Goal: Task Accomplishment & Management: Manage account settings

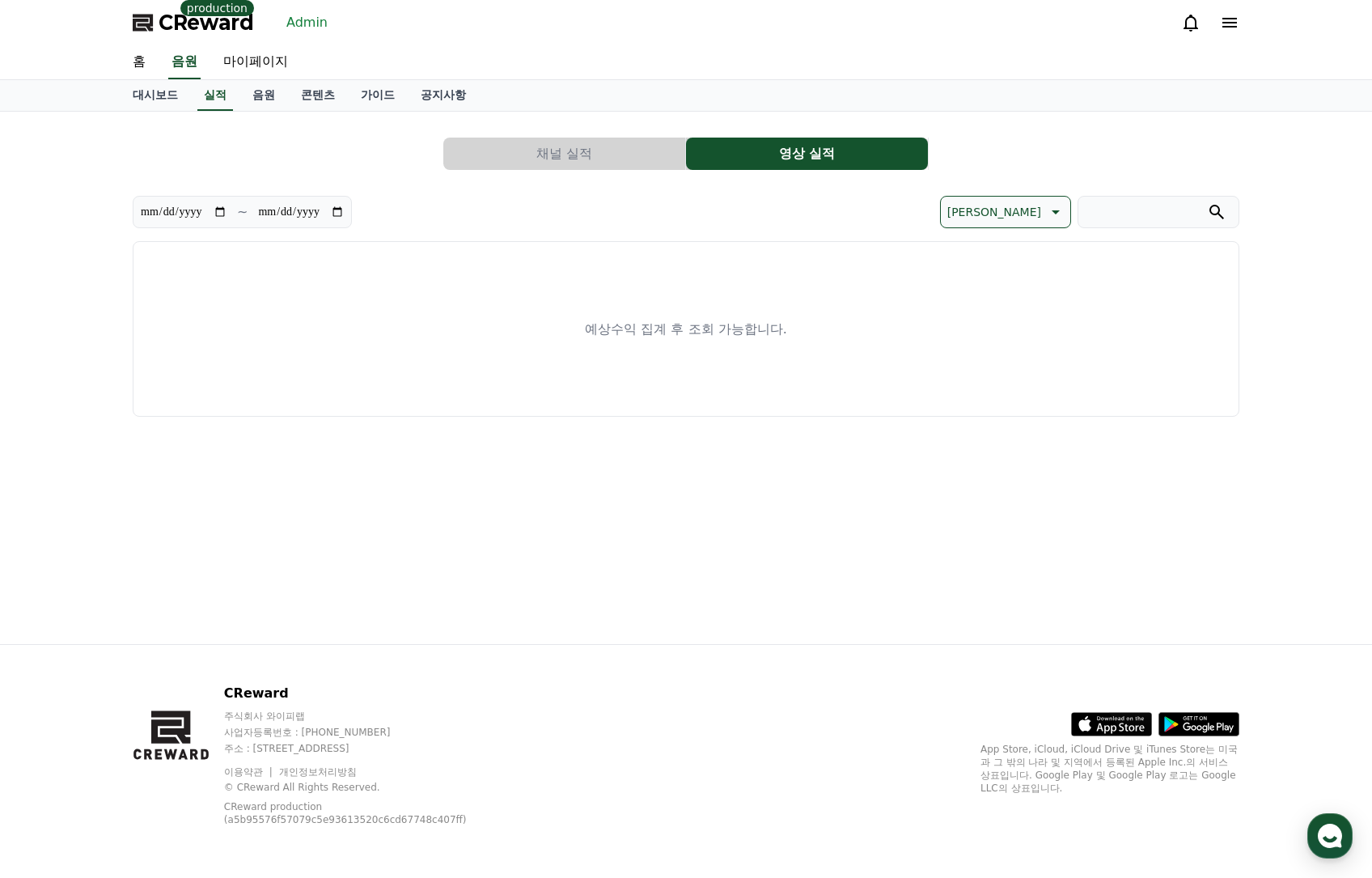
click at [330, 19] on div "CReward production Admin" at bounding box center [686, 22] width 1132 height 45
click at [297, 23] on link "Admin" at bounding box center [307, 23] width 54 height 26
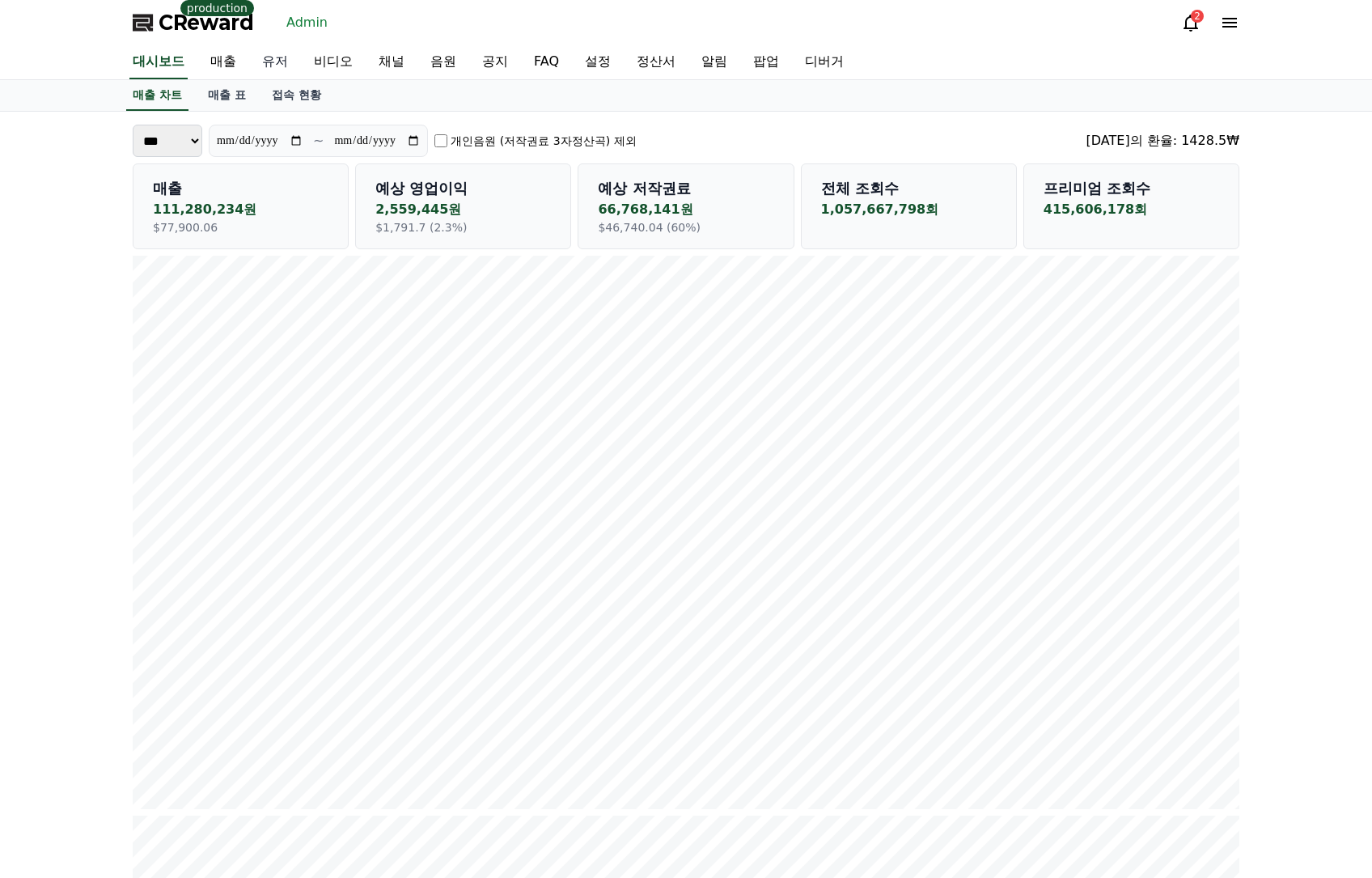
click at [275, 60] on link "유저" at bounding box center [275, 61] width 52 height 34
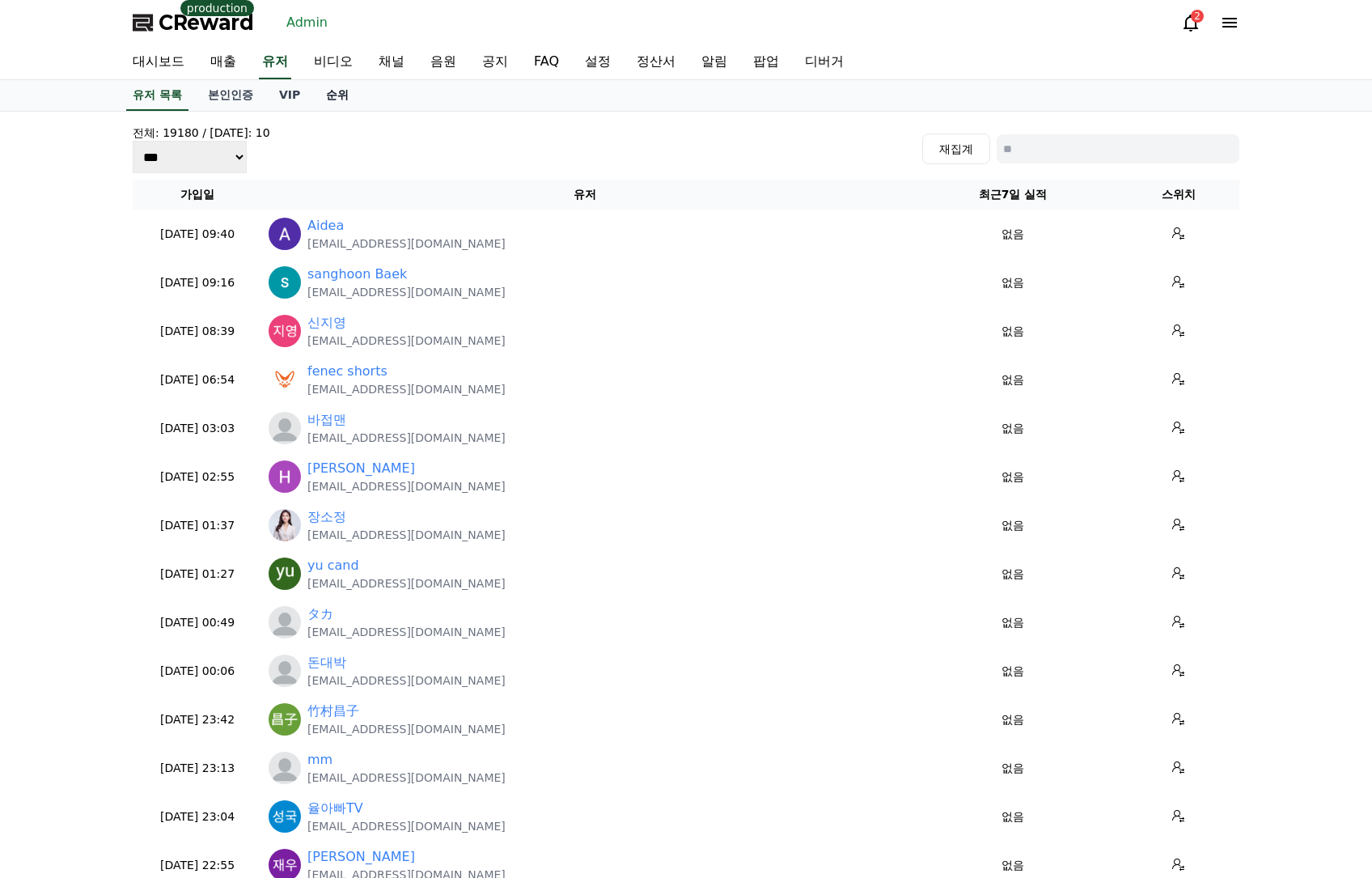
click at [331, 91] on link "순위" at bounding box center [337, 95] width 49 height 31
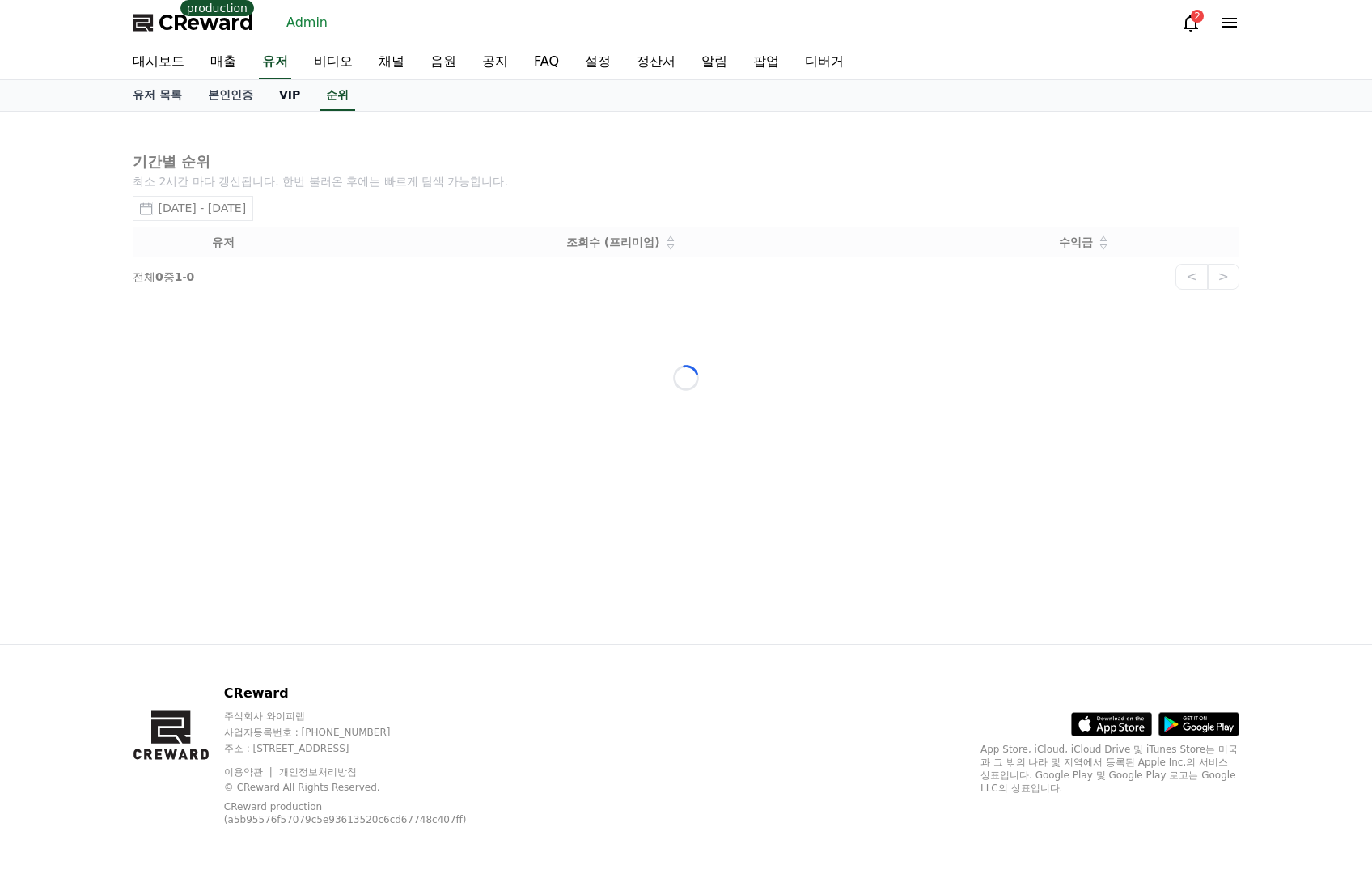
click at [291, 97] on link "VIP" at bounding box center [289, 95] width 47 height 31
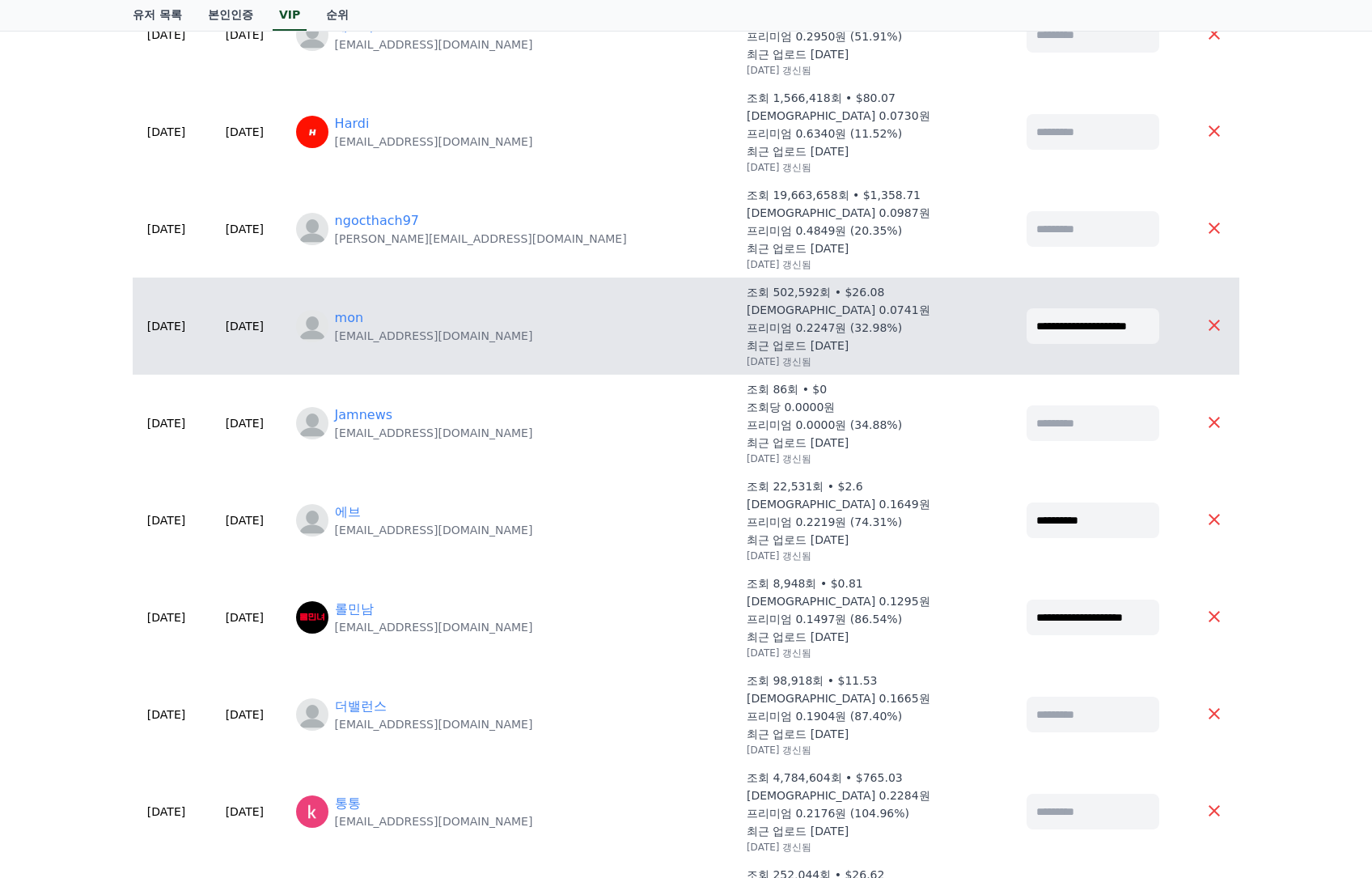
scroll to position [162, 0]
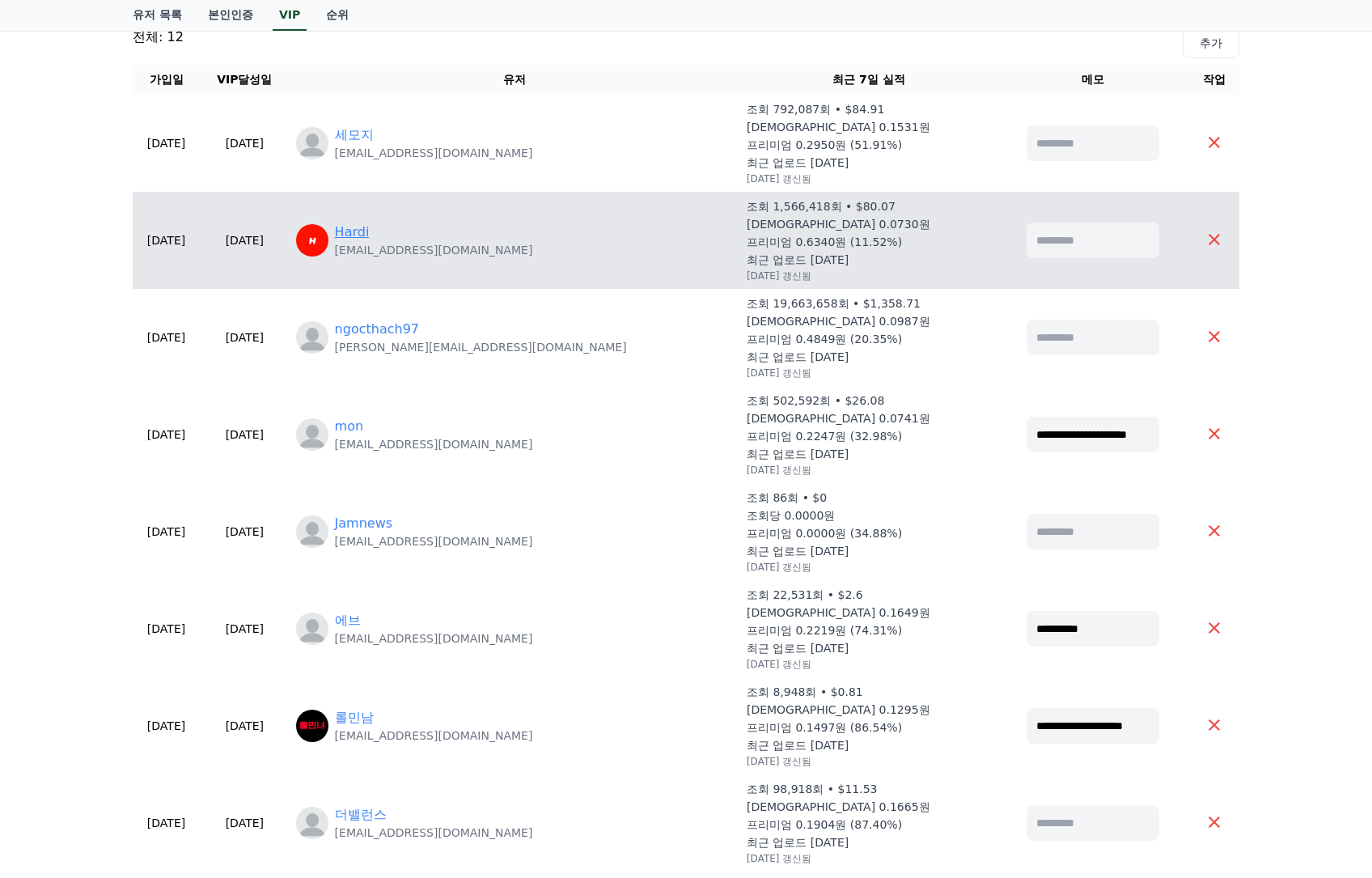
click at [370, 237] on link "Hardi" at bounding box center [352, 232] width 35 height 19
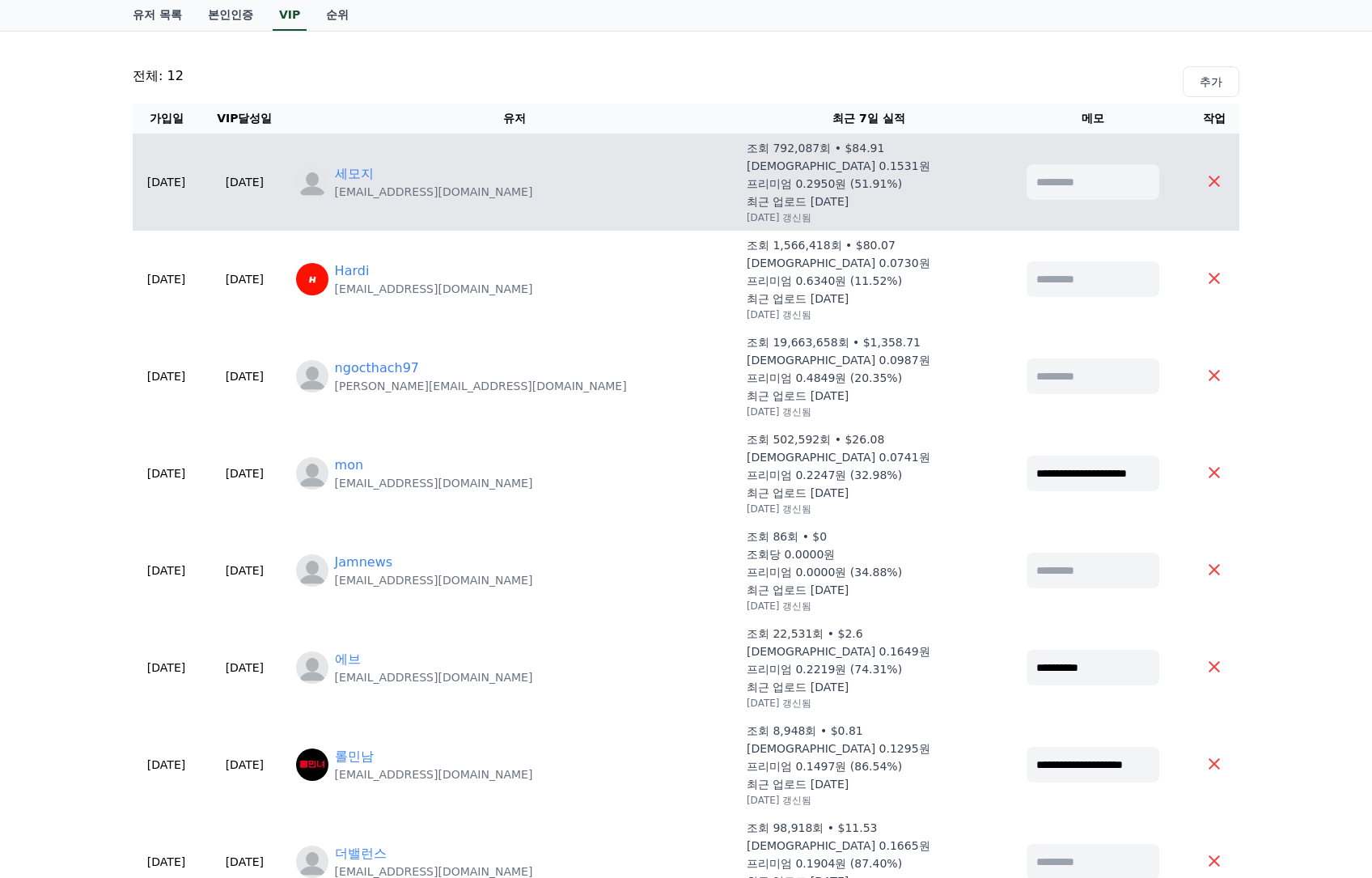
scroll to position [0, 0]
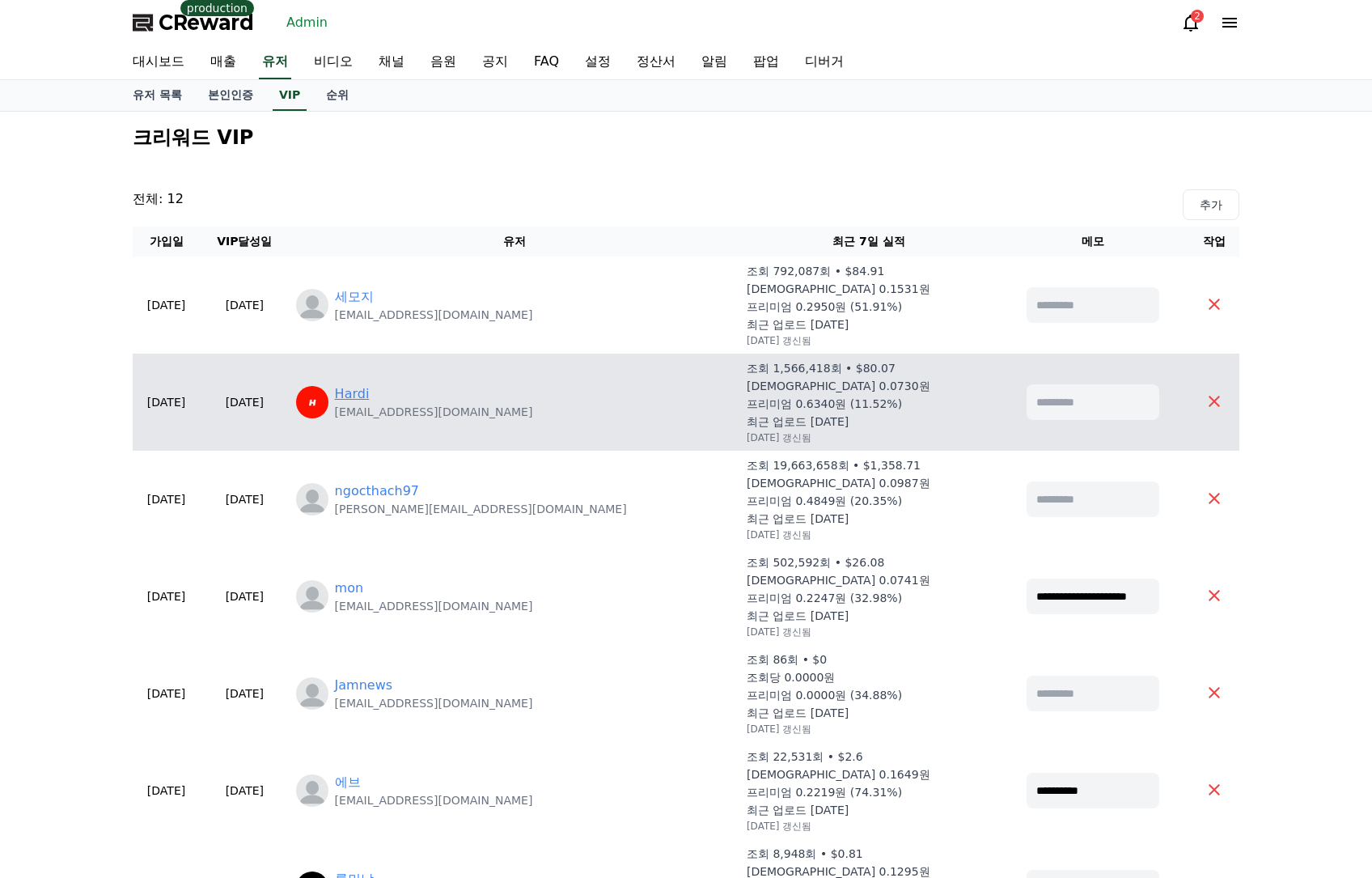
click at [370, 390] on link "Hardi" at bounding box center [352, 394] width 35 height 19
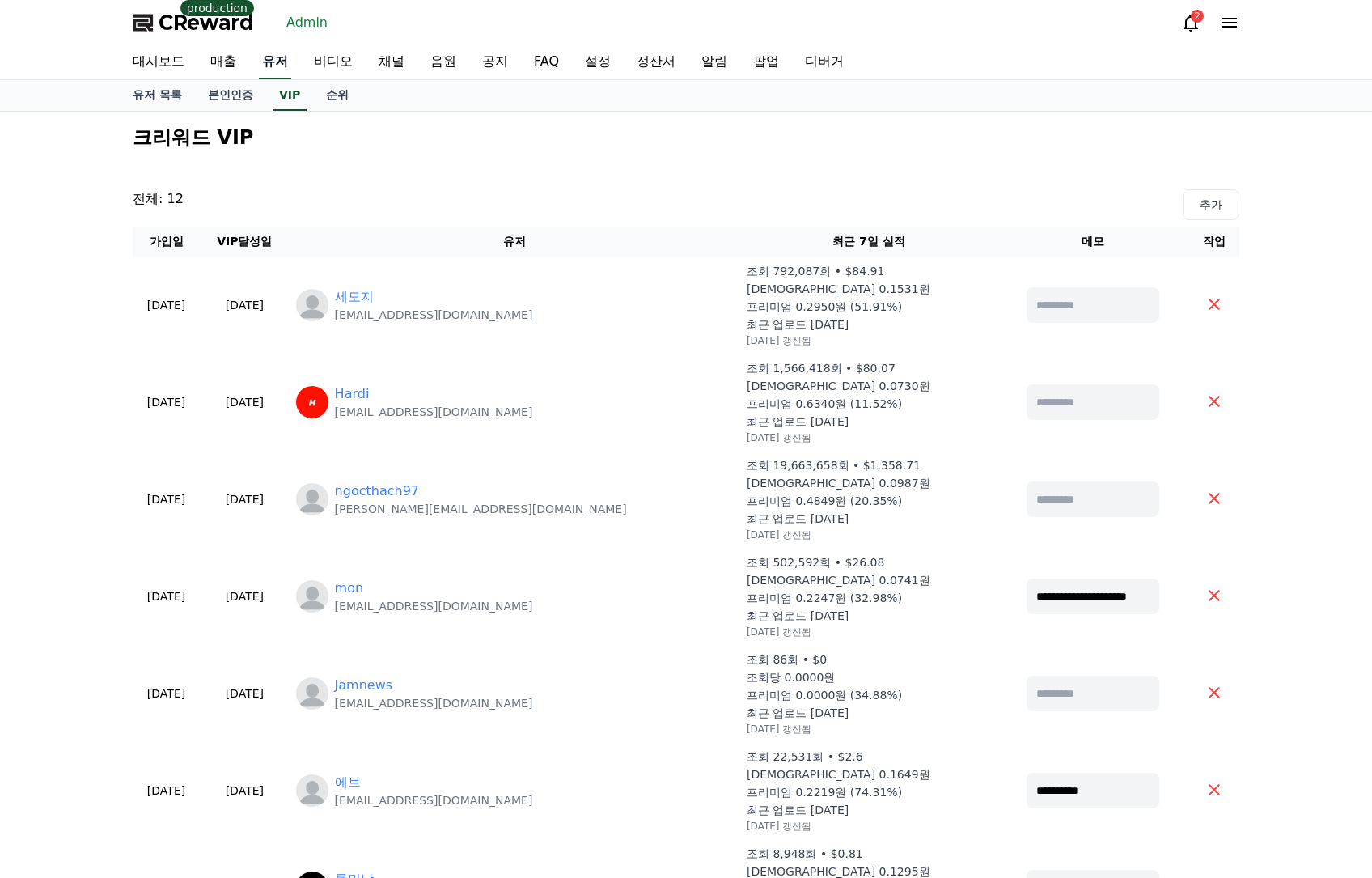
click at [284, 60] on link "유저" at bounding box center [275, 61] width 32 height 34
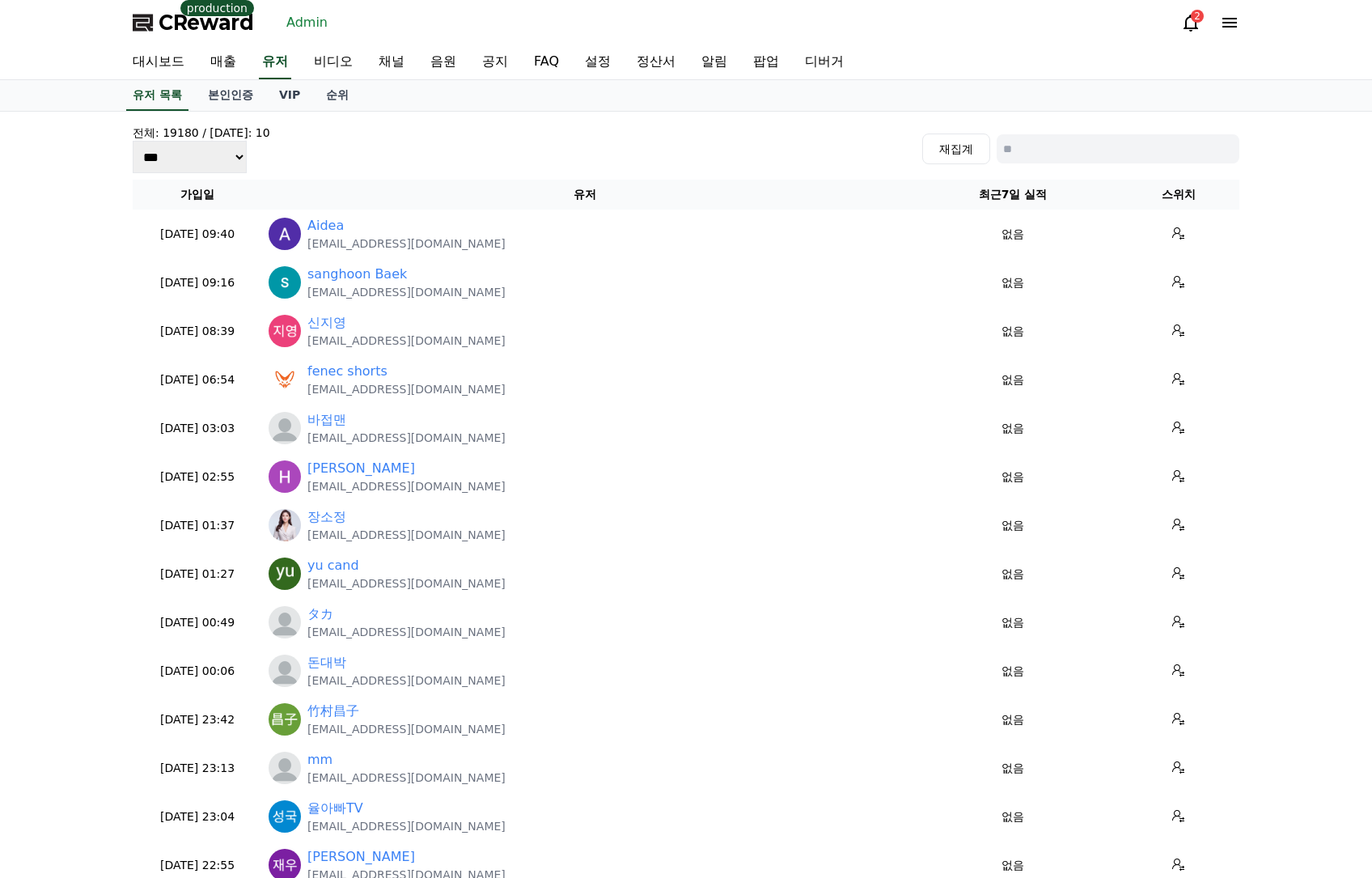
click at [1106, 143] on input at bounding box center [1118, 149] width 243 height 29
paste input "**********"
type input "**********"
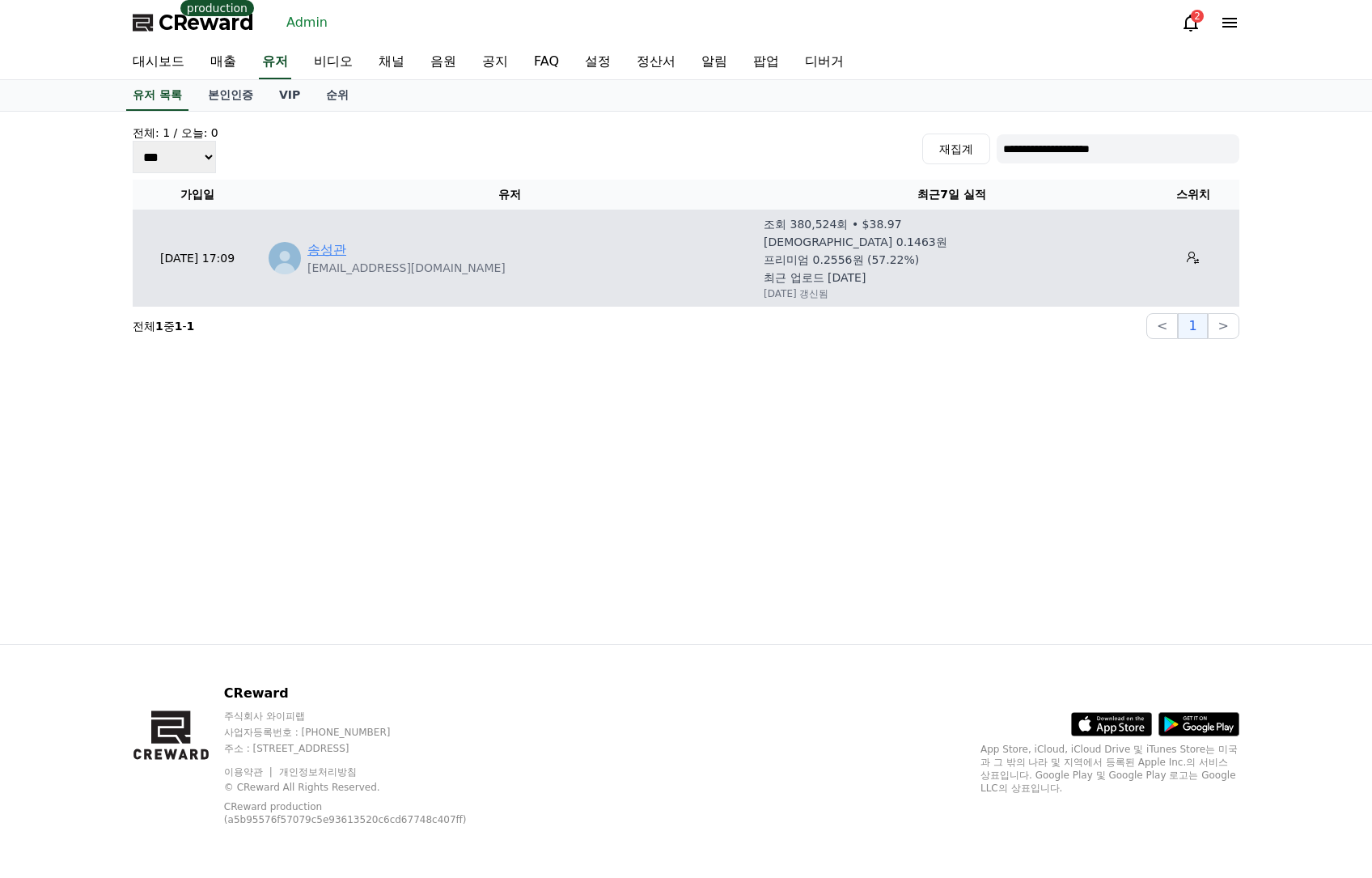
click at [340, 241] on link "송성관" at bounding box center [327, 249] width 38 height 19
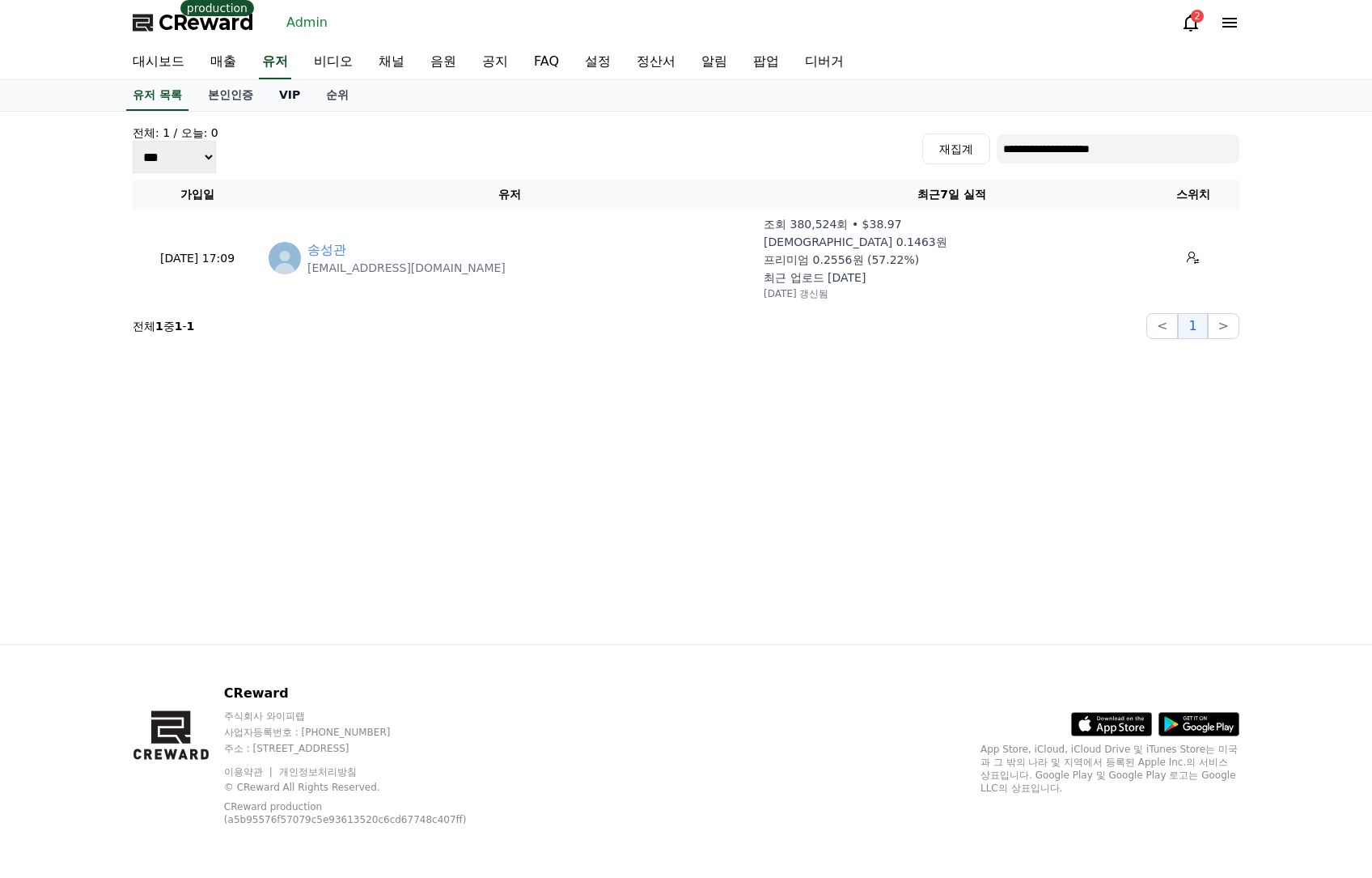
click at [292, 95] on link "VIP" at bounding box center [289, 95] width 47 height 31
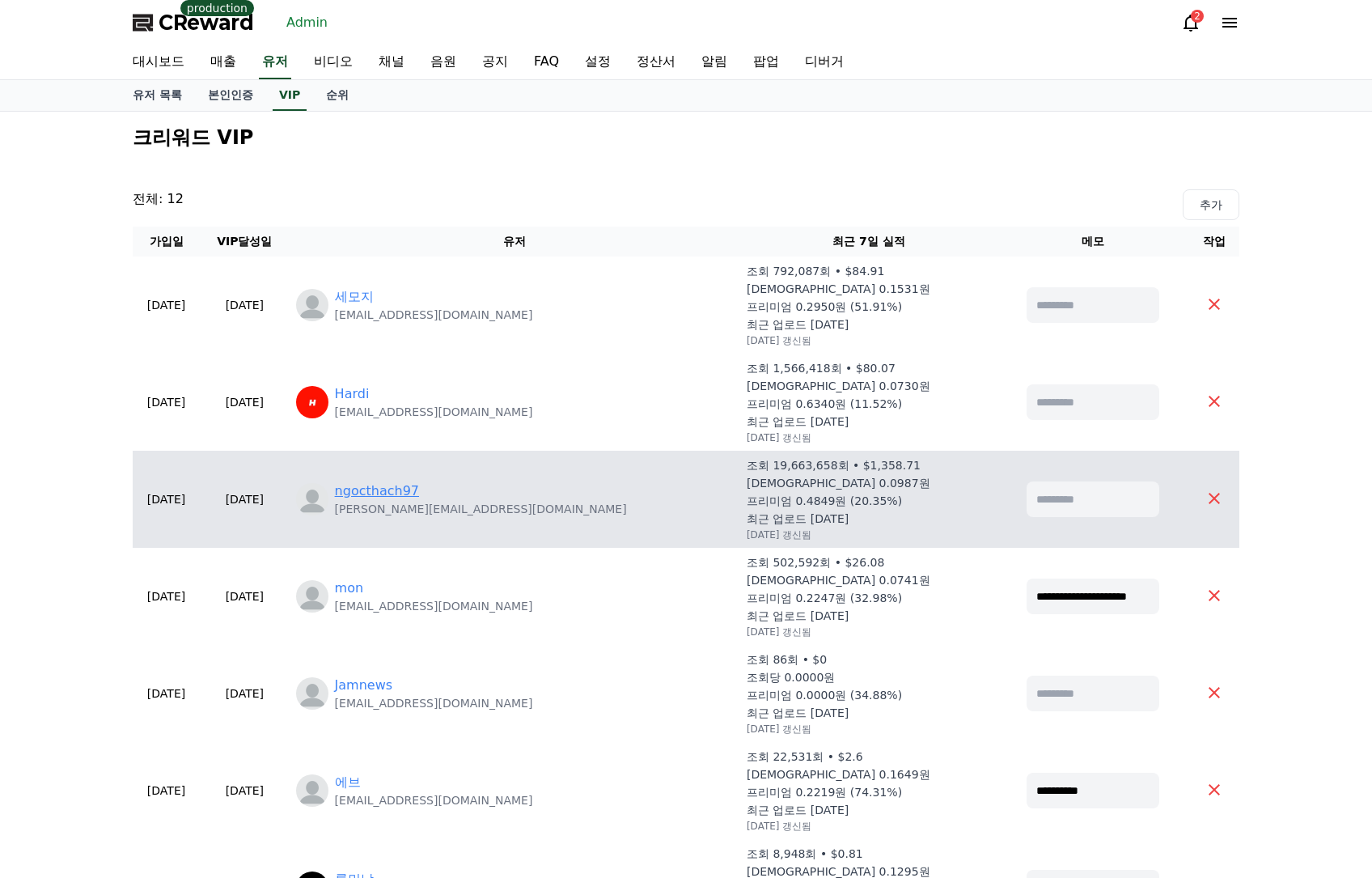
click at [419, 488] on link "ngocthach97" at bounding box center [377, 491] width 84 height 19
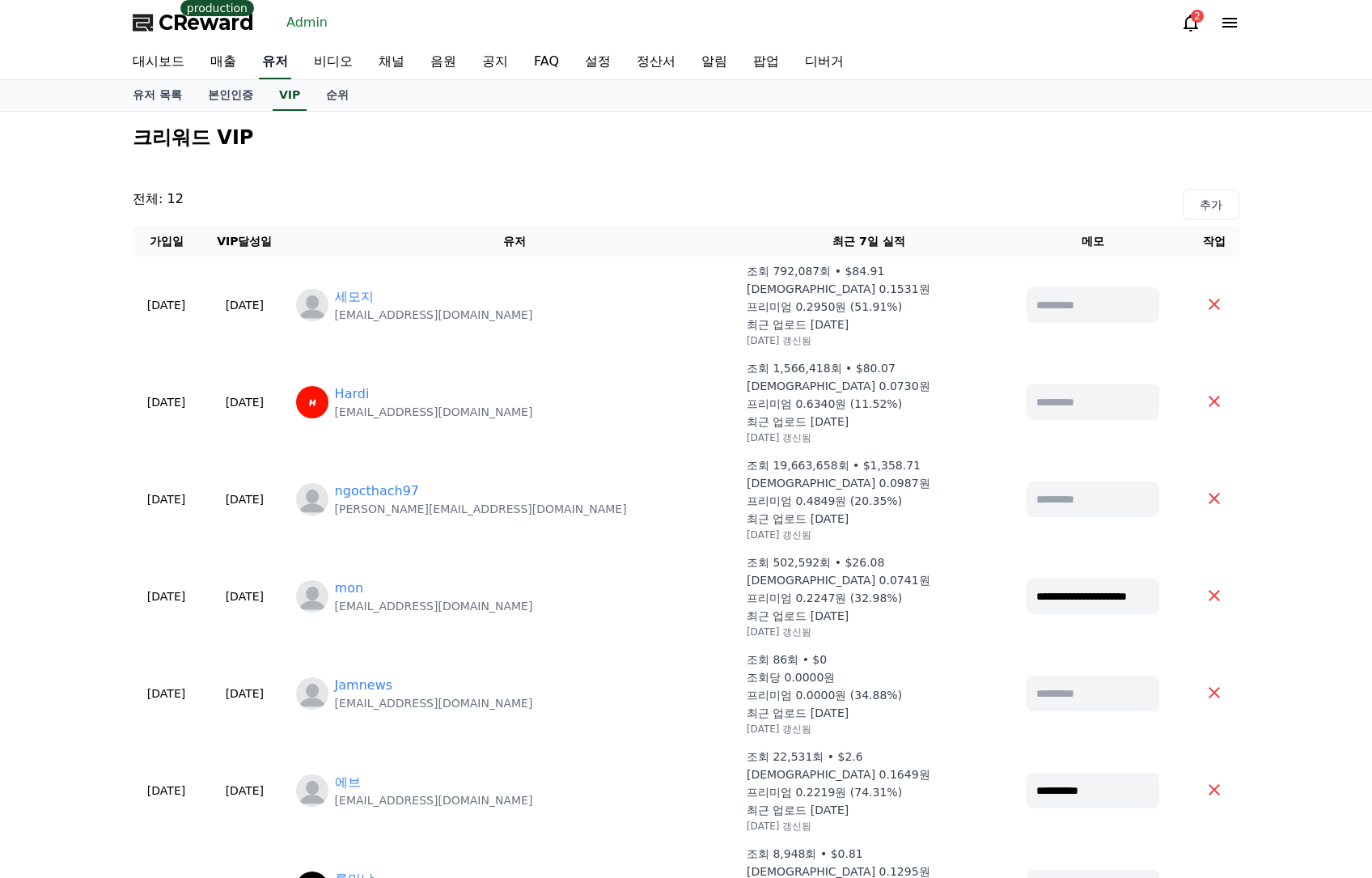
click at [267, 59] on link "유저" at bounding box center [275, 61] width 32 height 34
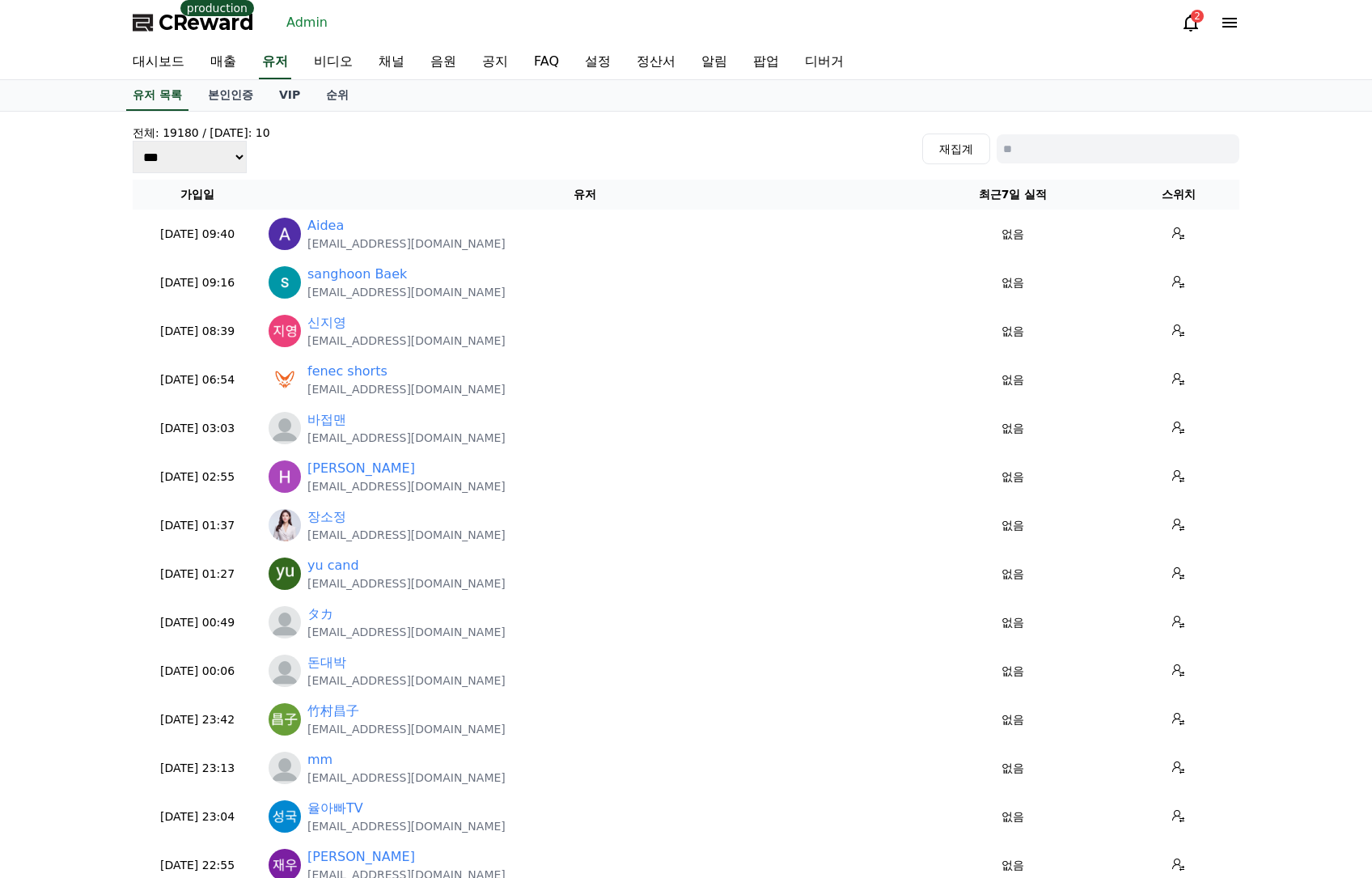
click at [1074, 147] on input at bounding box center [1118, 149] width 243 height 29
paste input "**********"
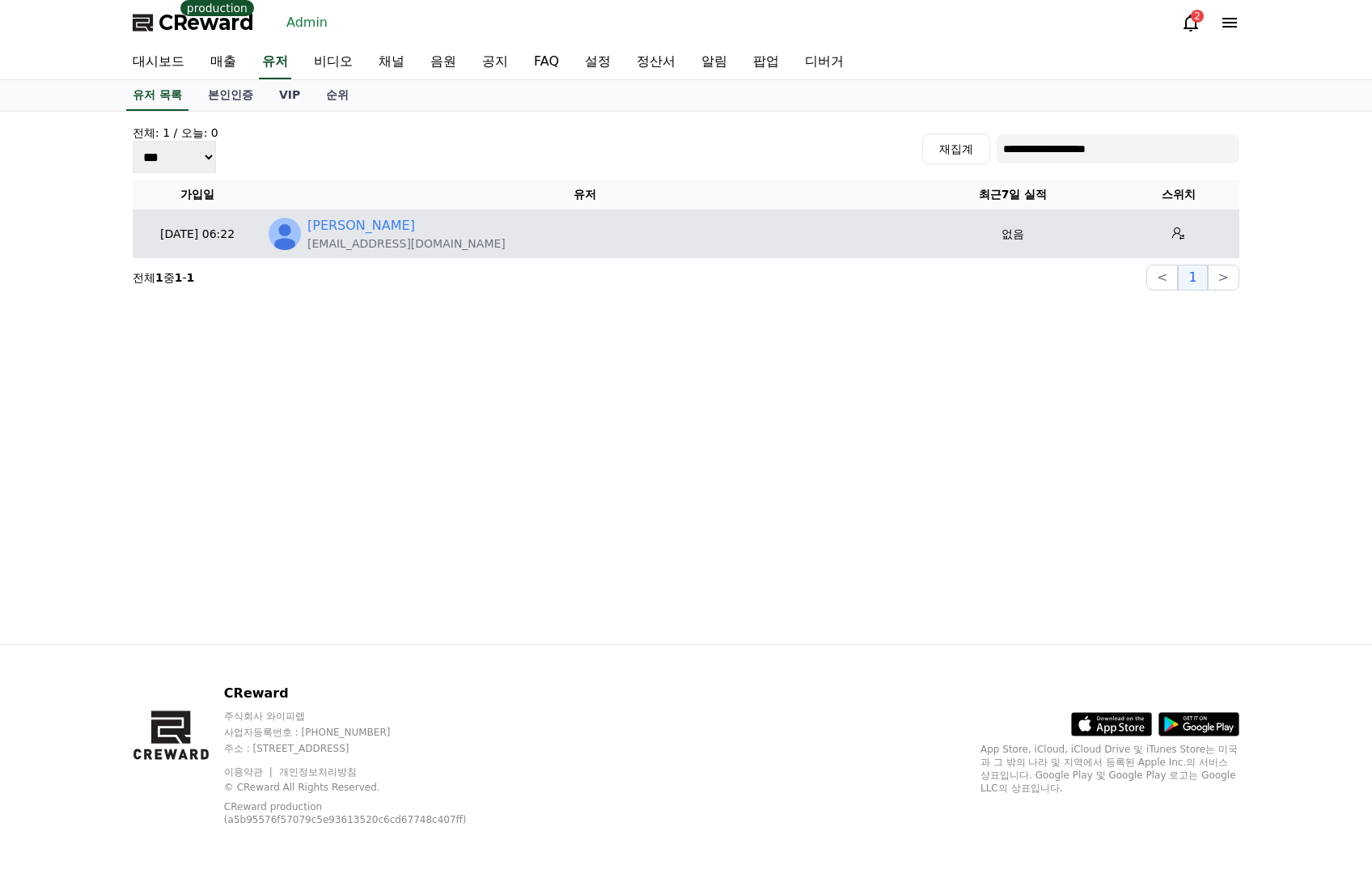
click at [348, 216] on div "유진욱" at bounding box center [406, 225] width 198 height 19
click at [345, 219] on link "유진욱" at bounding box center [362, 225] width 108 height 19
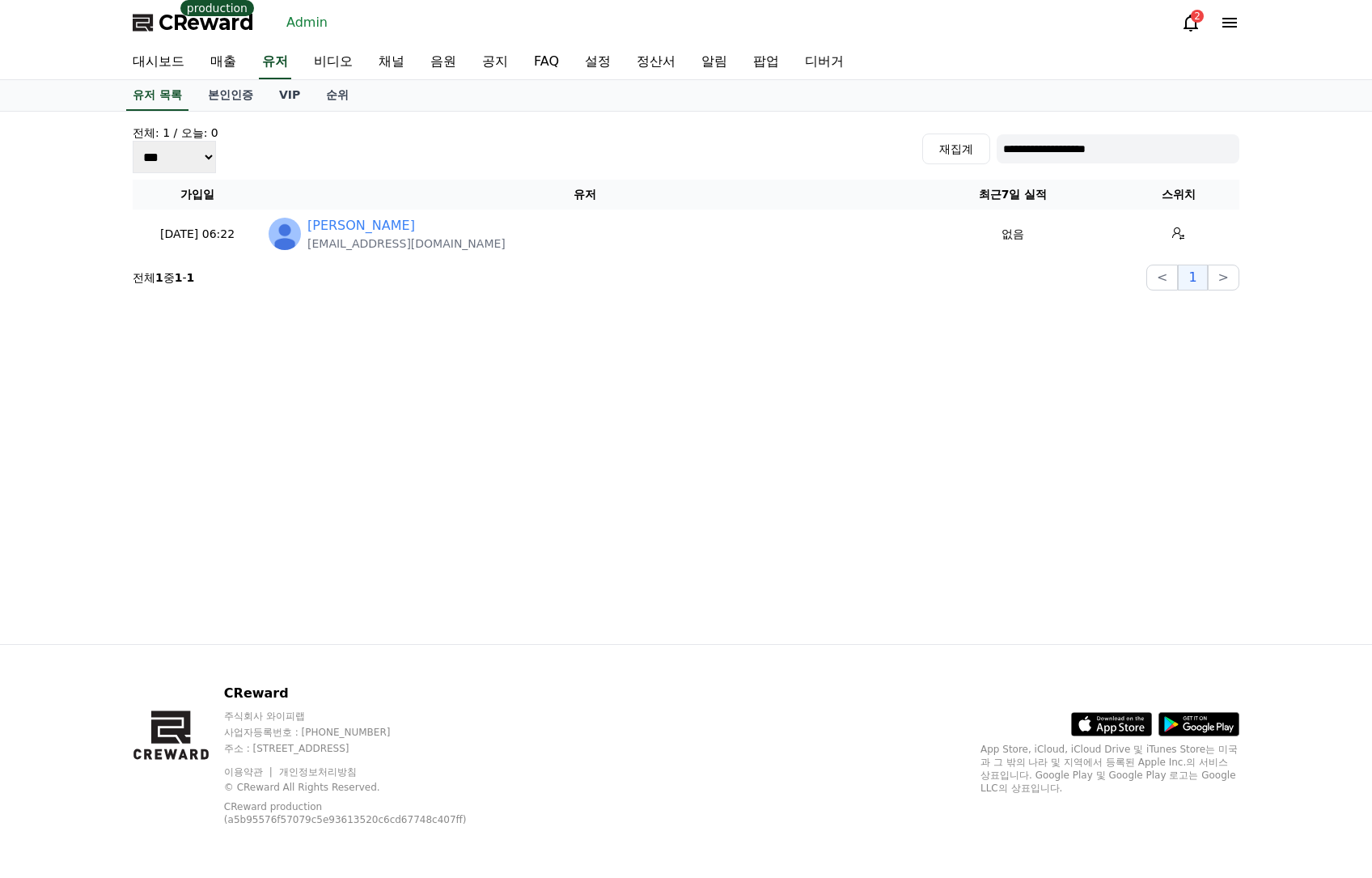
click at [1079, 152] on input "**********" at bounding box center [1118, 149] width 243 height 29
paste input
type input "**********"
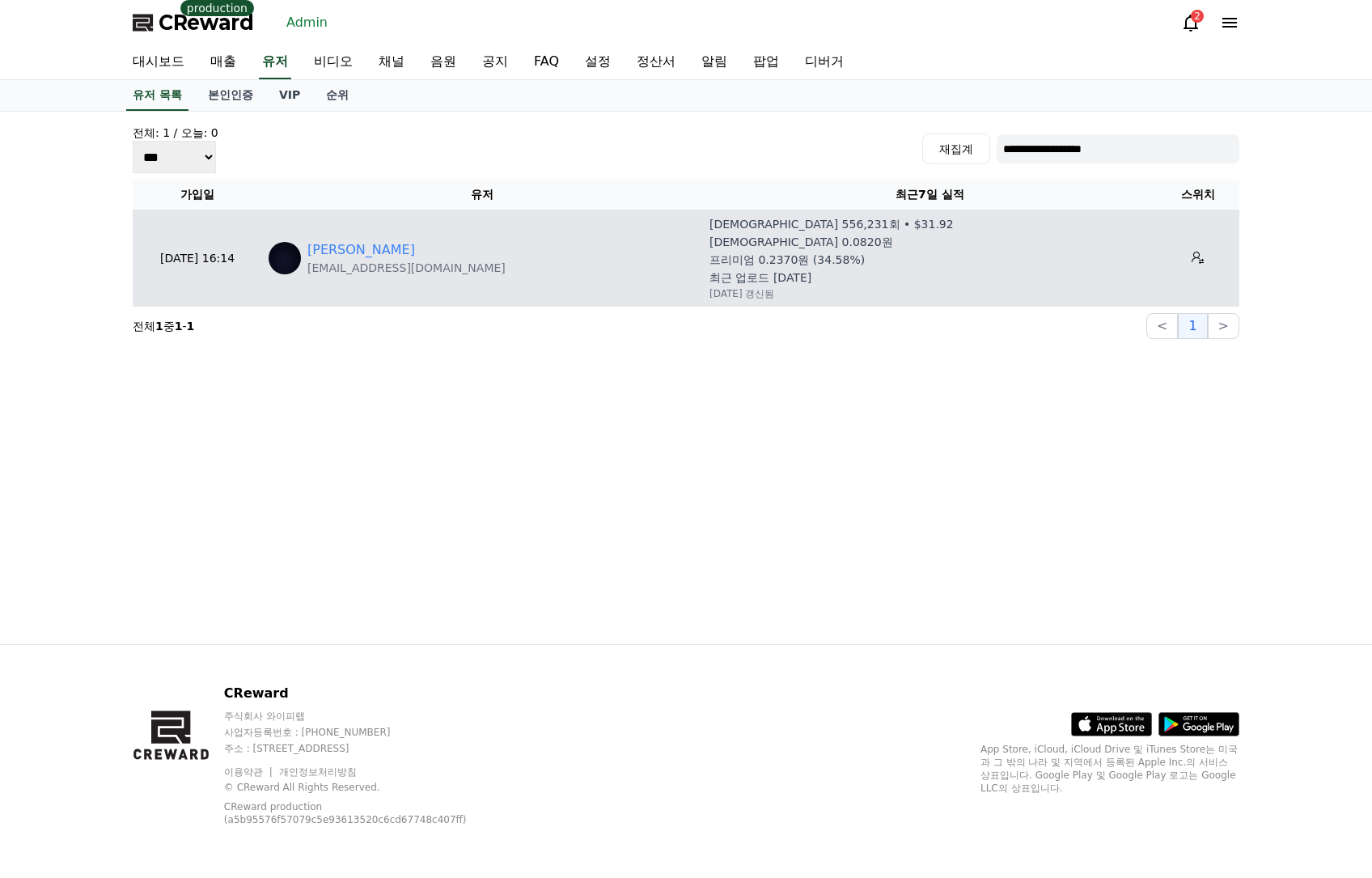
click at [351, 244] on div "[PERSON_NAME]" at bounding box center [406, 249] width 198 height 19
click at [348, 244] on div "[PERSON_NAME]" at bounding box center [406, 249] width 198 height 19
click at [345, 244] on link "[PERSON_NAME]" at bounding box center [362, 249] width 108 height 19
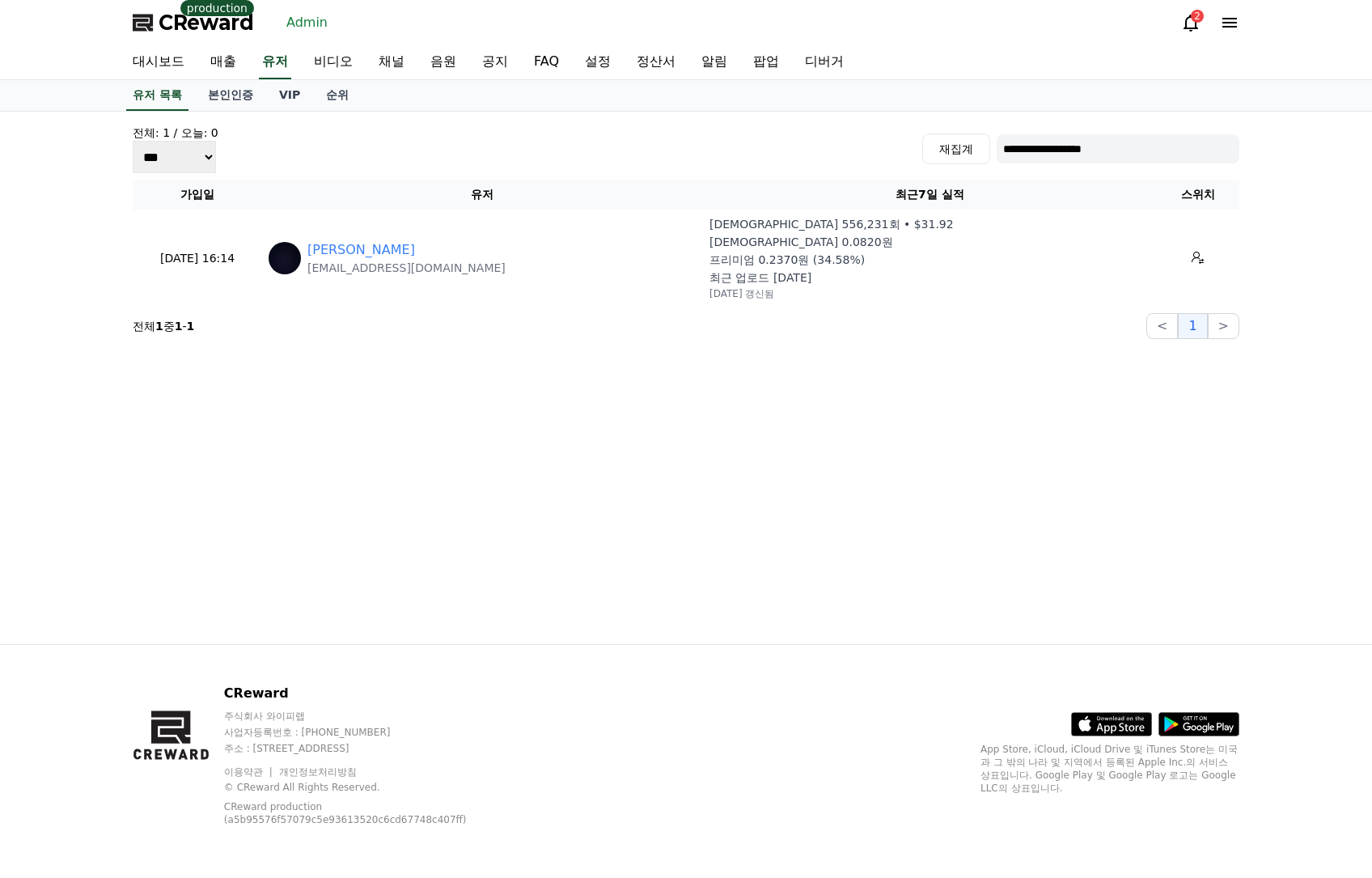
click at [1168, 176] on div "**********" at bounding box center [686, 232] width 1119 height 227
click at [1151, 151] on input "**********" at bounding box center [1118, 149] width 243 height 29
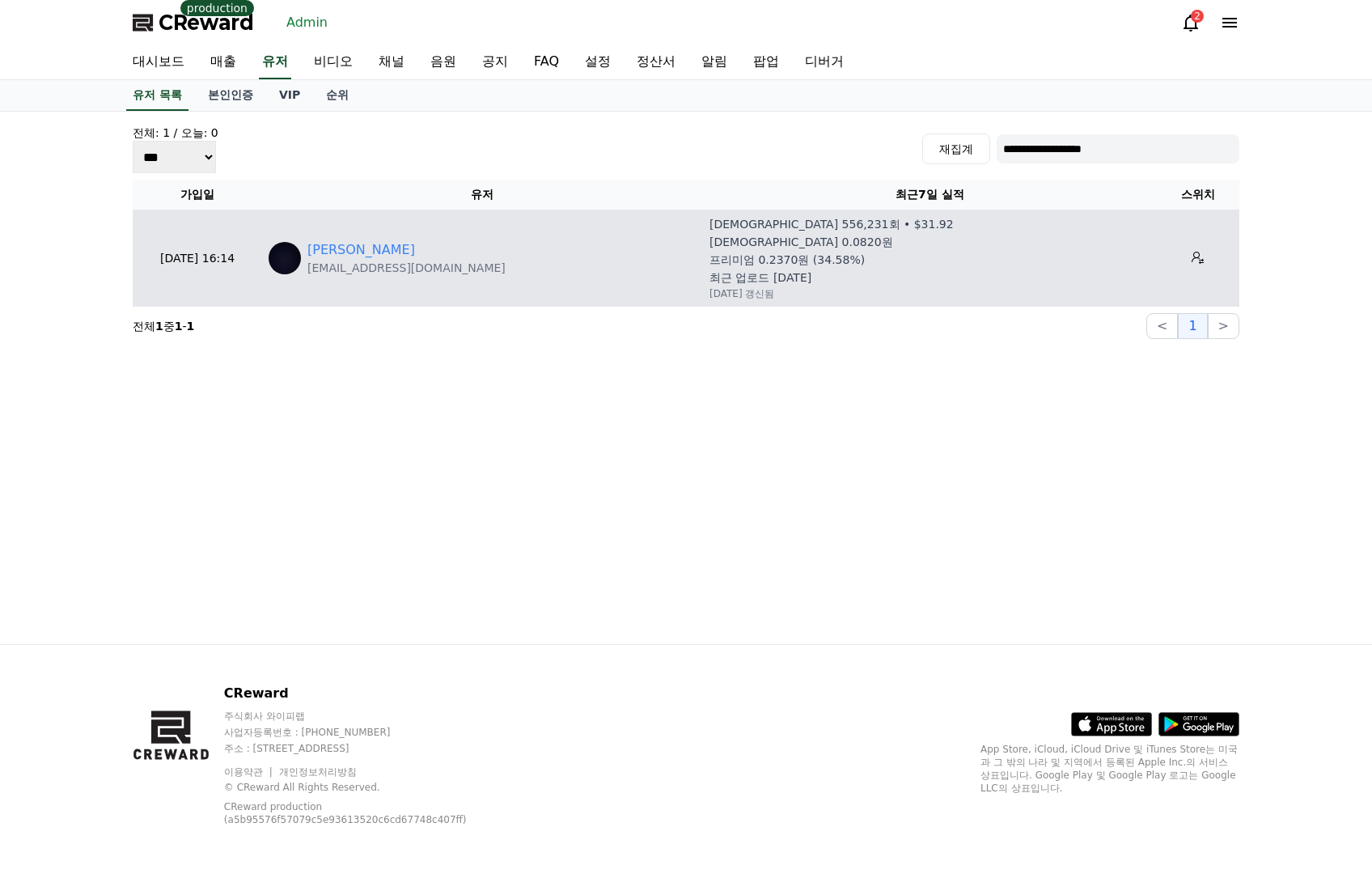
click at [323, 240] on td "허준현 mstico196@gmail.com" at bounding box center [482, 258] width 441 height 97
click at [323, 248] on link "[PERSON_NAME]" at bounding box center [362, 249] width 108 height 19
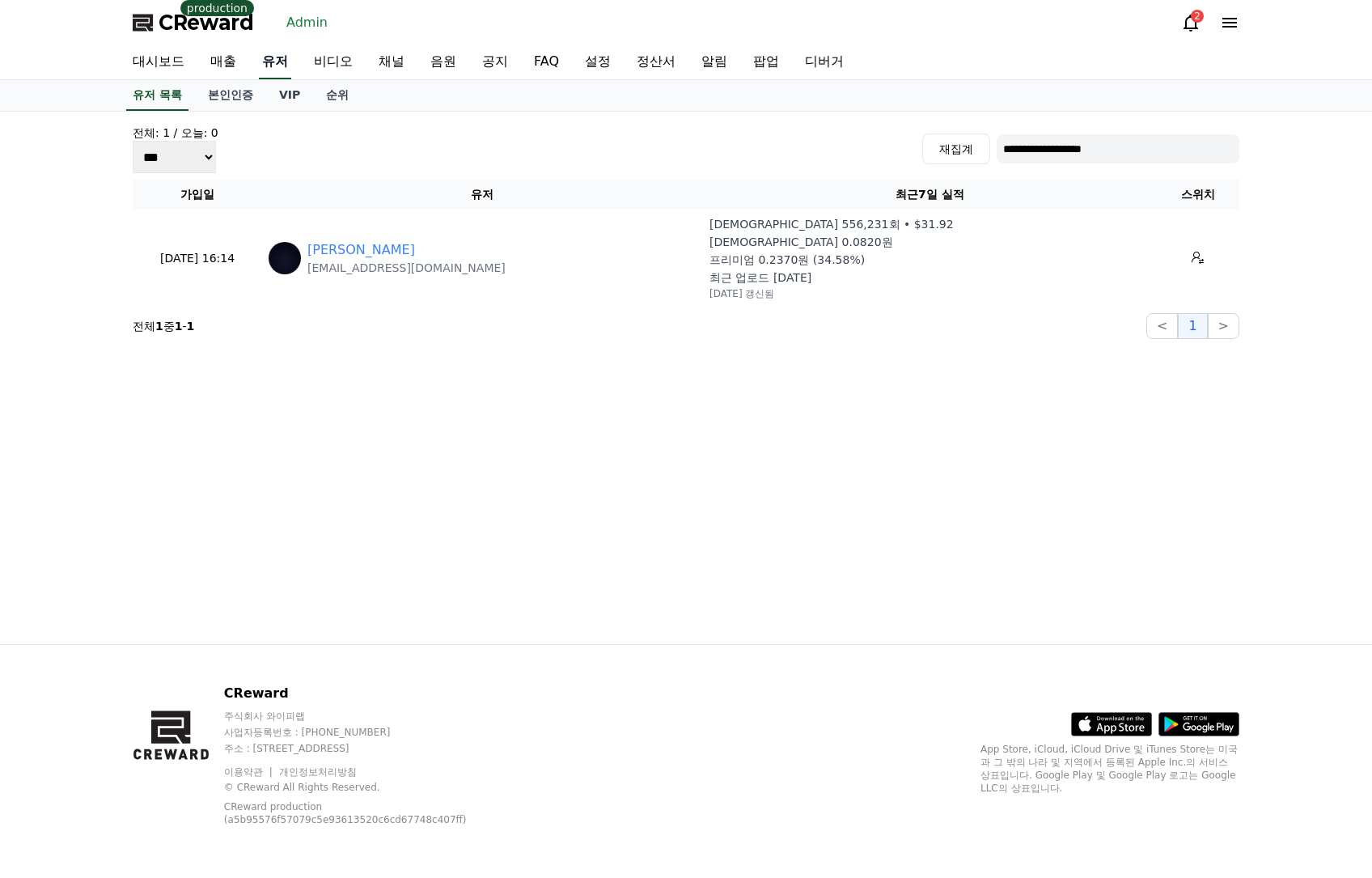
click at [280, 62] on link "유저" at bounding box center [275, 61] width 32 height 34
click at [311, 25] on link "Admin" at bounding box center [307, 23] width 54 height 26
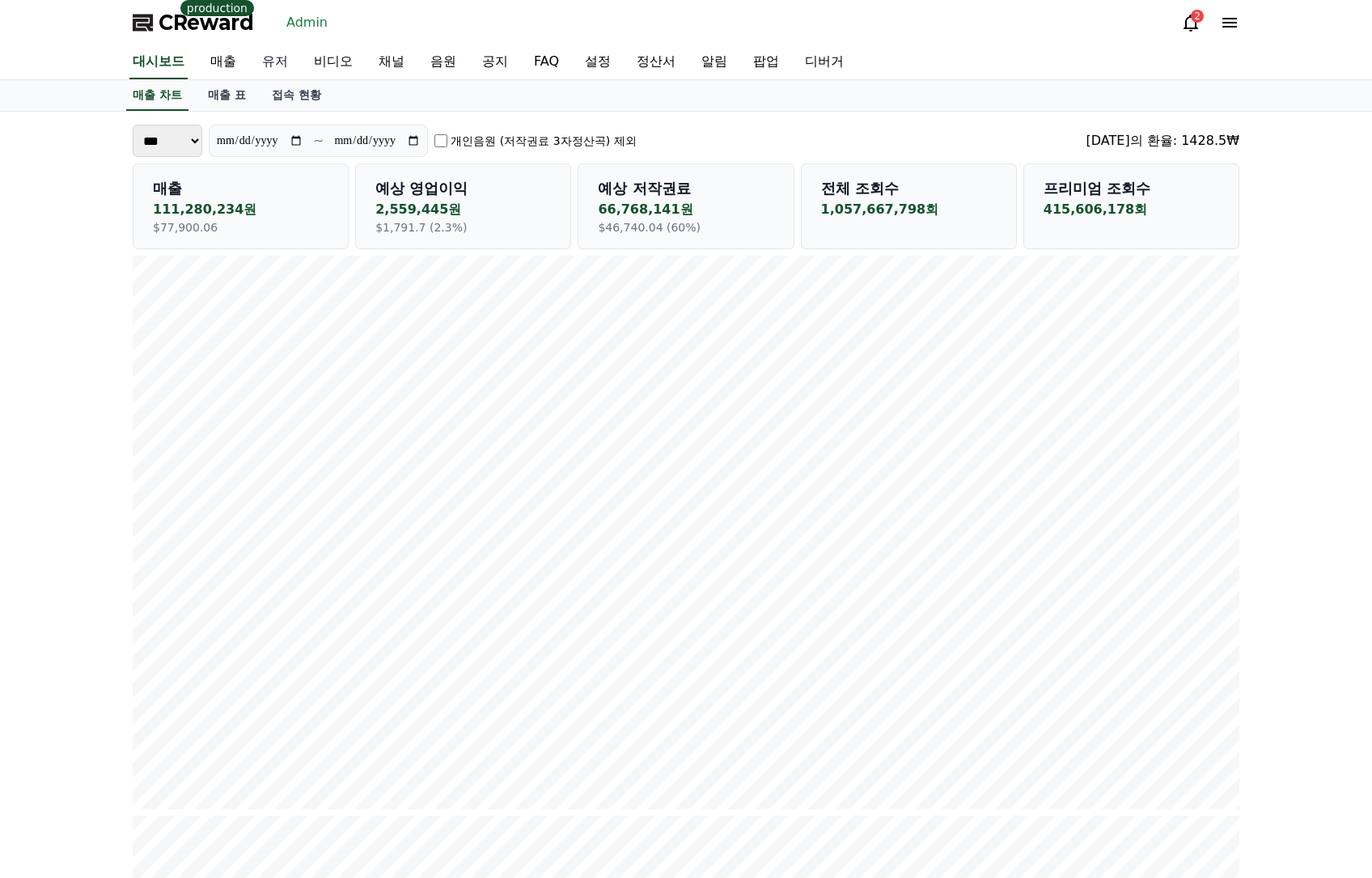
click at [285, 63] on link "유저" at bounding box center [275, 61] width 52 height 34
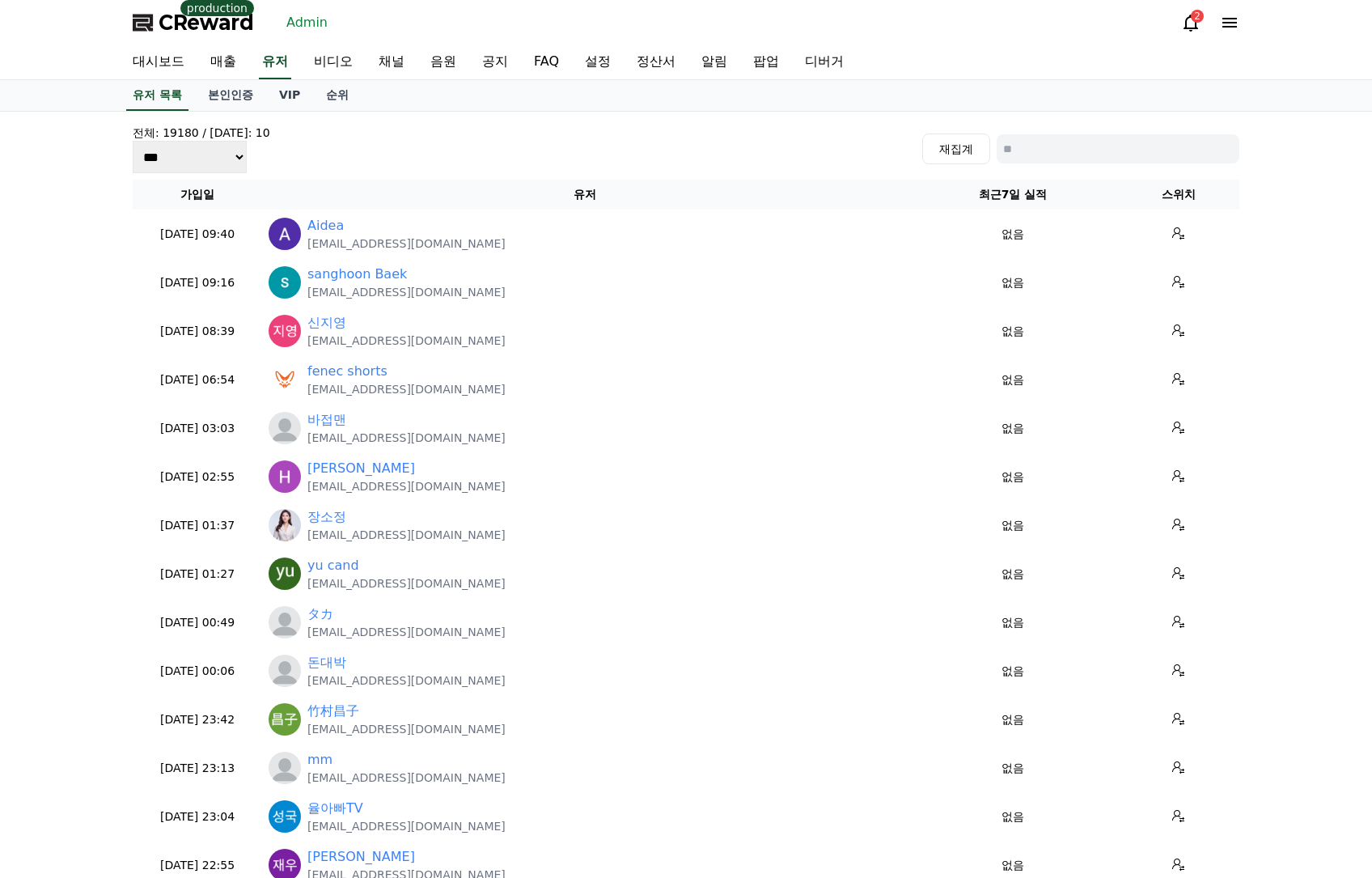
click at [1058, 170] on div "전체: 19180 / 오늘: 10 *** *** *** 재집계" at bounding box center [686, 148] width 1107 height 49
click at [1059, 158] on input at bounding box center [1118, 149] width 243 height 29
paste input "**********"
type input "**********"
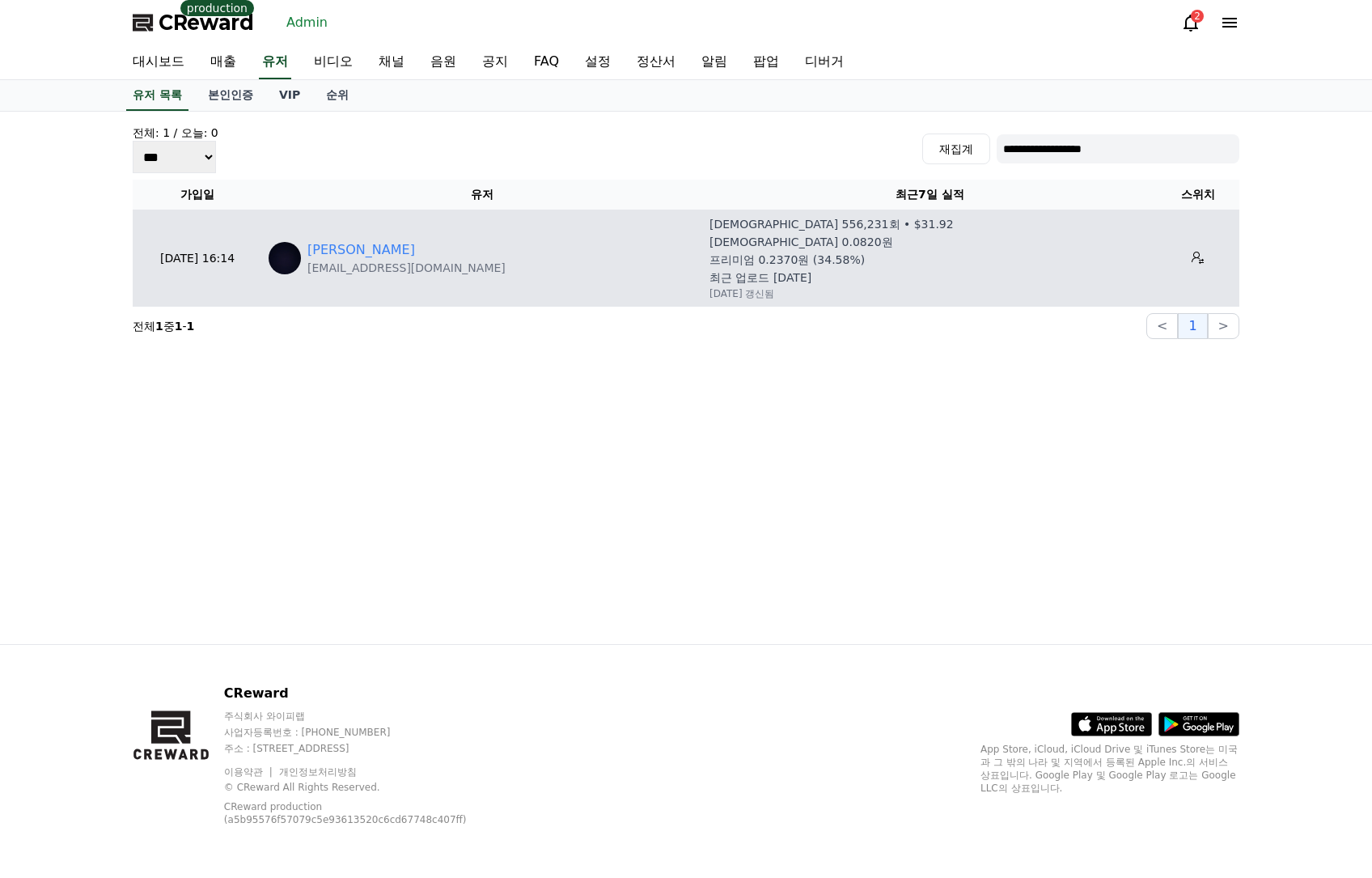
click at [319, 261] on p "[EMAIL_ADDRESS][DOMAIN_NAME]" at bounding box center [406, 268] width 198 height 16
click at [323, 253] on link "허준현" at bounding box center [362, 249] width 108 height 19
click at [340, 255] on link "허준현" at bounding box center [362, 249] width 108 height 19
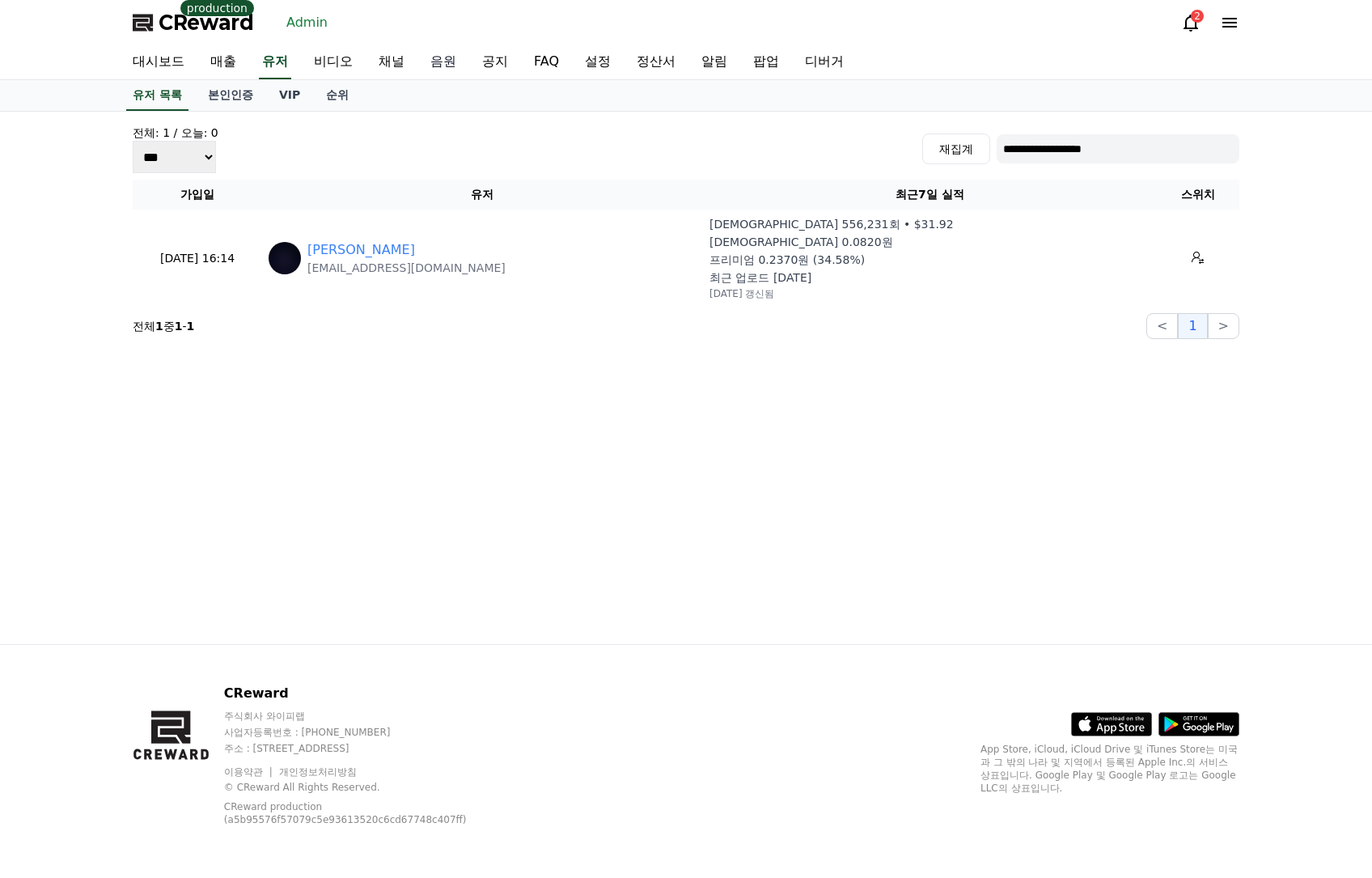
click at [448, 67] on link "음원" at bounding box center [443, 61] width 52 height 34
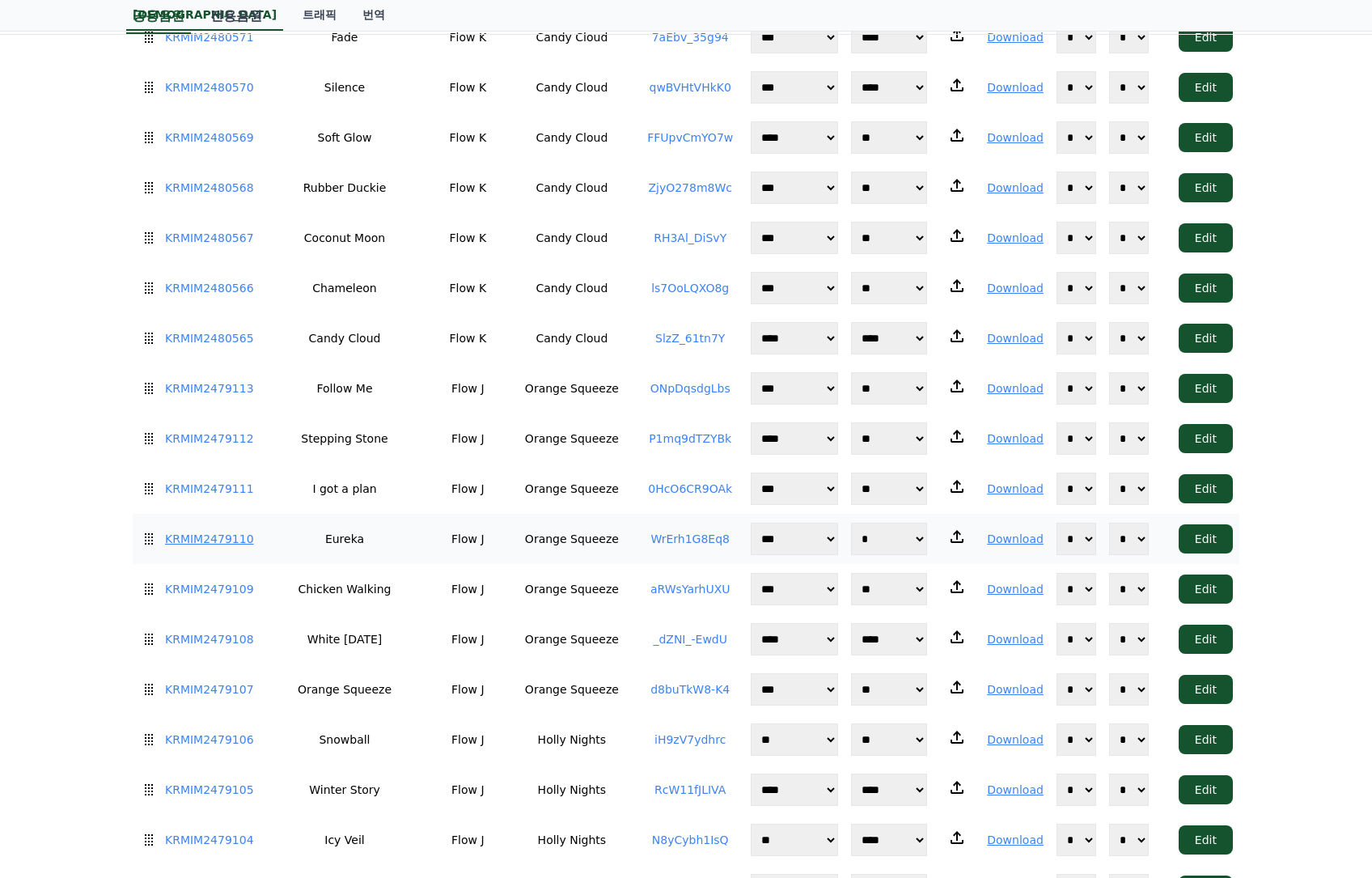
click at [230, 531] on link "KRMIM2479110" at bounding box center [209, 539] width 89 height 17
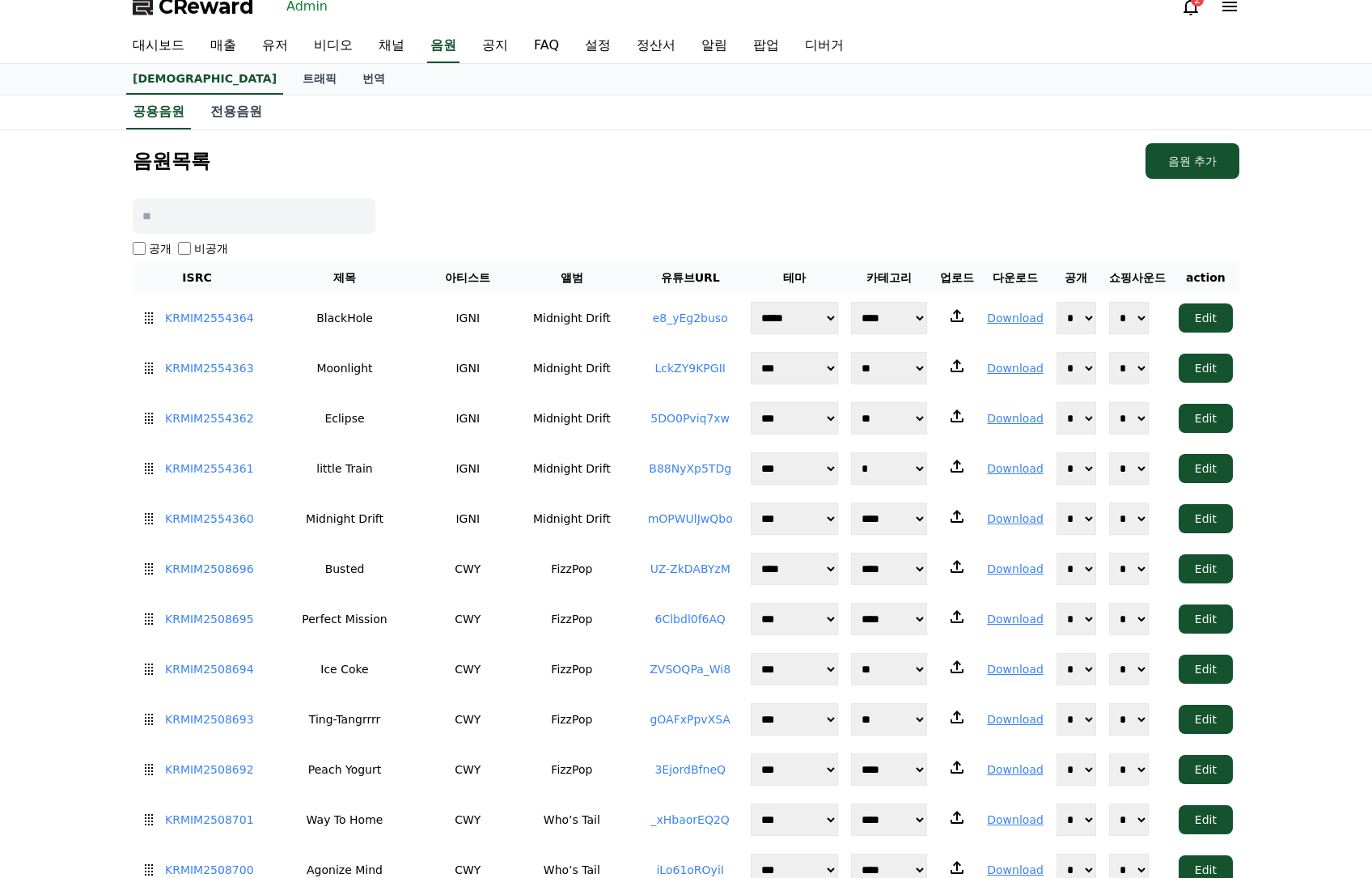
scroll to position [0, 0]
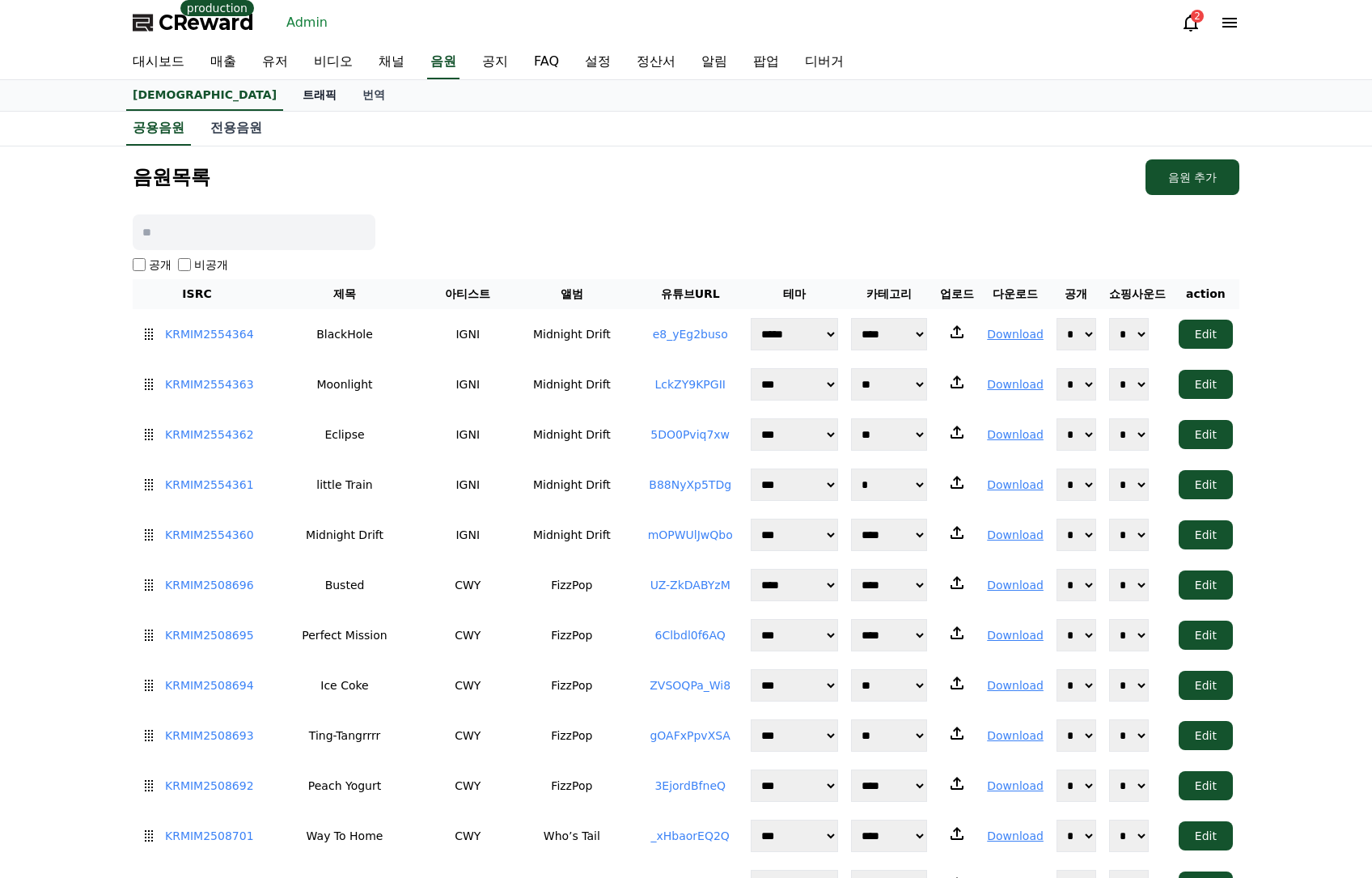
click at [289, 93] on link "트래픽" at bounding box center [319, 95] width 59 height 31
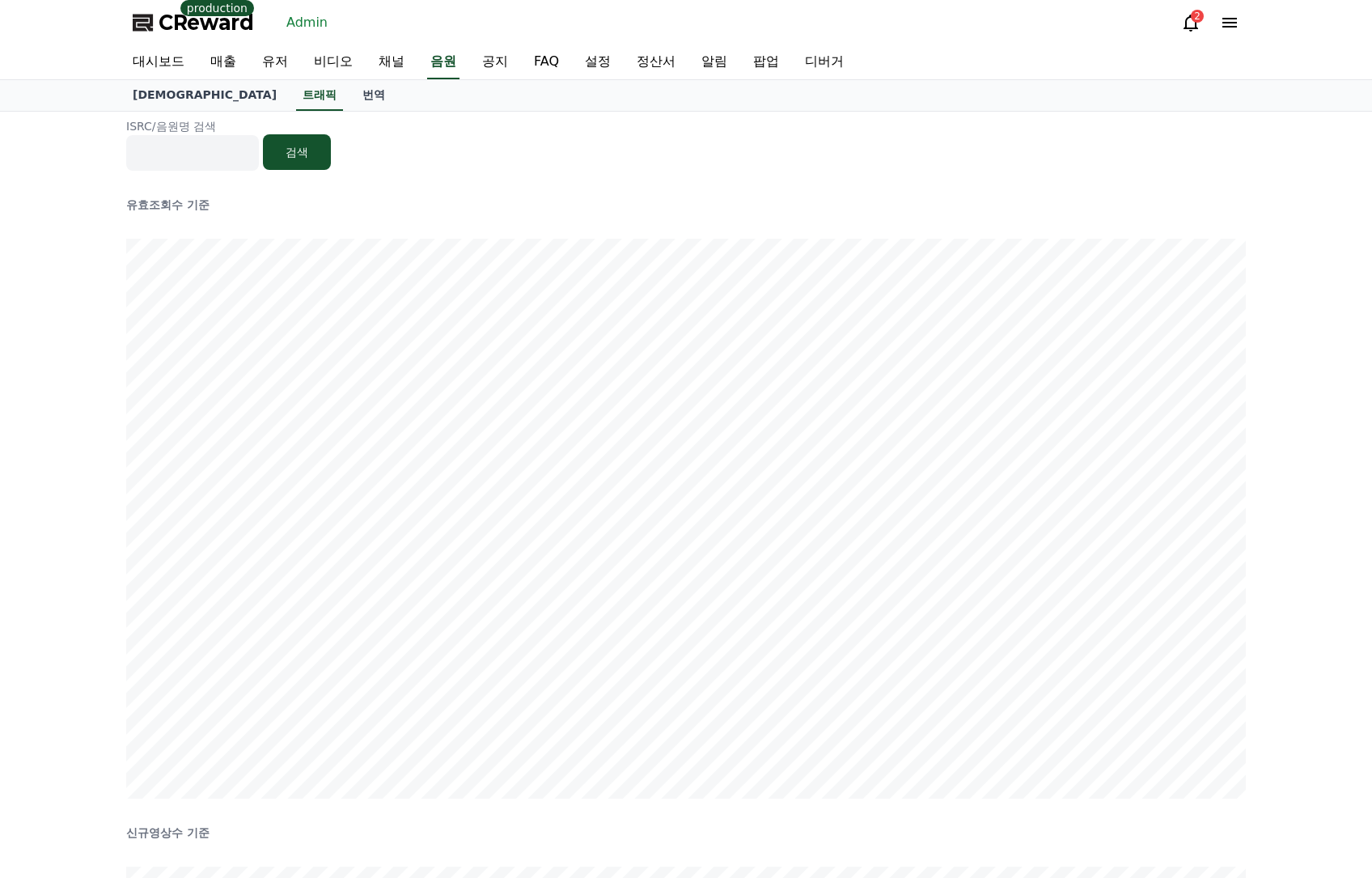
click at [303, 20] on link "Admin" at bounding box center [307, 23] width 54 height 26
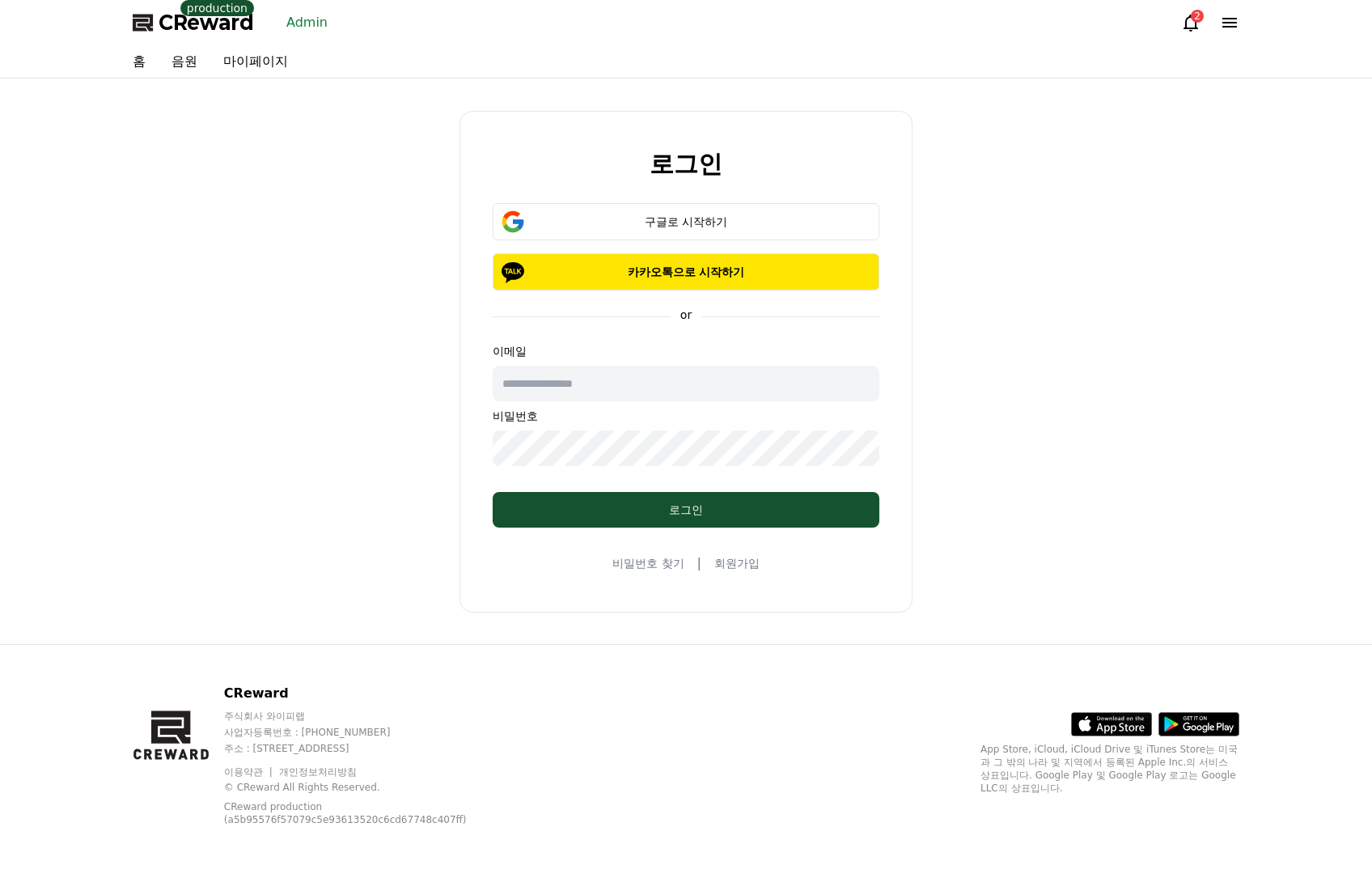
drag, startPoint x: 672, startPoint y: 195, endPoint x: 679, endPoint y: 210, distance: 16.6
click at [672, 197] on div "로그인 구글로 시작하기 카카오톡으로 시작하기 or 이메일 비밀번호 로그인 비밀번호 찾기 | 회원가입" at bounding box center [686, 362] width 453 height 502
click at [680, 210] on button "구글로 시작하기" at bounding box center [686, 222] width 386 height 38
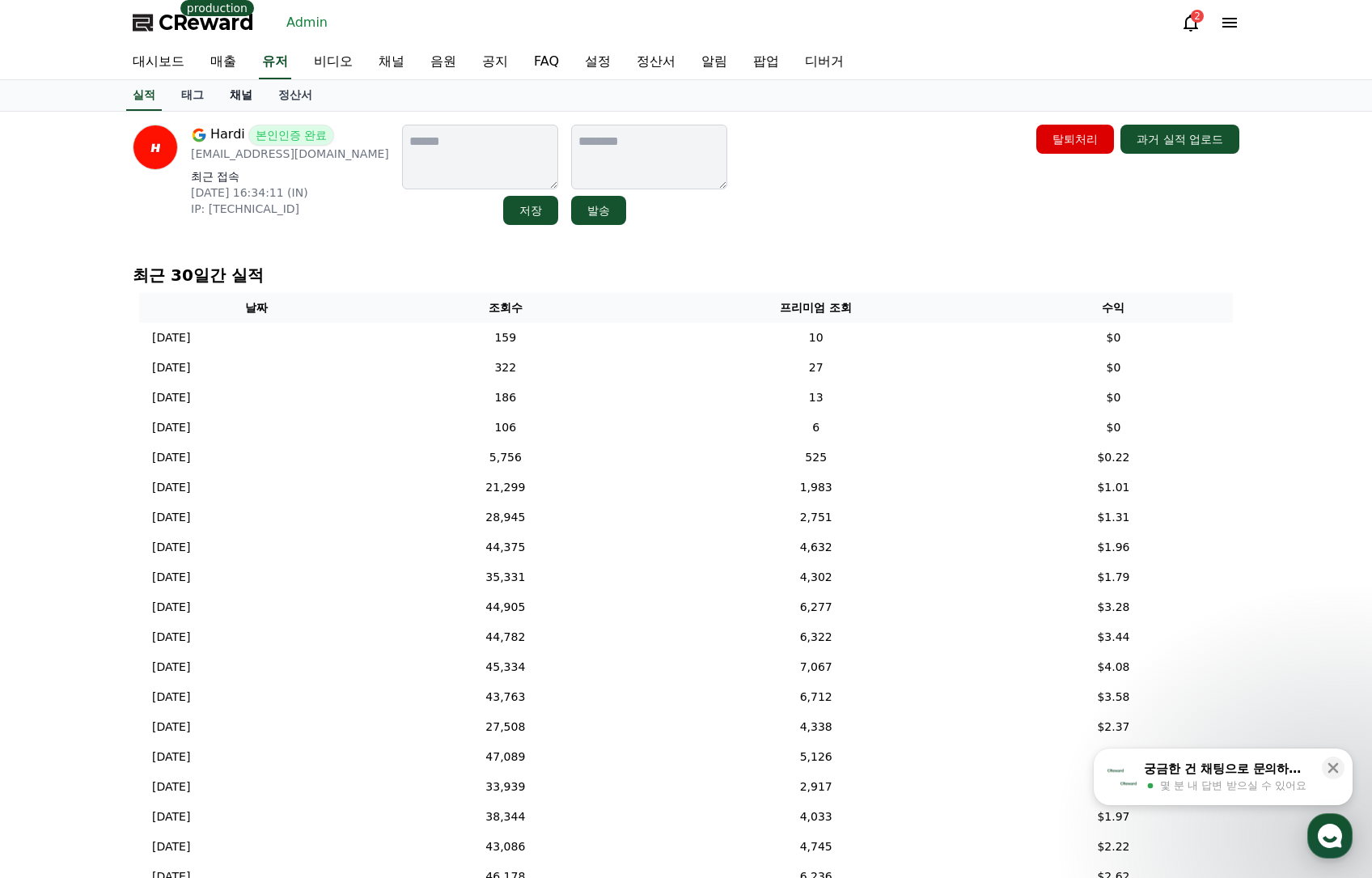
click at [243, 95] on link "채널" at bounding box center [241, 95] width 49 height 31
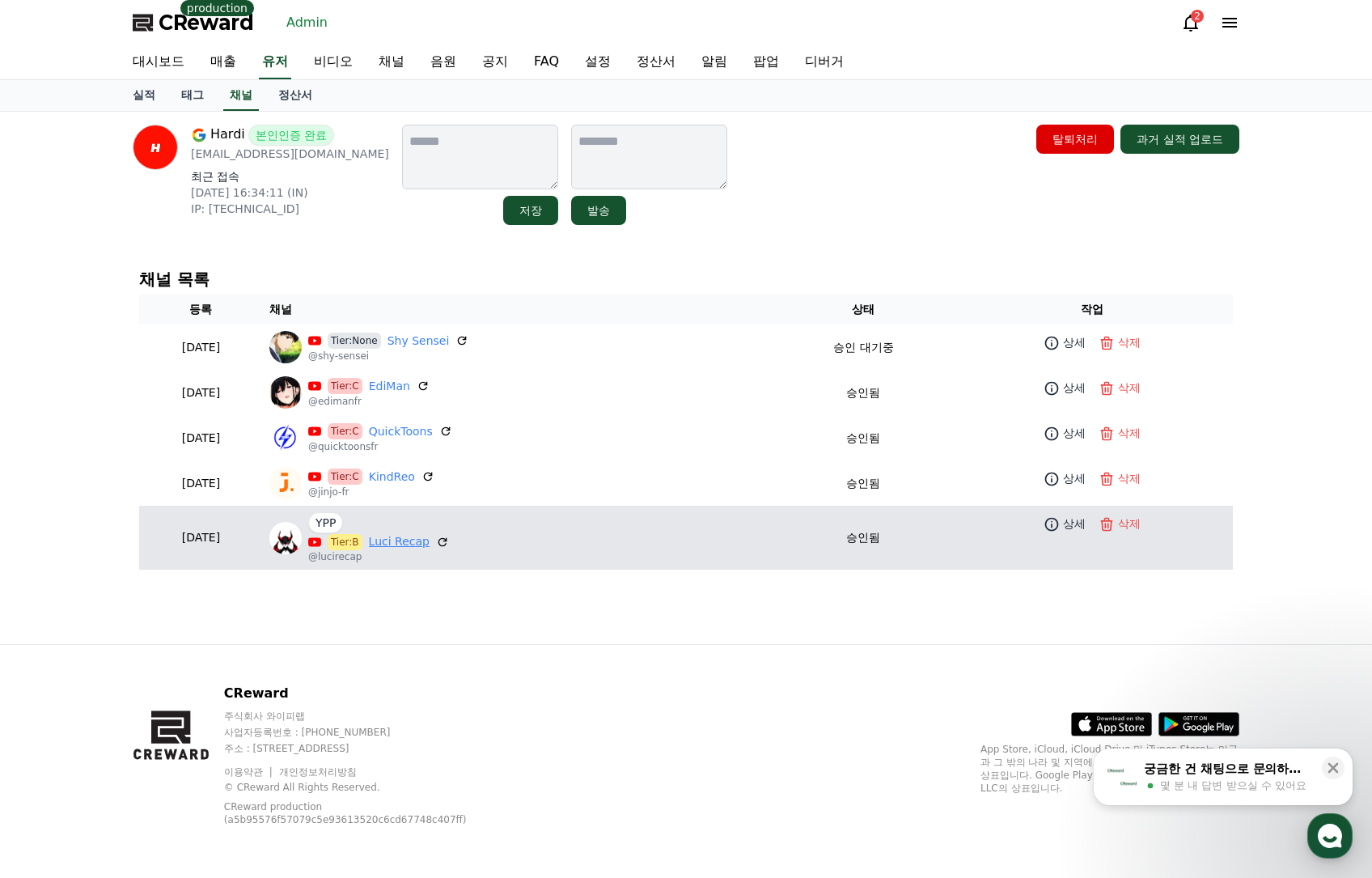
click at [429, 543] on link "Luci Recap" at bounding box center [399, 541] width 60 height 17
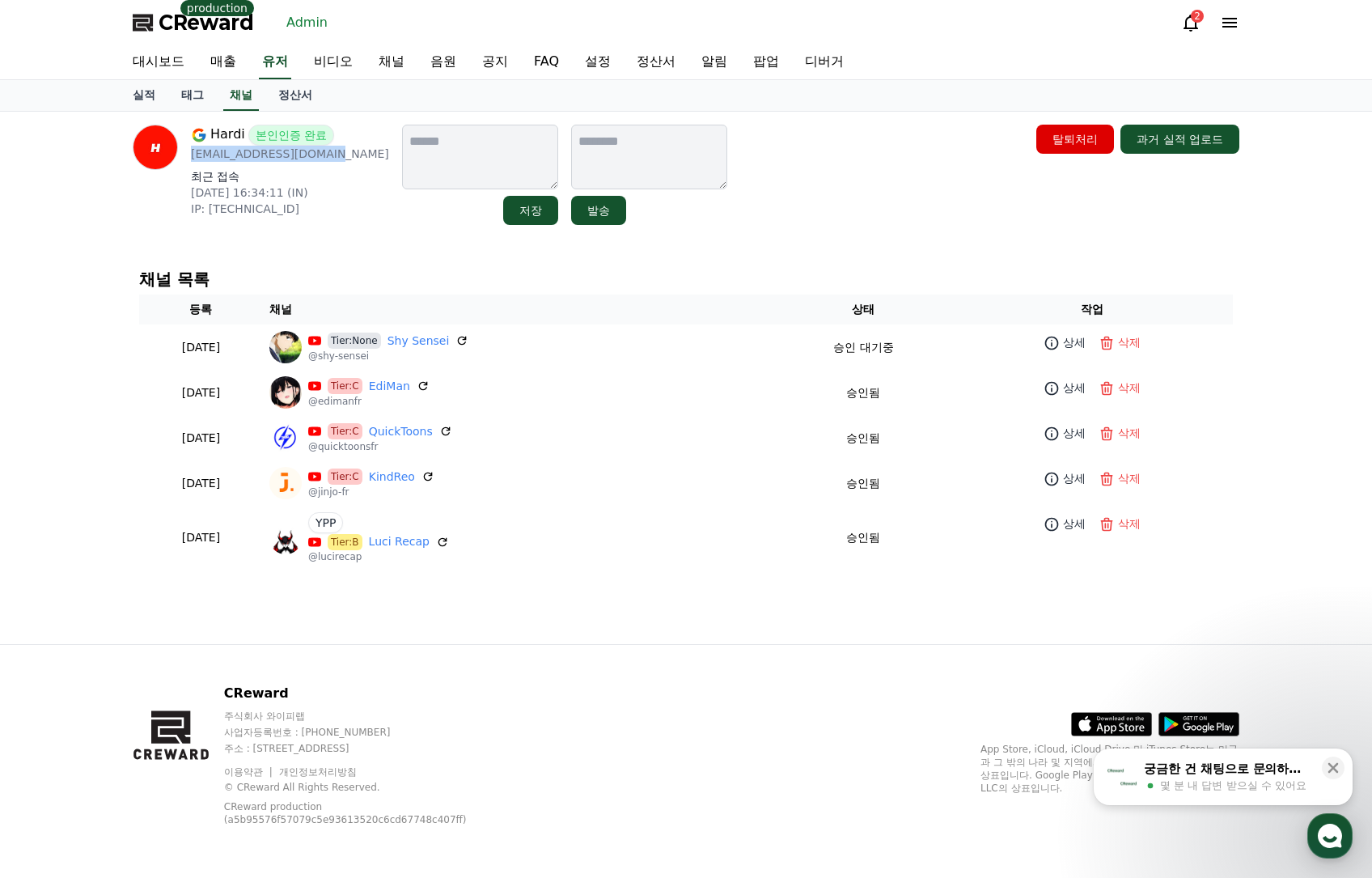
drag, startPoint x: 335, startPoint y: 156, endPoint x: 189, endPoint y: 160, distance: 146.1
click at [189, 160] on div "Hardi 본인인증 완료 workforhardi@gmail.com 최근 접속 2025-09-01 16:34:11 (IN) IP: 2409:40…" at bounding box center [261, 175] width 256 height 101
copy p "workforhardi@gmail.com"
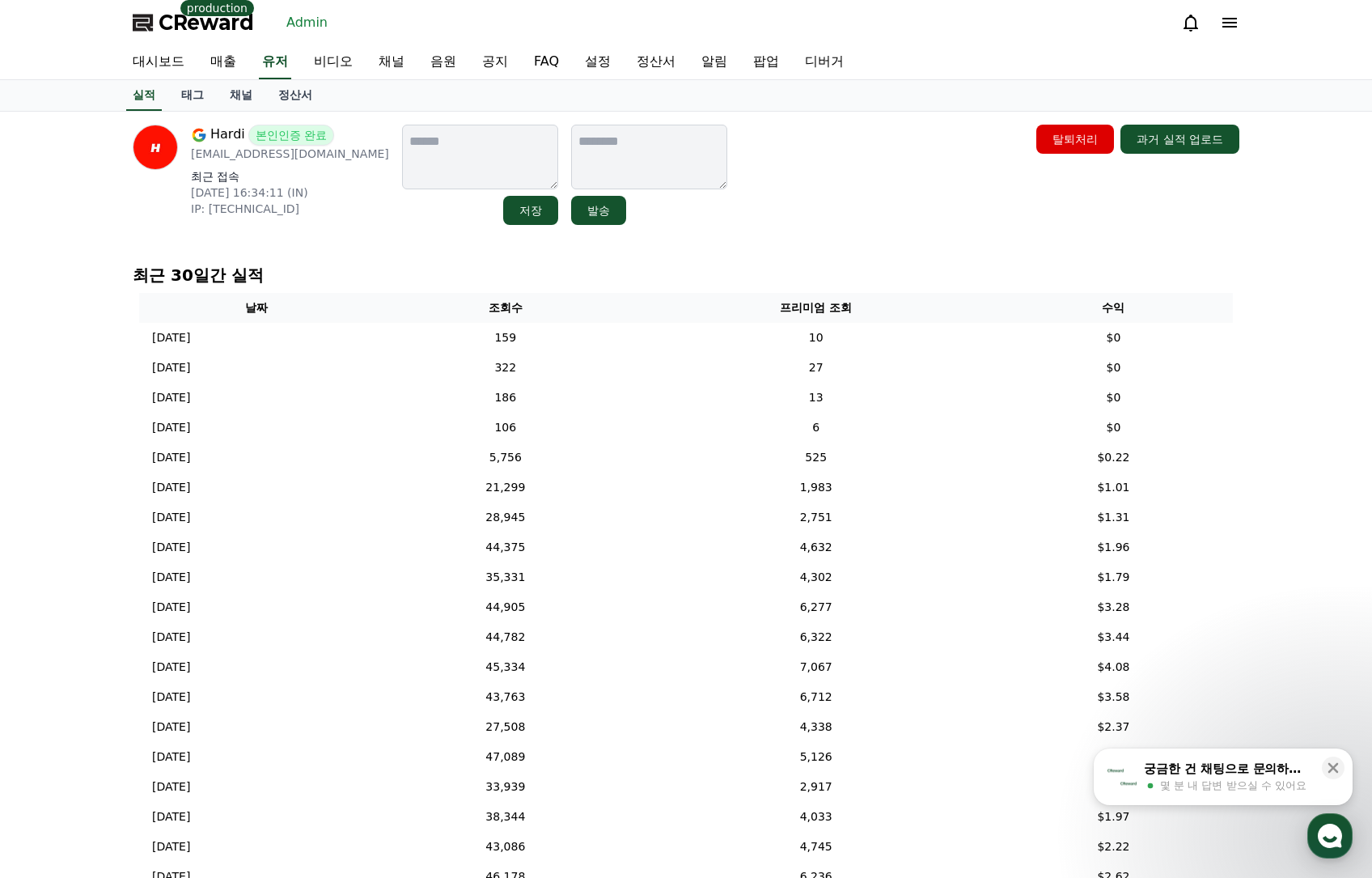
click at [289, 104] on link "정산서" at bounding box center [295, 95] width 59 height 31
click at [238, 93] on link "채널" at bounding box center [241, 95] width 49 height 31
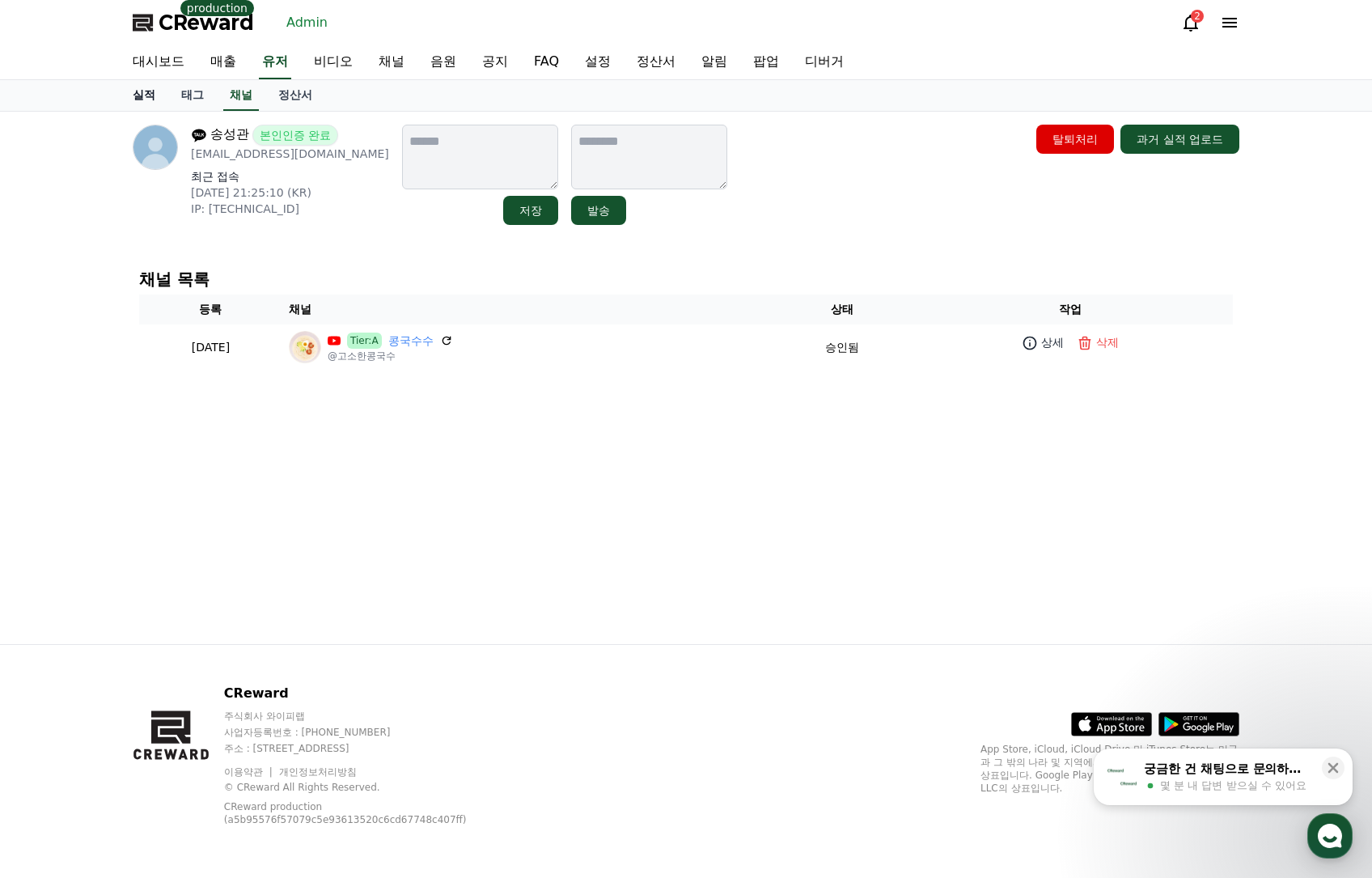
click at [157, 103] on link "실적" at bounding box center [144, 95] width 49 height 31
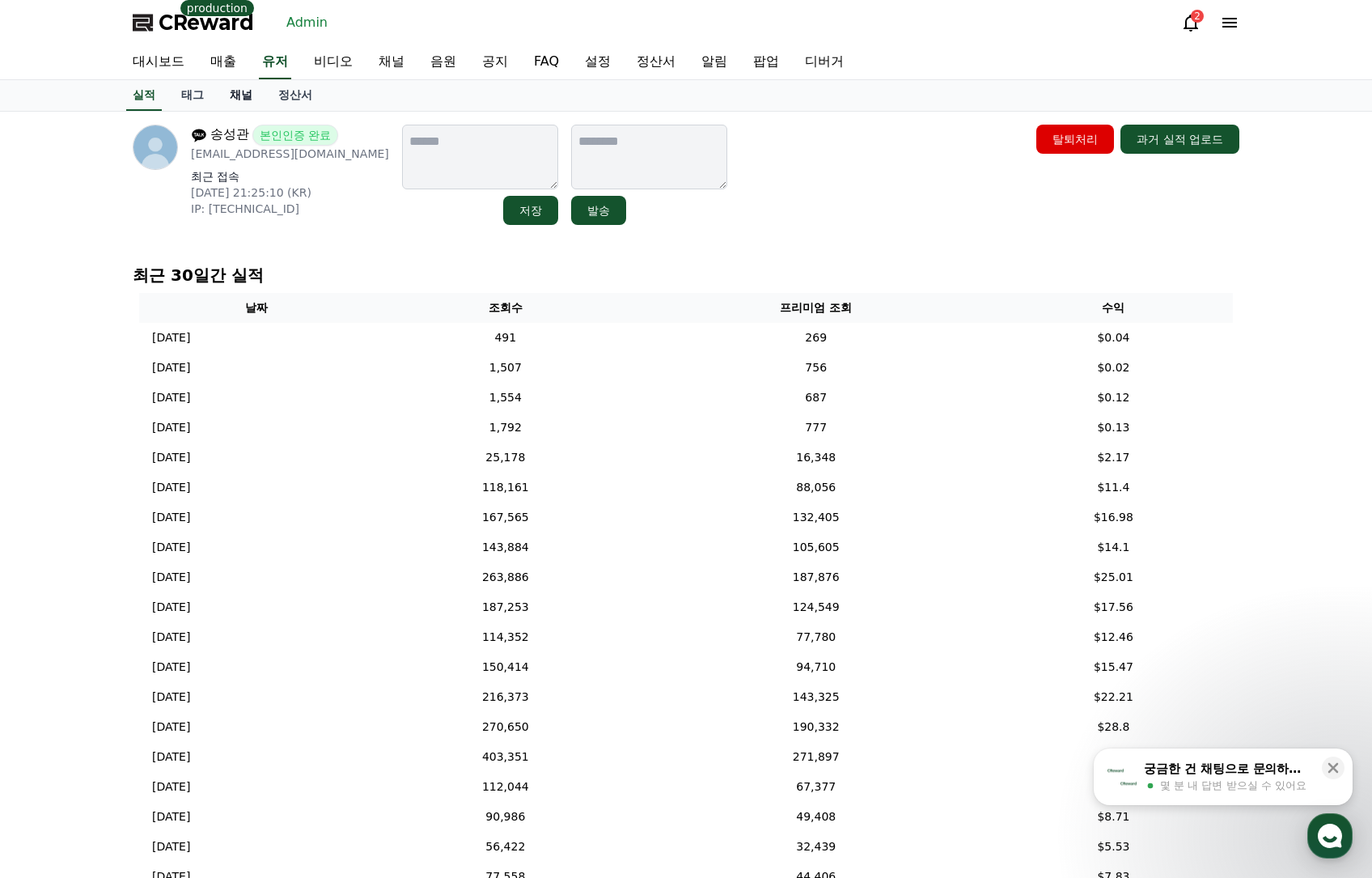
click at [232, 95] on link "채널" at bounding box center [241, 95] width 49 height 31
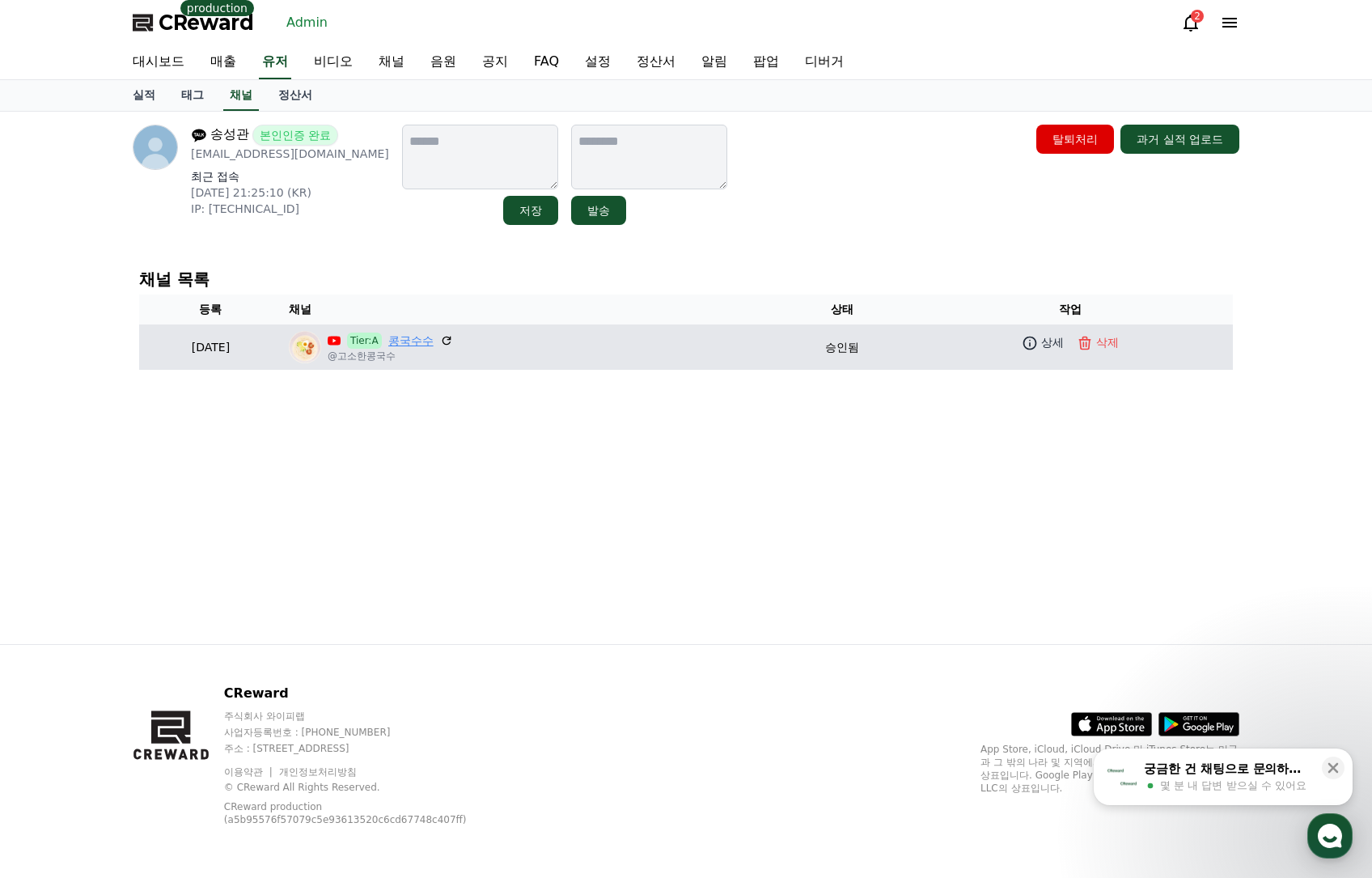
click at [434, 347] on link "콩국수수" at bounding box center [410, 341] width 45 height 17
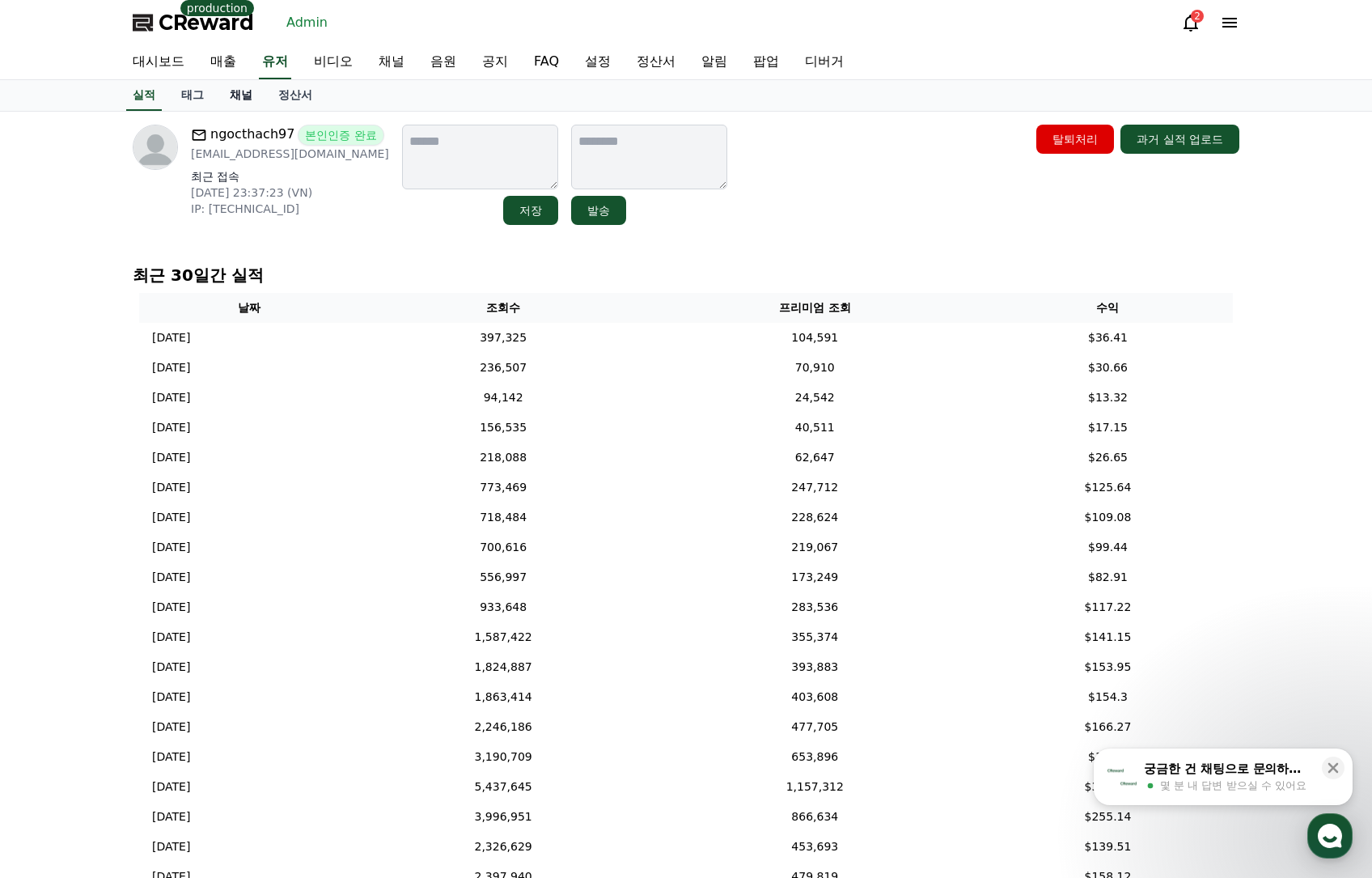
click at [248, 94] on link "채널" at bounding box center [241, 95] width 49 height 31
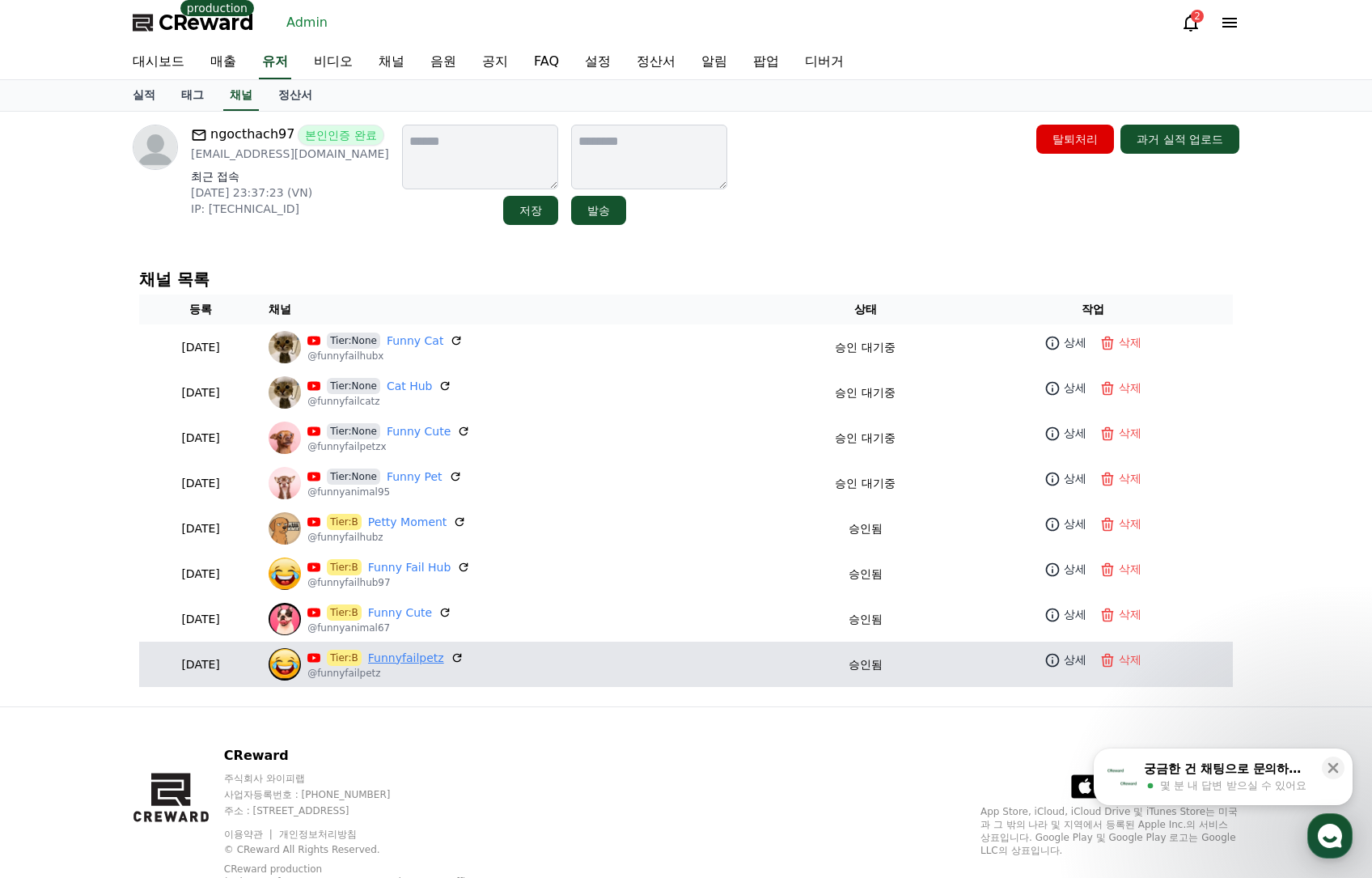
click at [429, 657] on link "Funnyfailpetz" at bounding box center [405, 658] width 76 height 17
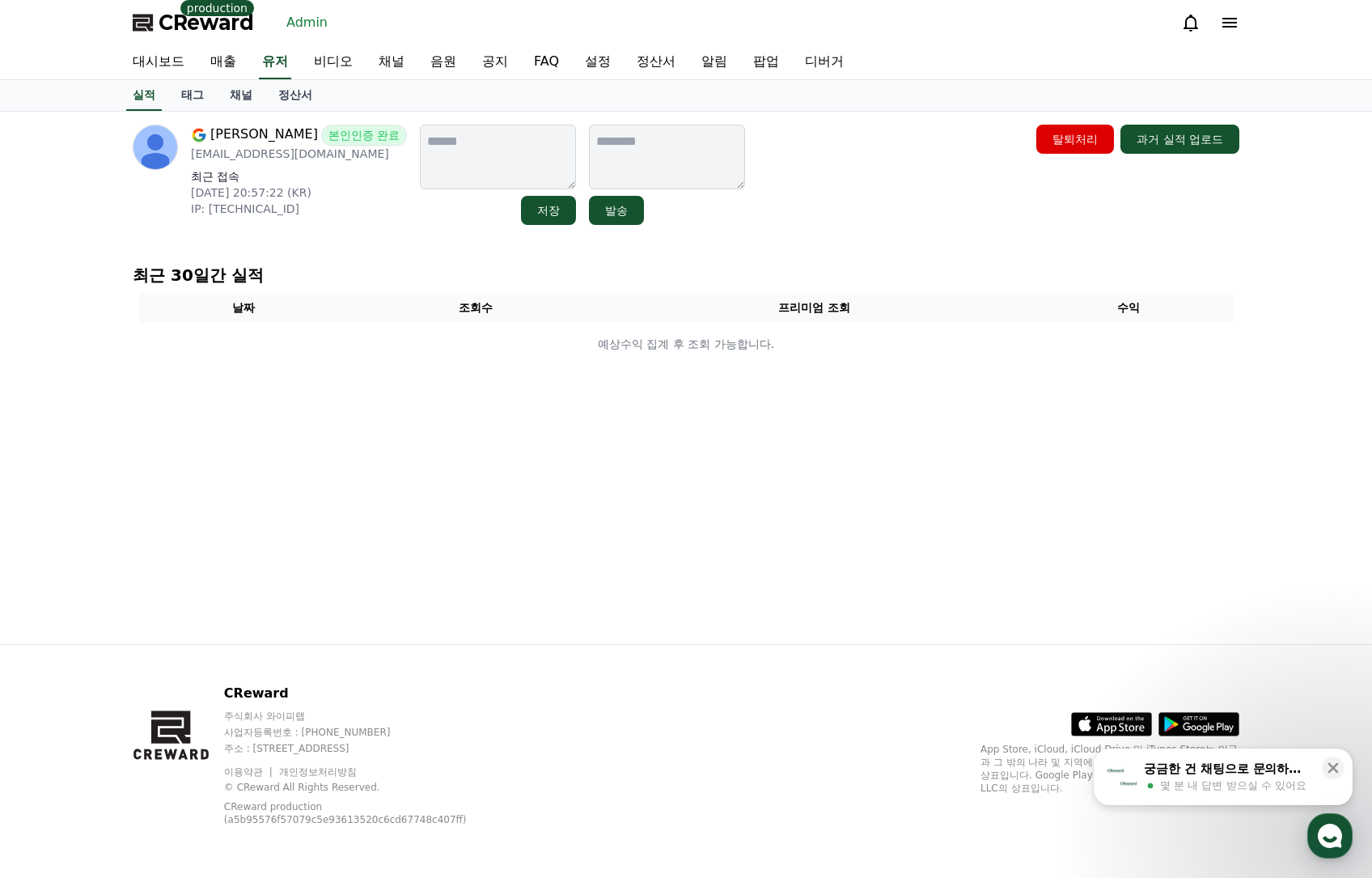
click at [253, 87] on link "채널" at bounding box center [241, 95] width 49 height 31
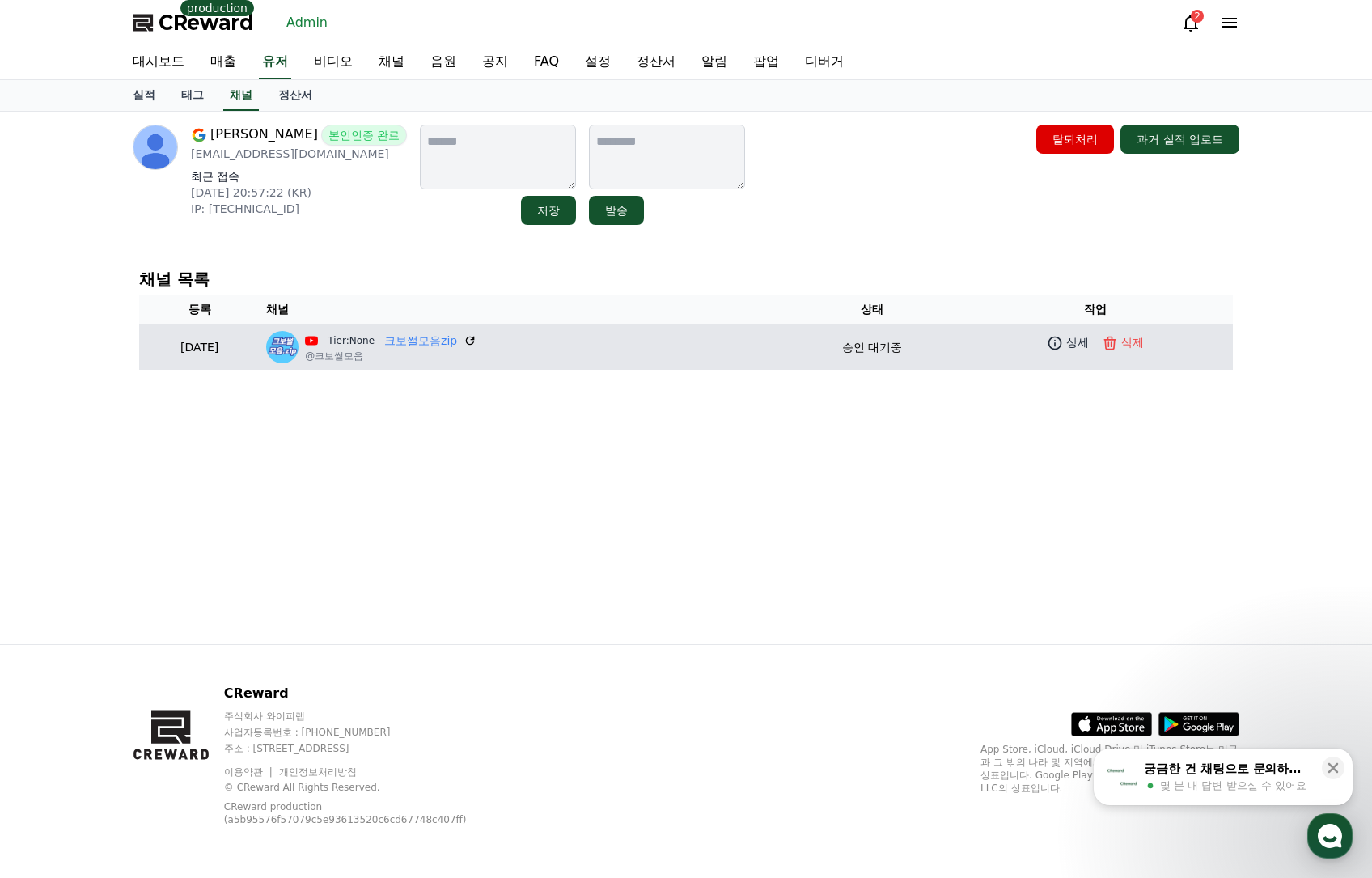
click at [451, 337] on link "크보썰모음zip" at bounding box center [421, 341] width 73 height 17
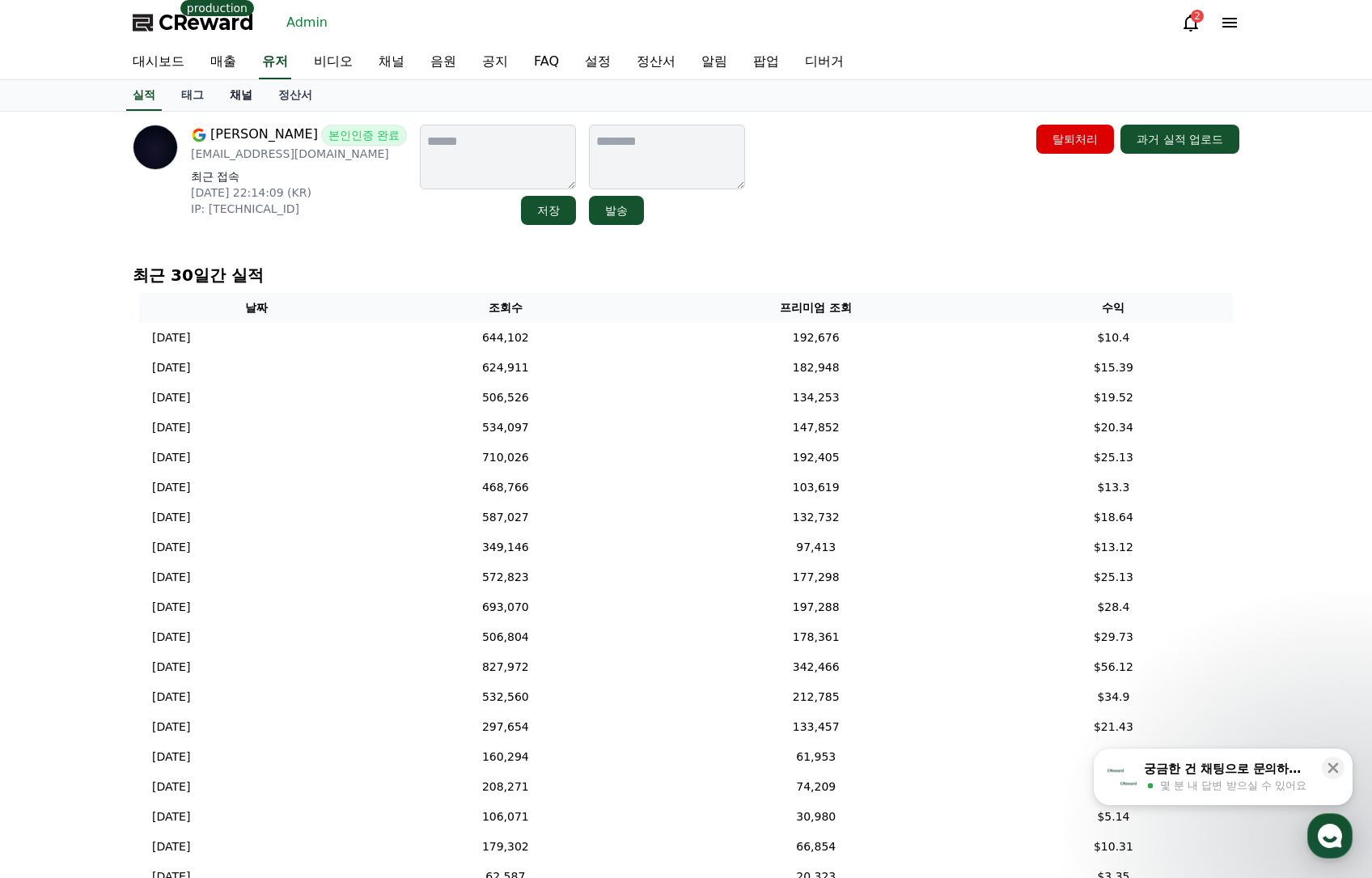
click at [236, 94] on link "채널" at bounding box center [241, 95] width 49 height 31
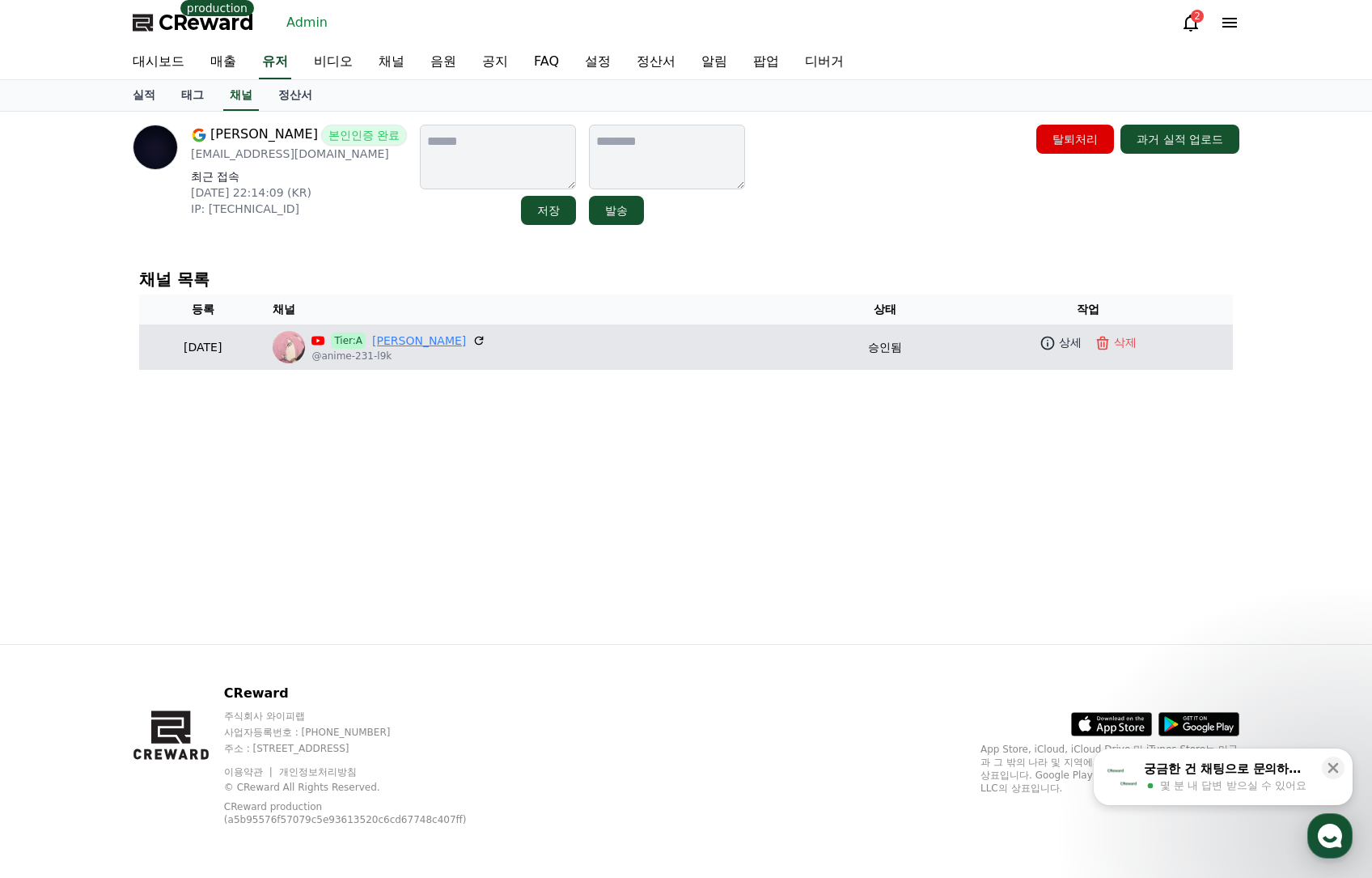
click at [461, 332] on link "[PERSON_NAME]" at bounding box center [418, 341] width 94 height 17
click at [1059, 345] on p "상세" at bounding box center [1070, 342] width 23 height 17
click at [1039, 346] on icon at bounding box center [1047, 343] width 16 height 16
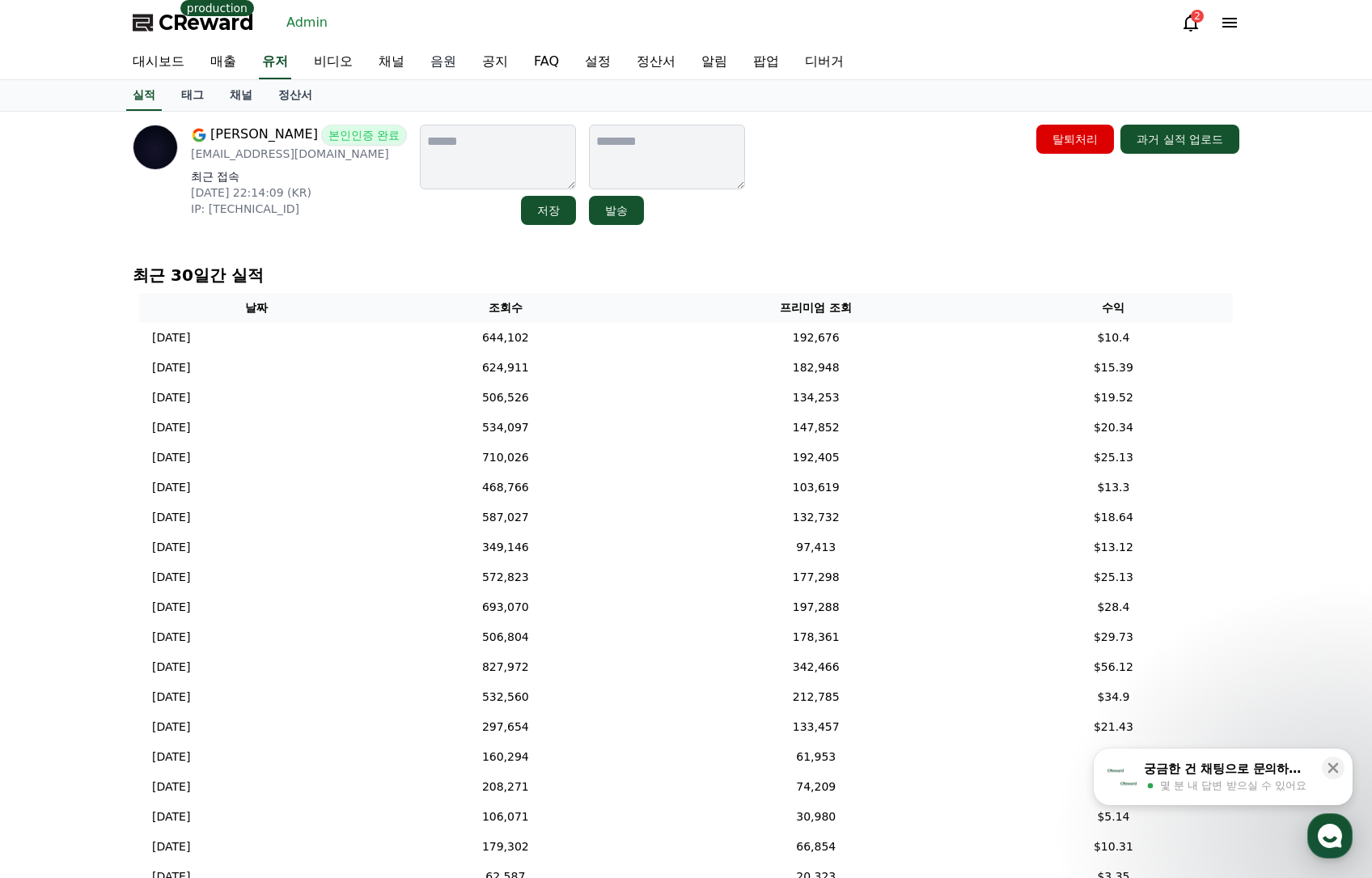
click at [457, 67] on link "음원" at bounding box center [443, 61] width 52 height 34
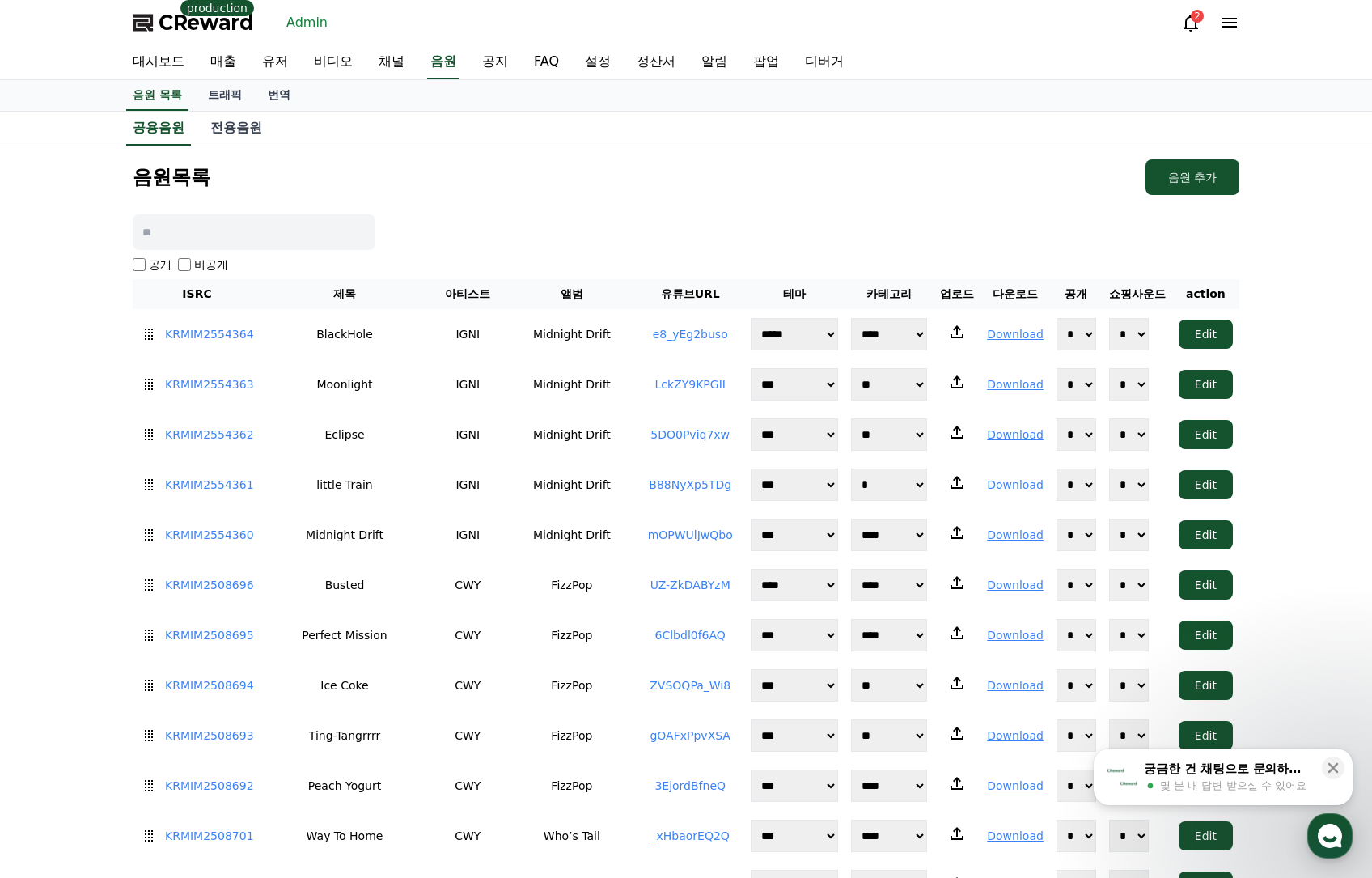
click at [303, 243] on input at bounding box center [254, 232] width 243 height 36
paste input "**********"
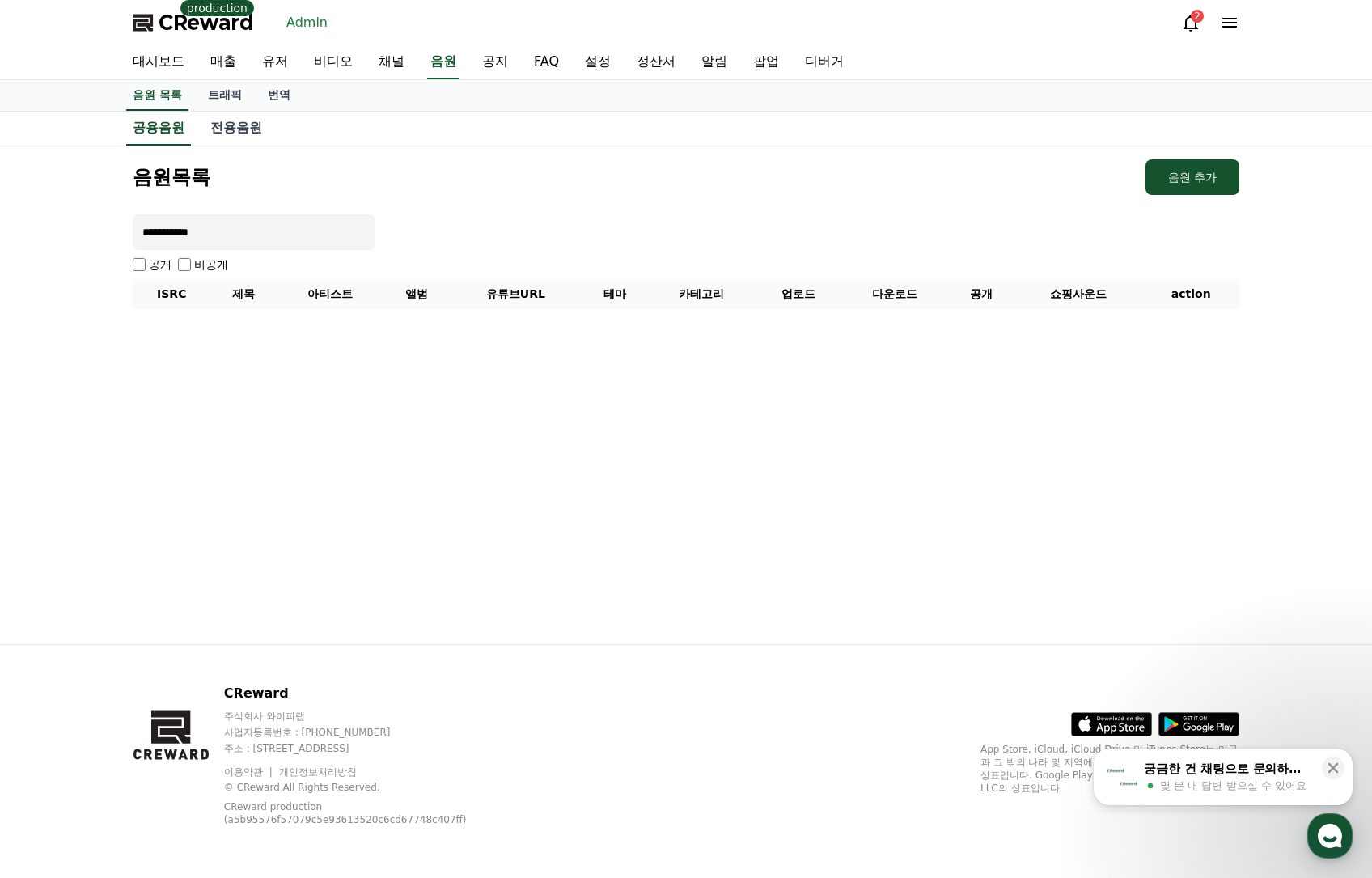
click at [550, 206] on div "**********" at bounding box center [686, 234] width 1119 height 163
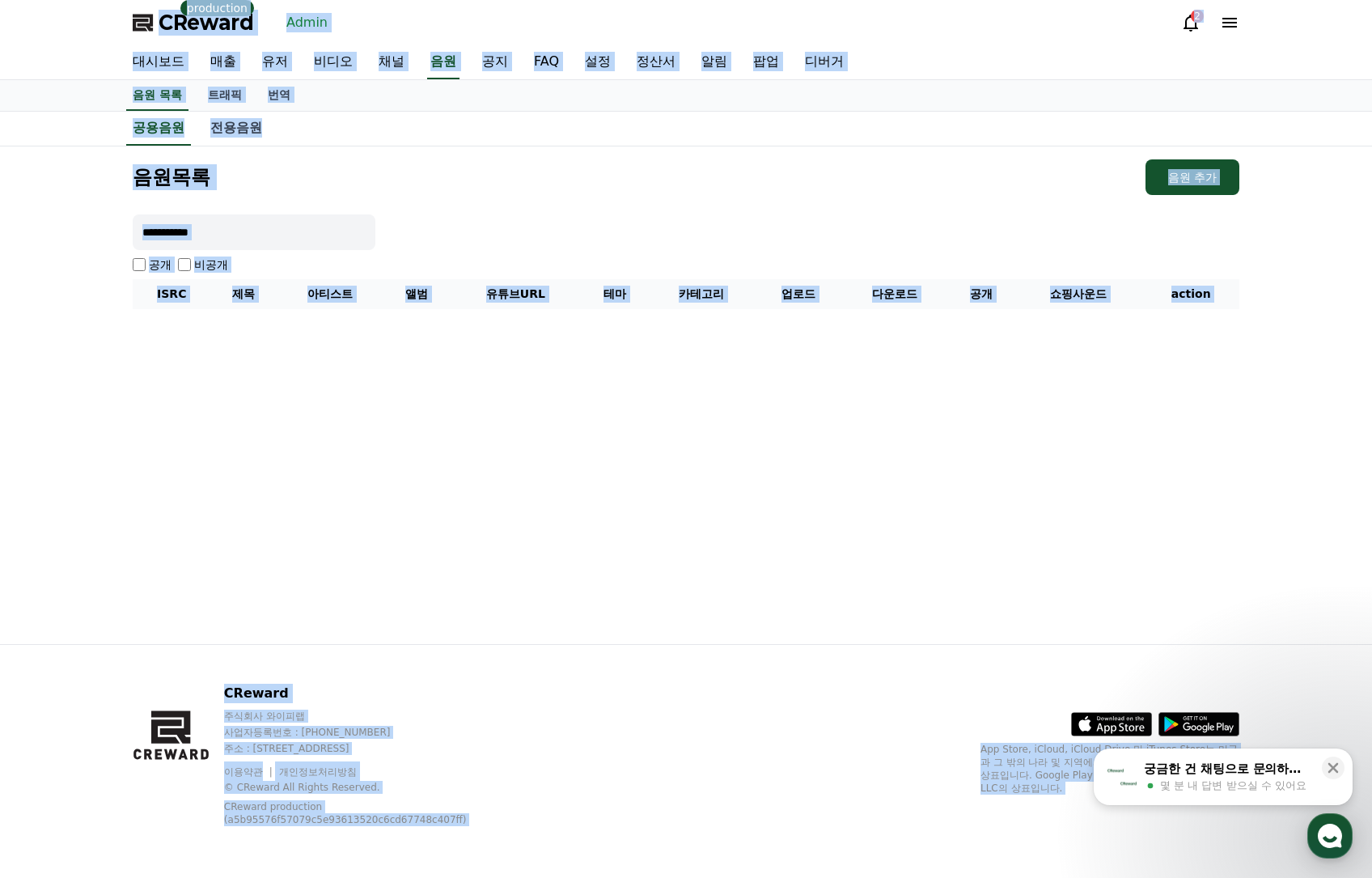
click at [600, 197] on div "**********" at bounding box center [686, 234] width 1119 height 163
click at [554, 219] on div "**********" at bounding box center [686, 234] width 1119 height 163
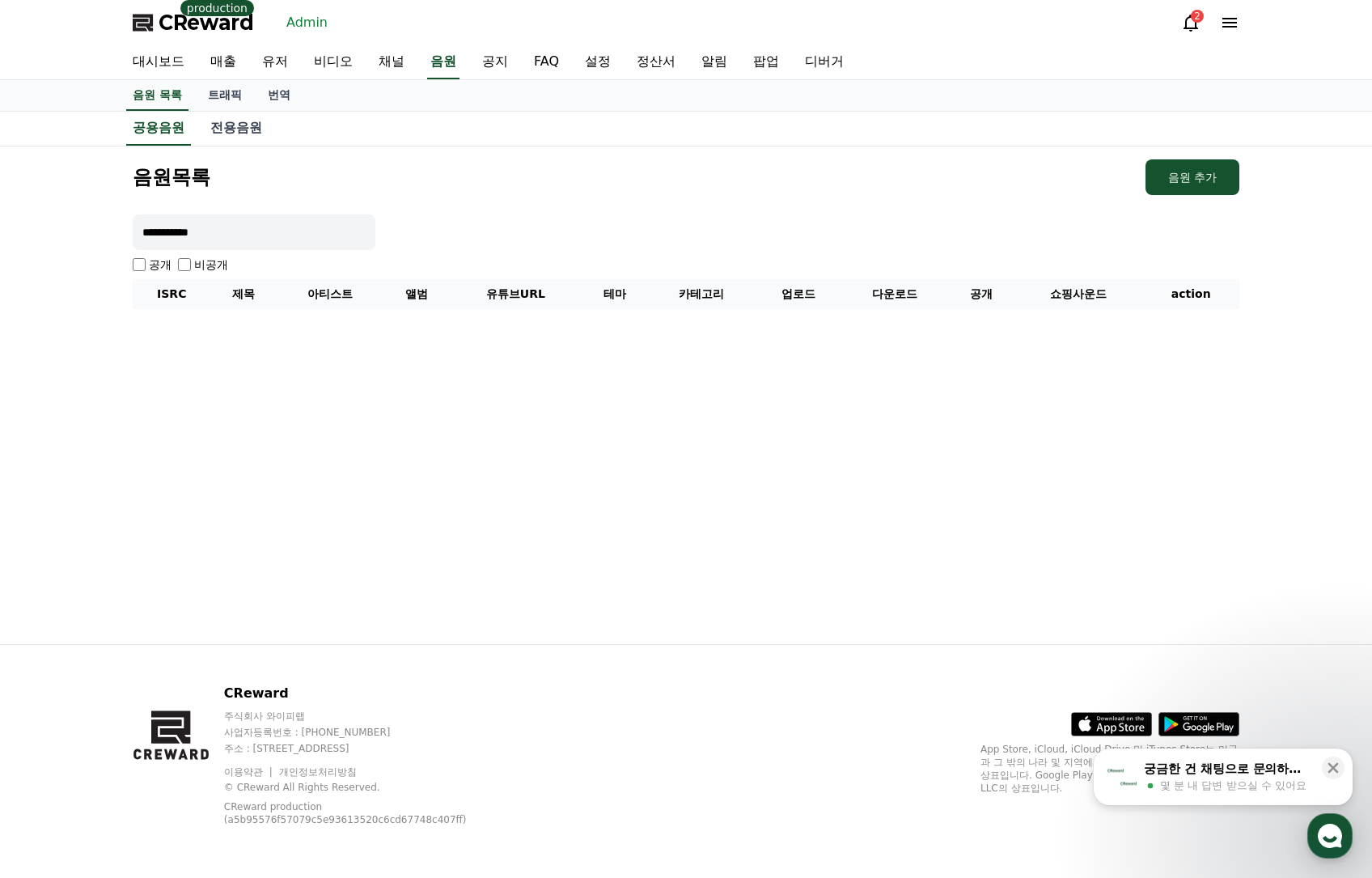
click at [363, 233] on input "**********" at bounding box center [254, 232] width 243 height 36
type input "***"
click at [403, 201] on div "음원목록 음원 추가 *** 공개 비공개 ISRC 제목 아티스트 앨범 유튜브URL 테마 카테고리 업로드 다운로드 공개 쇼핑사운드 action" at bounding box center [686, 234] width 1119 height 163
drag, startPoint x: 304, startPoint y: 217, endPoint x: 309, endPoint y: 233, distance: 16.8
click at [304, 220] on input "***" at bounding box center [254, 232] width 243 height 36
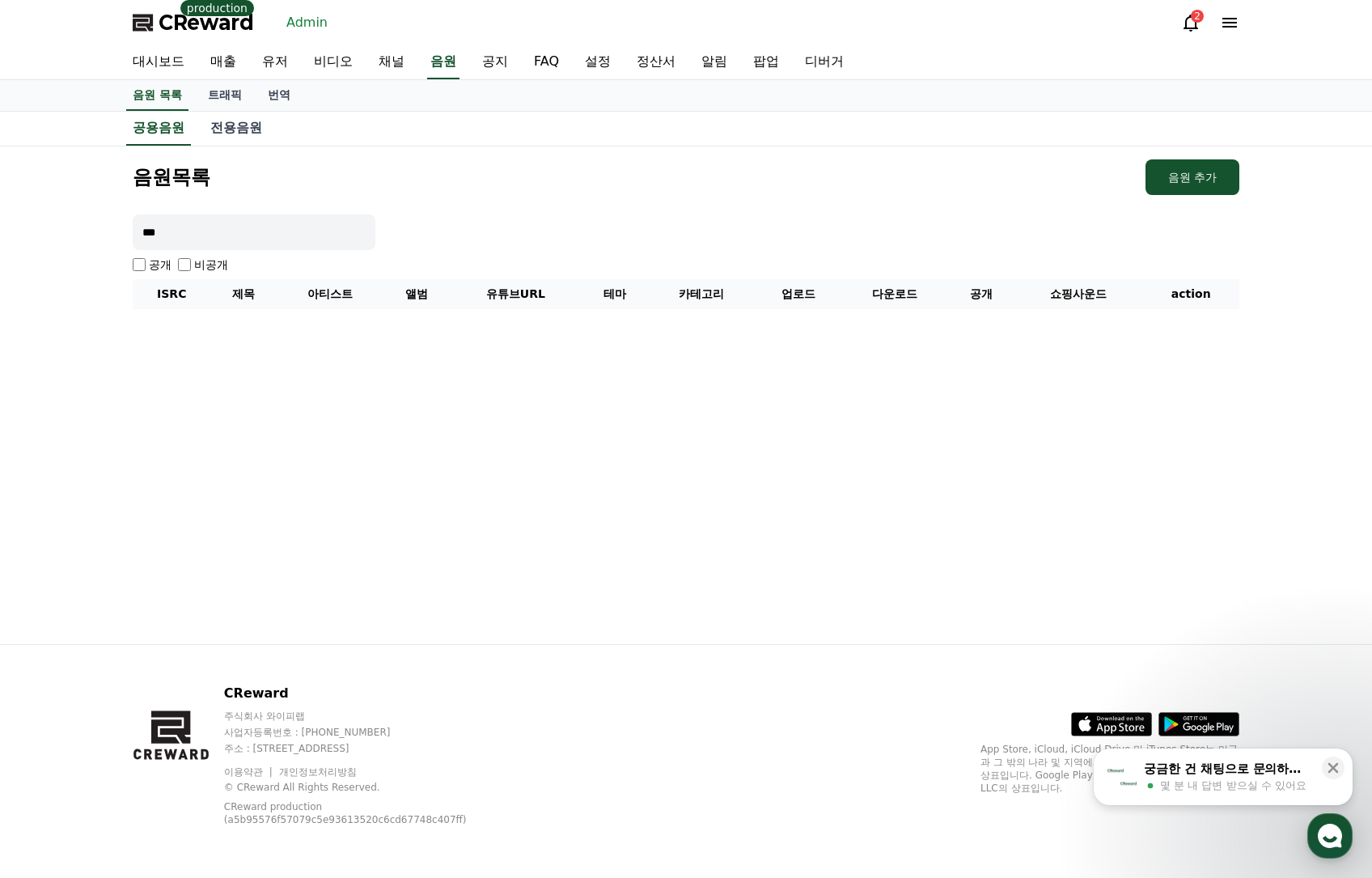
drag, startPoint x: 309, startPoint y: 233, endPoint x: 46, endPoint y: 237, distance: 263.0
click at [52, 237] on div "음원목록 음원 추가 *** 공개 비공개 ISRC 제목 아티스트 앨범 유튜브URL 테마 카테고리 업로드 다운로드 공개 쇼핑사운드 action" at bounding box center [686, 395] width 1372 height 497
click at [588, 211] on div "음원목록 음원 추가 공개 비공개 ISRC 제목 아티스트 앨범 유튜브URL 테마 카테고리 업로드 다운로드 공개 쇼핑사운드 action" at bounding box center [686, 234] width 1119 height 163
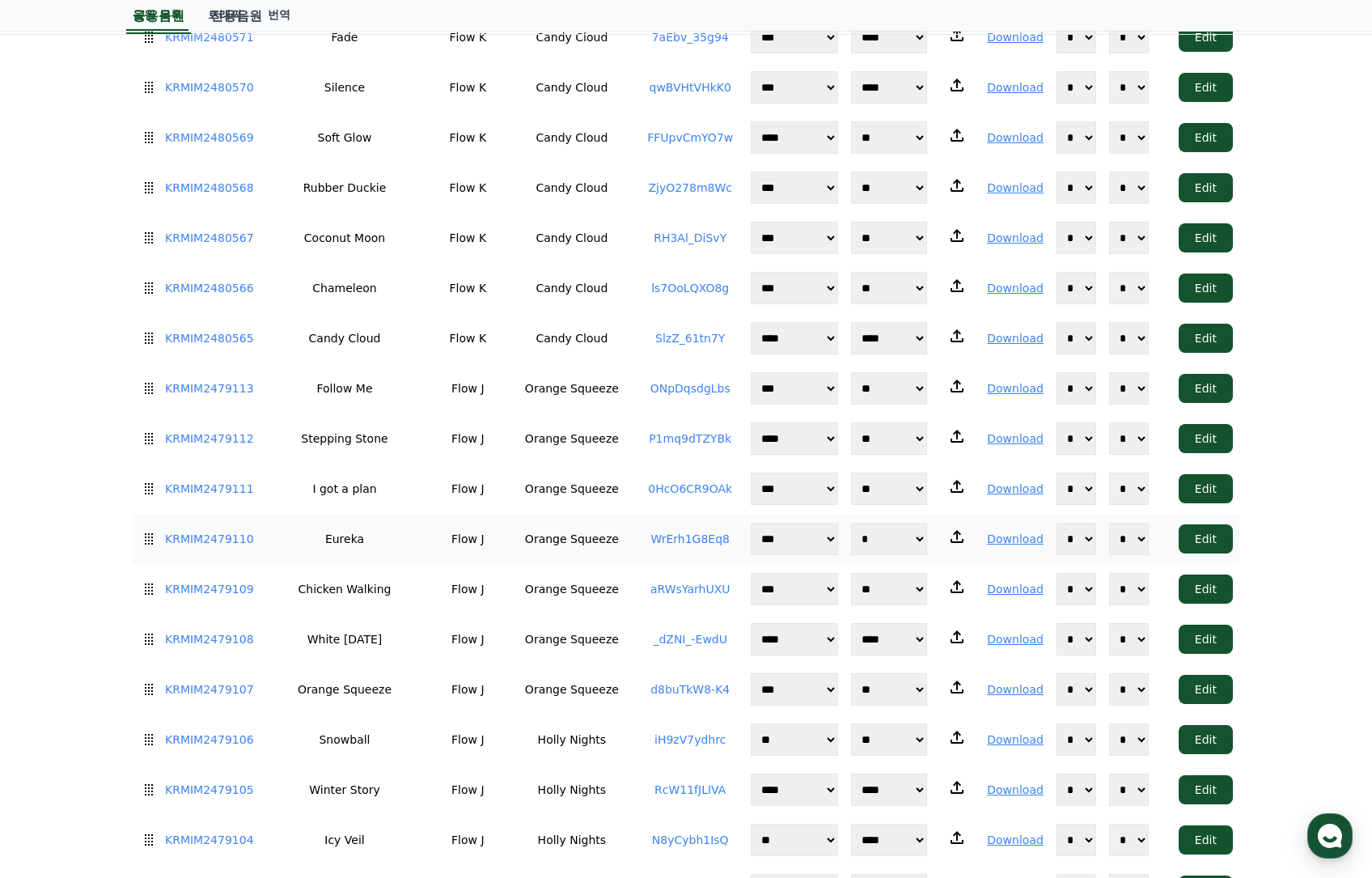
click at [219, 514] on td "KRMIM2479110" at bounding box center [197, 538] width 129 height 50
click at [221, 531] on link "KRMIM2479110" at bounding box center [209, 539] width 89 height 17
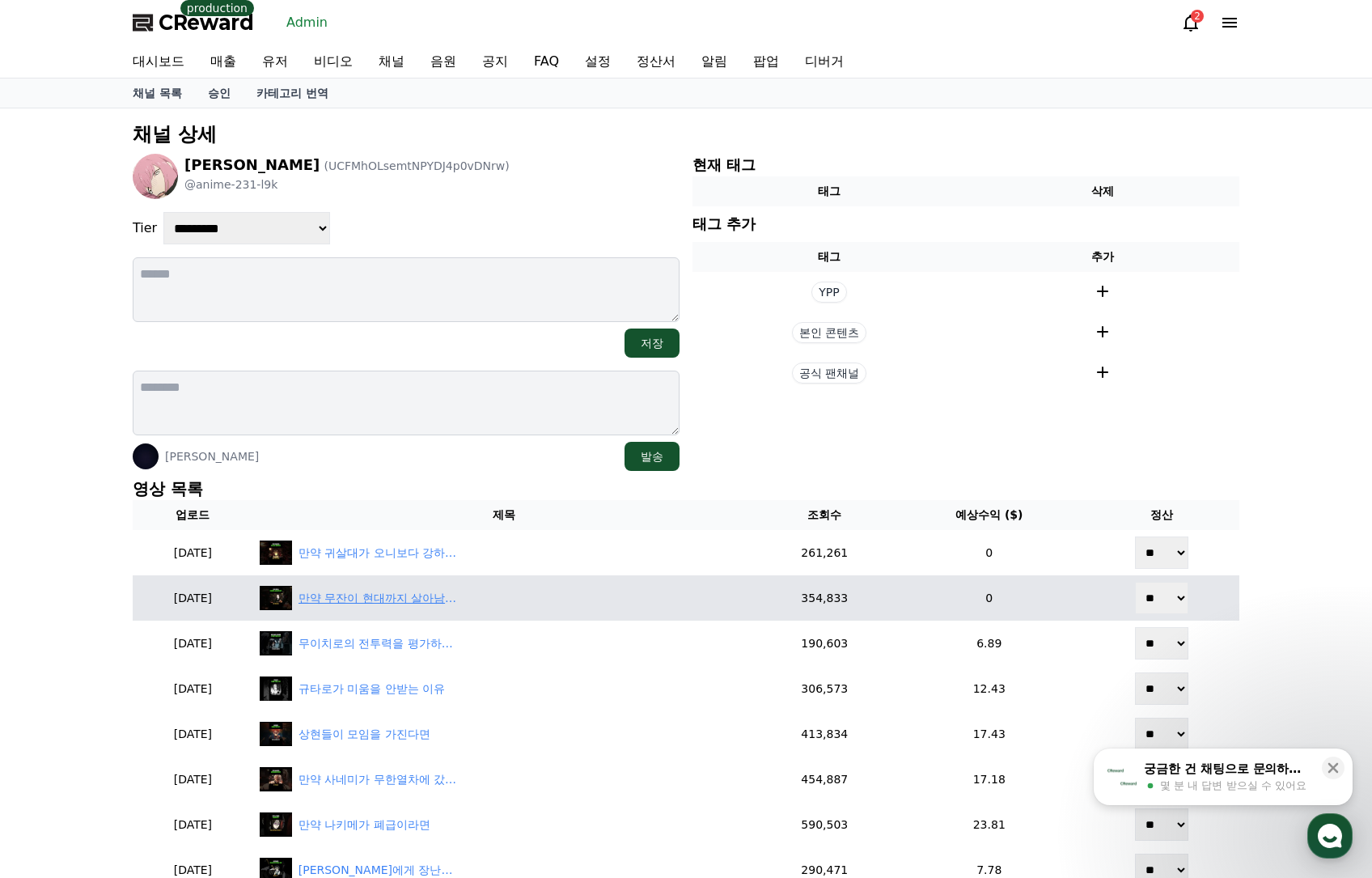
click at [423, 594] on div "만약 무잔이 현대까지 살아남는다면" at bounding box center [379, 598] width 162 height 17
click at [417, 588] on div "만약 무잔이 현대까지 살아남는다면" at bounding box center [504, 598] width 489 height 25
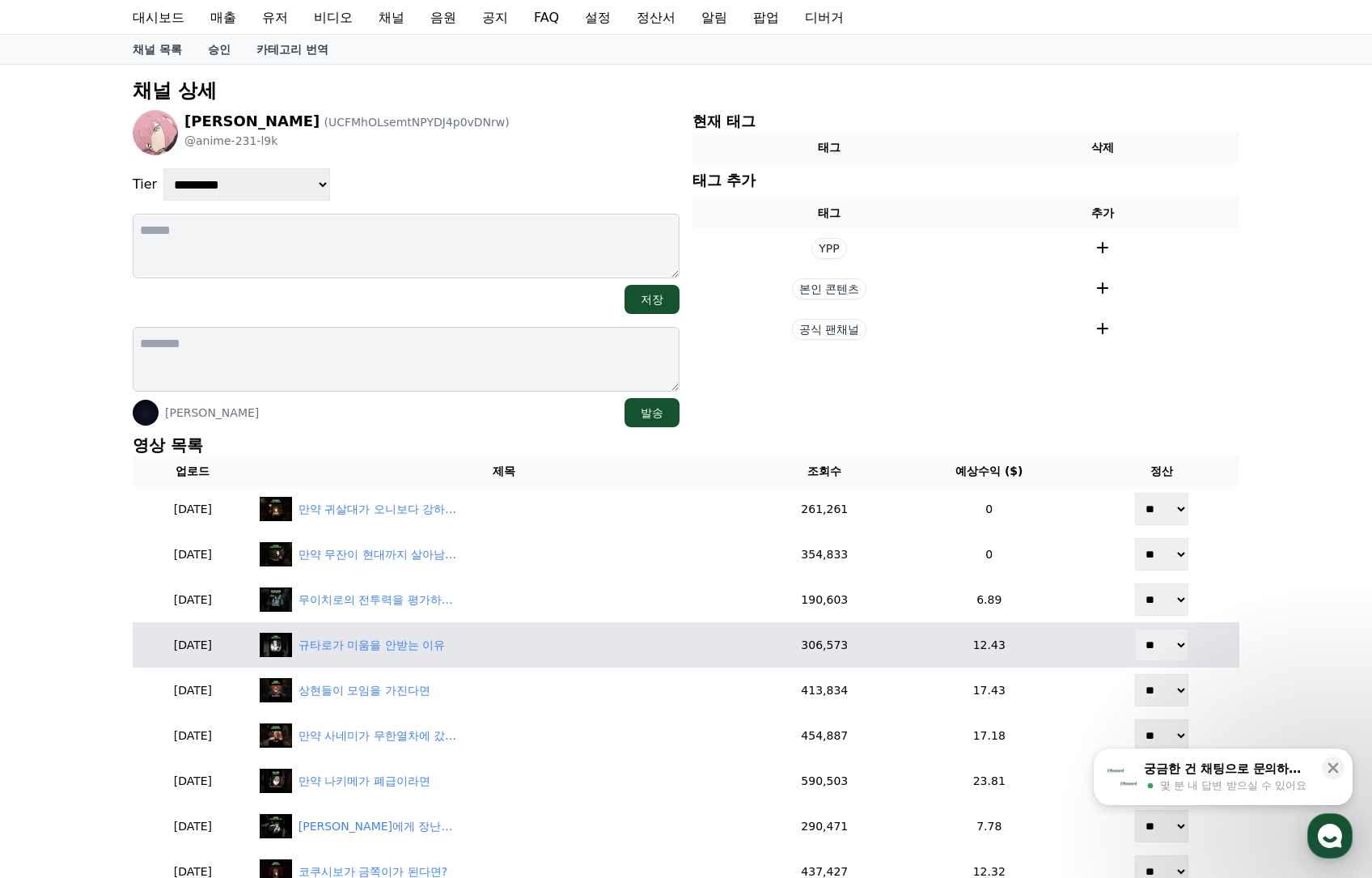
scroll to position [162, 0]
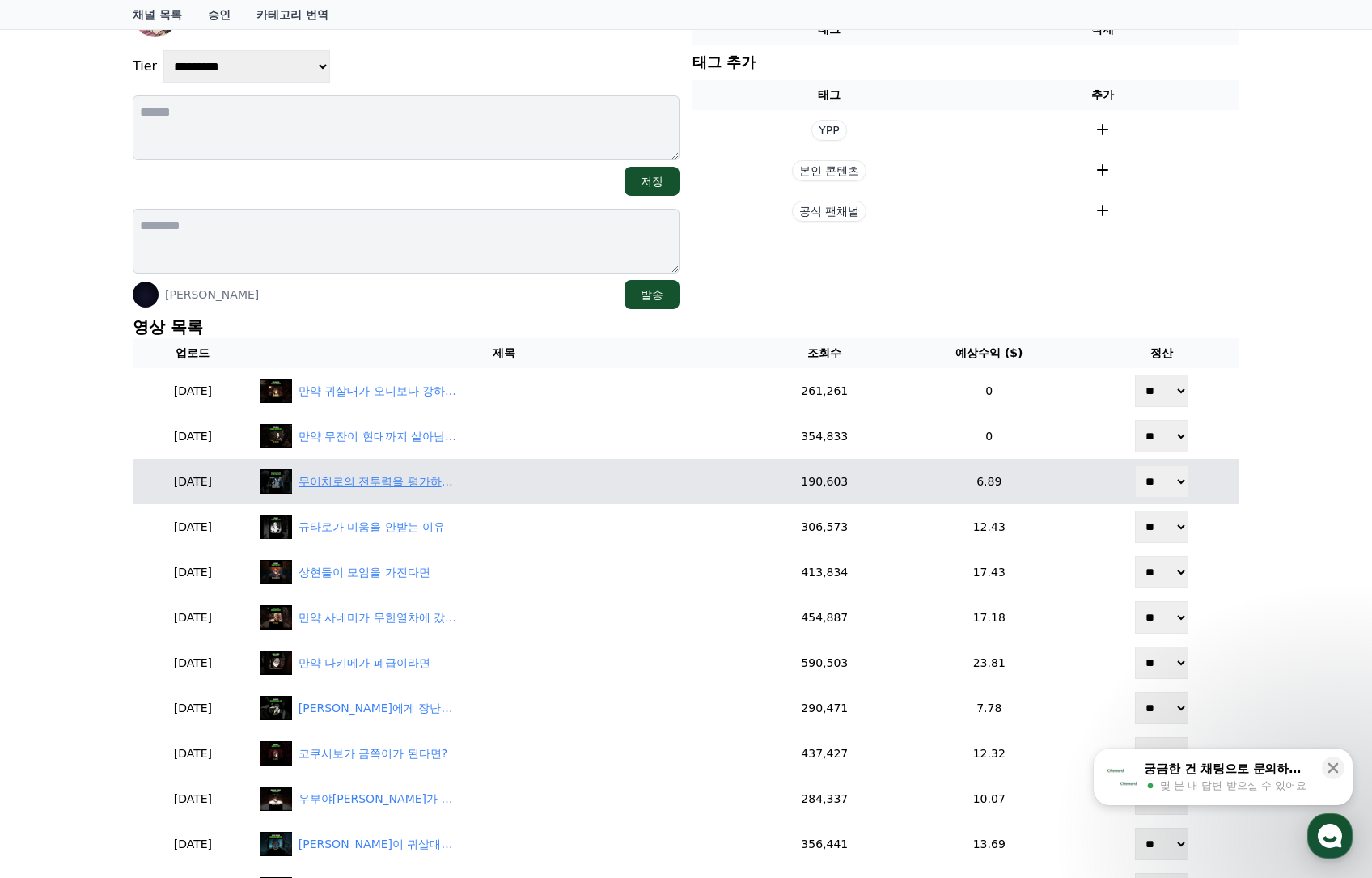
click at [432, 483] on div "무이치로의 전투력을 평가하기 힘든 이유" at bounding box center [379, 482] width 162 height 17
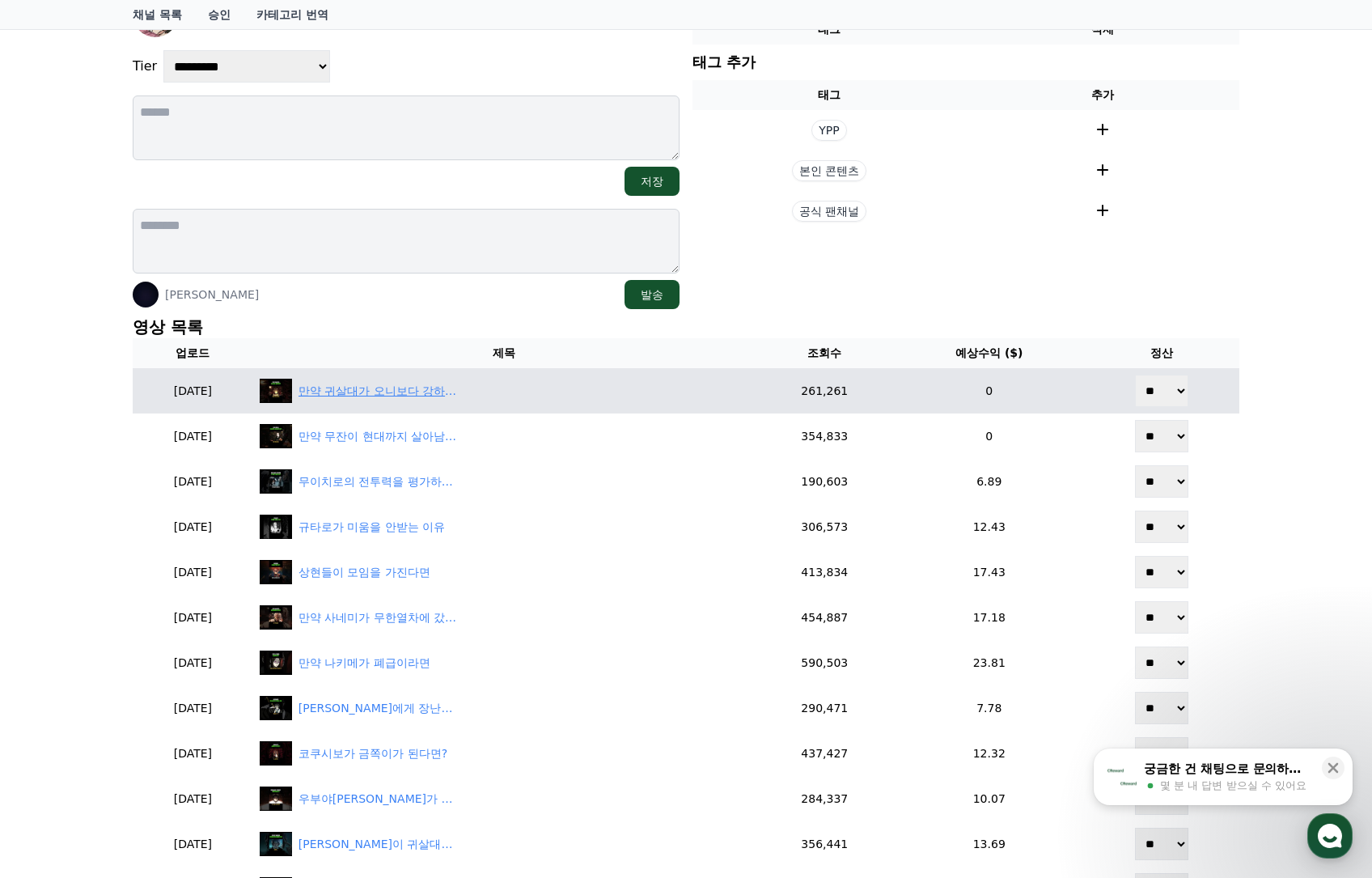
click at [460, 399] on div "만약 귀살대가 오니보다 강하다면?" at bounding box center [379, 391] width 162 height 17
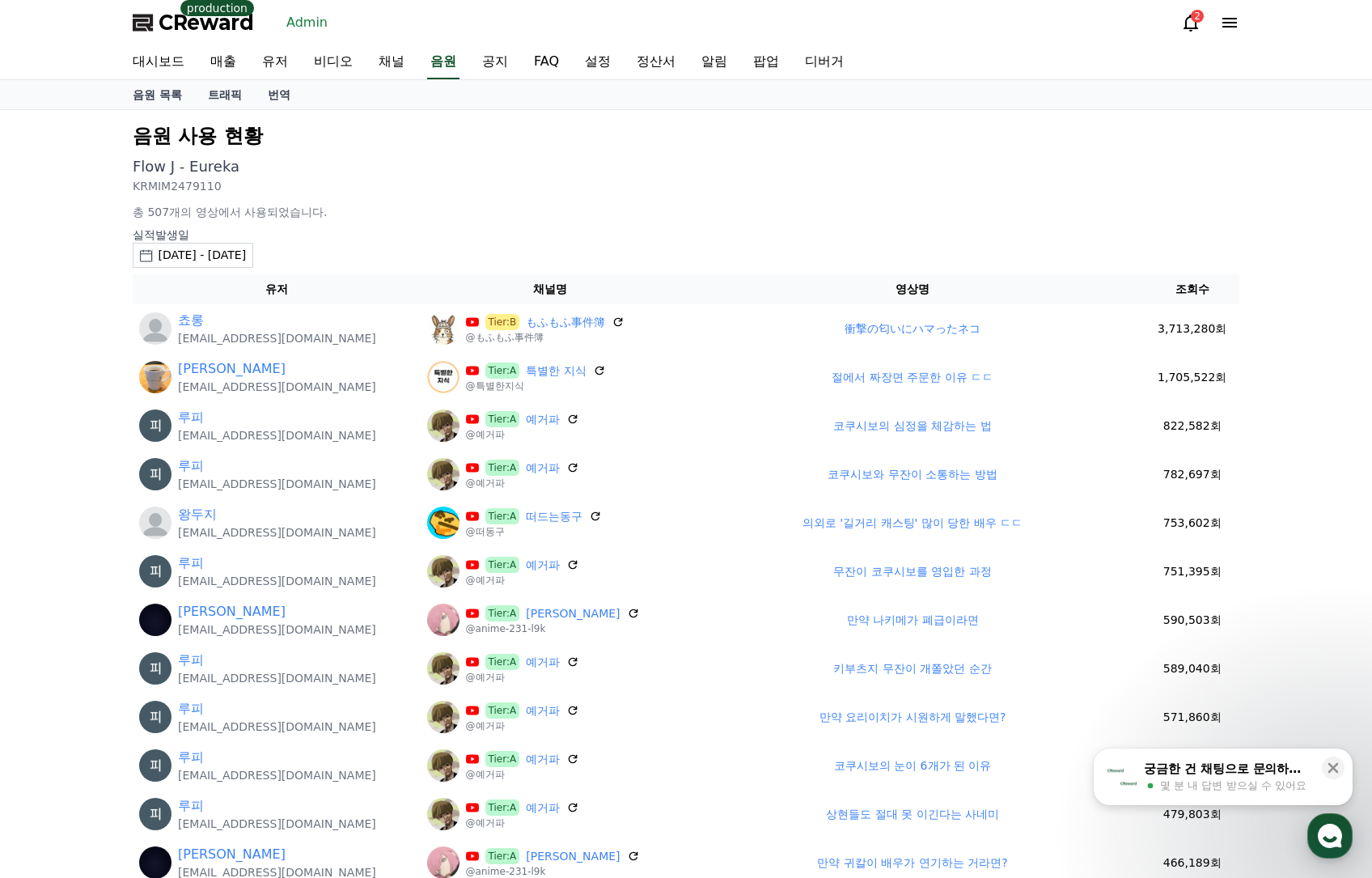
click at [246, 258] on div "2025-09-14 - 2025-10-14" at bounding box center [201, 255] width 88 height 17
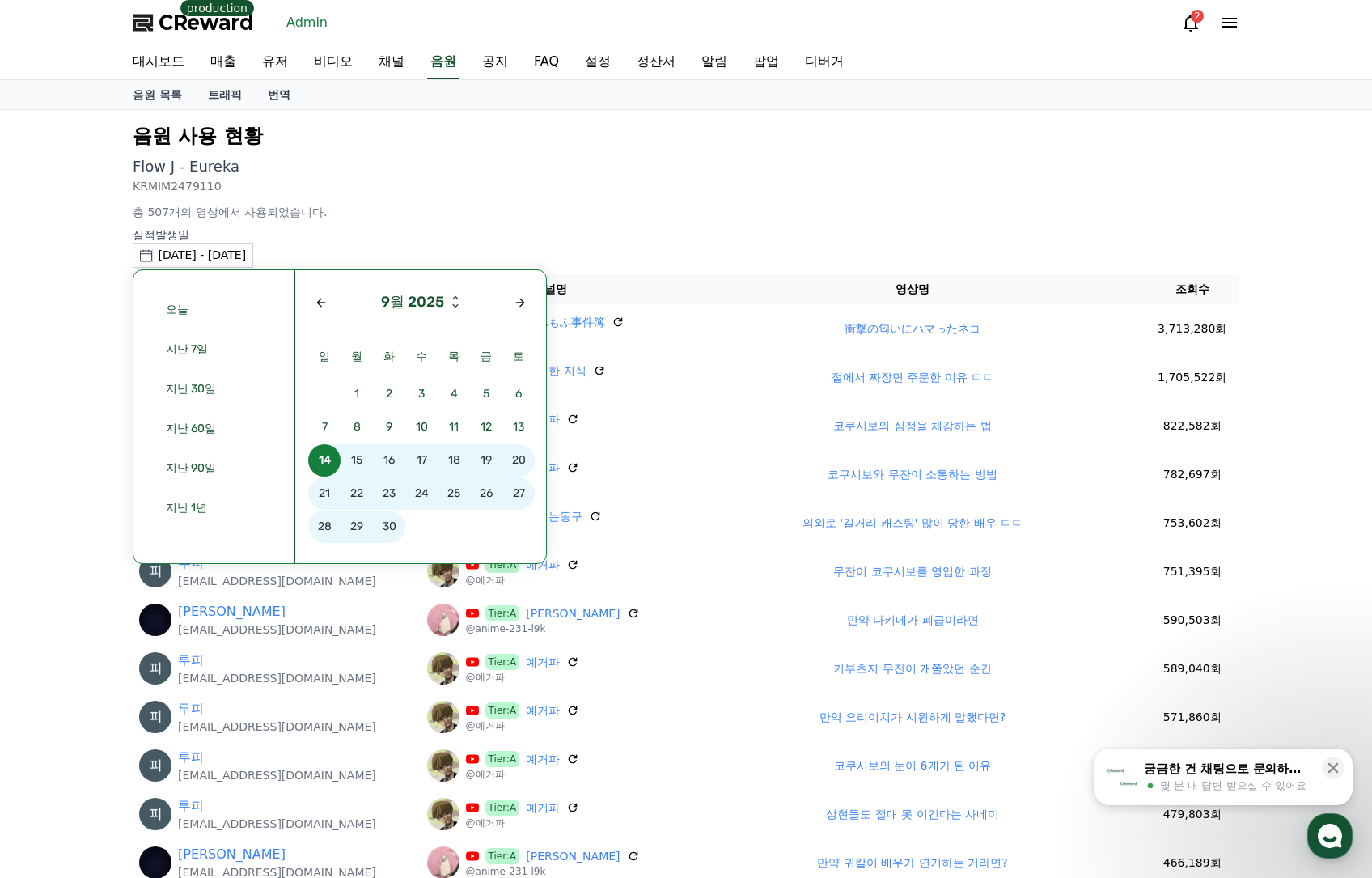
click at [533, 309] on div "9월 2025 일 월 화 수 목 금 토 1 2 3 4 5 6 7 8 9 10 11 12 13 14 15 16 17 18 19 20 21 22 …" at bounding box center [421, 417] width 251 height 293
click at [523, 301] on div "Next month" at bounding box center [520, 302] width 13 height 13
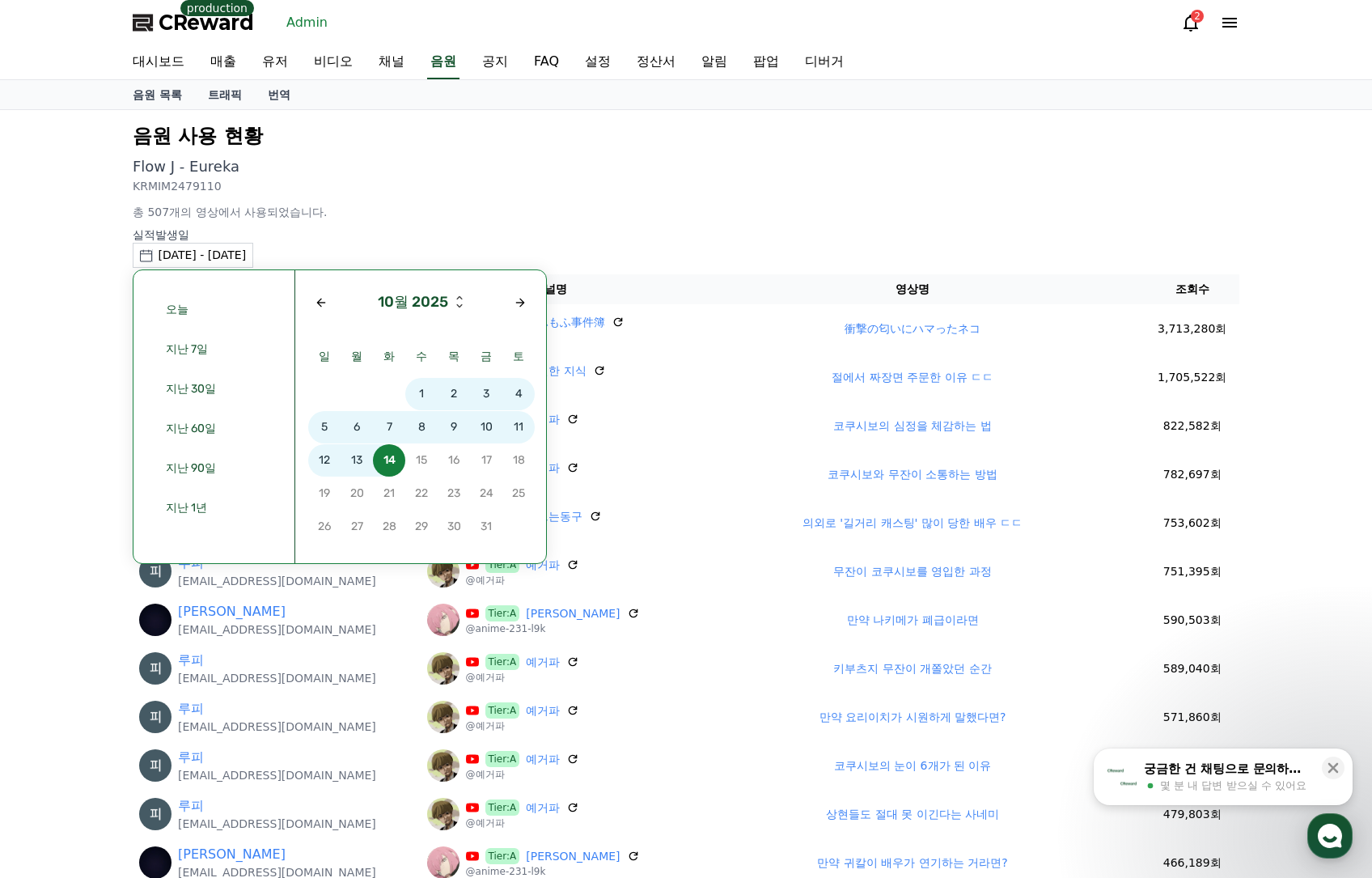
click at [513, 428] on span "11" at bounding box center [518, 427] width 32 height 32
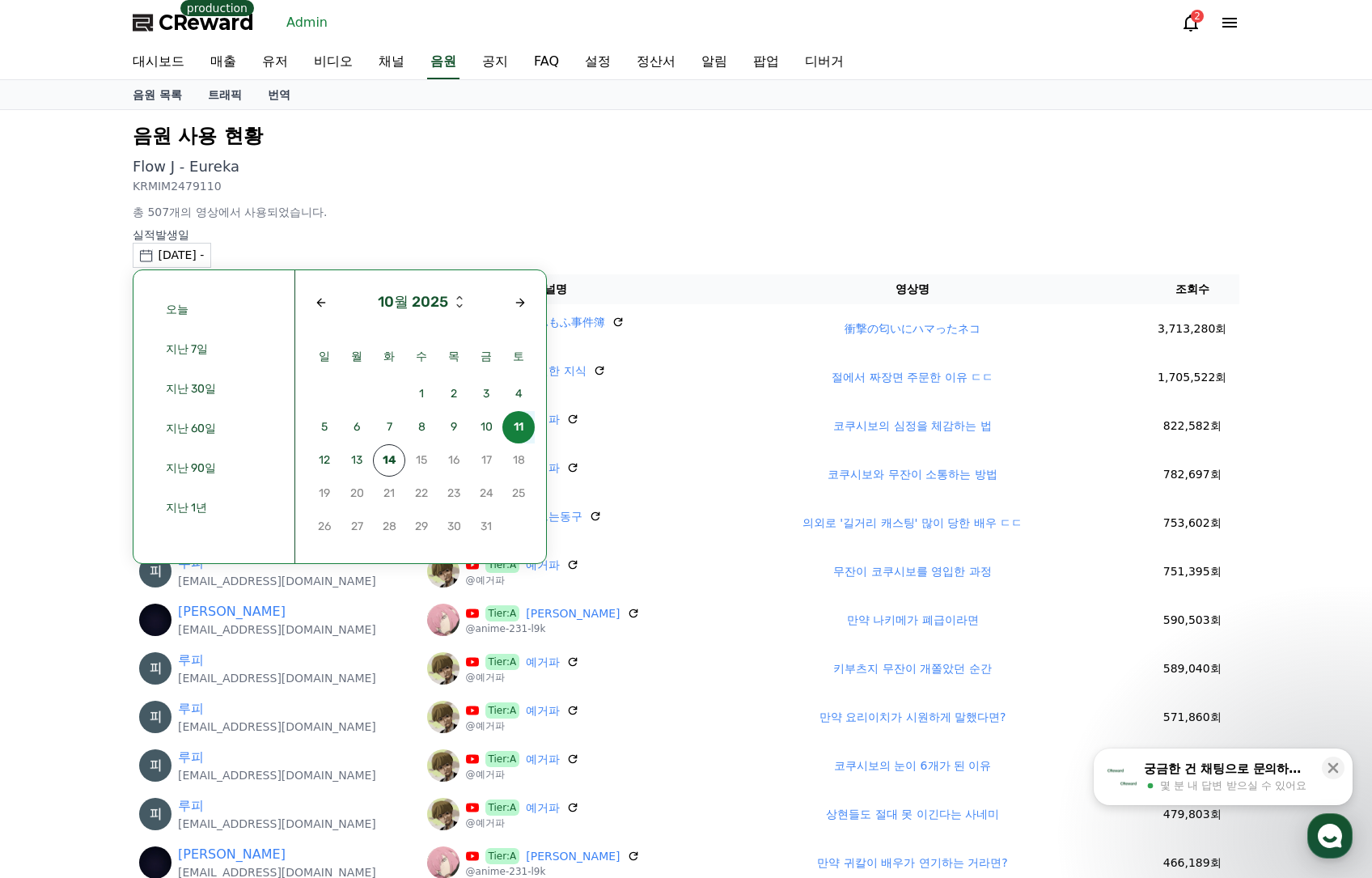
click at [513, 428] on span "11" at bounding box center [518, 427] width 32 height 32
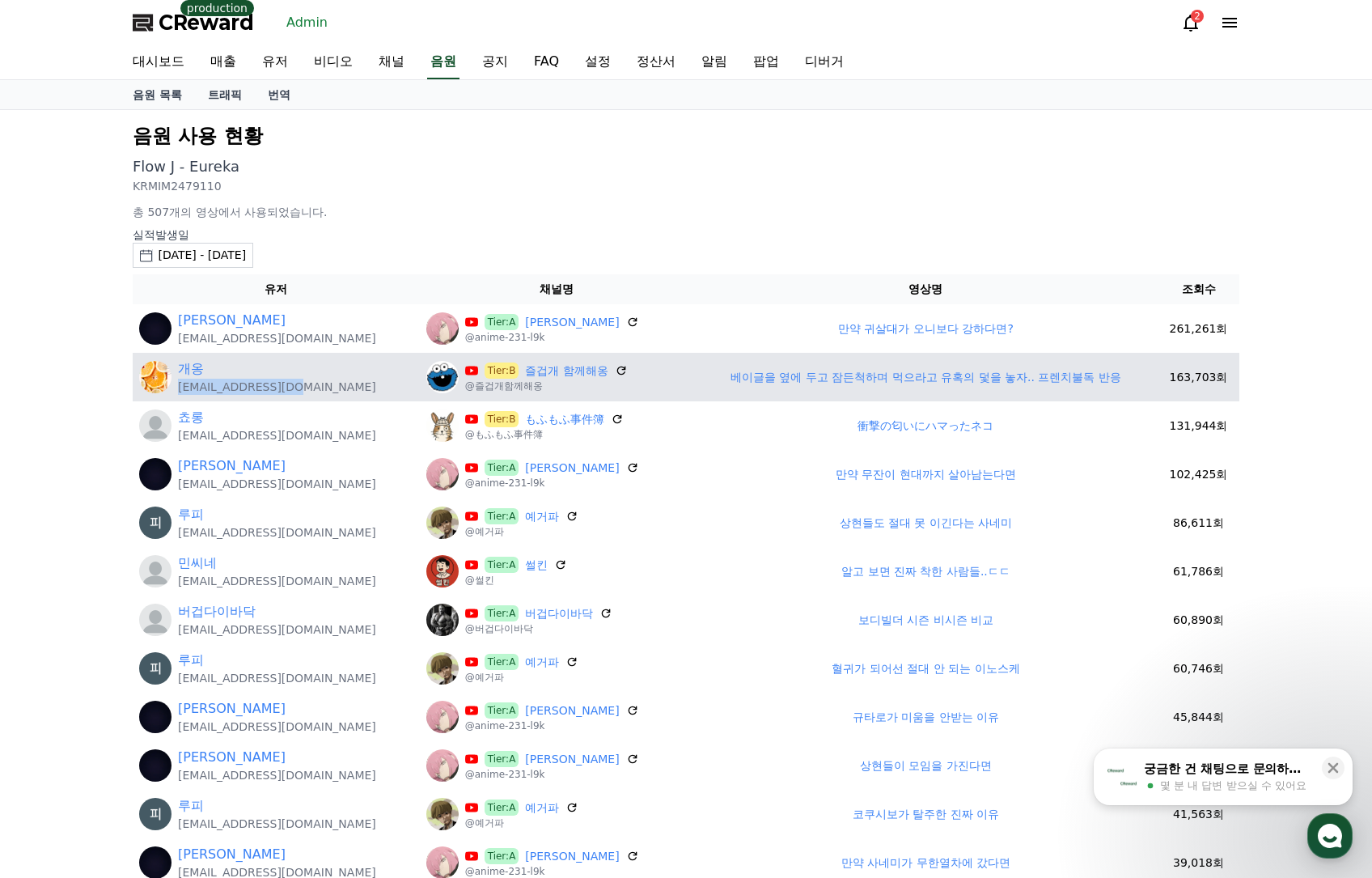
drag, startPoint x: 293, startPoint y: 385, endPoint x: 179, endPoint y: 393, distance: 114.3
click at [179, 393] on div "개옹 sohnlynn@gmail.com" at bounding box center [276, 376] width 275 height 36
copy p "[EMAIL_ADDRESS][DOMAIN_NAME]"
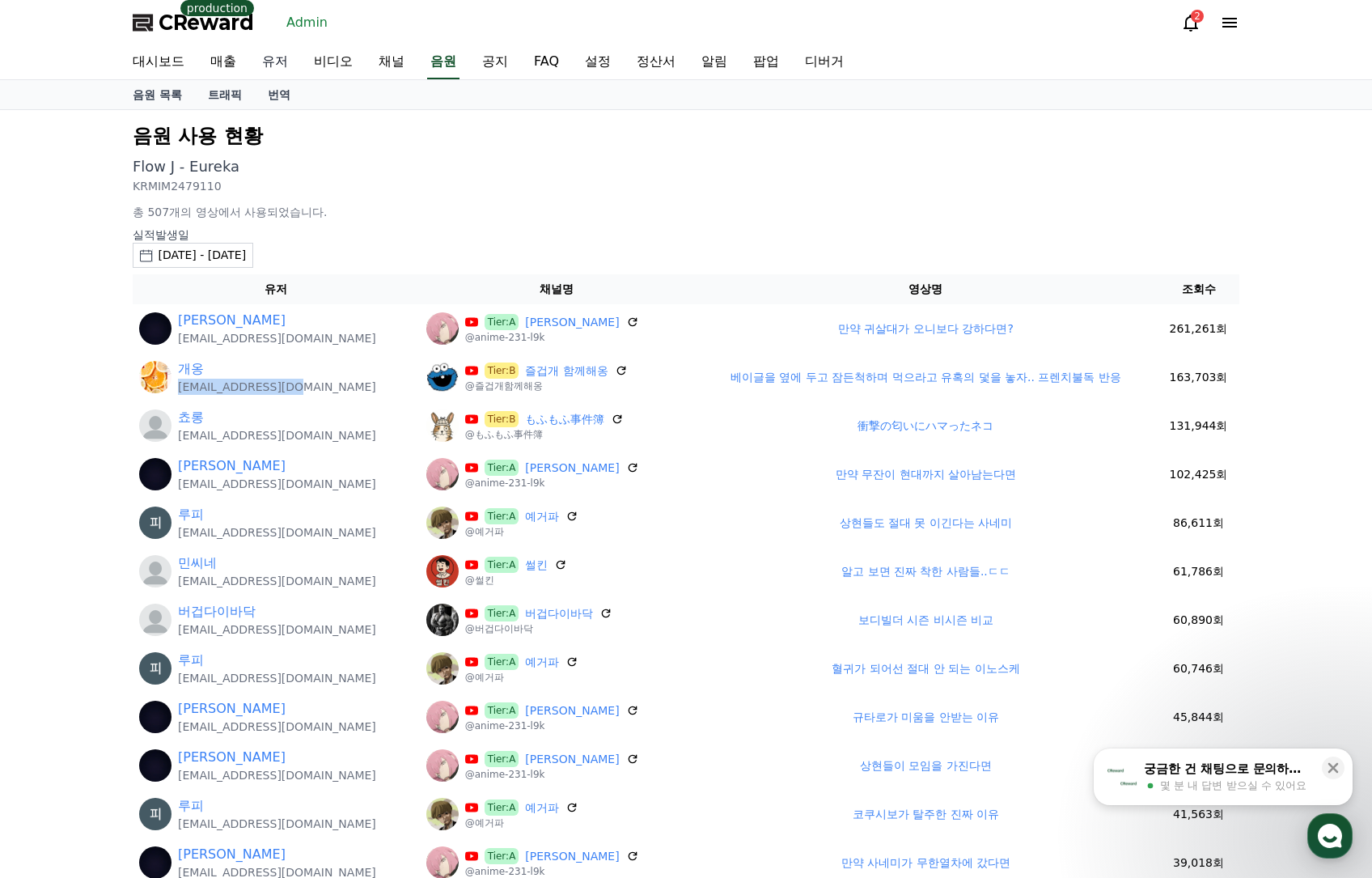
click at [283, 61] on link "유저" at bounding box center [275, 61] width 52 height 34
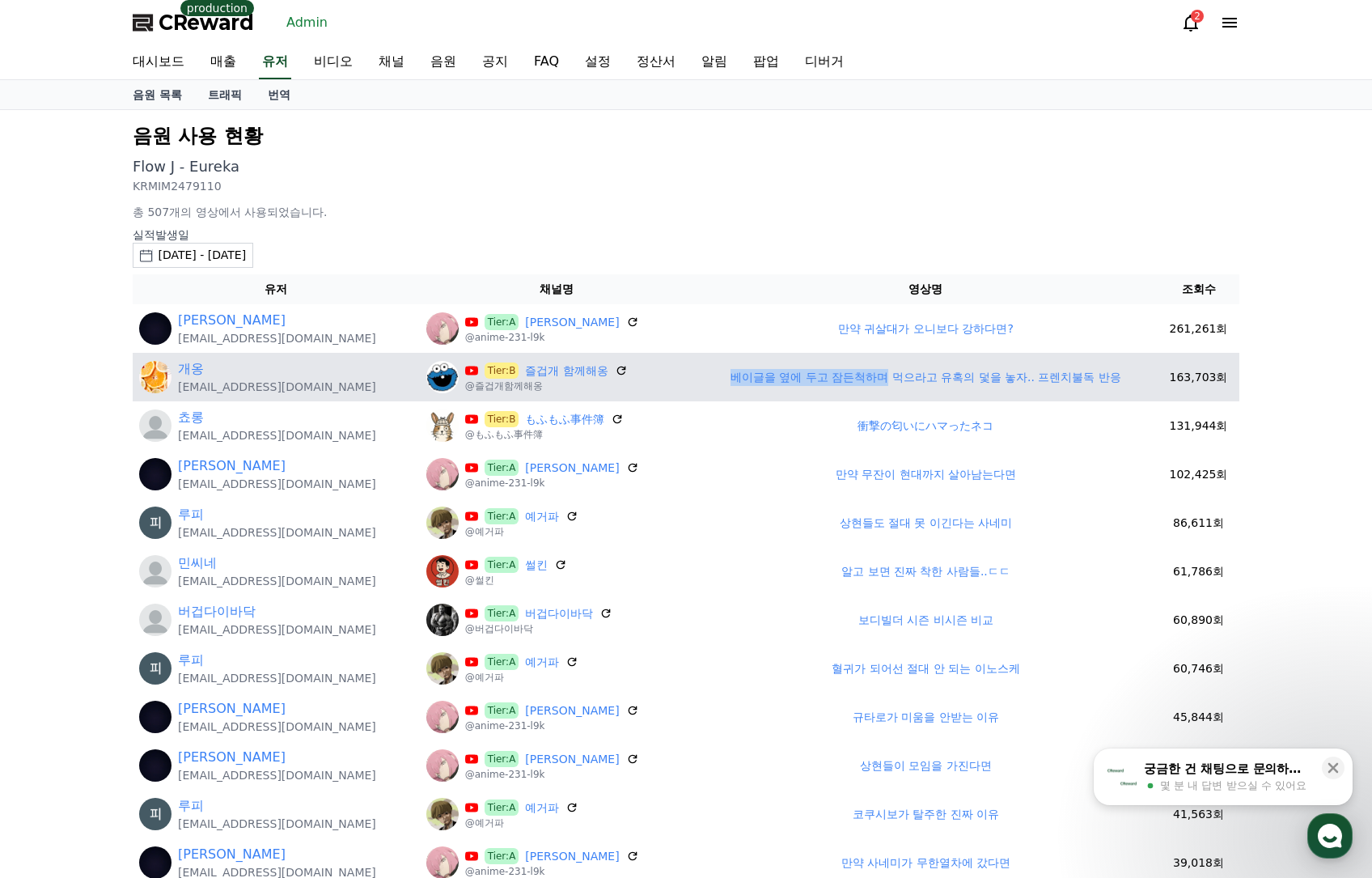
drag, startPoint x: 699, startPoint y: 375, endPoint x: 879, endPoint y: 375, distance: 180.0
click at [879, 375] on td "베이글을 옆에 두고 잠든척하며 먹으라고 유혹의 덫을 놓자.. 프렌치불독 반응" at bounding box center [925, 376] width 463 height 49
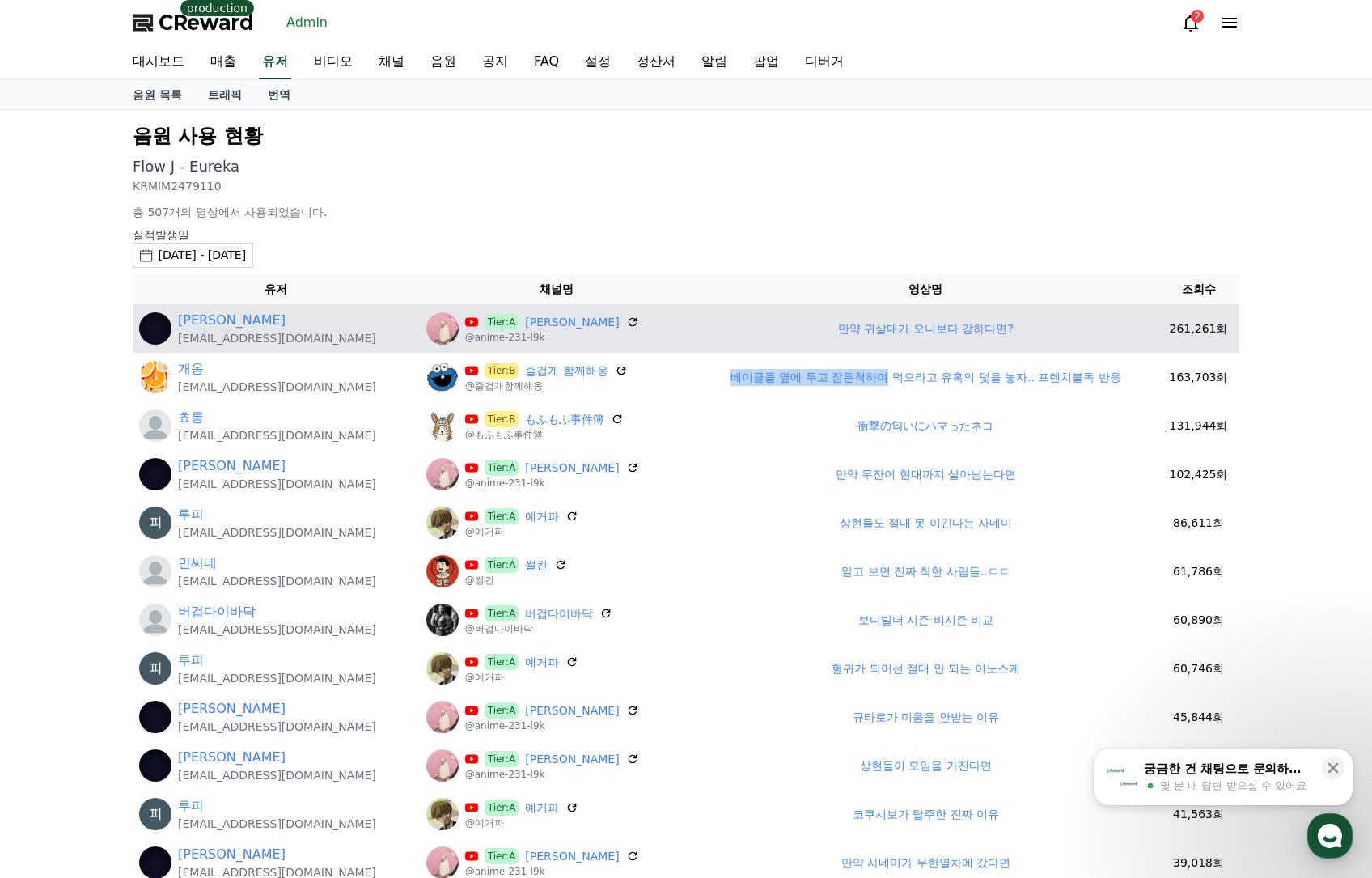
copy link "베이글을 옆에 두고 잠든척하며"
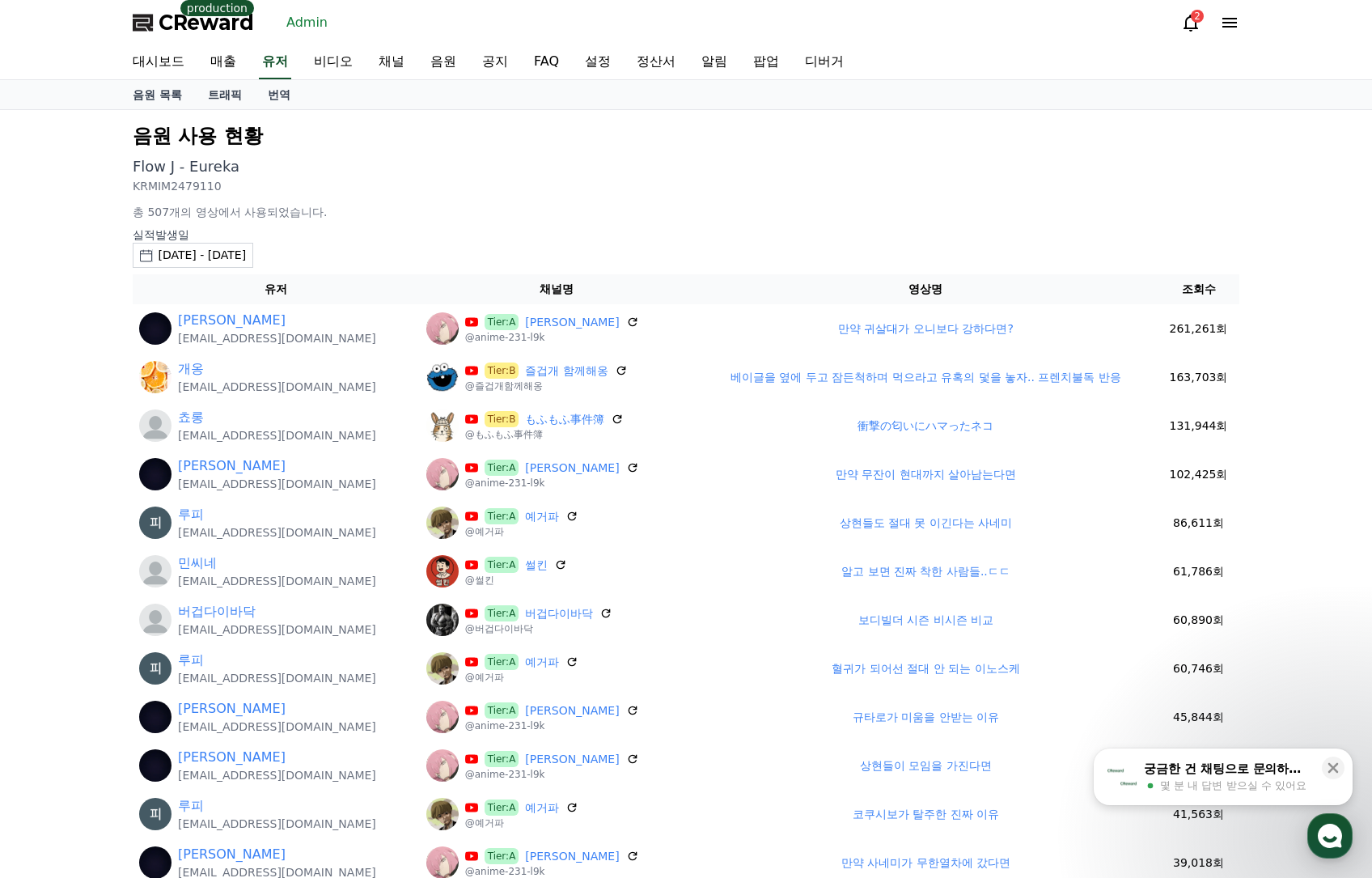
click at [872, 225] on div "음원 사용 현황 Flow J - Eureka KRMIM2479110 총 507개의 영상에서 사용되었습니다. 실적발생일 2025-10-11 - …" at bounding box center [686, 715] width 1119 height 1198
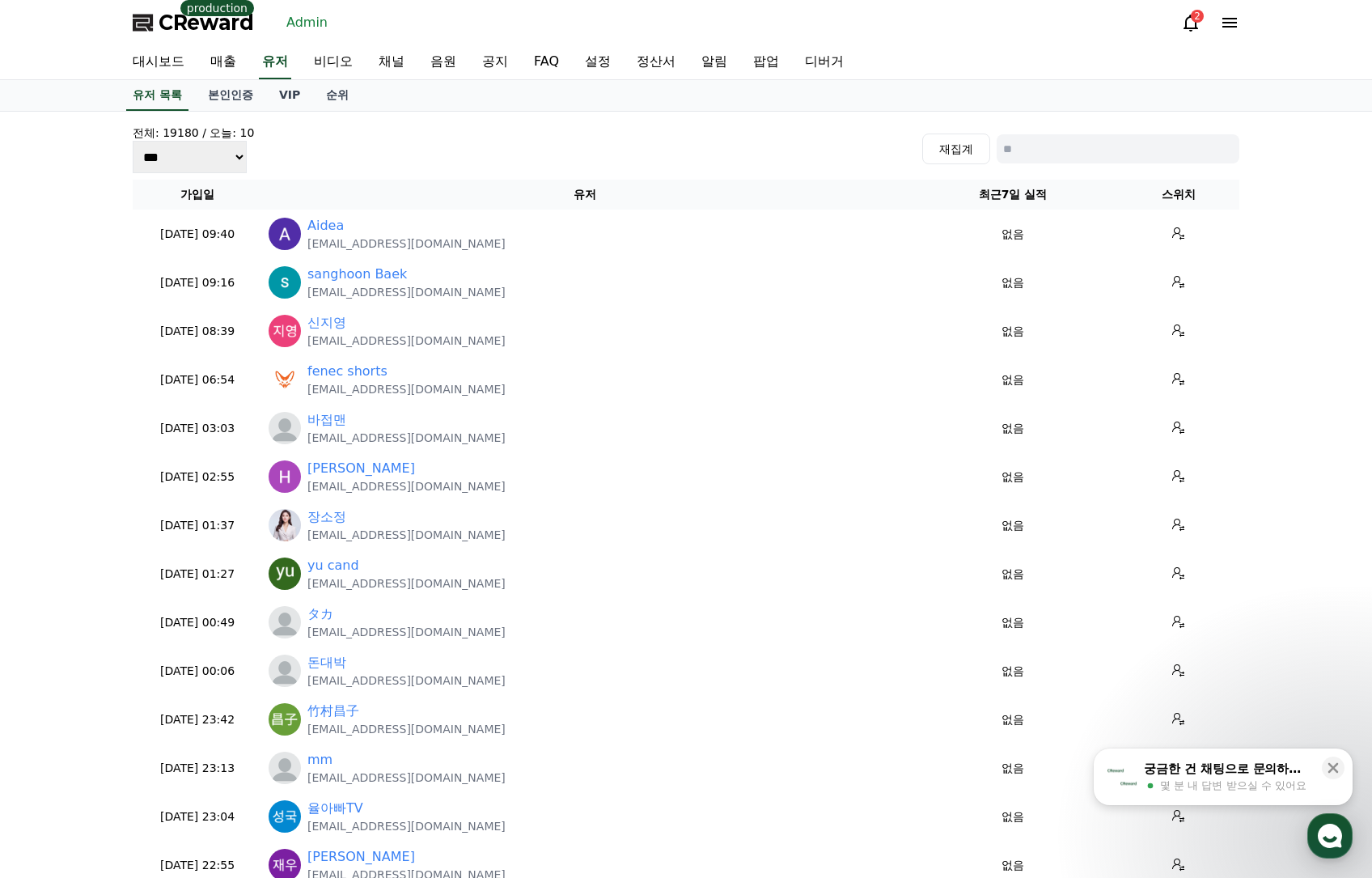
click at [1056, 135] on input at bounding box center [1118, 149] width 243 height 29
paste input "**********"
type input "**********"
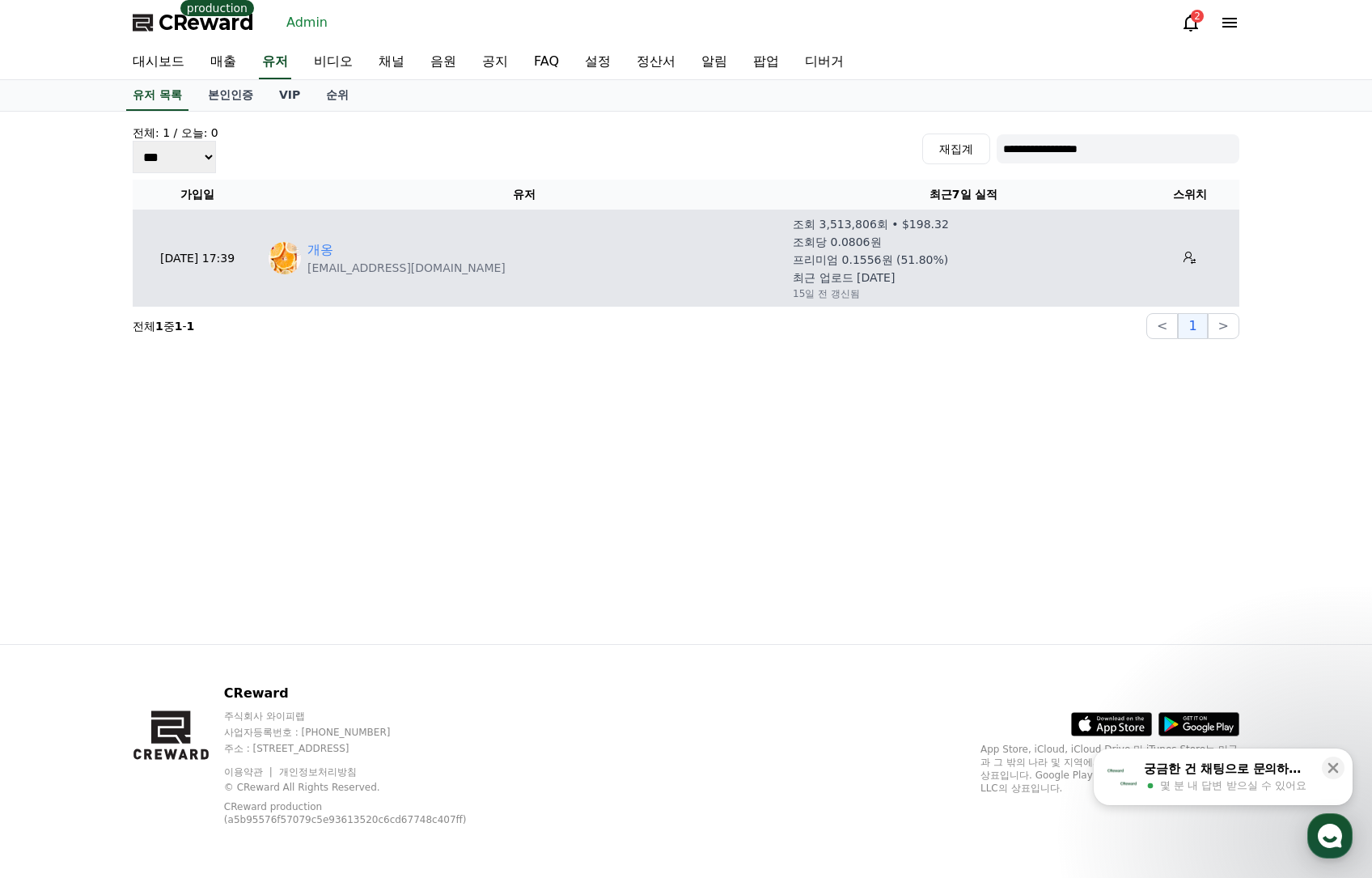
click at [313, 237] on td "개옹 [EMAIL_ADDRESS][DOMAIN_NAME]" at bounding box center [524, 258] width 524 height 97
click at [316, 241] on link "개옹" at bounding box center [320, 249] width 26 height 19
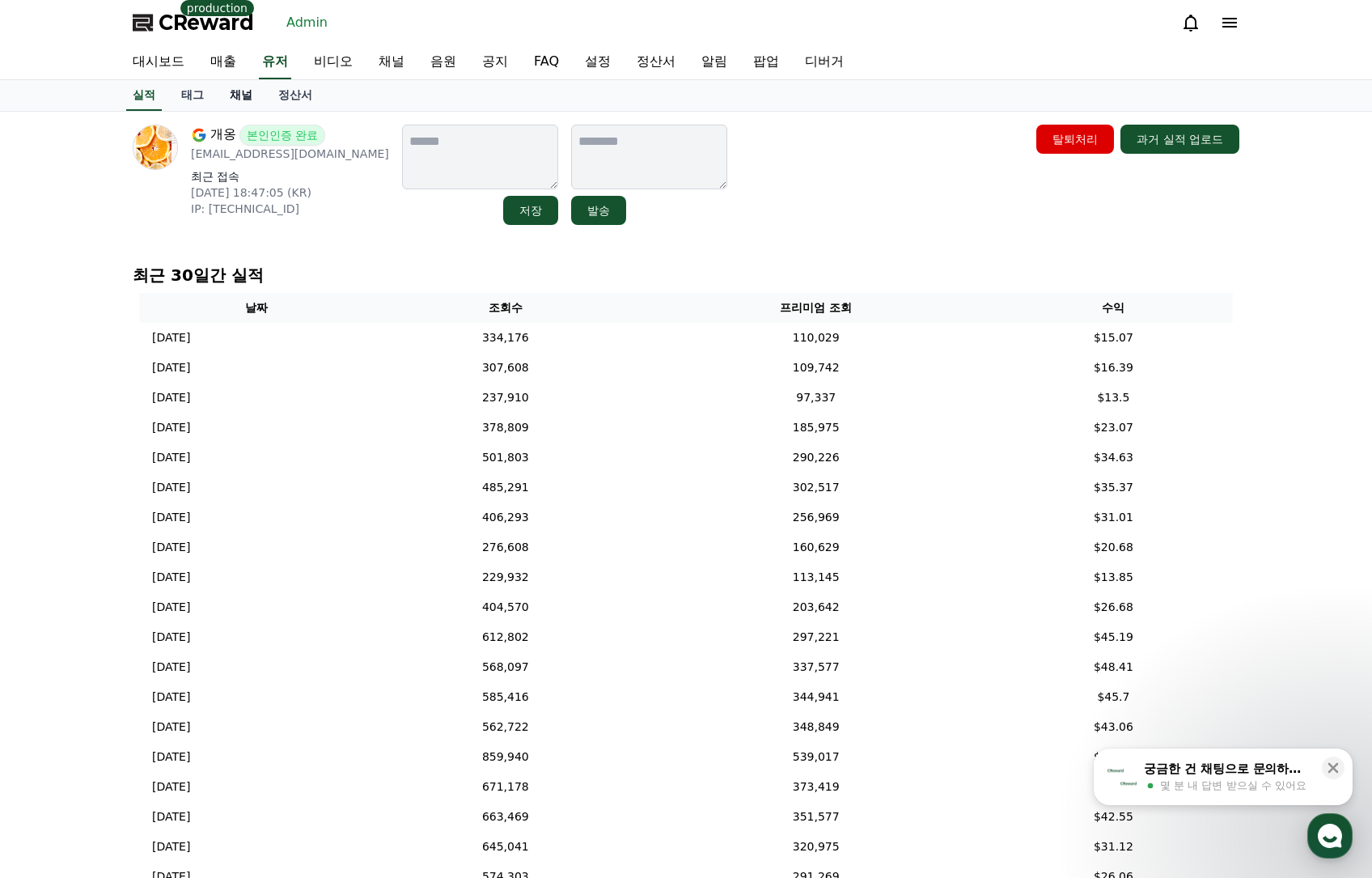
click at [239, 95] on link "채널" at bounding box center [241, 95] width 49 height 31
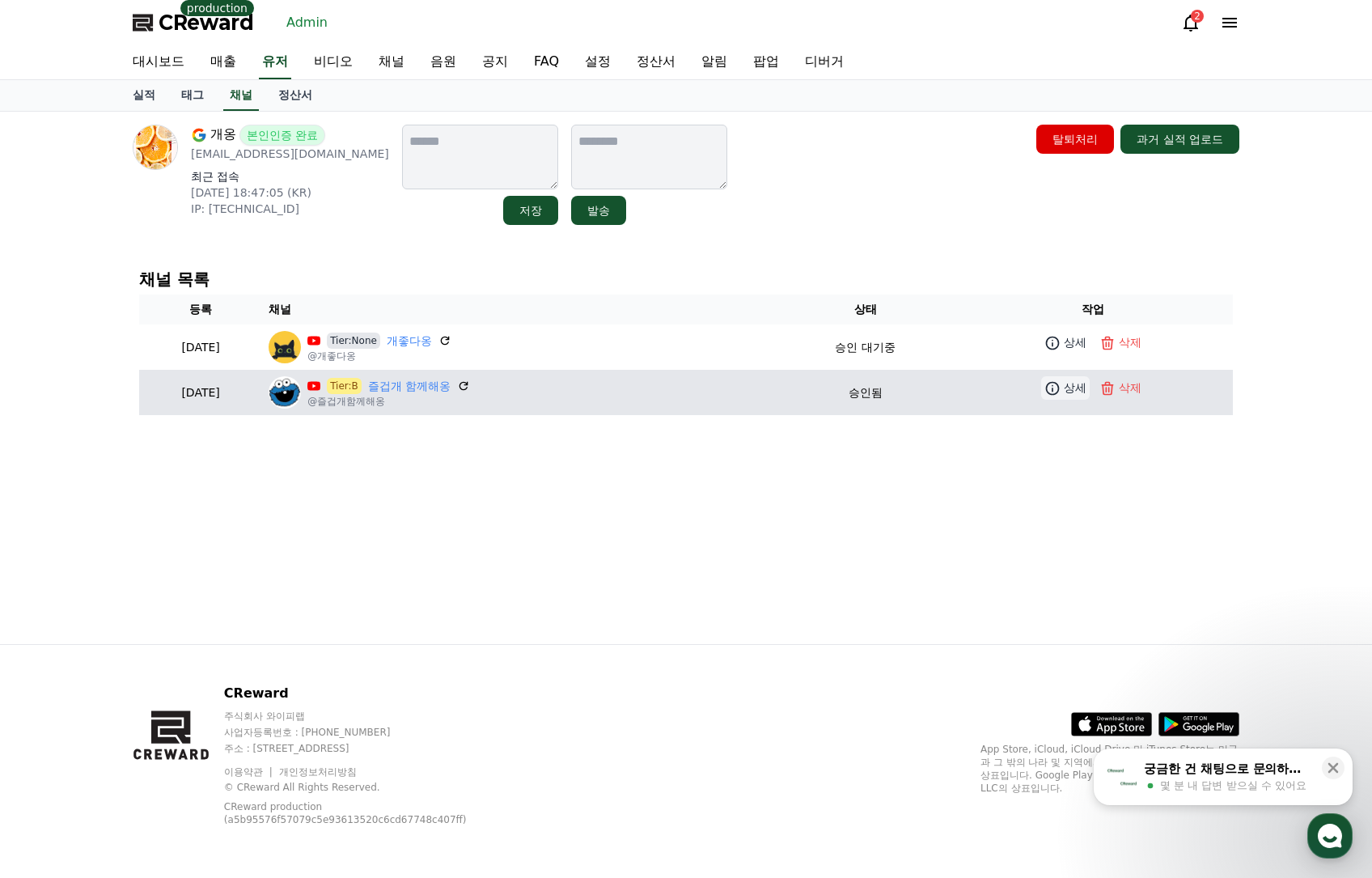
click at [1058, 396] on icon at bounding box center [1053, 388] width 16 height 16
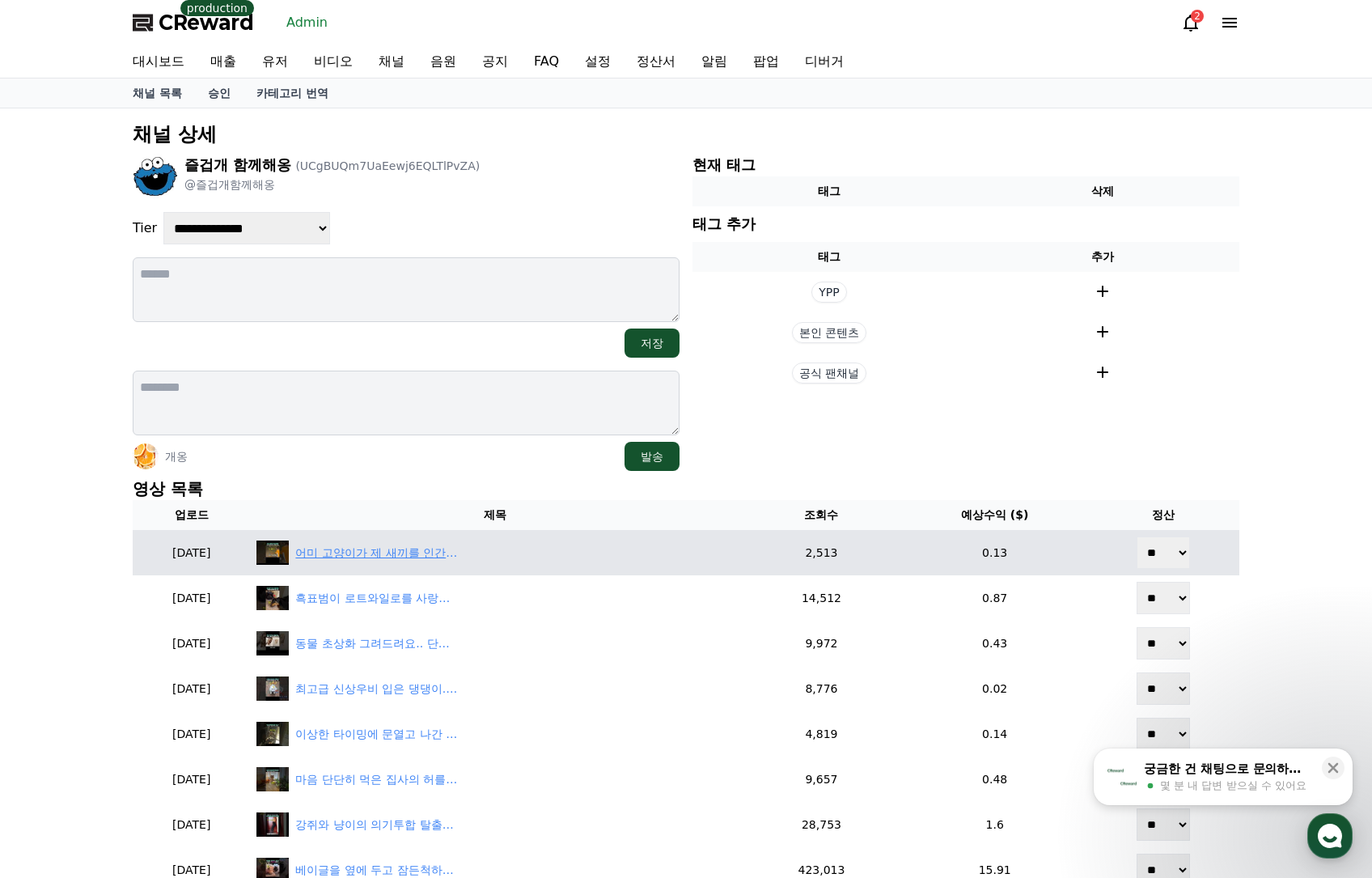
click at [457, 559] on div "어미 고양이가 제 새끼를 인간에게 보낼수밖에 없던 이유" at bounding box center [376, 553] width 162 height 17
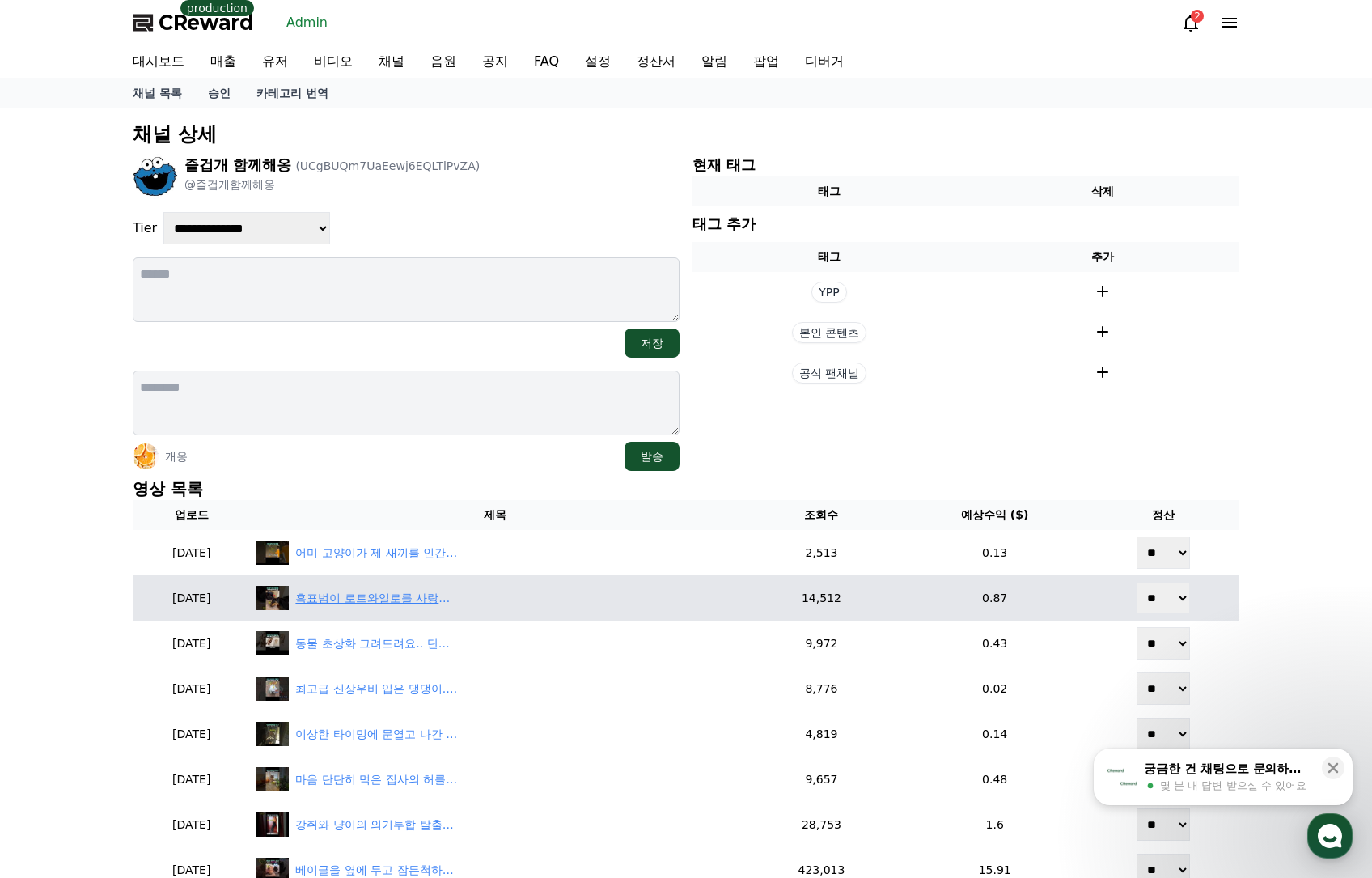
click at [417, 593] on div "흑표범이 로트와일로를 사랑하면 벌어지는 일" at bounding box center [376, 598] width 162 height 17
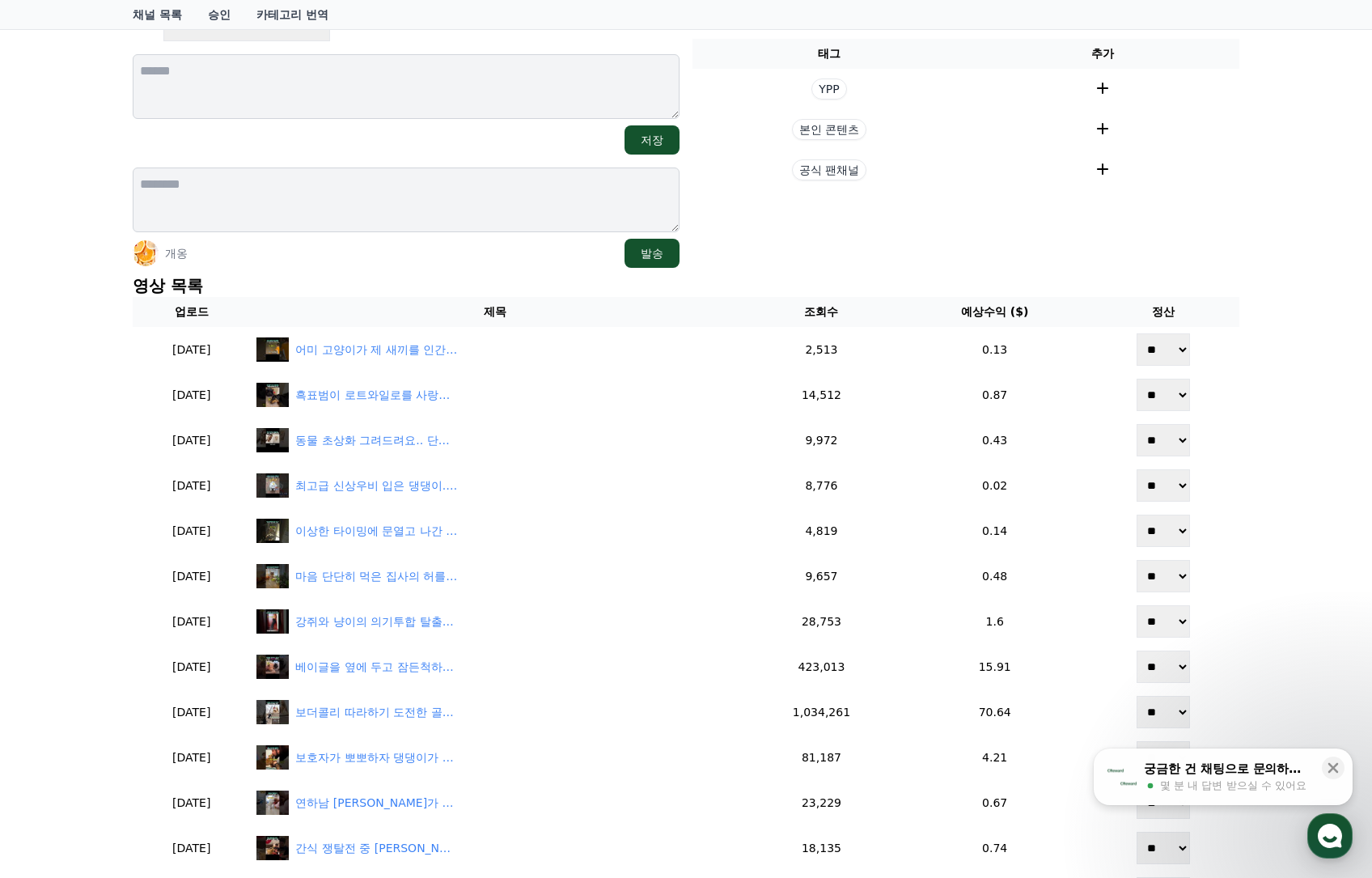
scroll to position [243, 0]
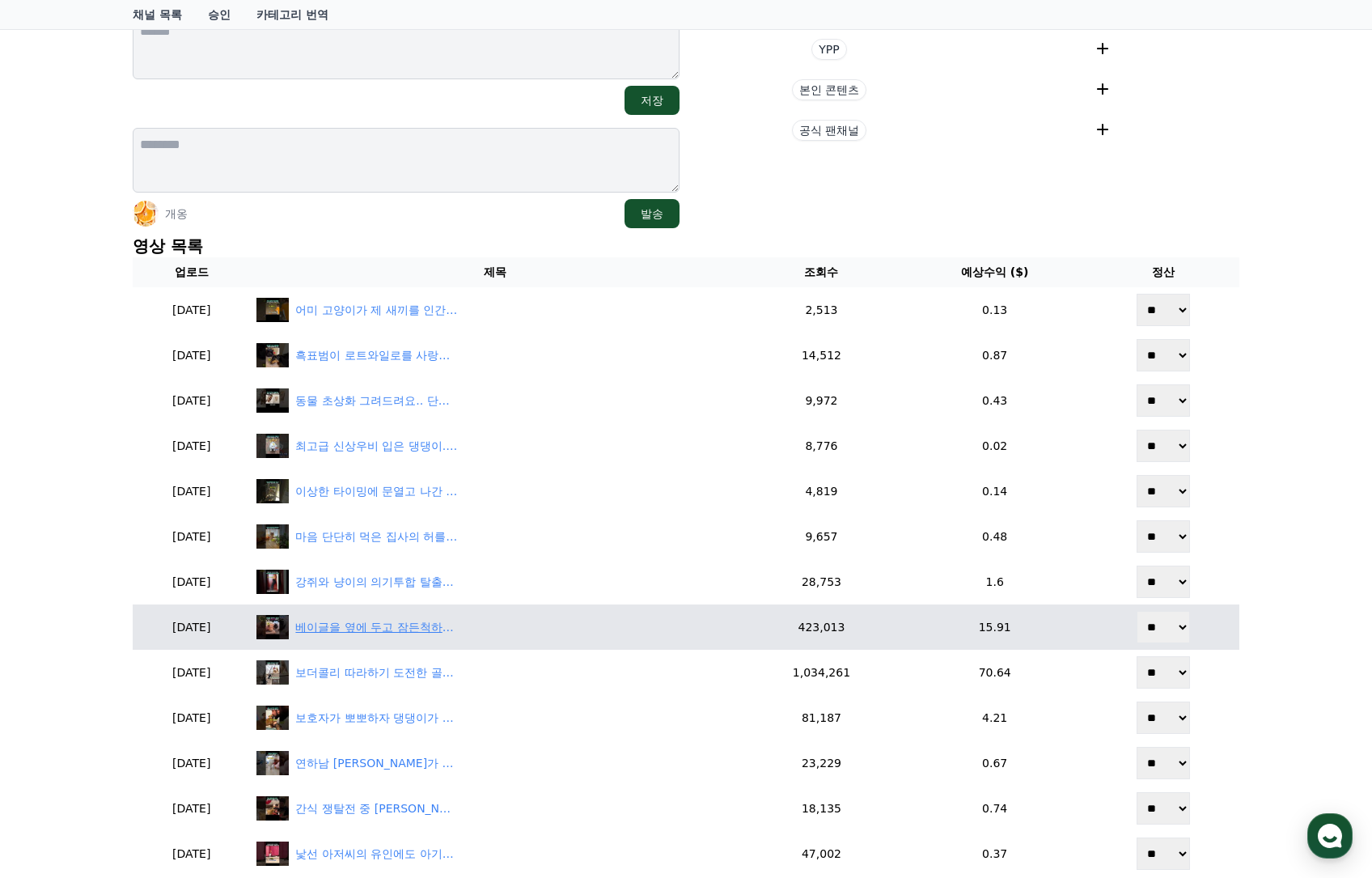
click at [457, 625] on div "베이글을 옆에 두고 잠든척하며 먹으라고 유혹의 덫을 놓자.. 프렌치불독 반응" at bounding box center [376, 627] width 162 height 17
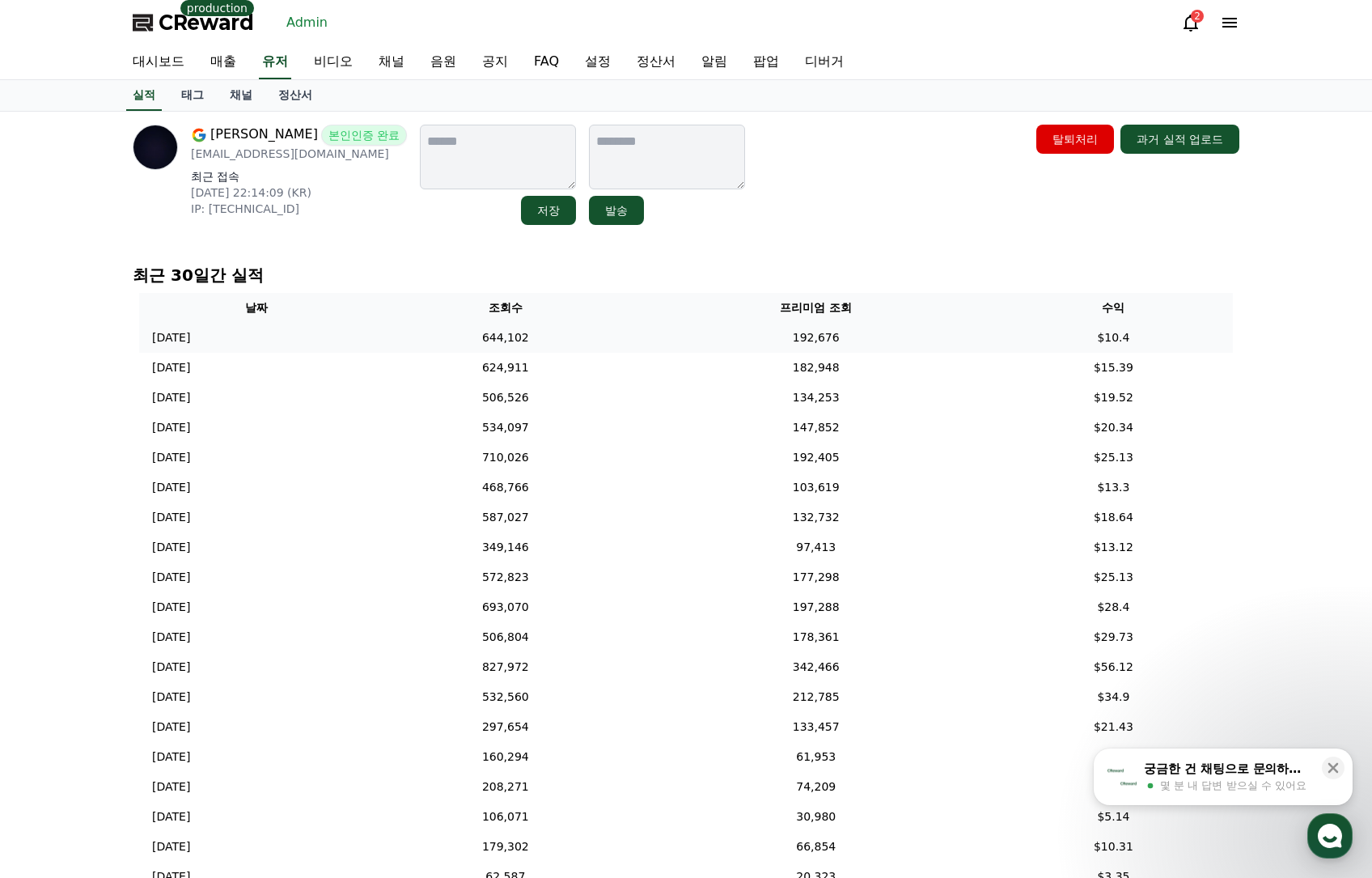
click at [789, 340] on td "192,676" at bounding box center [816, 338] width 356 height 30
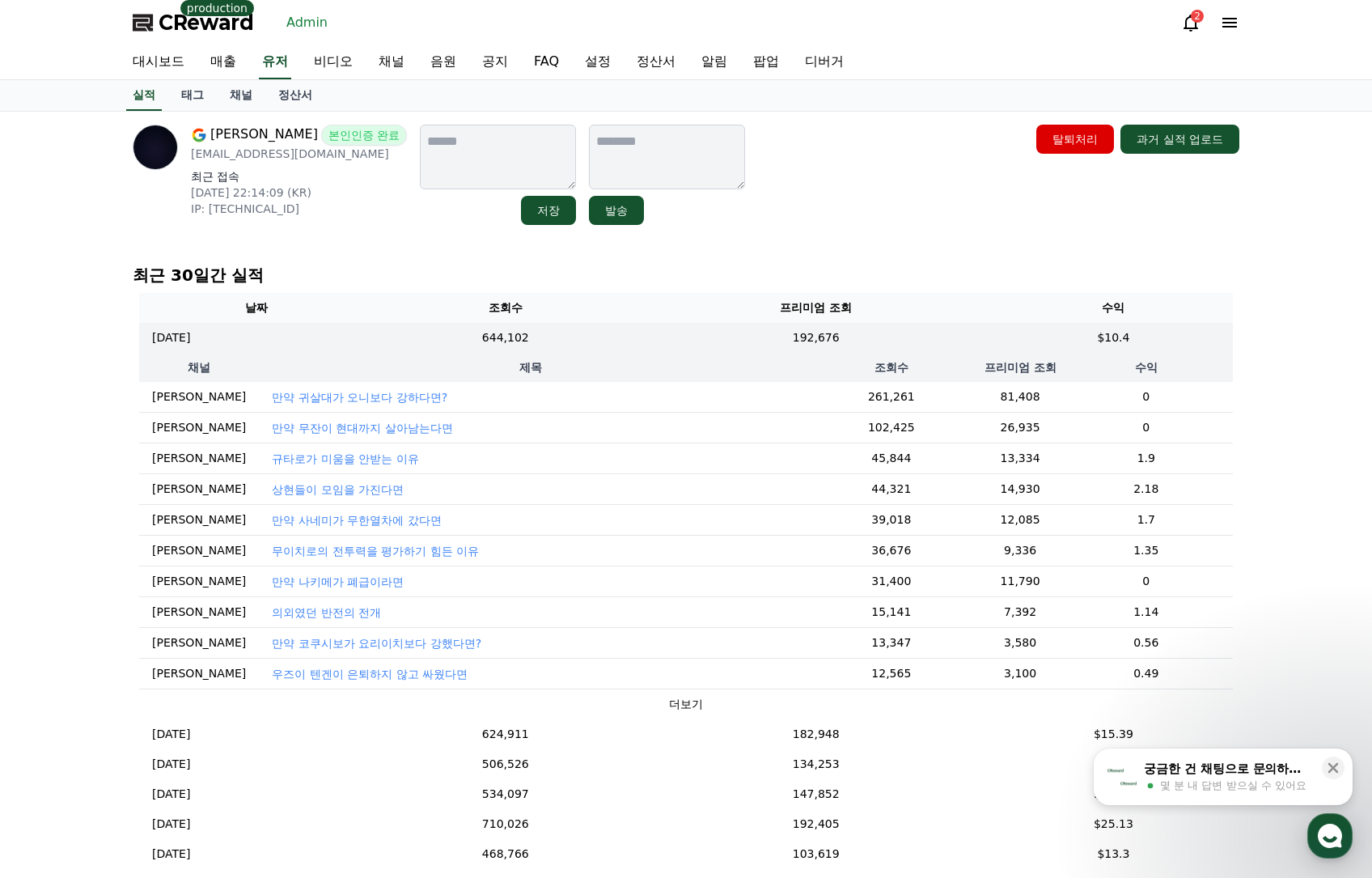
click at [357, 427] on p "만약 무잔이 현대까지 살아남는다면" at bounding box center [362, 428] width 180 height 16
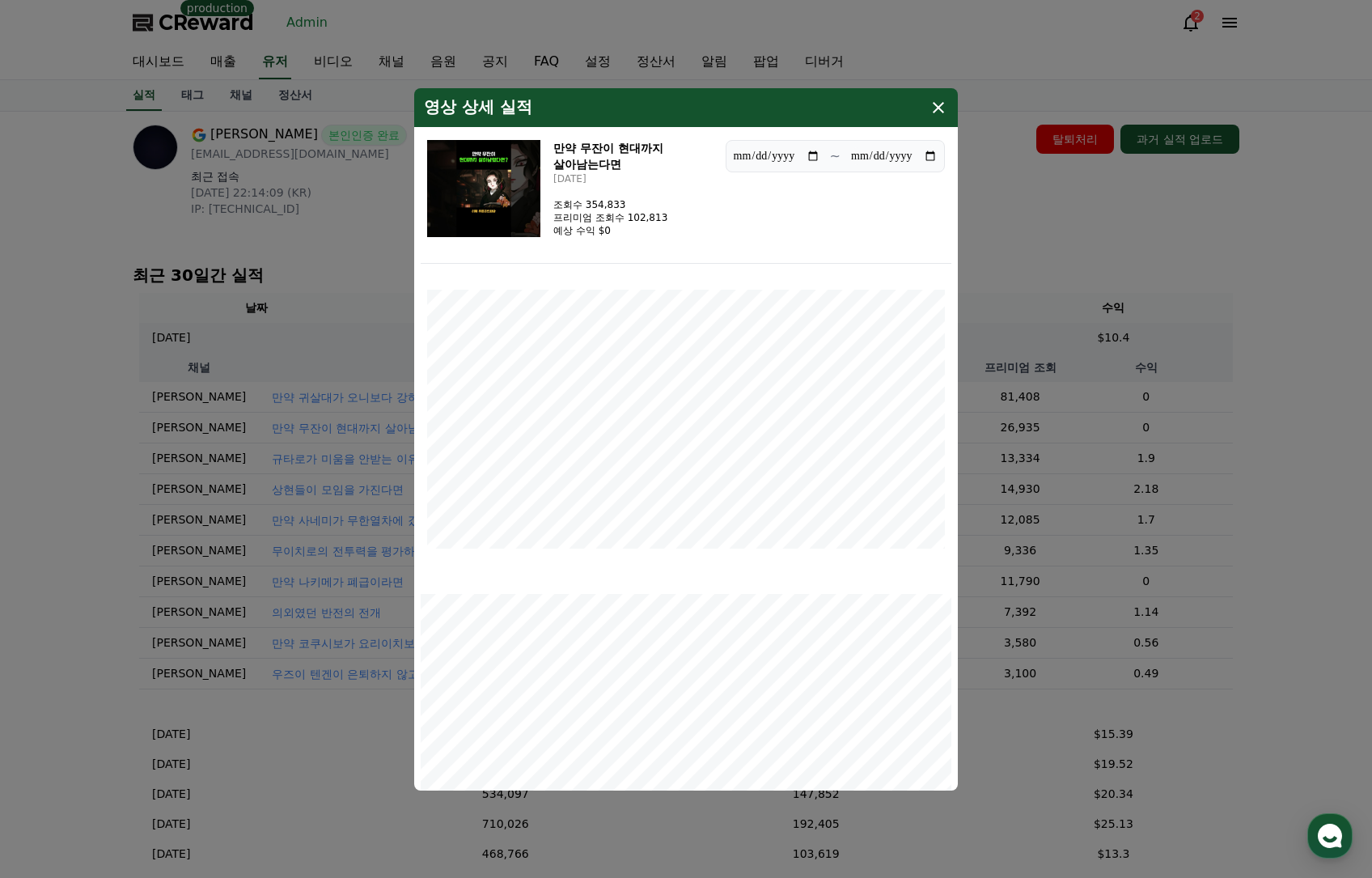
click at [1004, 220] on button "close modal" at bounding box center [686, 439] width 1372 height 878
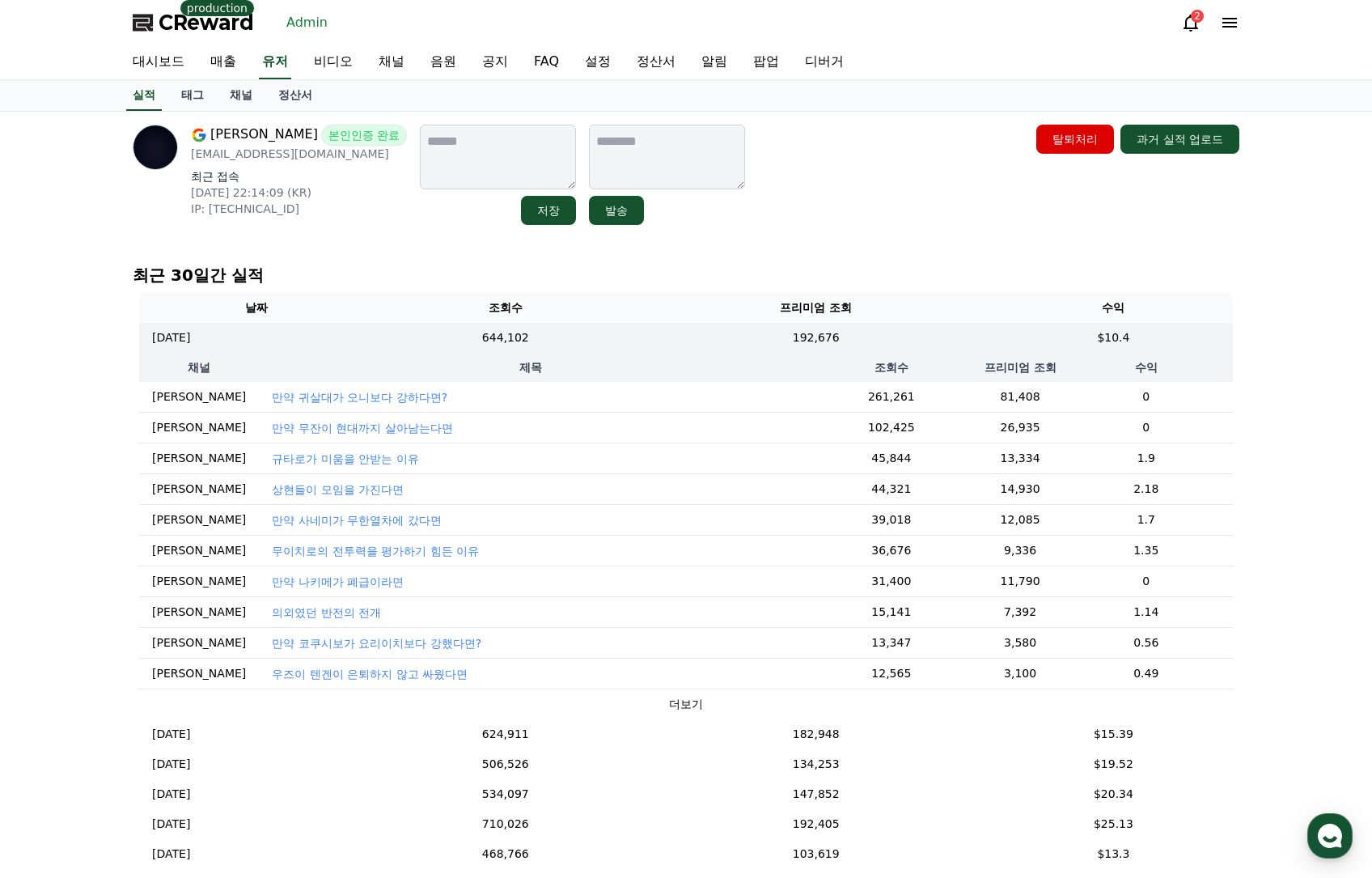
click at [391, 428] on p "만약 무잔이 현대까지 살아남는다면" at bounding box center [362, 428] width 180 height 16
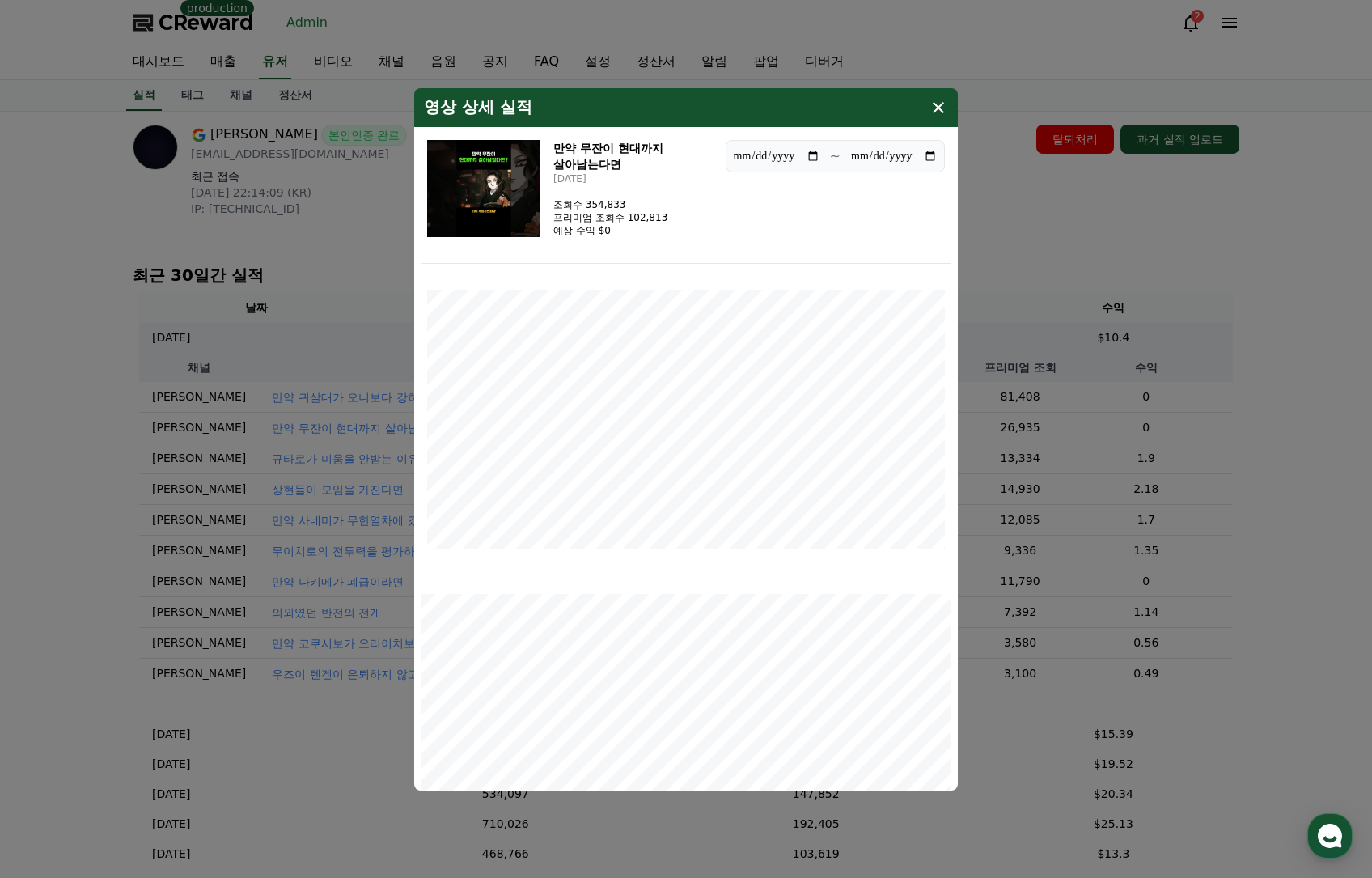
click at [939, 108] on icon "modal" at bounding box center [938, 107] width 11 height 11
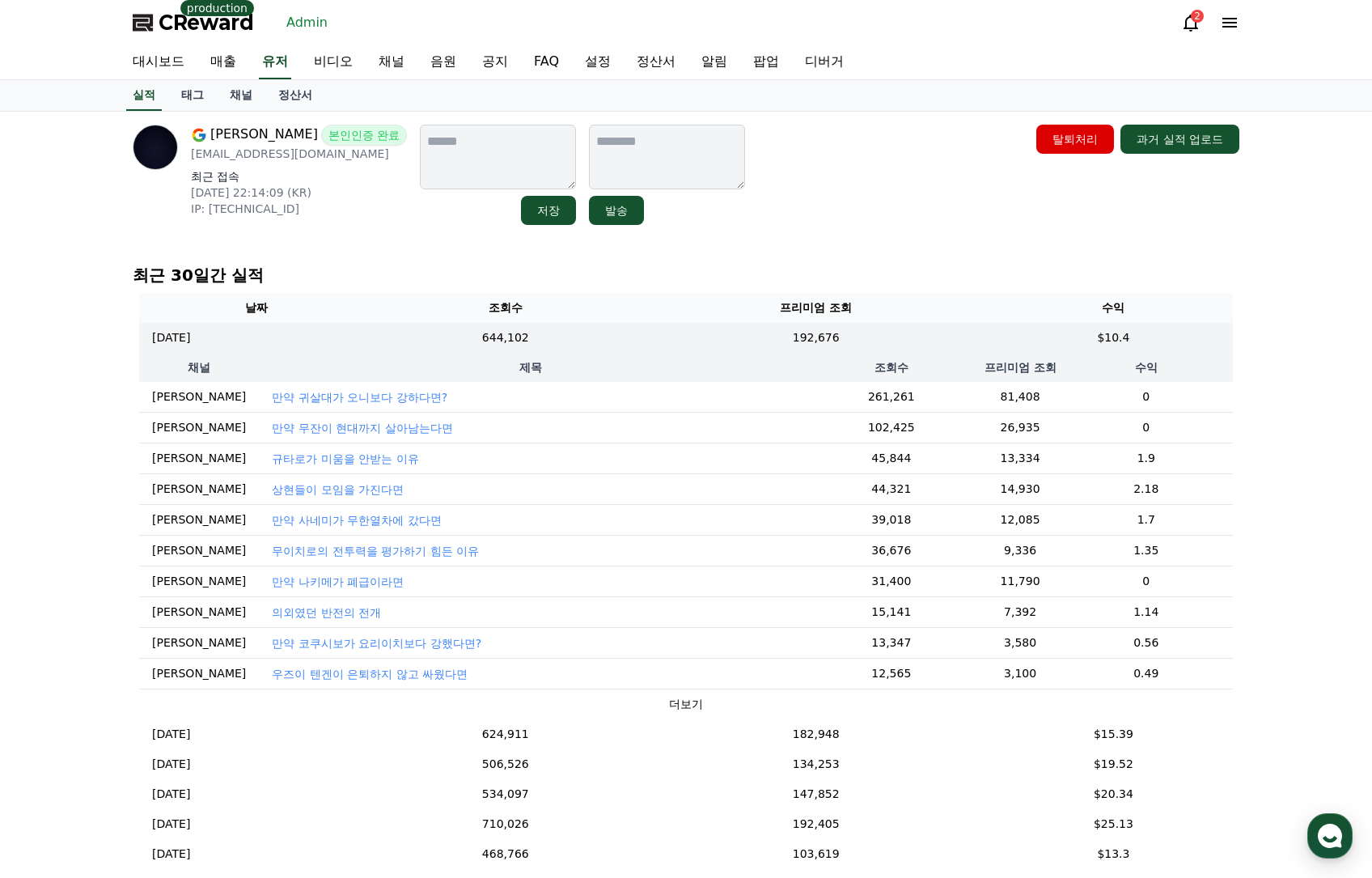
click at [363, 429] on p "만약 무잔이 현대까지 살아남는다면" at bounding box center [362, 428] width 180 height 16
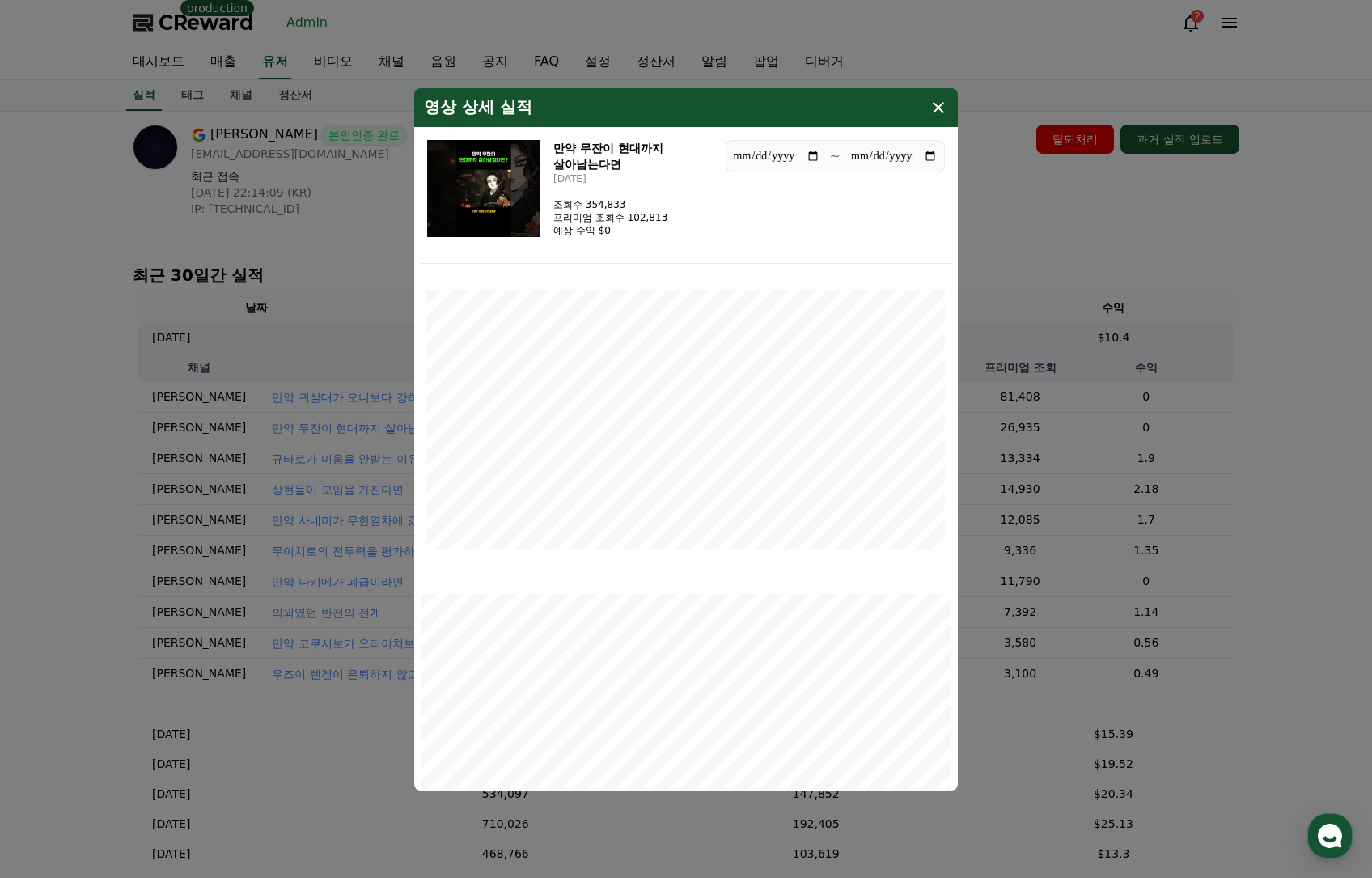
click at [323, 392] on button "close modal" at bounding box center [686, 439] width 1372 height 878
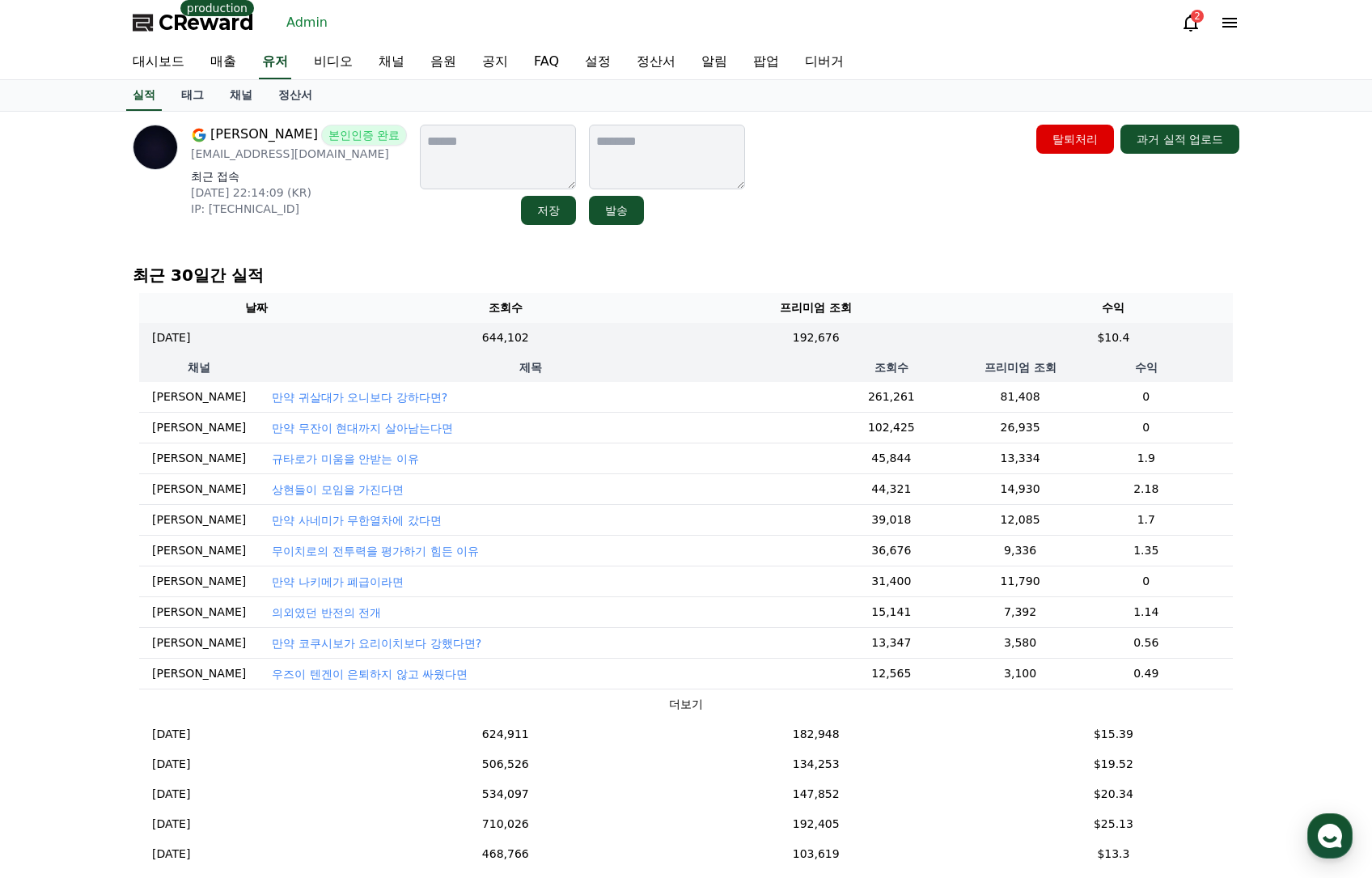
click at [323, 393] on p "만약 귀살대가 오니보다 강하다면?" at bounding box center [360, 397] width 176 height 16
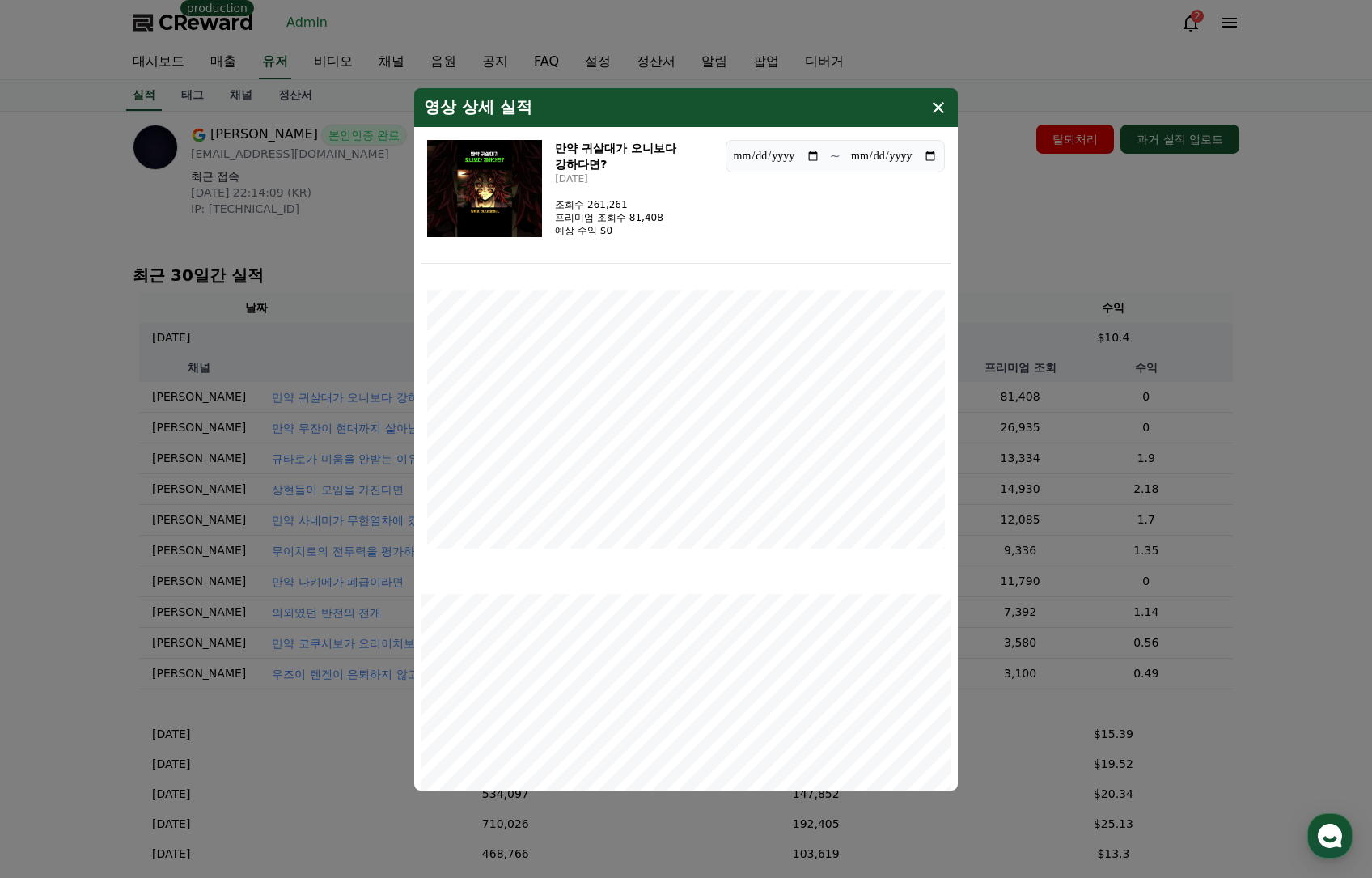
click at [1075, 229] on button "close modal" at bounding box center [686, 439] width 1372 height 878
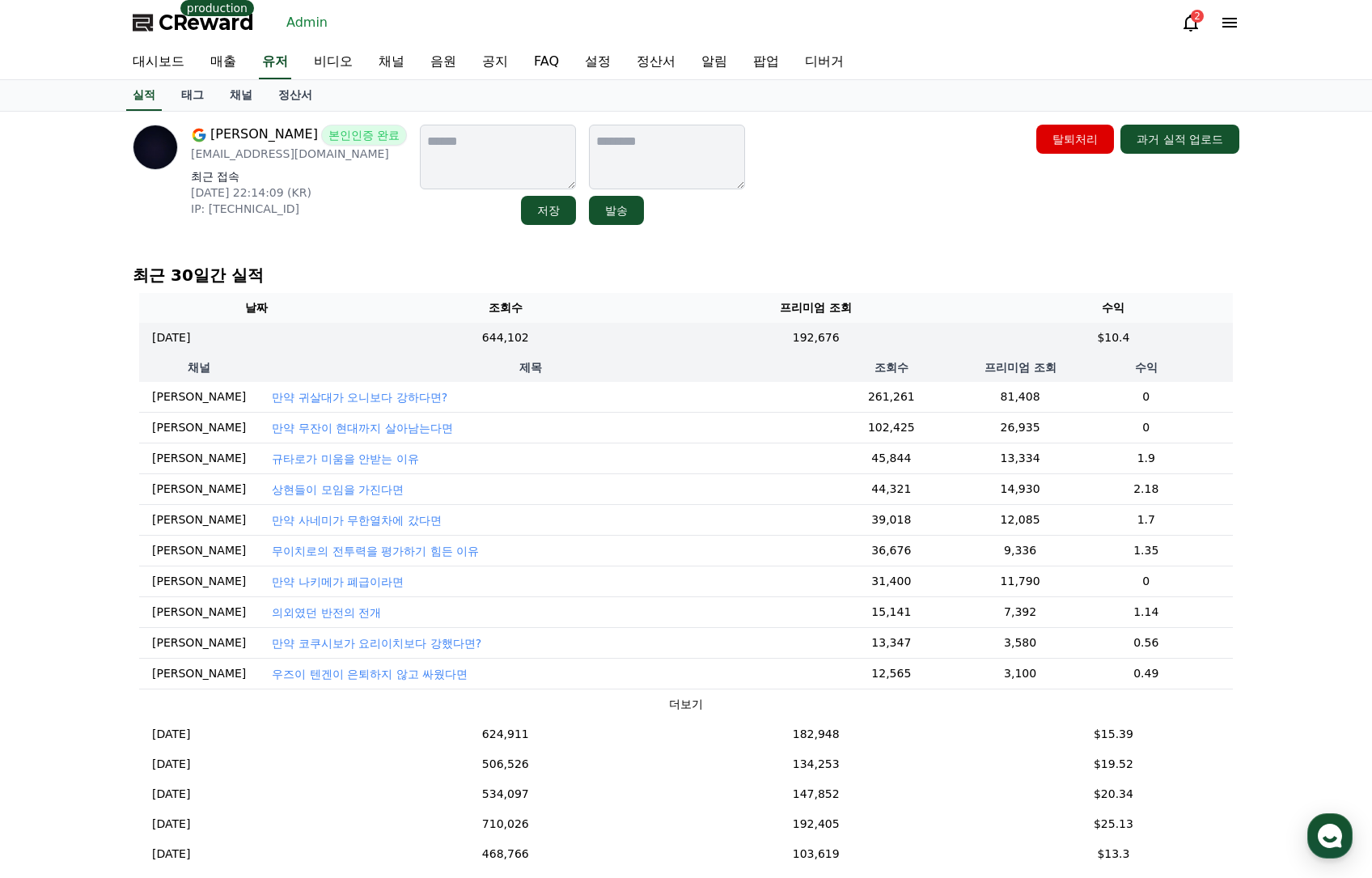
click at [373, 396] on p "만약 귀살대가 오니보다 강하다면?" at bounding box center [360, 397] width 176 height 16
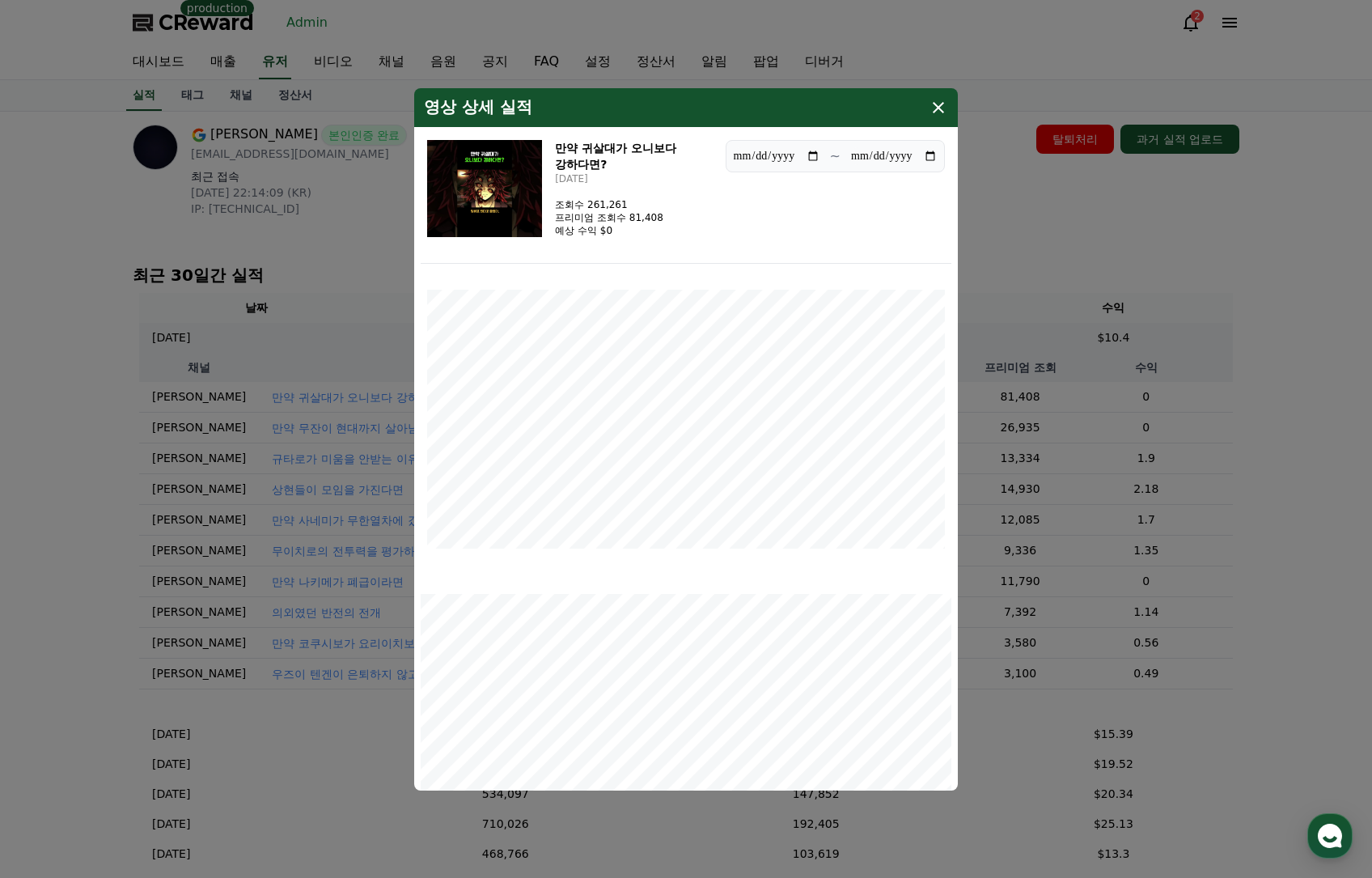
click at [538, 182] on img "modal" at bounding box center [484, 189] width 114 height 97
click at [935, 103] on icon "modal" at bounding box center [937, 107] width 19 height 19
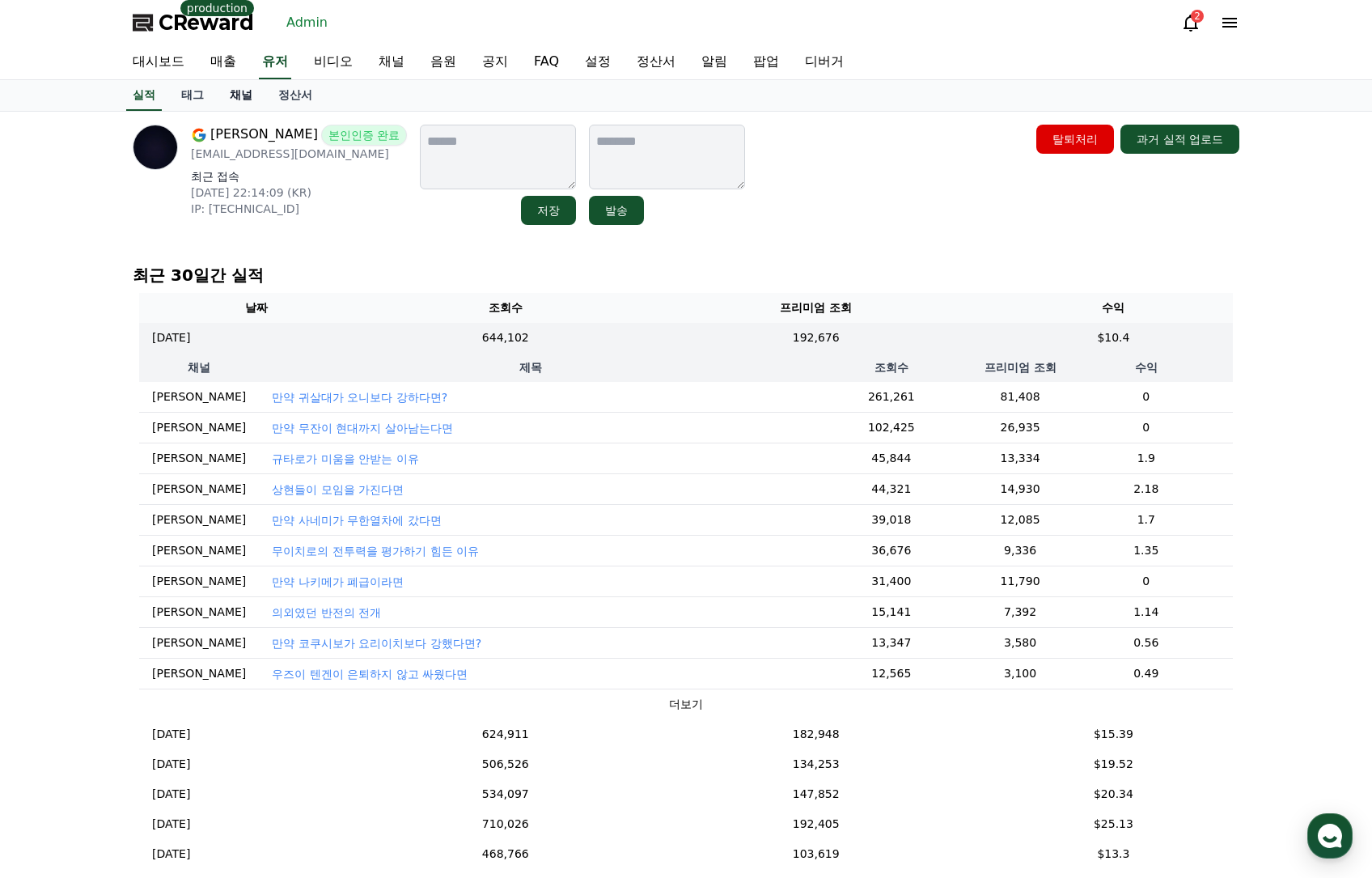
click at [240, 101] on link "채널" at bounding box center [241, 95] width 49 height 31
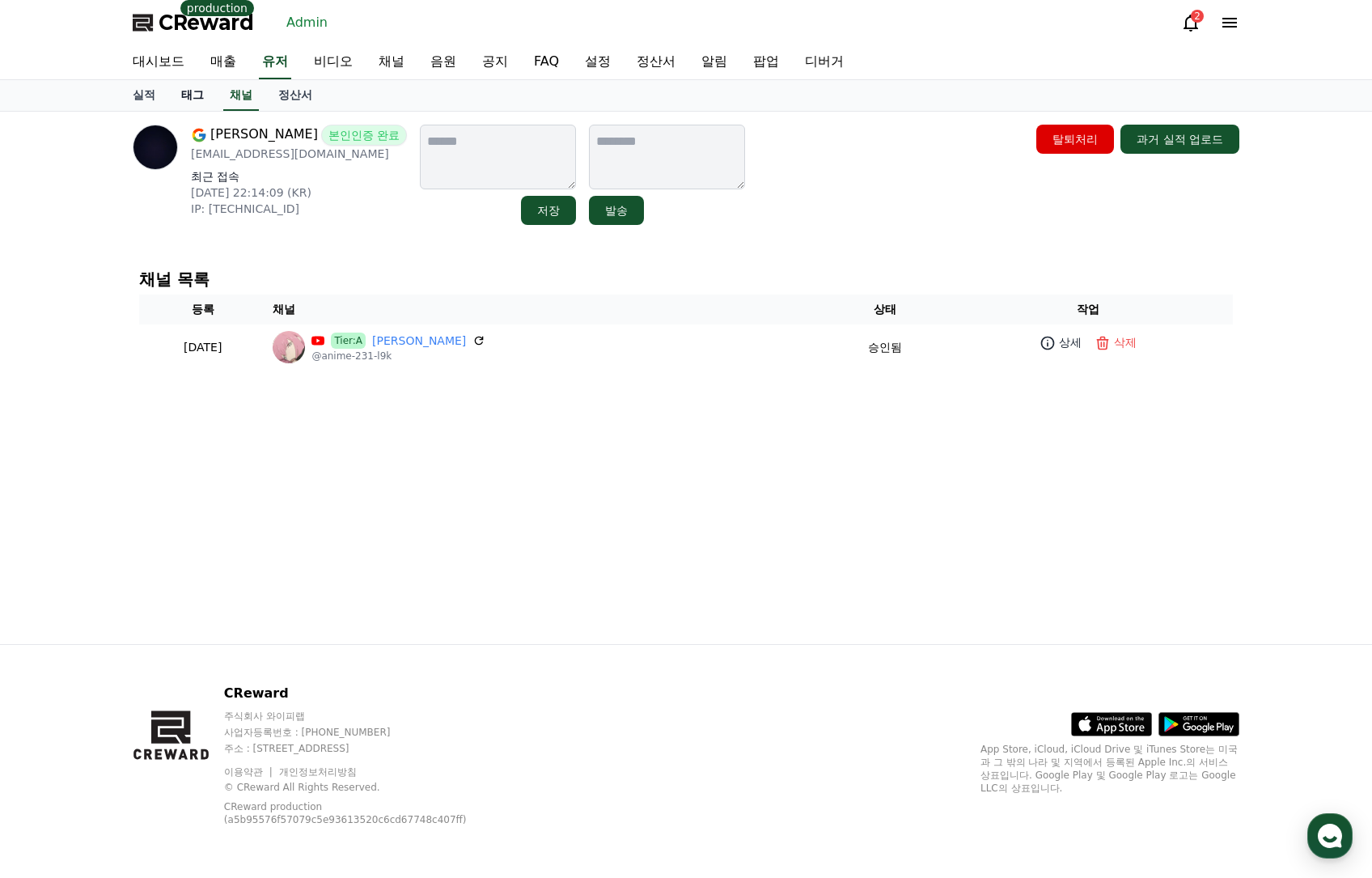
click at [180, 107] on link "태그" at bounding box center [192, 95] width 49 height 31
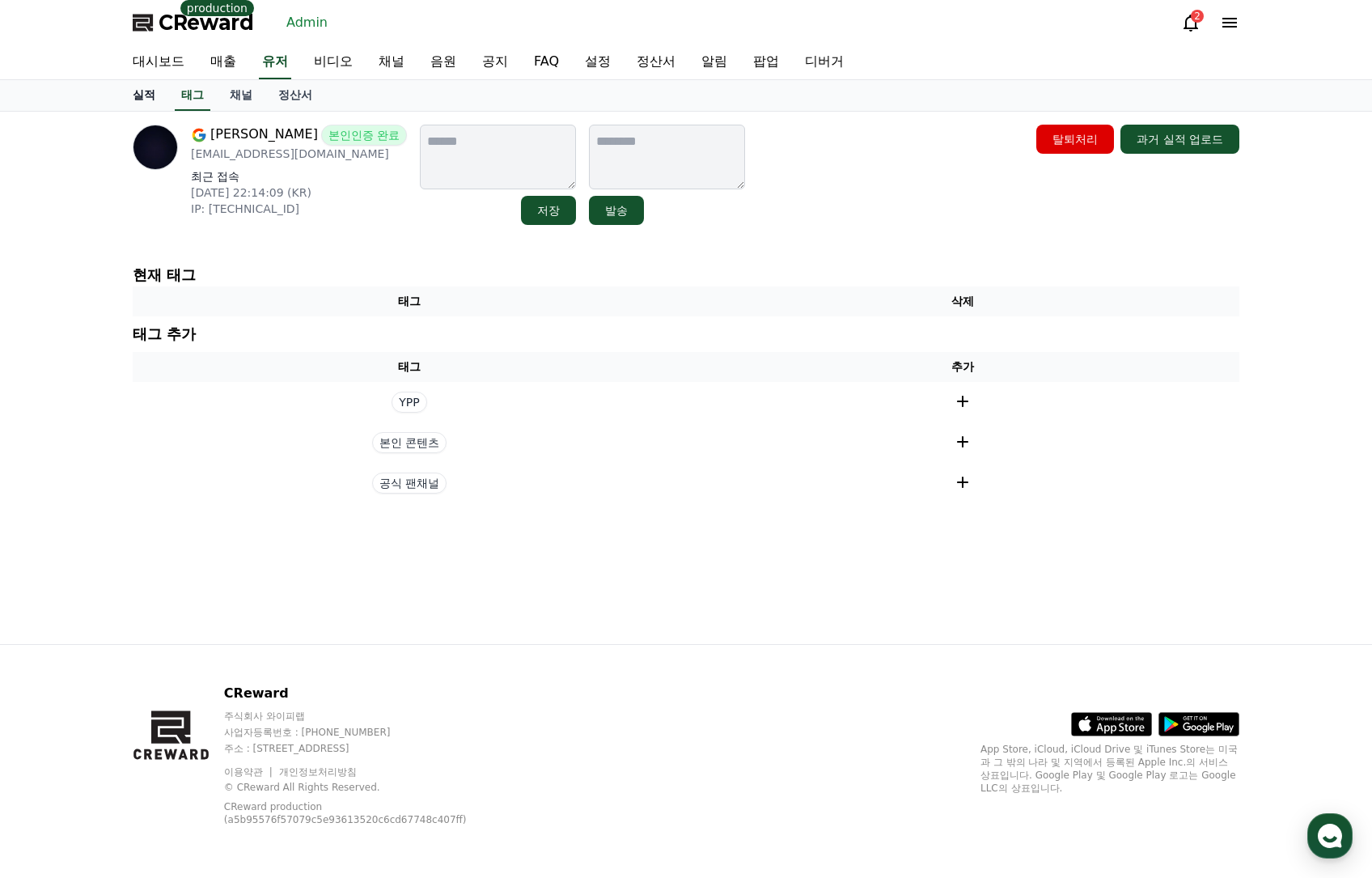
click at [157, 100] on link "실적" at bounding box center [144, 95] width 49 height 31
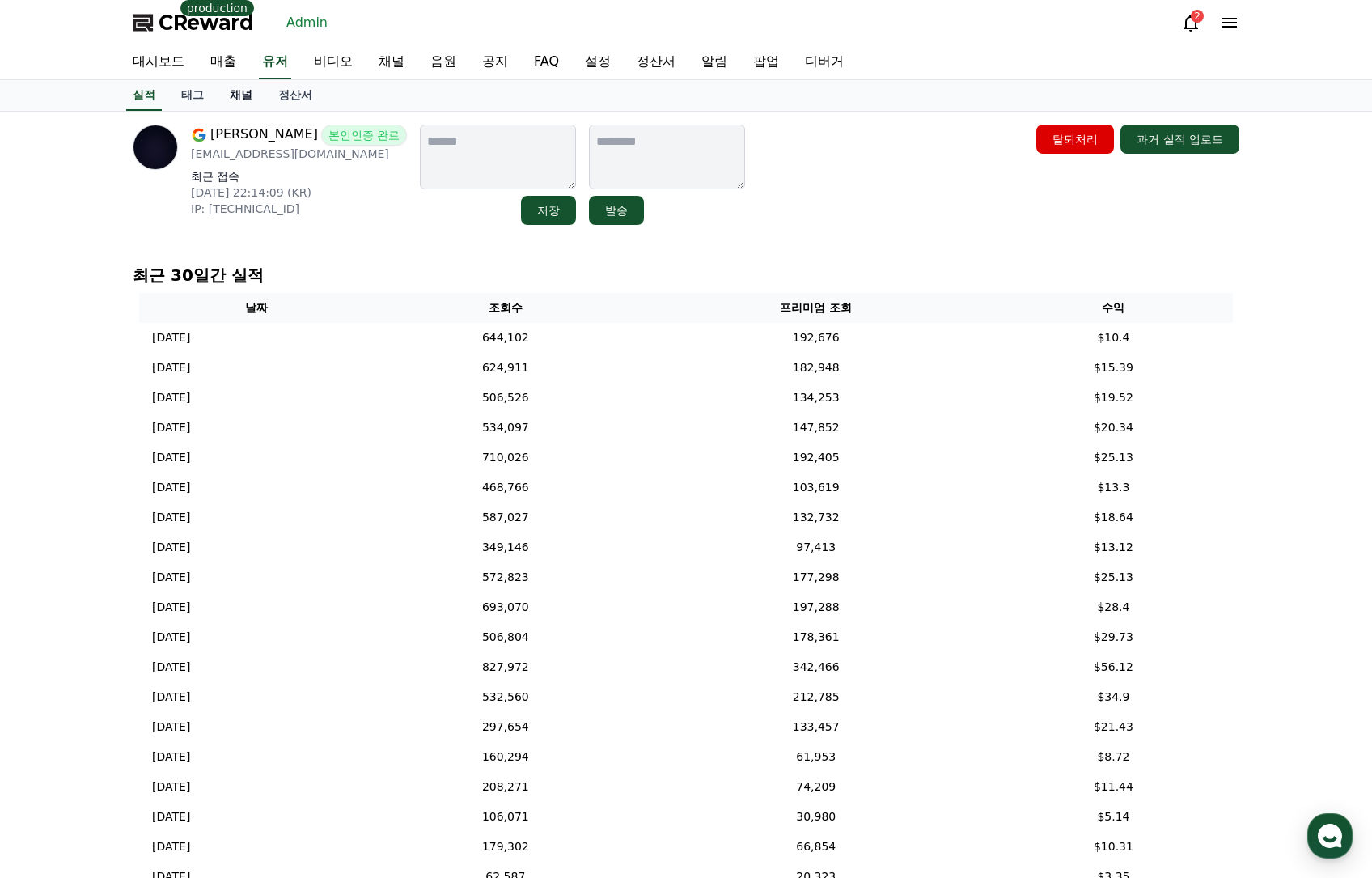
click at [261, 99] on link "채널" at bounding box center [241, 95] width 49 height 31
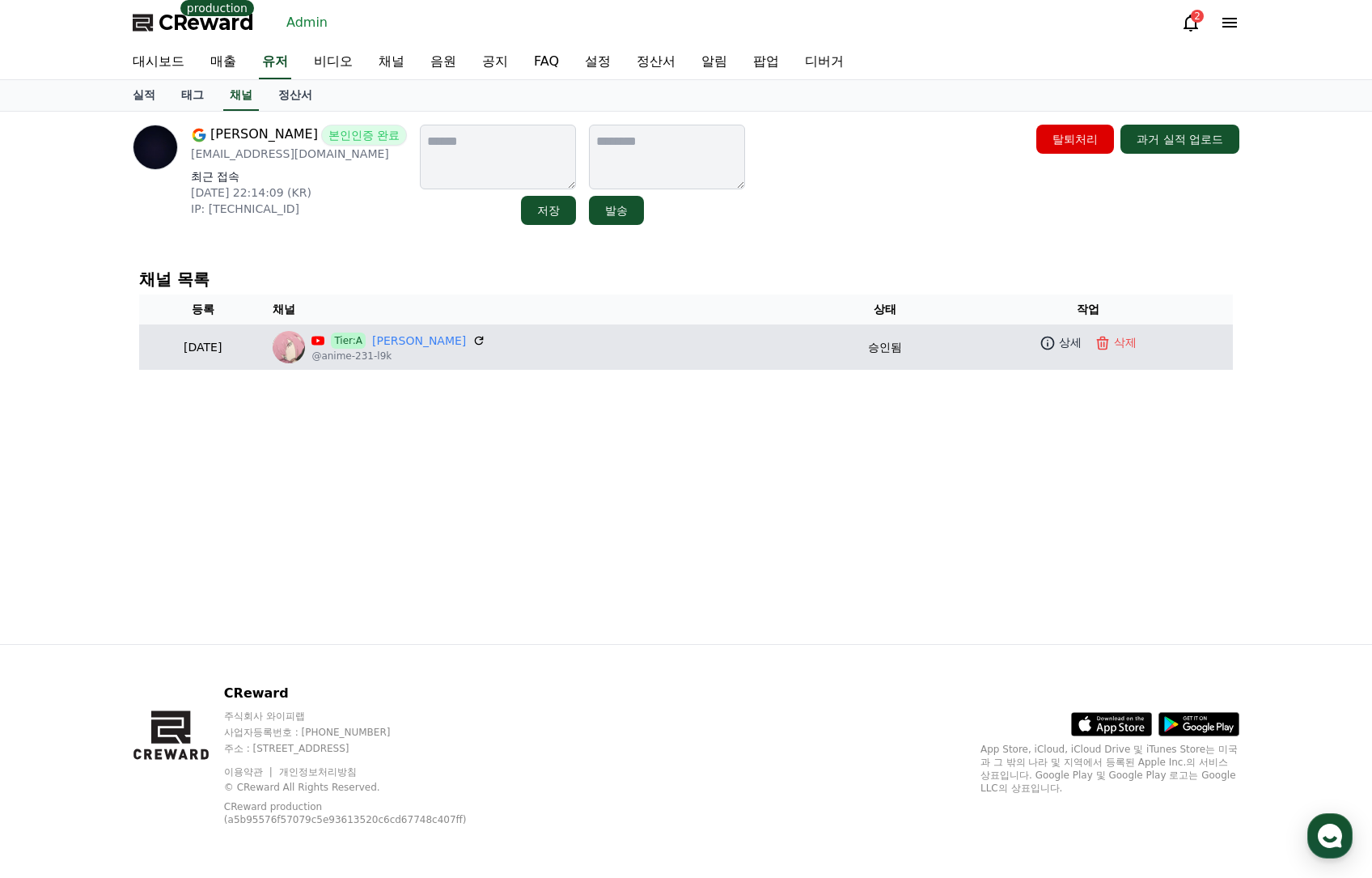
click at [1046, 358] on td "상세 삭제" at bounding box center [1087, 342] width 289 height 37
click at [1059, 350] on p "상세" at bounding box center [1070, 342] width 23 height 17
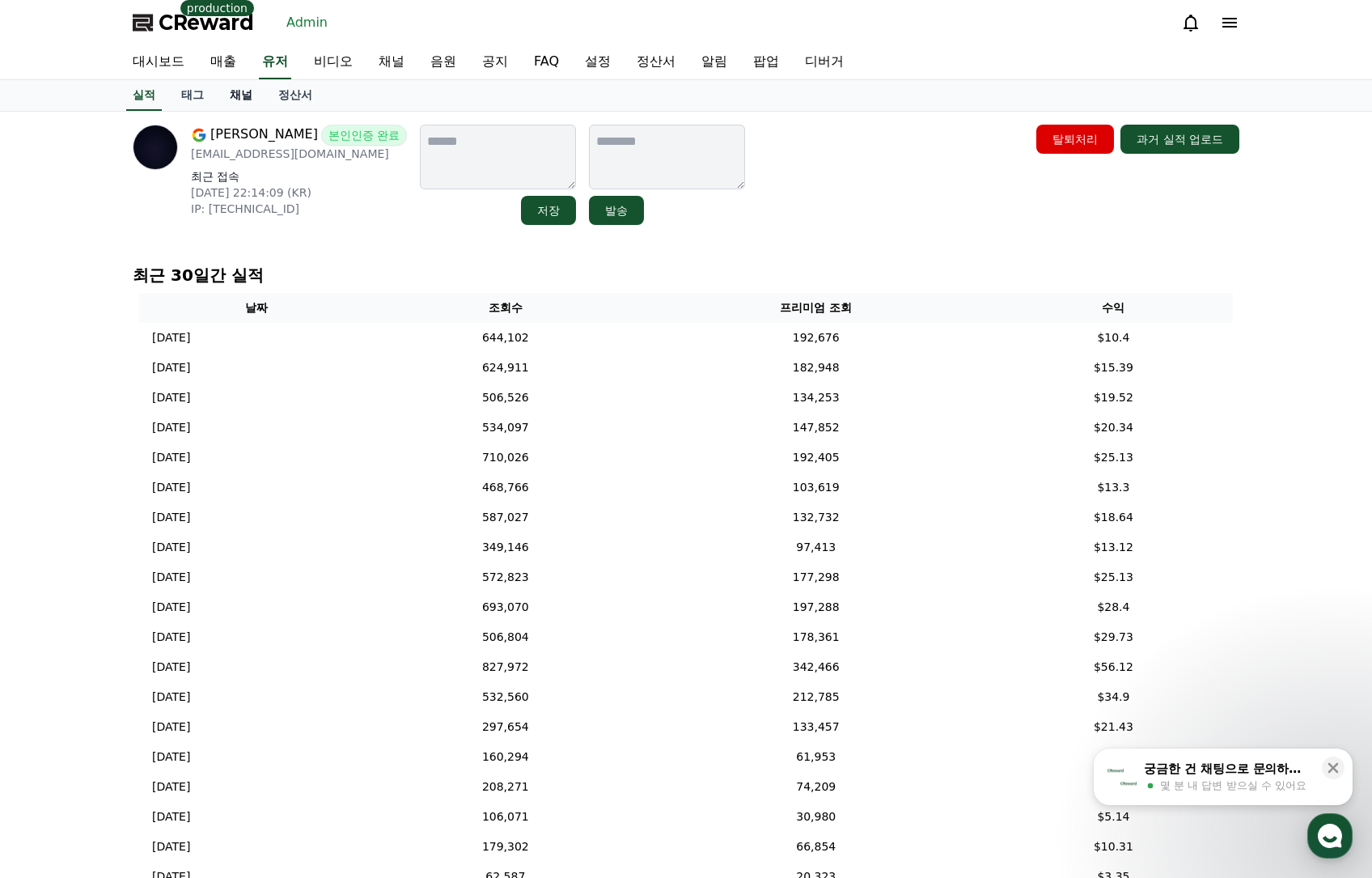
click at [243, 100] on link "채널" at bounding box center [241, 95] width 49 height 31
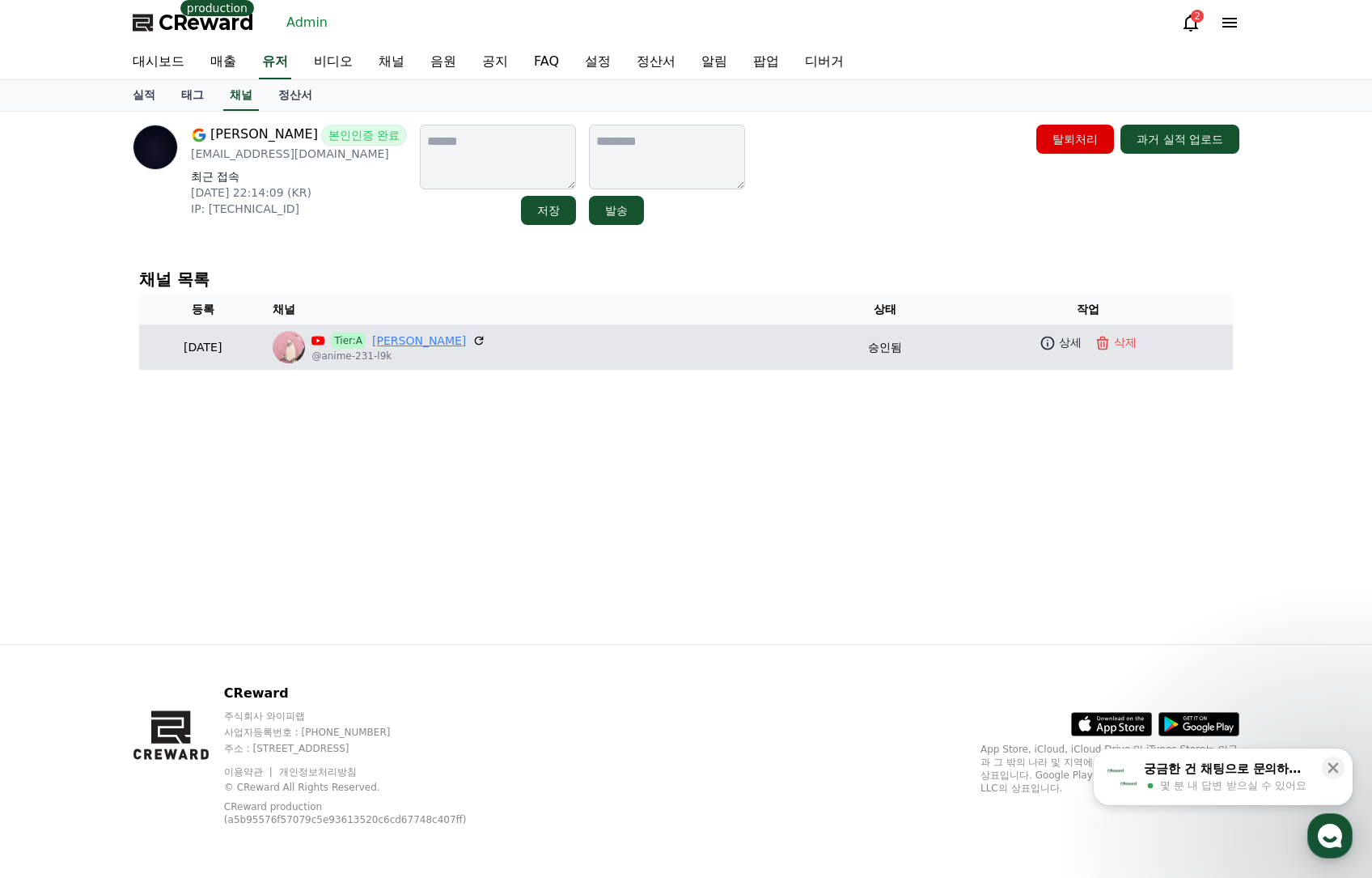
click at [448, 341] on link "[PERSON_NAME]" at bounding box center [418, 341] width 94 height 17
click at [1039, 341] on icon at bounding box center [1047, 343] width 16 height 16
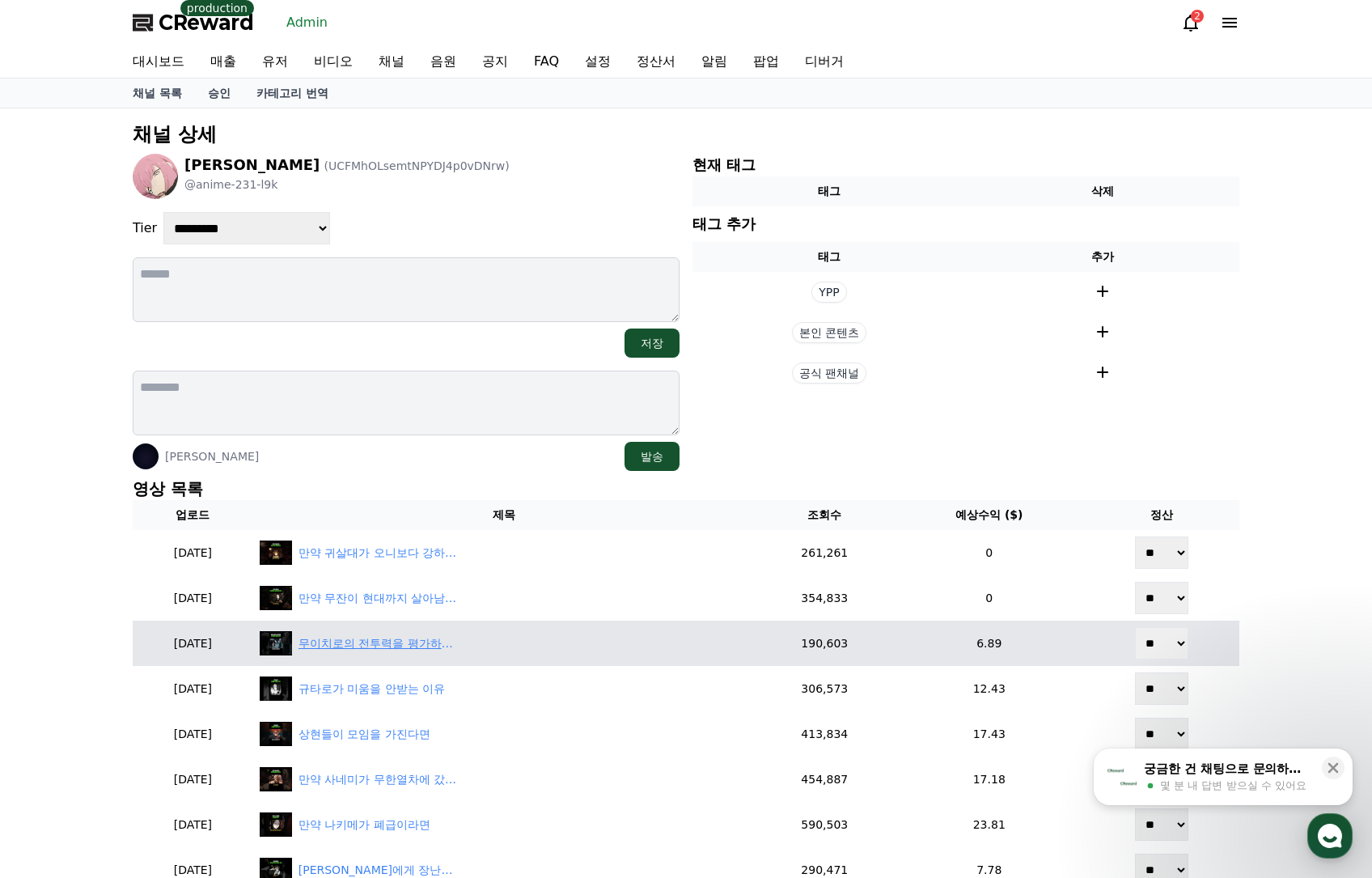
click at [446, 642] on div "무이치로의 전투력을 평가하기 힘든 이유" at bounding box center [379, 644] width 162 height 17
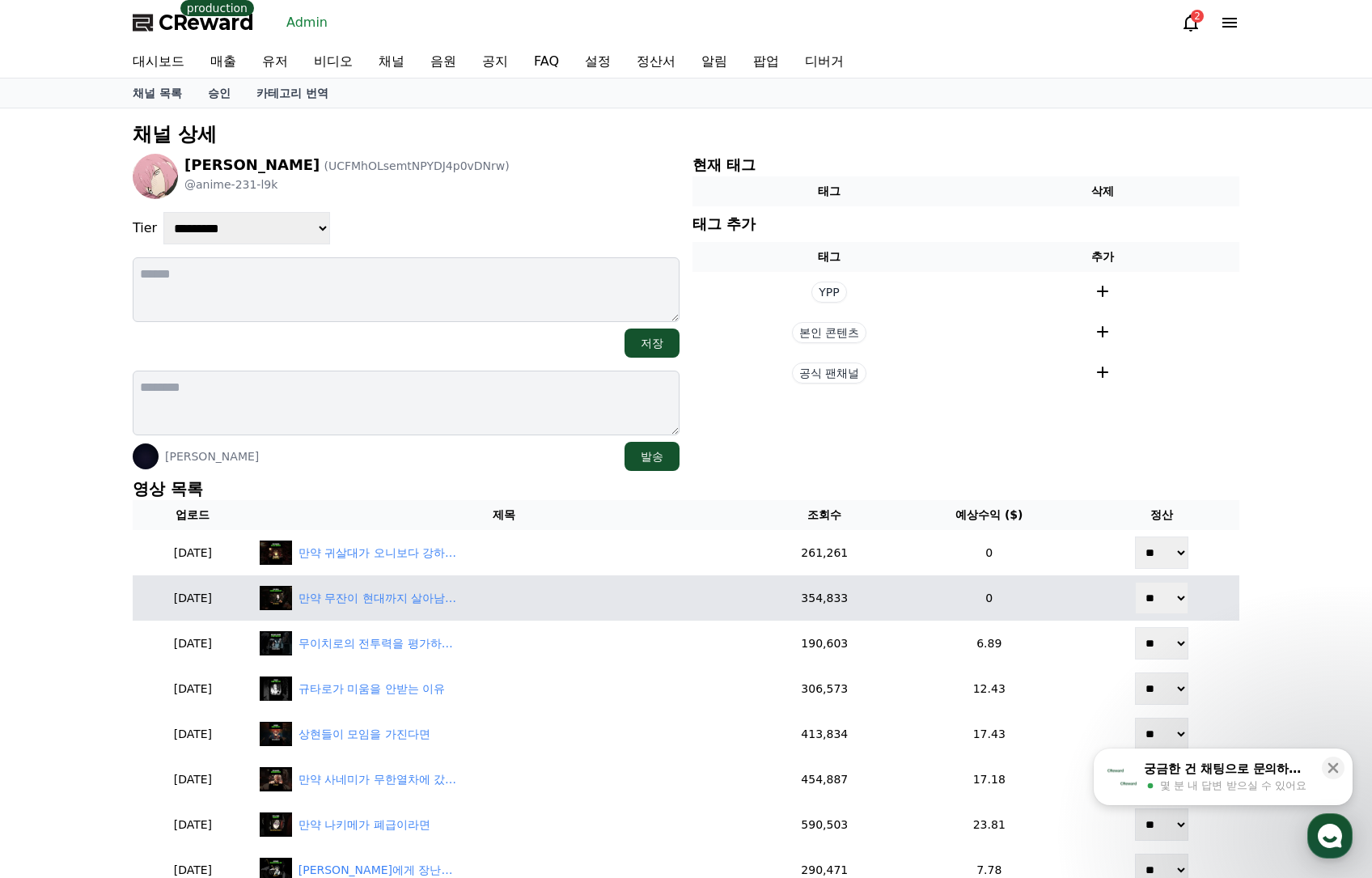
click at [448, 610] on td "만약 무잔이 현대까지 살아남는다면" at bounding box center [504, 597] width 502 height 45
click at [448, 605] on div "만약 무잔이 현대까지 살아남는다면" at bounding box center [379, 598] width 162 height 17
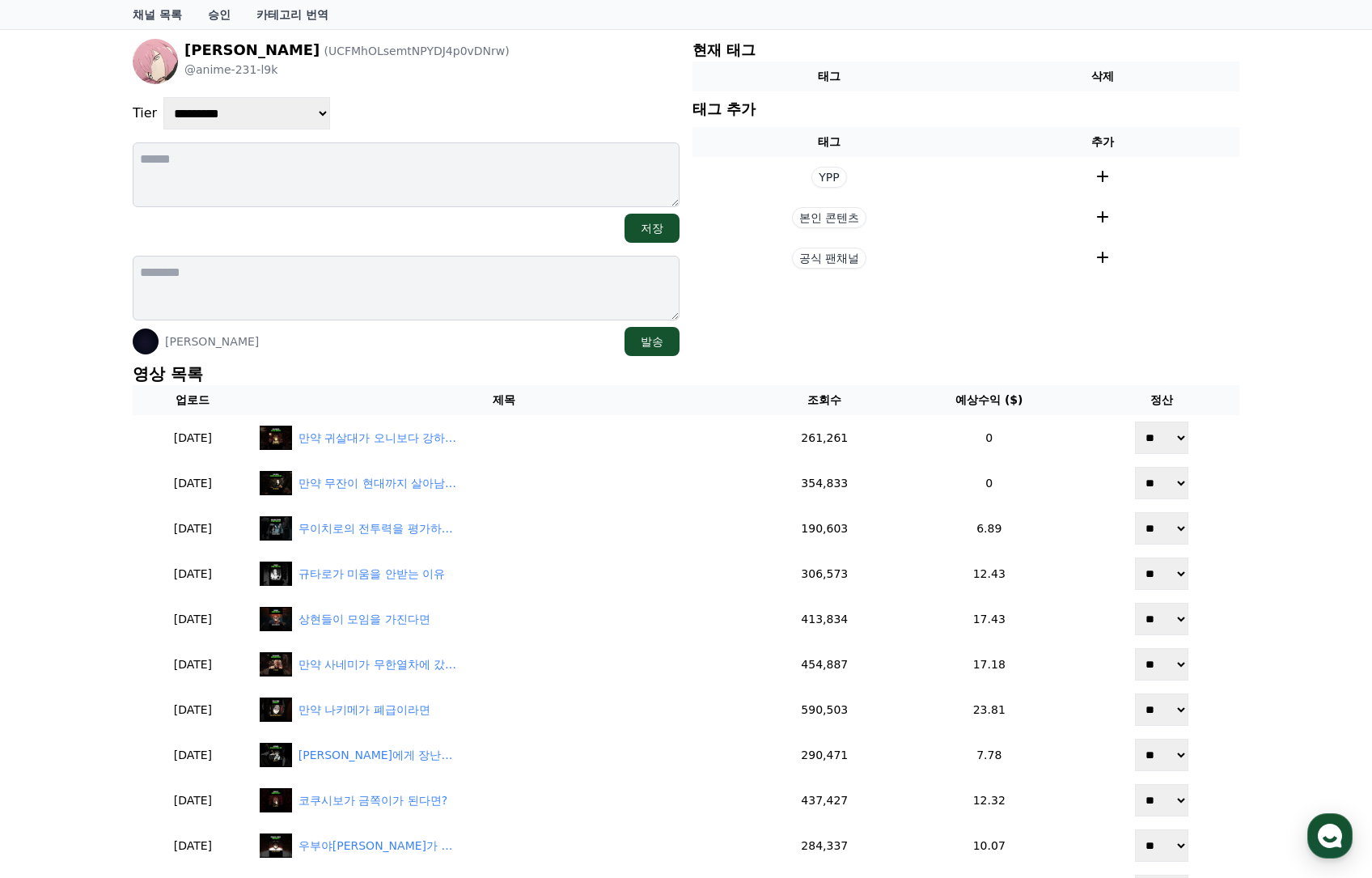
scroll to position [162, 0]
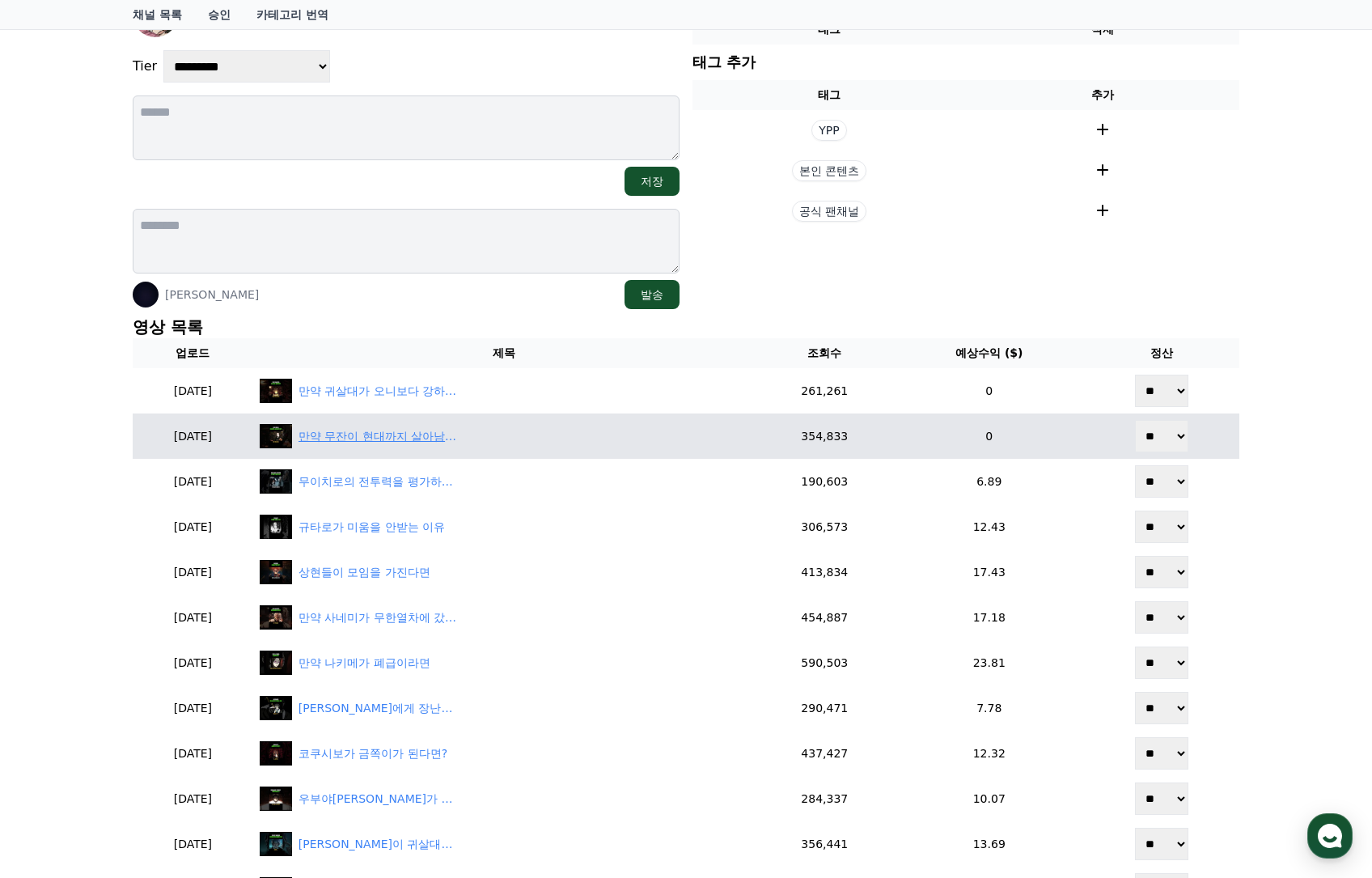
click at [455, 428] on div "만약 무잔이 현대까지 살아남는다면" at bounding box center [379, 436] width 162 height 17
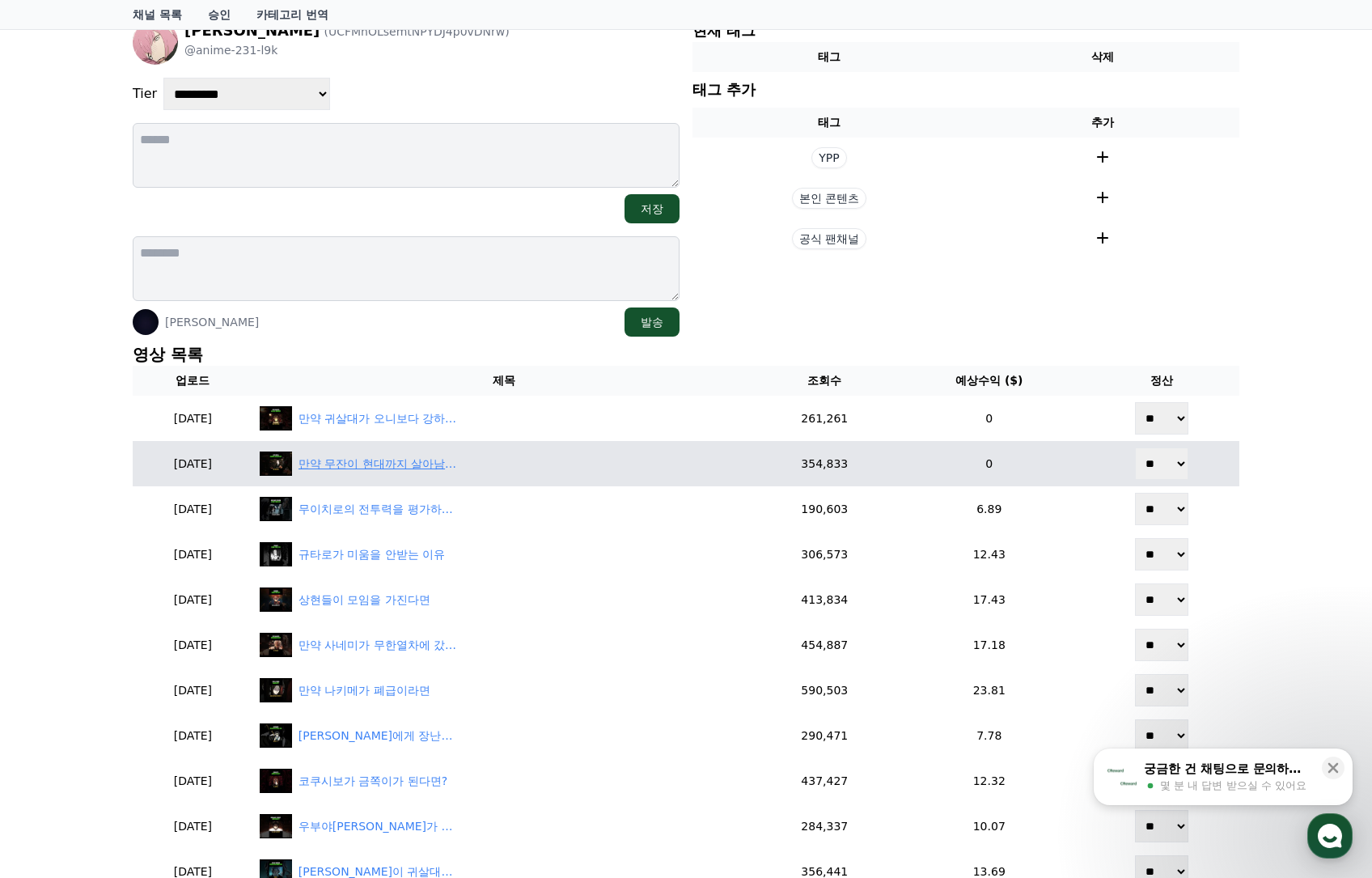
scroll to position [162, 0]
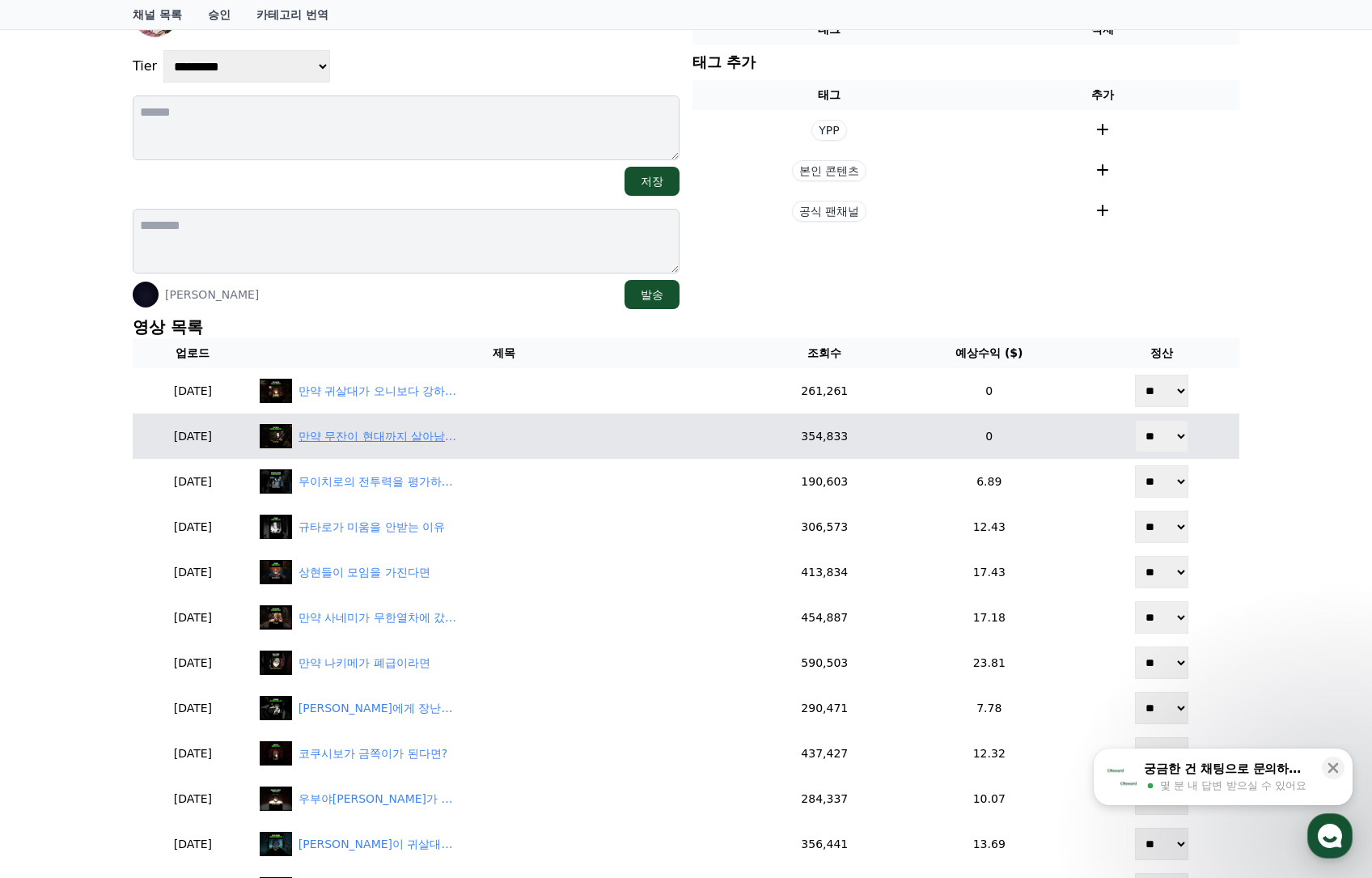
click at [429, 442] on div "만약 무잔이 현대까지 살아남는다면" at bounding box center [379, 436] width 162 height 17
click at [460, 442] on div "만약 무잔이 현대까지 살아남는다면" at bounding box center [379, 436] width 162 height 17
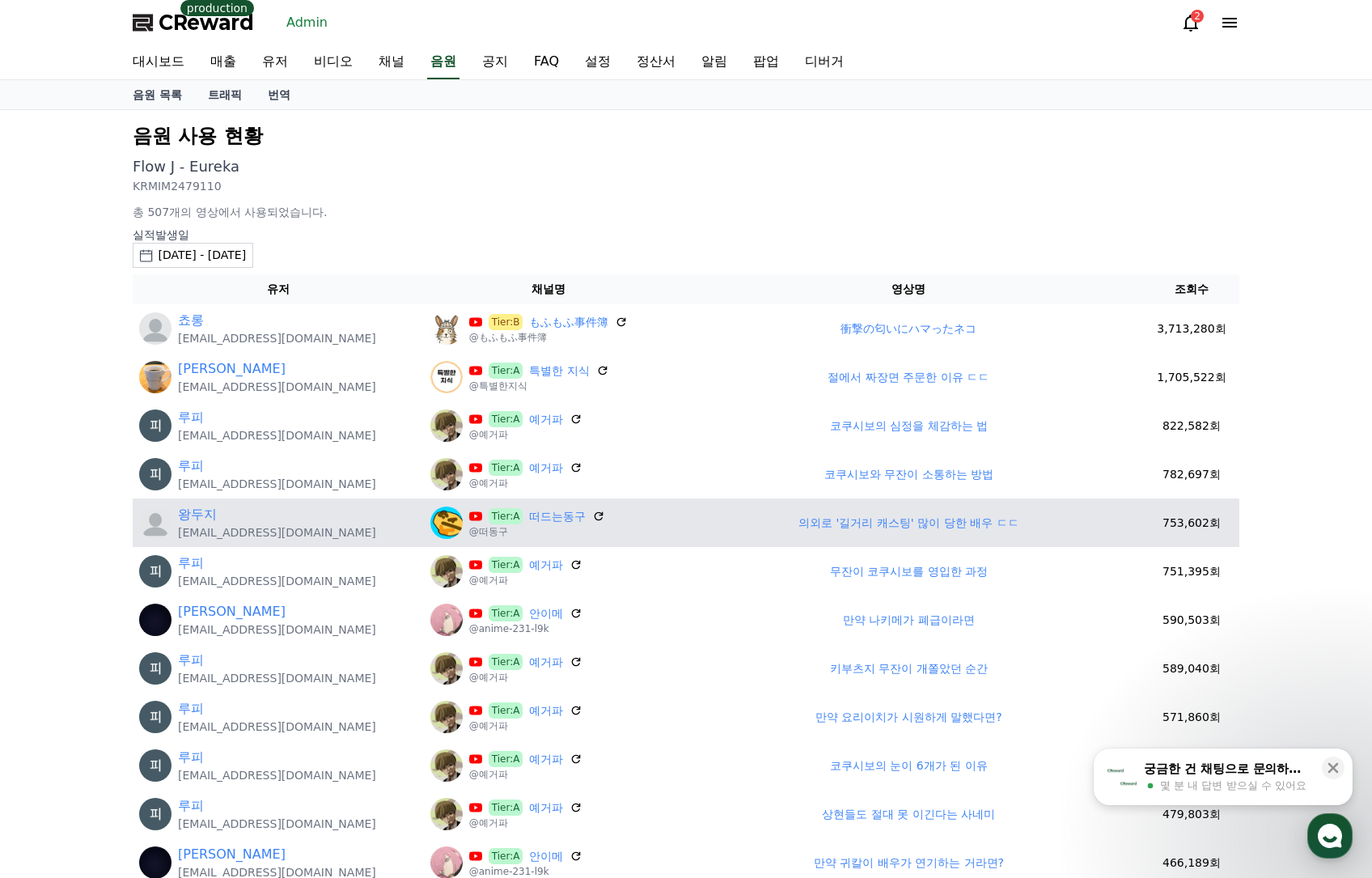
click at [819, 522] on link "의외로 '길거리 캐스팅' 많이 당한 배우 ㄷㄷ" at bounding box center [908, 523] width 220 height 13
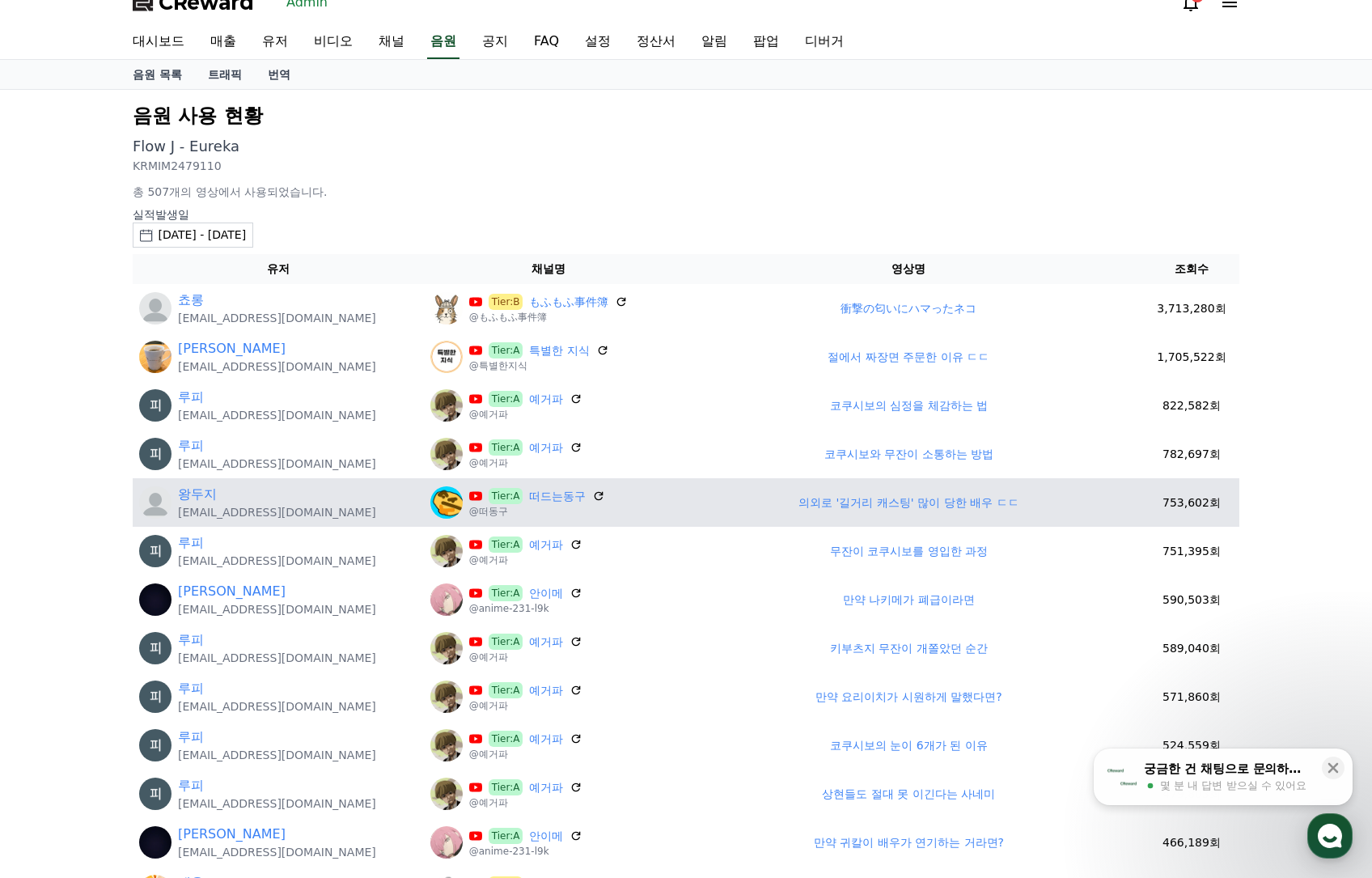
scroll to position [81, 0]
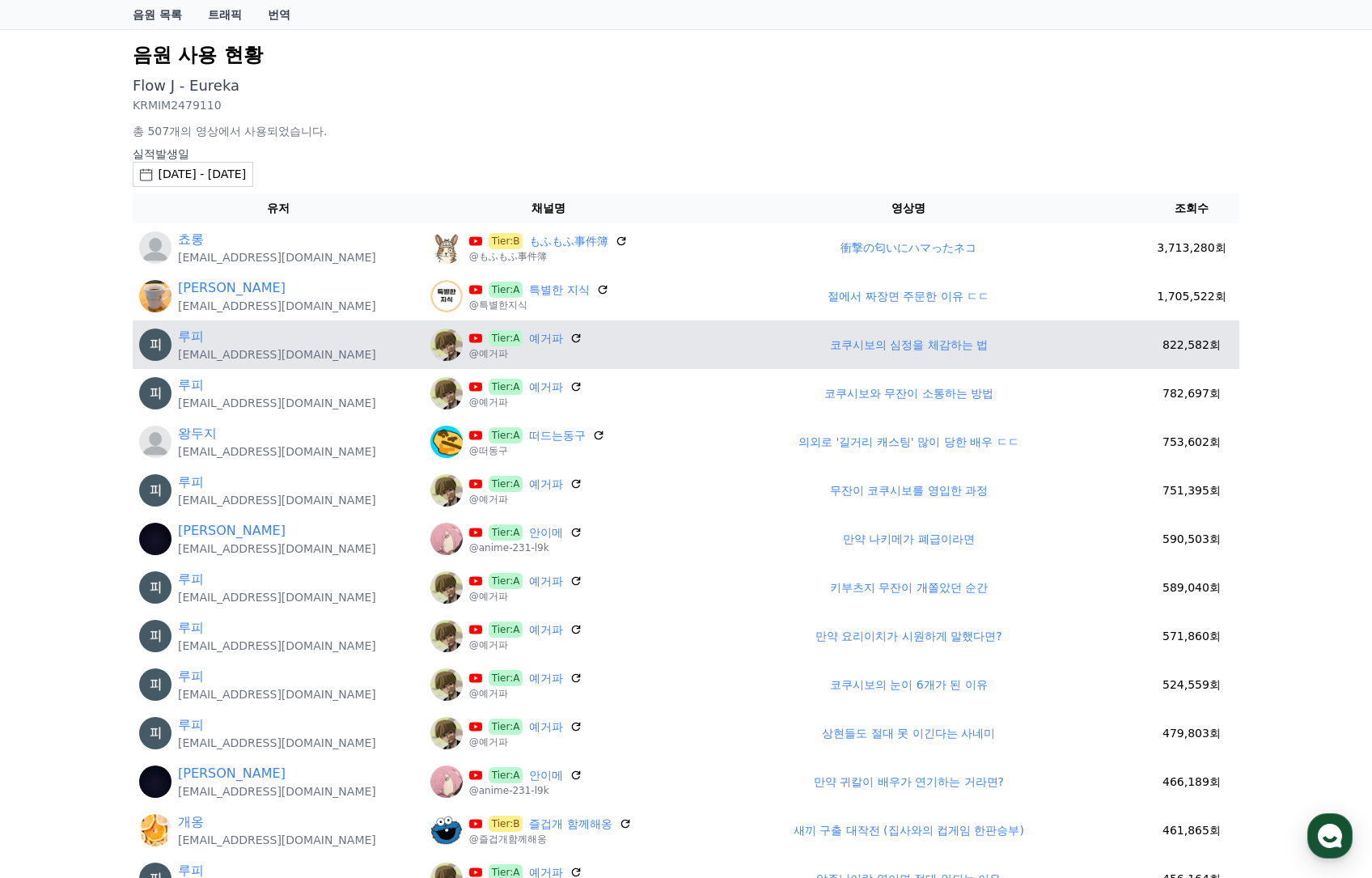
click at [859, 352] on td "코쿠시보의 심정을 체감하는 법" at bounding box center [908, 344] width 470 height 49
click at [859, 347] on link "코쿠시보의 심정을 체감하는 법" at bounding box center [909, 344] width 157 height 13
click at [529, 341] on link "예거파" at bounding box center [546, 339] width 34 height 17
click at [193, 341] on link "루피" at bounding box center [190, 336] width 26 height 19
drag, startPoint x: 808, startPoint y: 344, endPoint x: 1010, endPoint y: 352, distance: 202.2
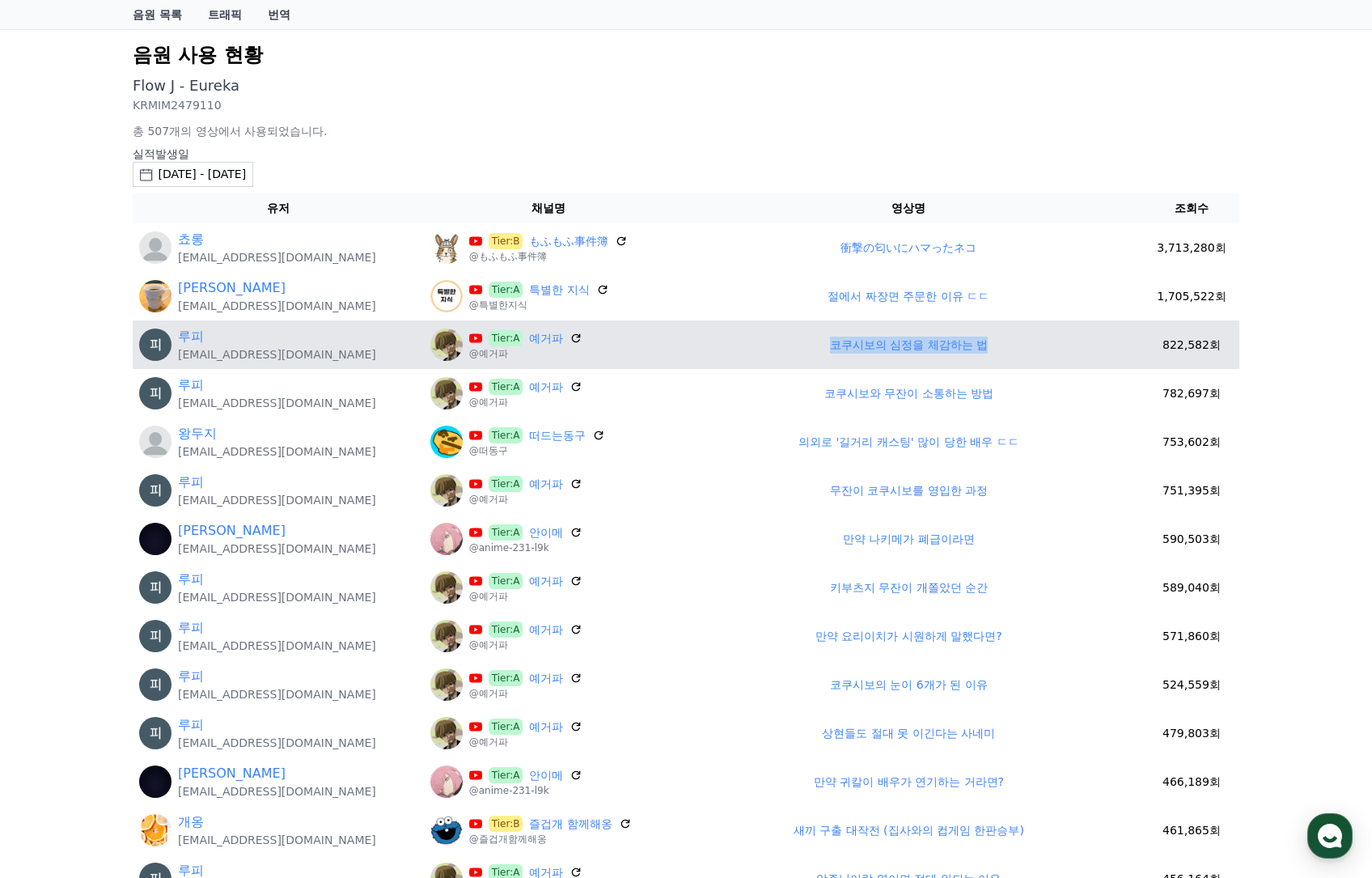
click at [1010, 352] on td "코쿠시보의 심정을 체감하는 법" at bounding box center [908, 344] width 470 height 49
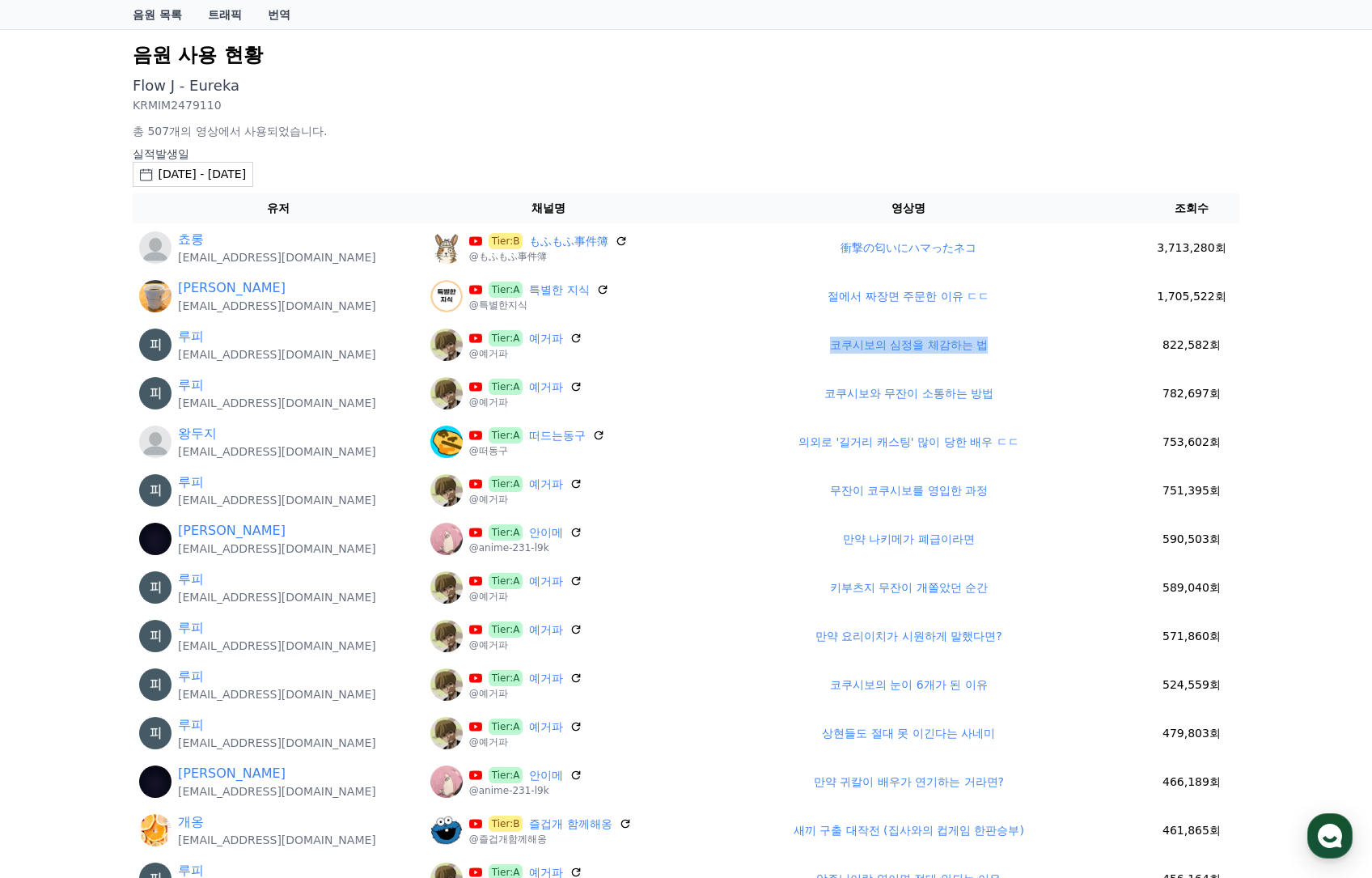
copy link "코쿠시보의 심정을 체감하는 법"
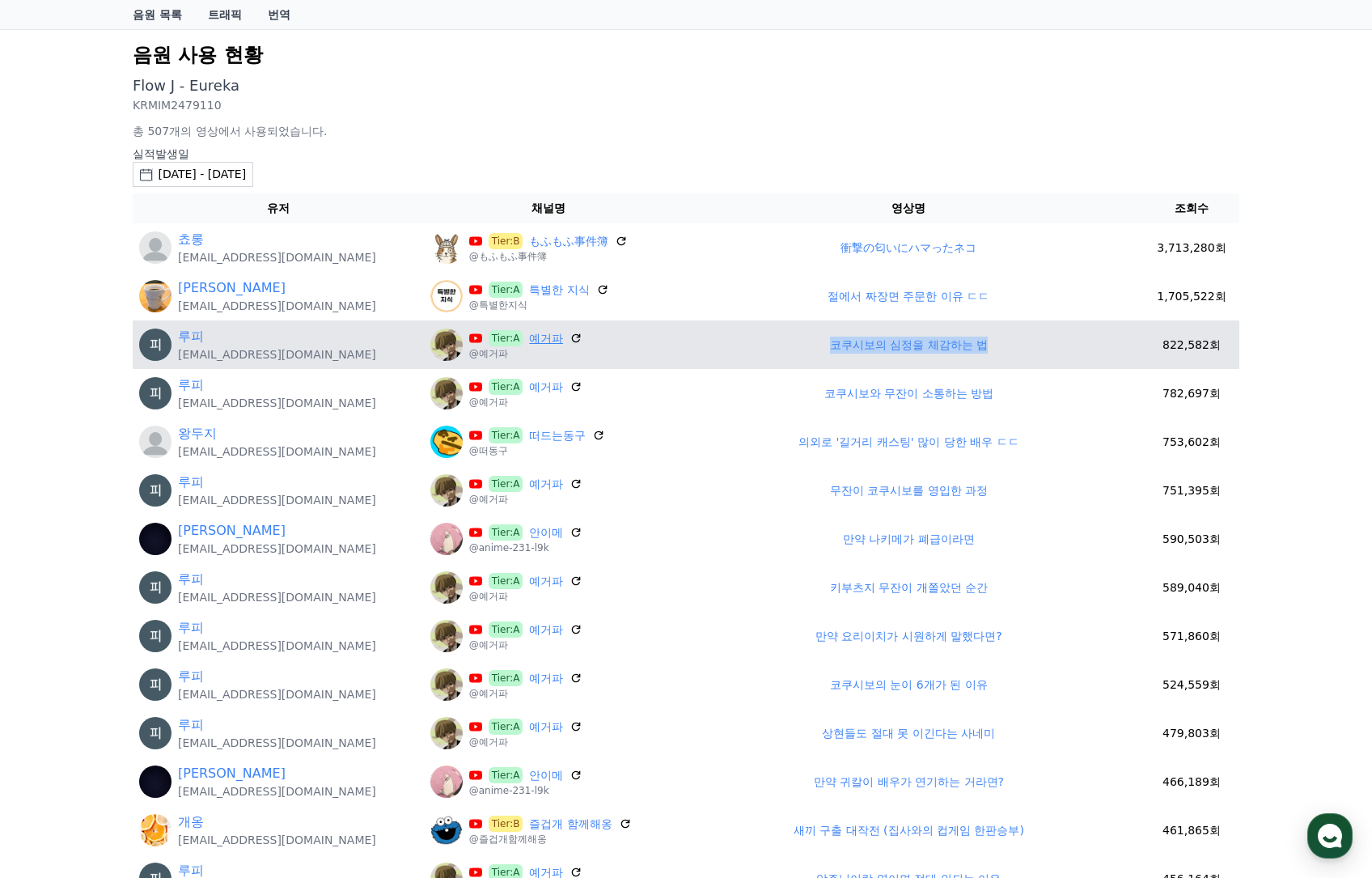
click at [529, 338] on link "예거파" at bounding box center [546, 339] width 34 height 17
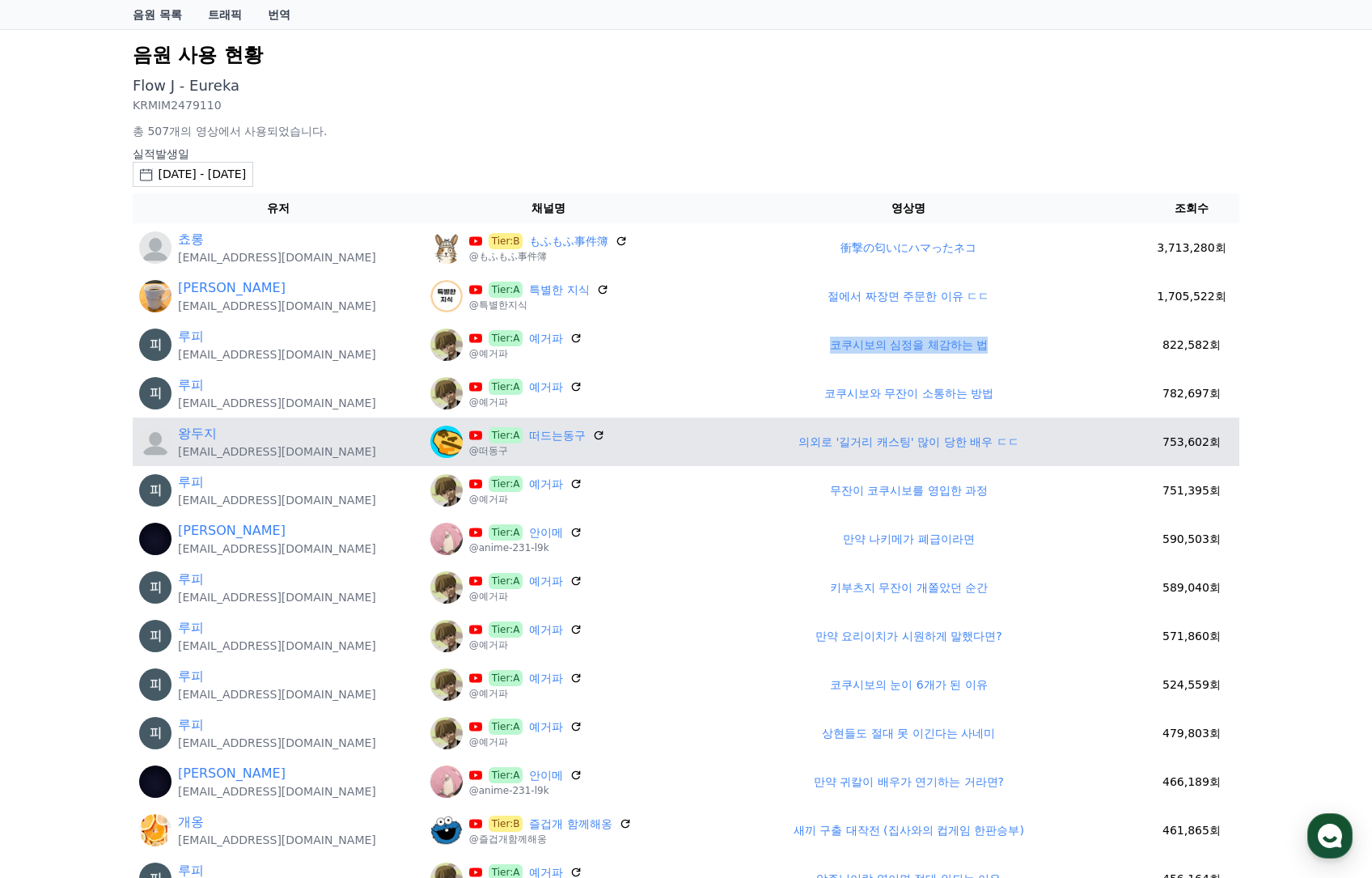
click at [846, 444] on link "의외로 '길거리 캐스팅' 많이 당한 배우 ㄷㄷ" at bounding box center [908, 441] width 220 height 13
click at [189, 433] on link "왕두지" at bounding box center [197, 433] width 38 height 19
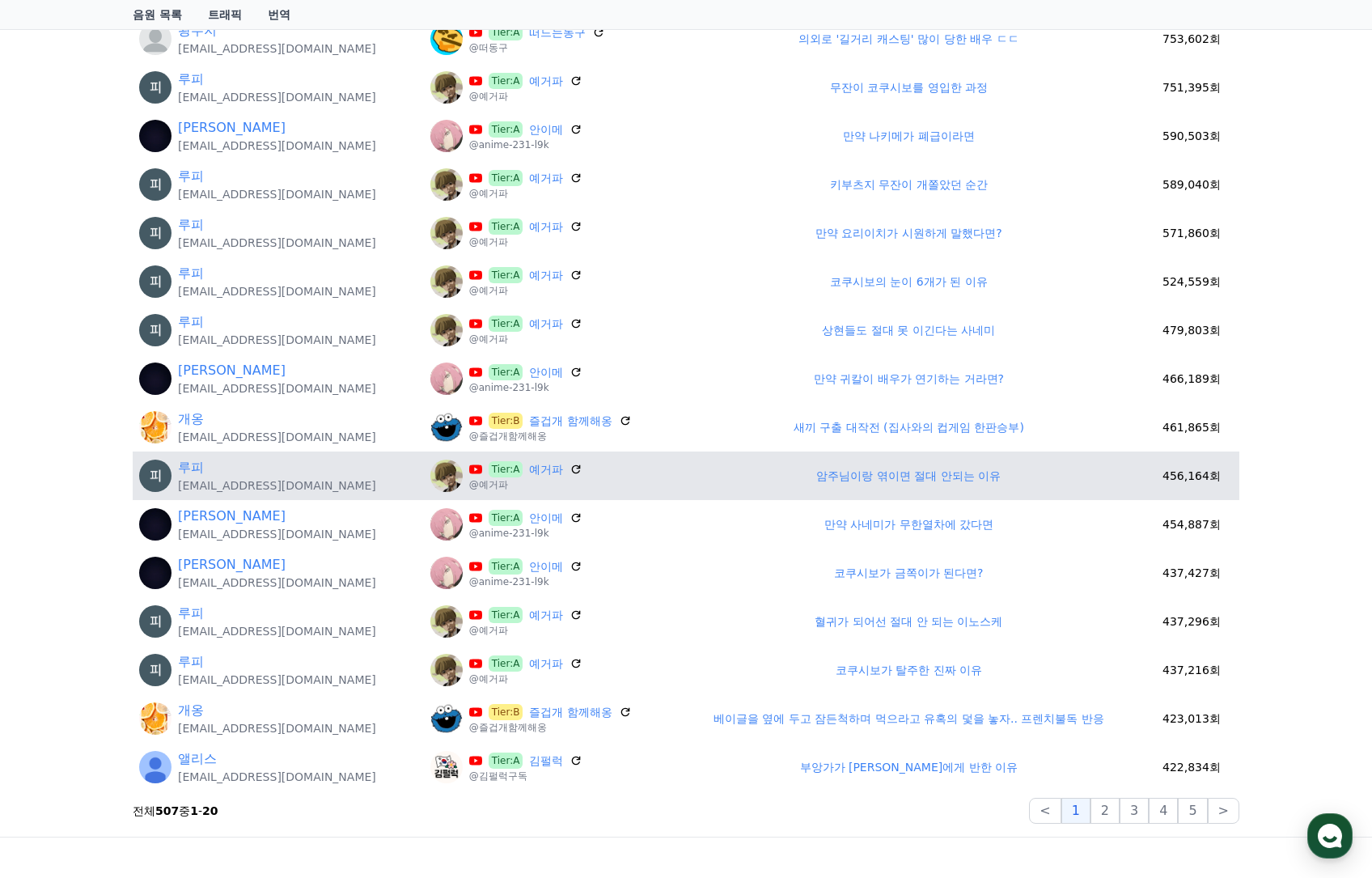
scroll to position [485, 0]
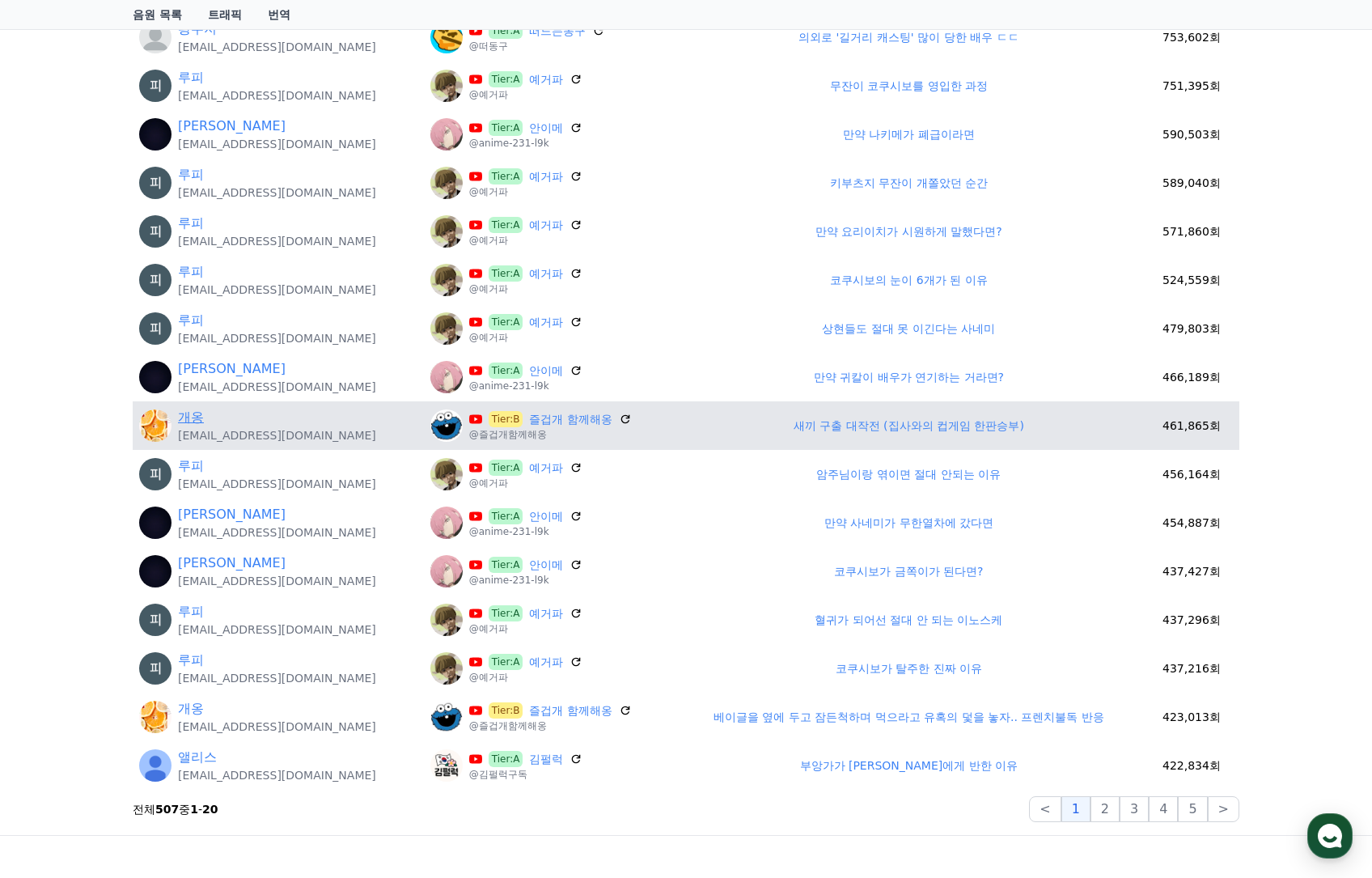
click at [199, 421] on link "개옹" at bounding box center [190, 417] width 26 height 19
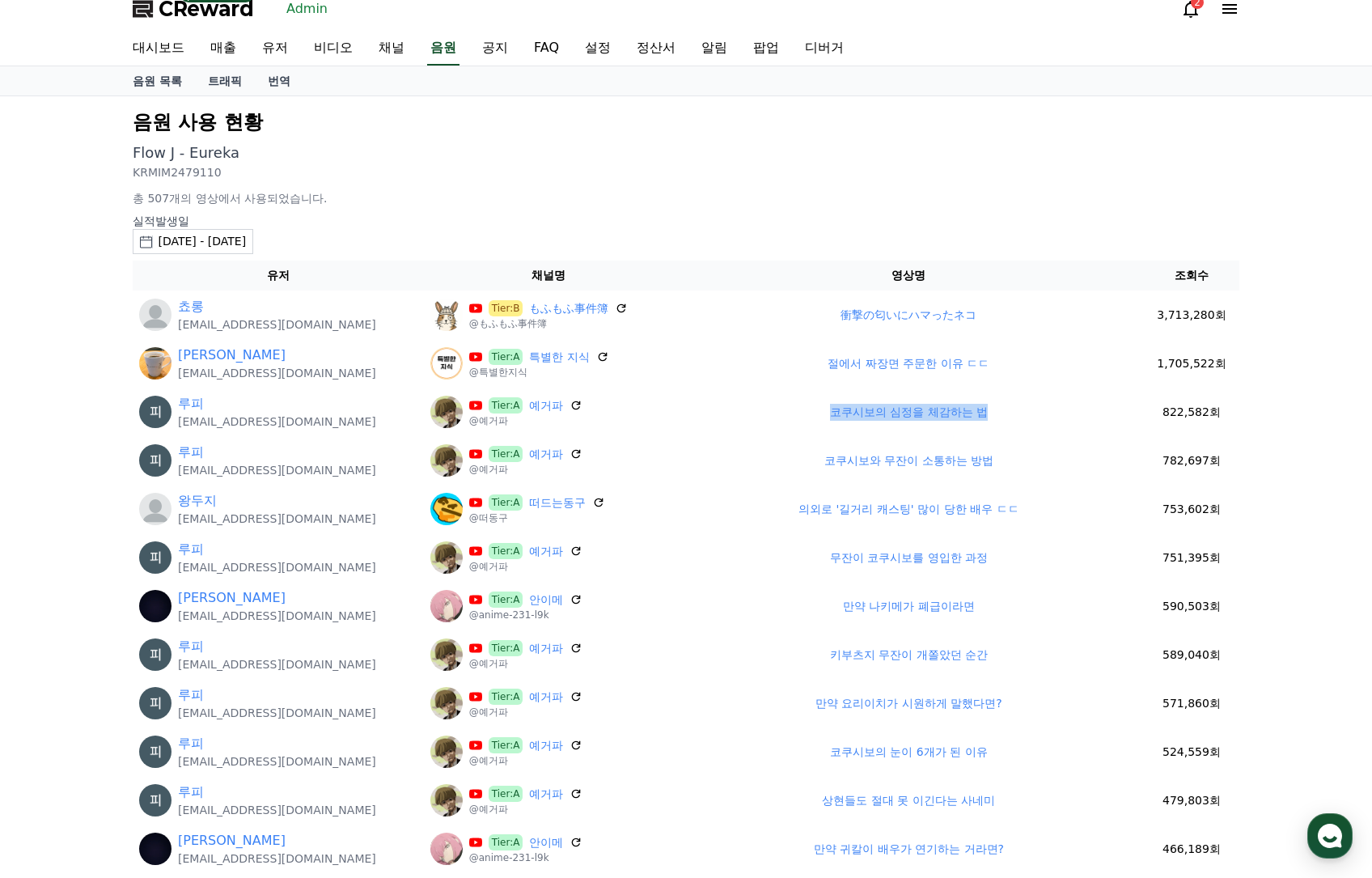
scroll to position [0, 0]
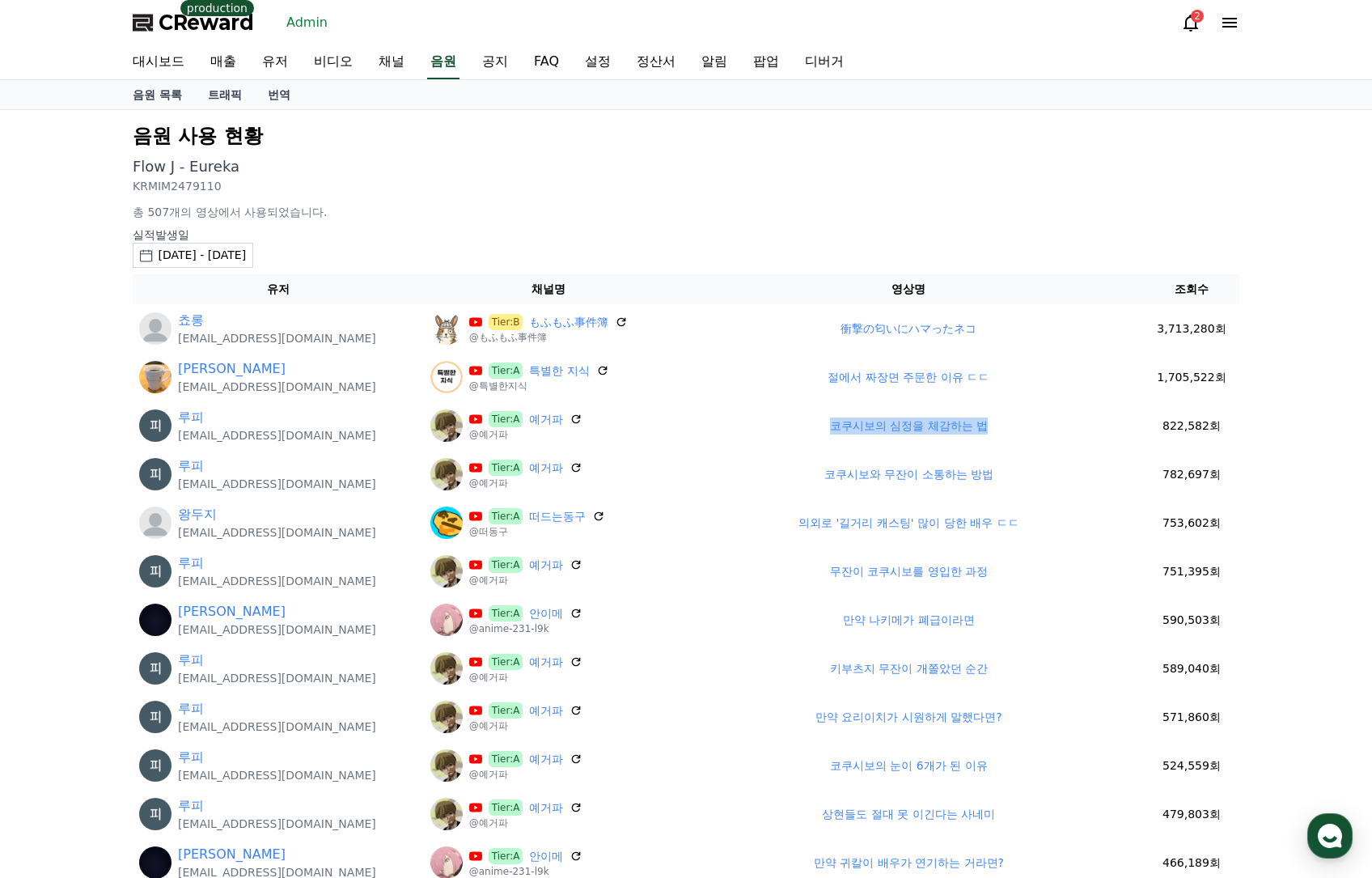
click at [246, 251] on div "2025-09-14 - 2025-10-14" at bounding box center [201, 255] width 88 height 17
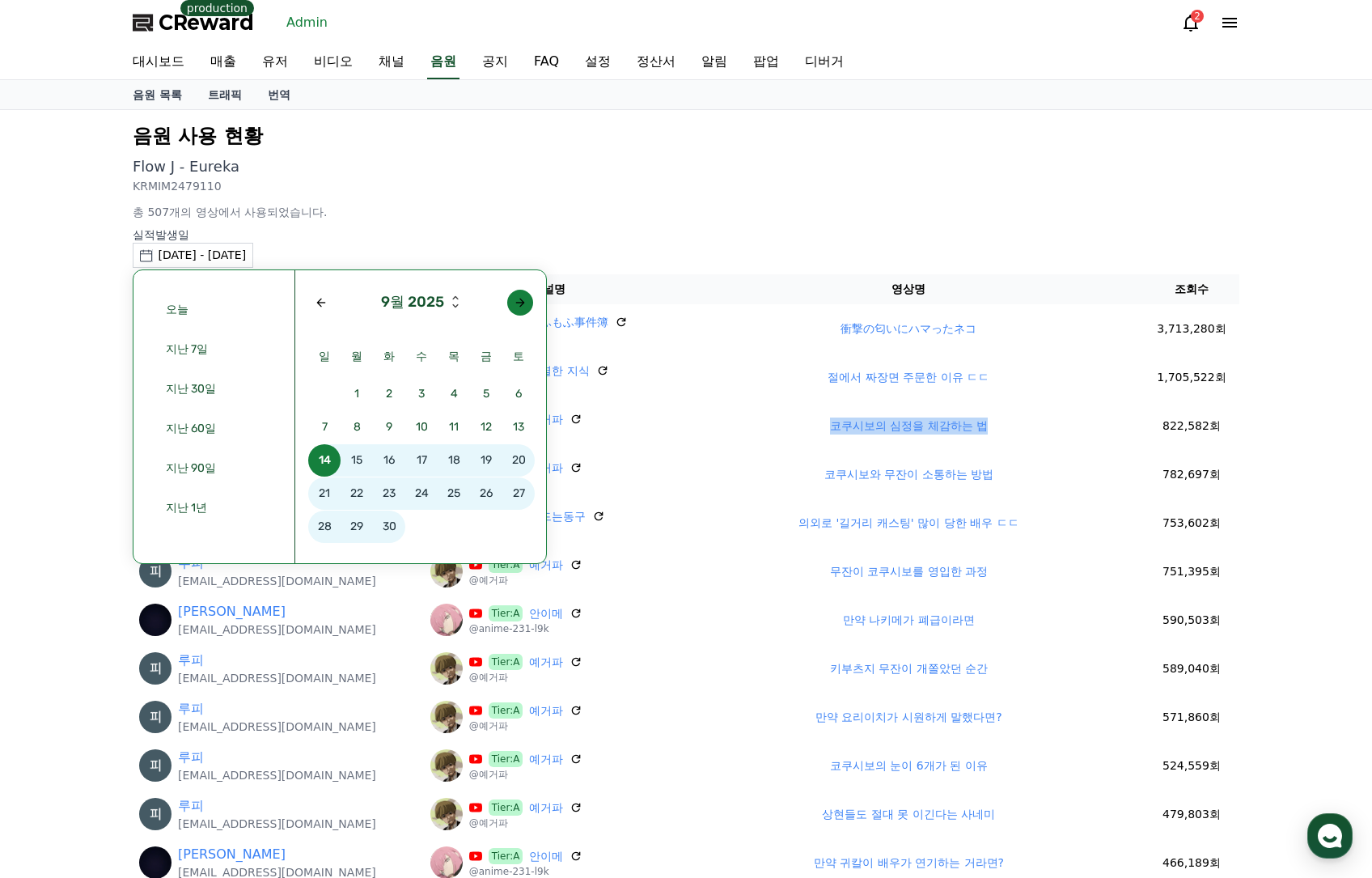
click at [520, 307] on div "Next month" at bounding box center [520, 302] width 13 height 13
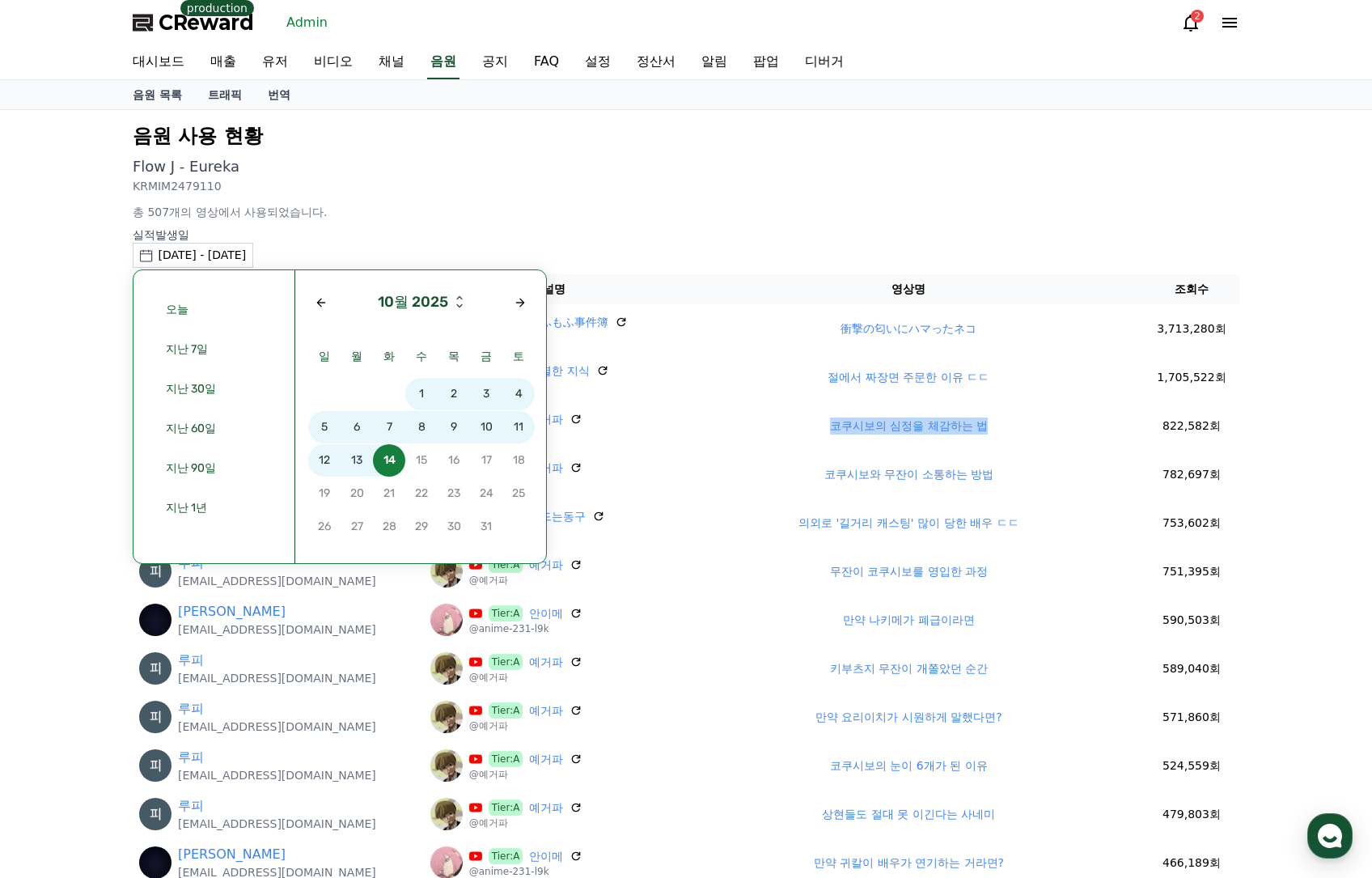
click at [520, 428] on span "11" at bounding box center [518, 427] width 32 height 32
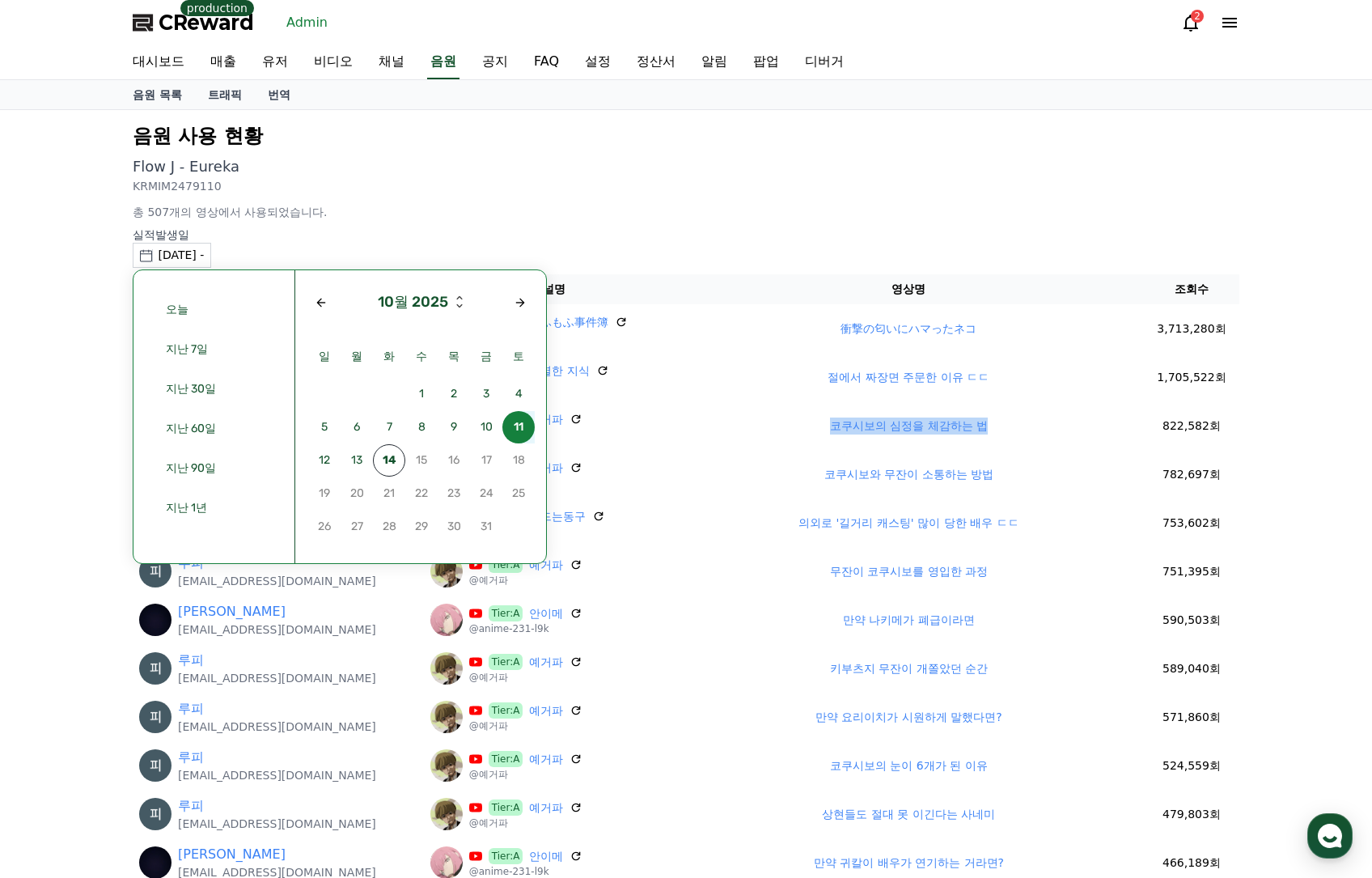
click at [520, 428] on span "11" at bounding box center [518, 427] width 32 height 32
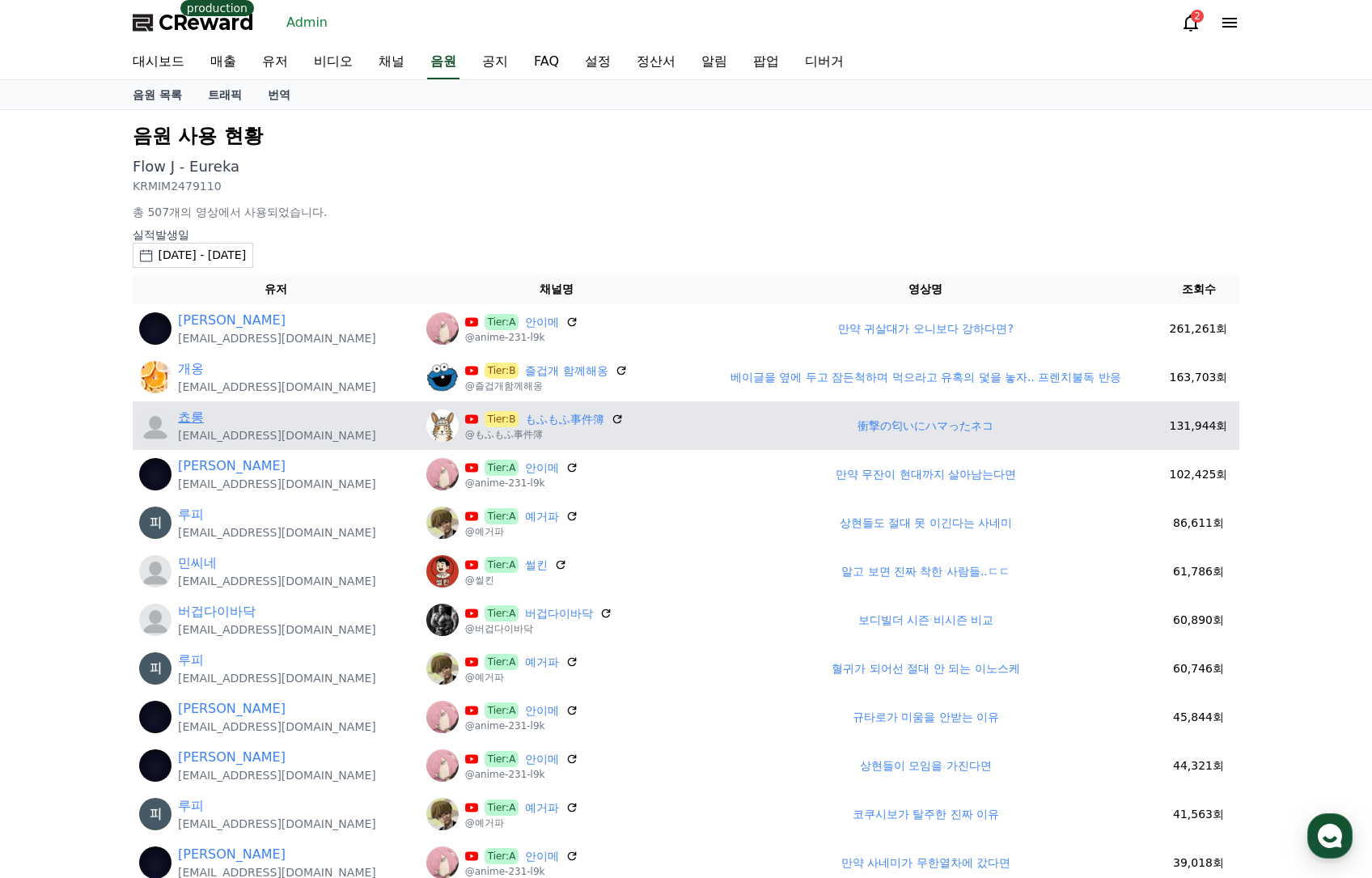
click at [189, 415] on link "쵸롱" at bounding box center [190, 417] width 26 height 19
drag, startPoint x: 799, startPoint y: 420, endPoint x: 1032, endPoint y: 429, distance: 233.2
click at [1032, 429] on td "衝撃の匂いにハマったネコ" at bounding box center [925, 425] width 463 height 49
copy link "衝撃の匂いにハマったネコ"
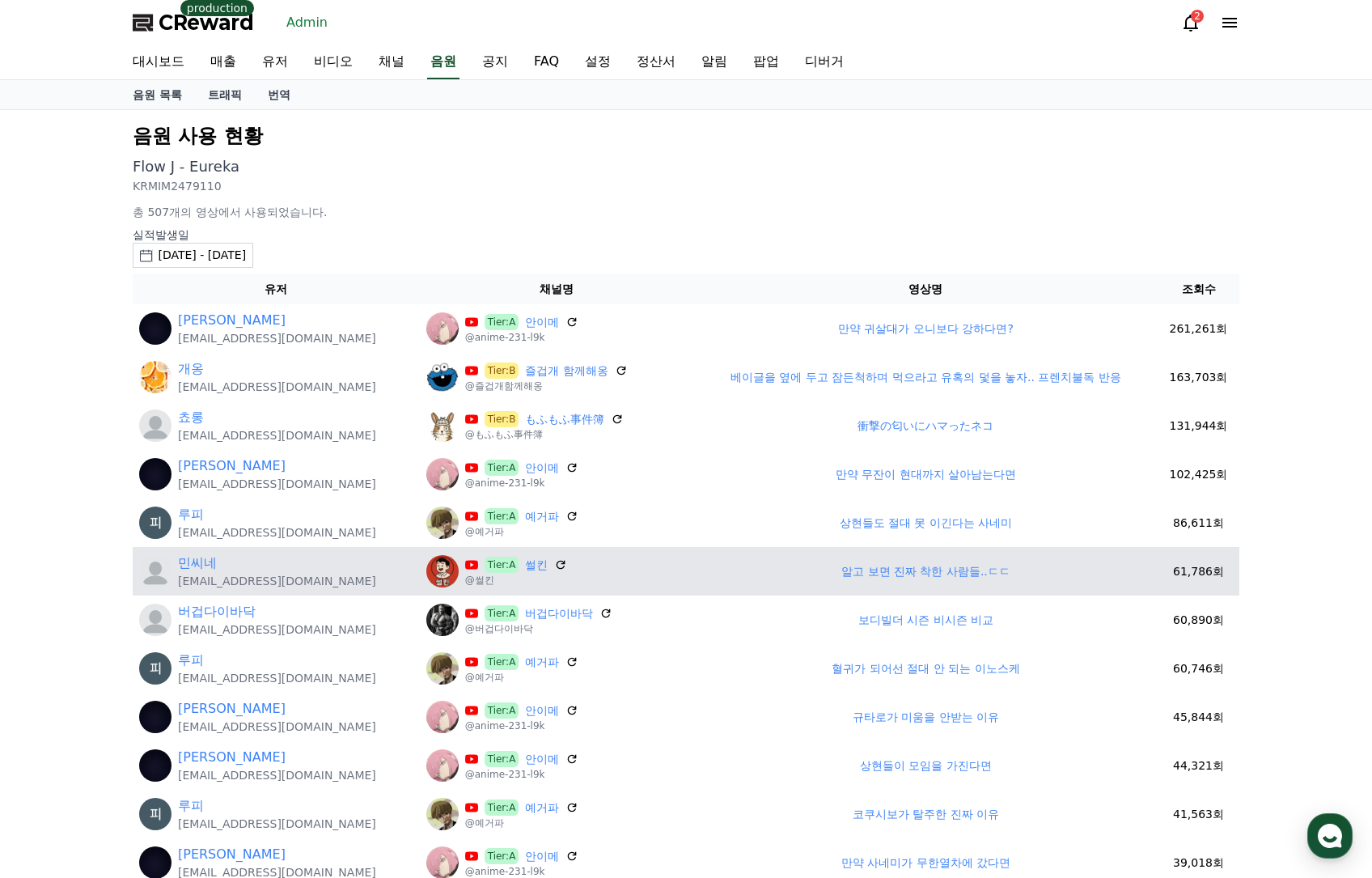
click at [223, 560] on div "민씨네" at bounding box center [276, 562] width 198 height 19
click at [207, 562] on link "민씨네" at bounding box center [197, 562] width 38 height 19
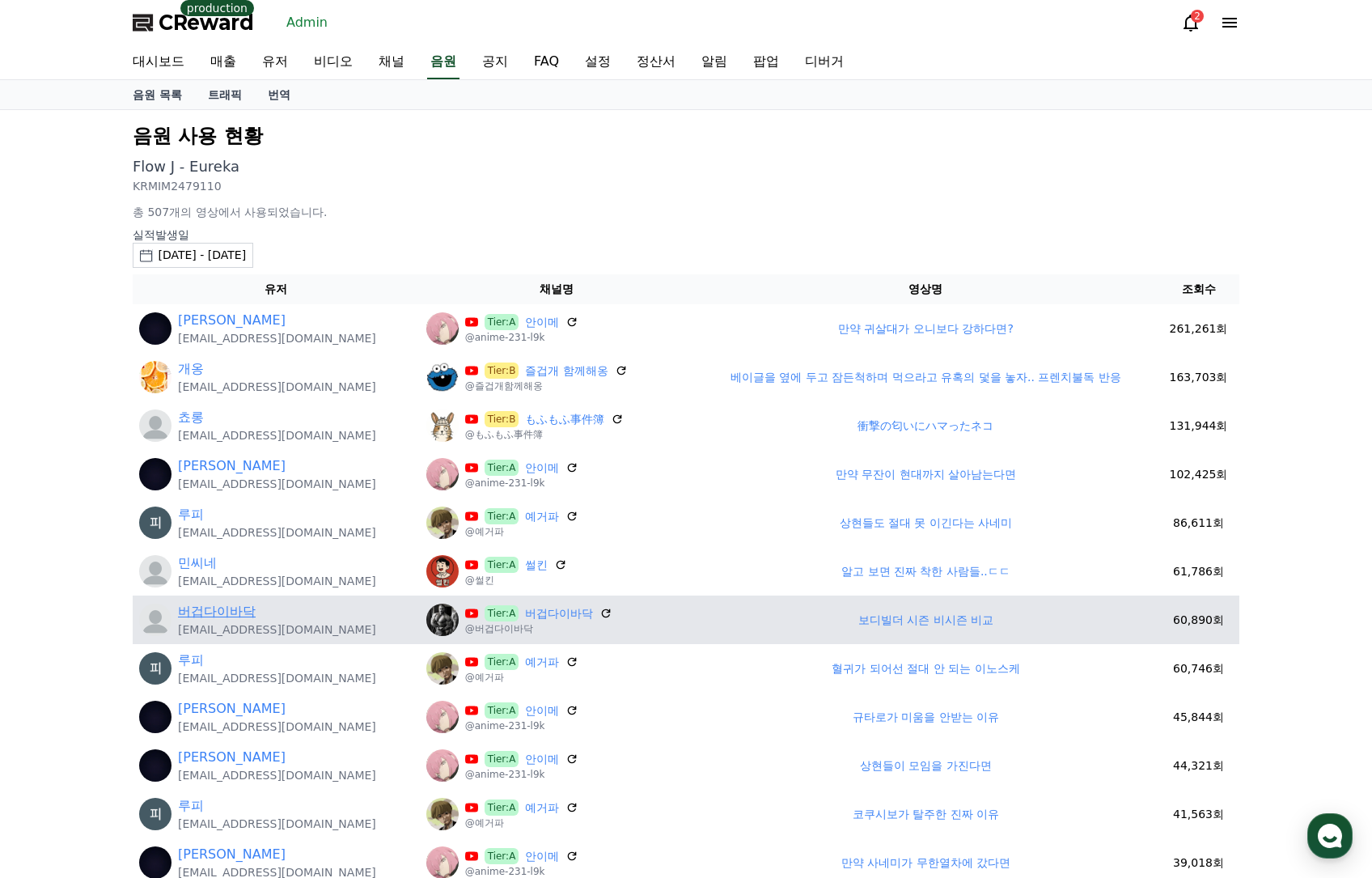
click at [236, 612] on link "버겁다이바닥" at bounding box center [216, 611] width 78 height 19
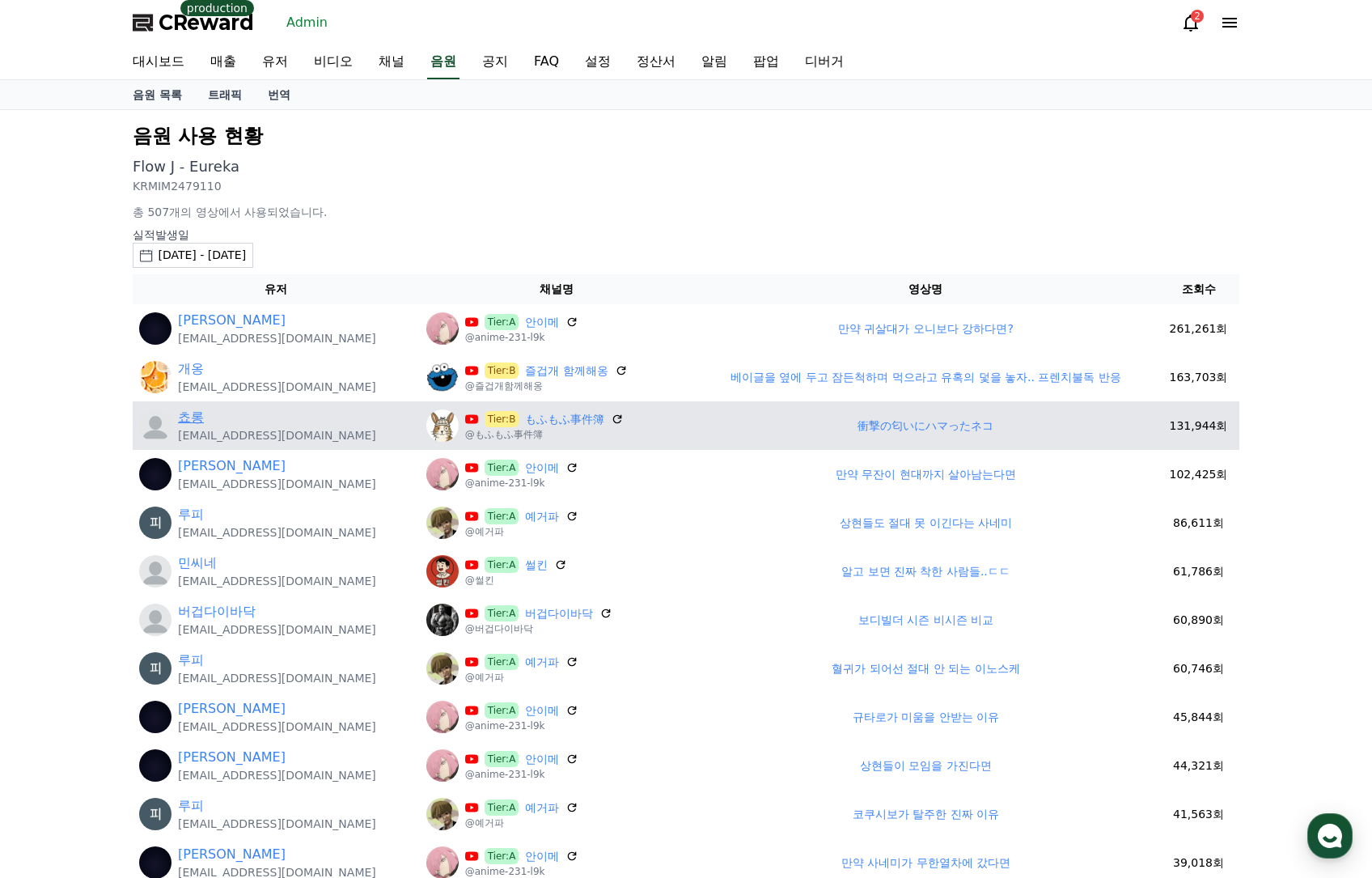
click at [201, 420] on link "쵸롱" at bounding box center [190, 417] width 26 height 19
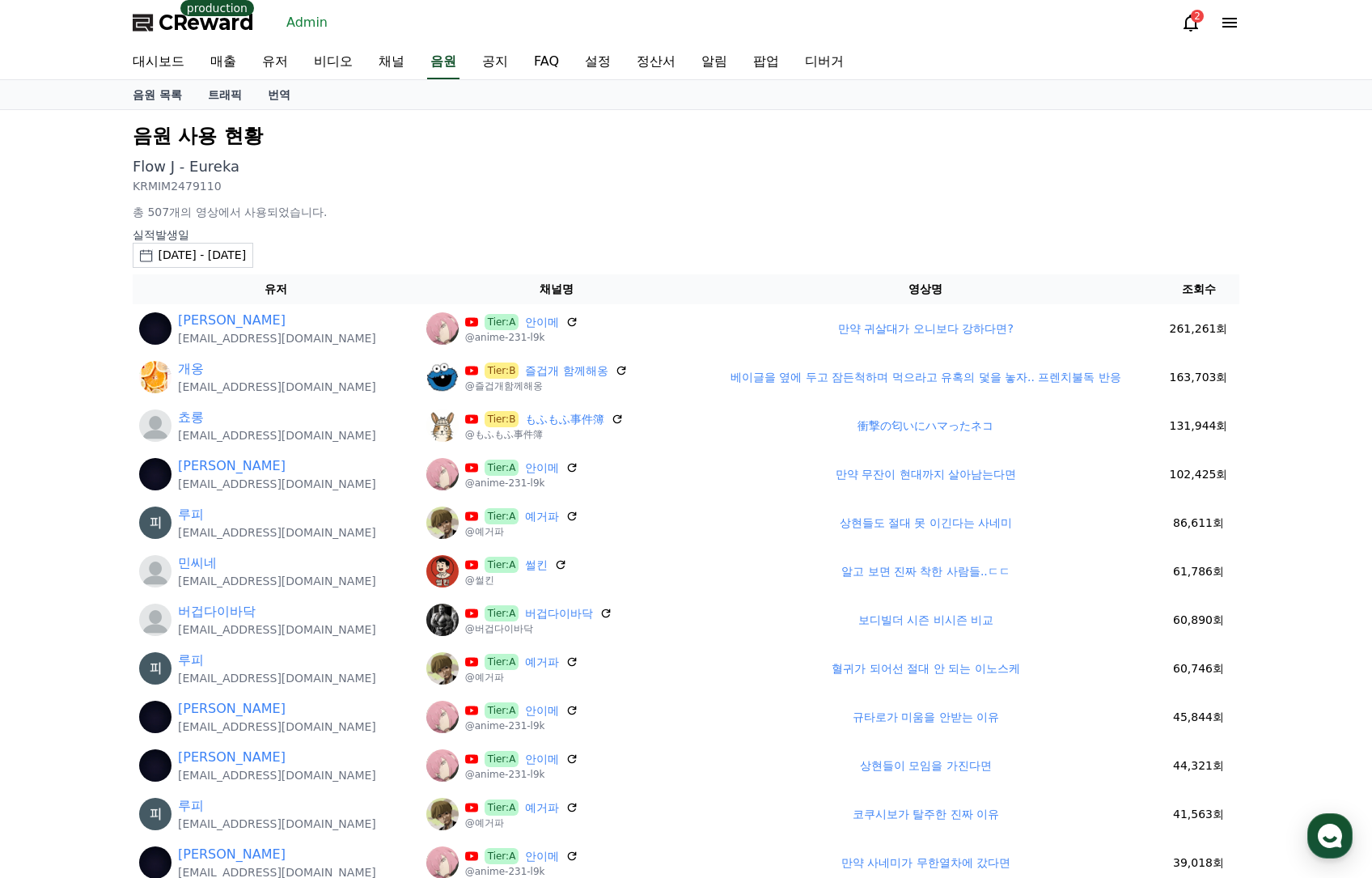
click at [246, 260] on div "2025-10-11 - 2025-10-11" at bounding box center [201, 255] width 88 height 17
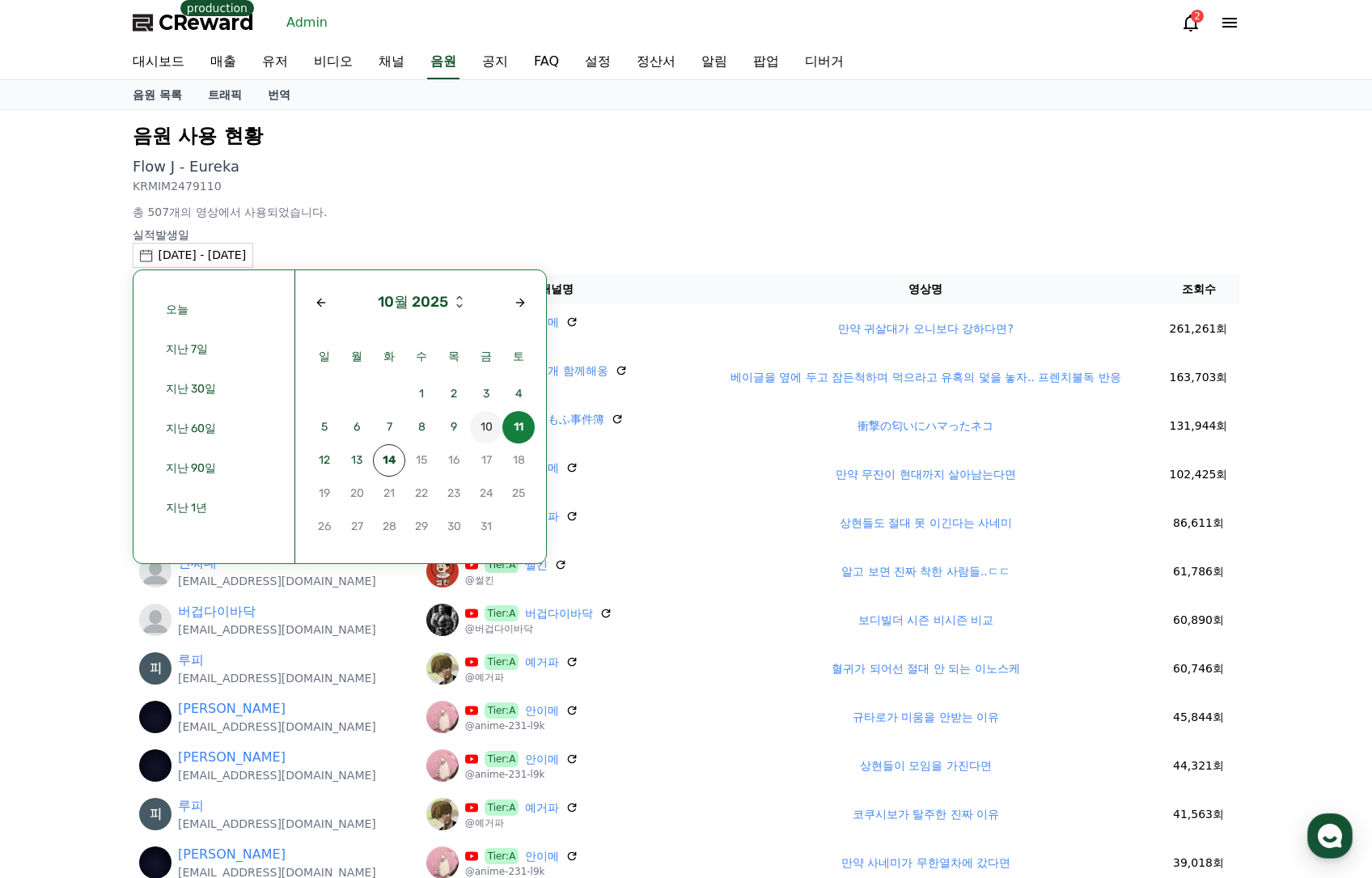
click at [484, 427] on span "10" at bounding box center [485, 427] width 32 height 32
click at [523, 427] on span "11" at bounding box center [518, 427] width 32 height 32
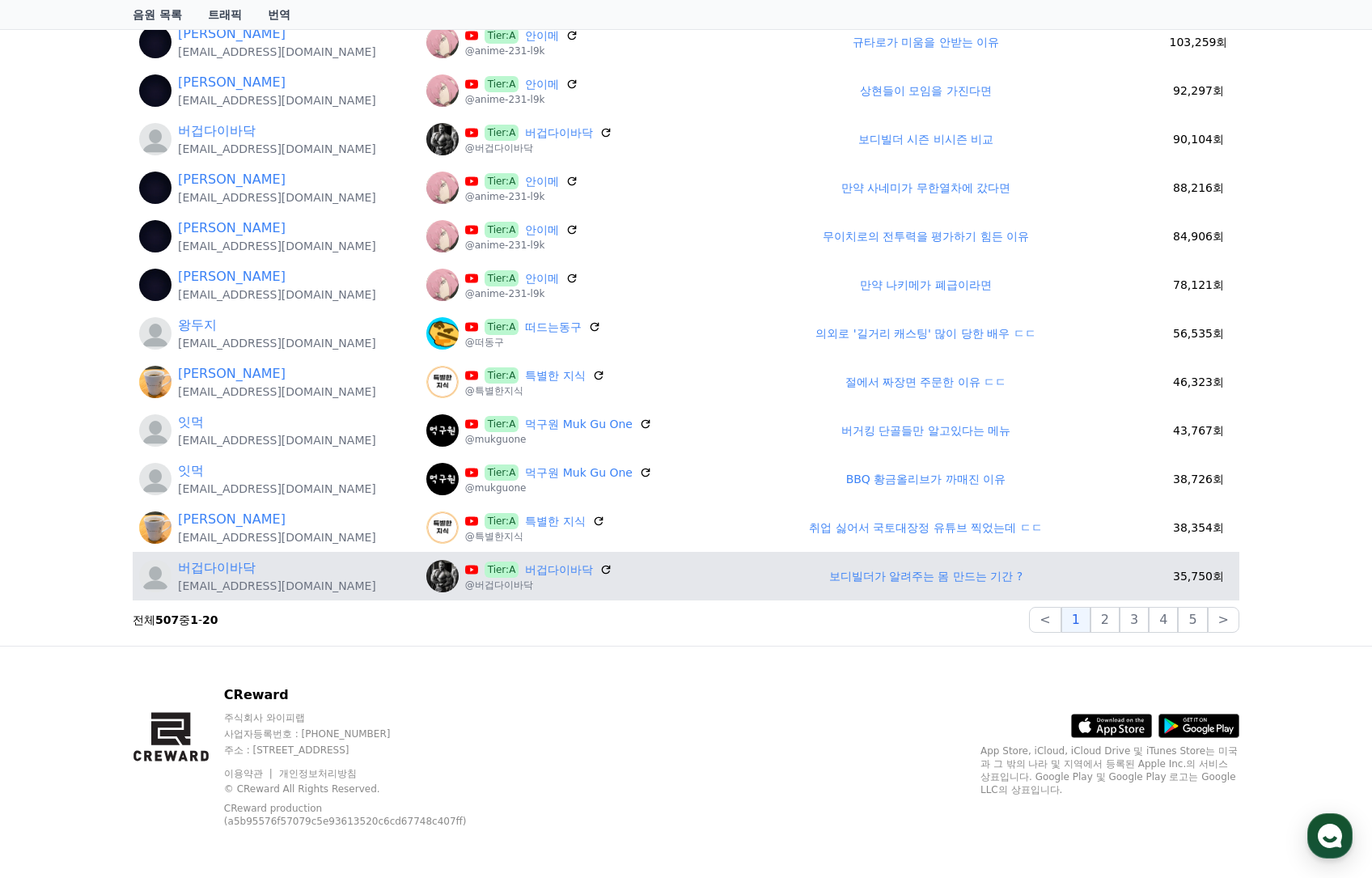
scroll to position [677, 0]
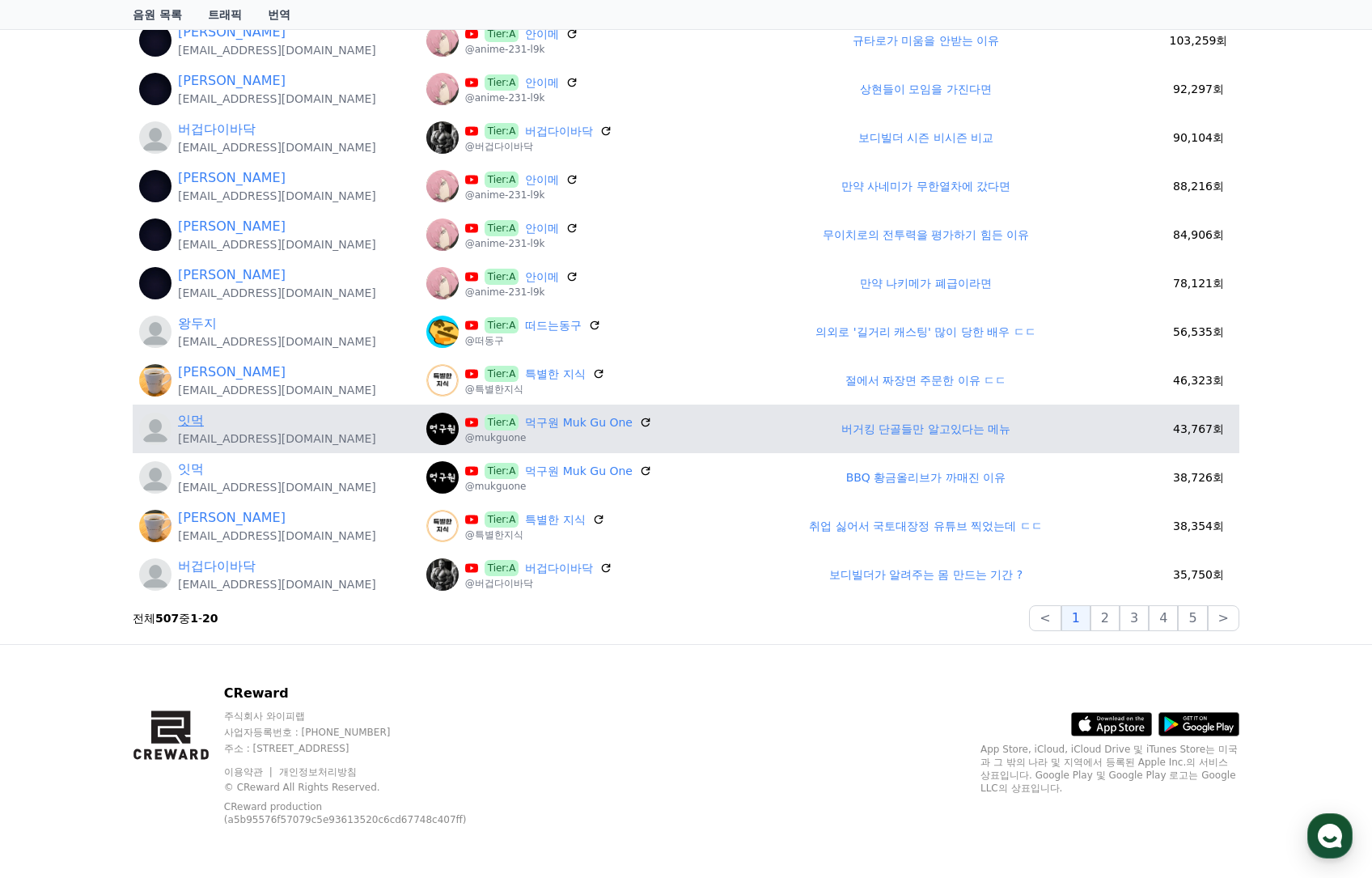
click at [200, 421] on link "잇먹" at bounding box center [190, 420] width 26 height 19
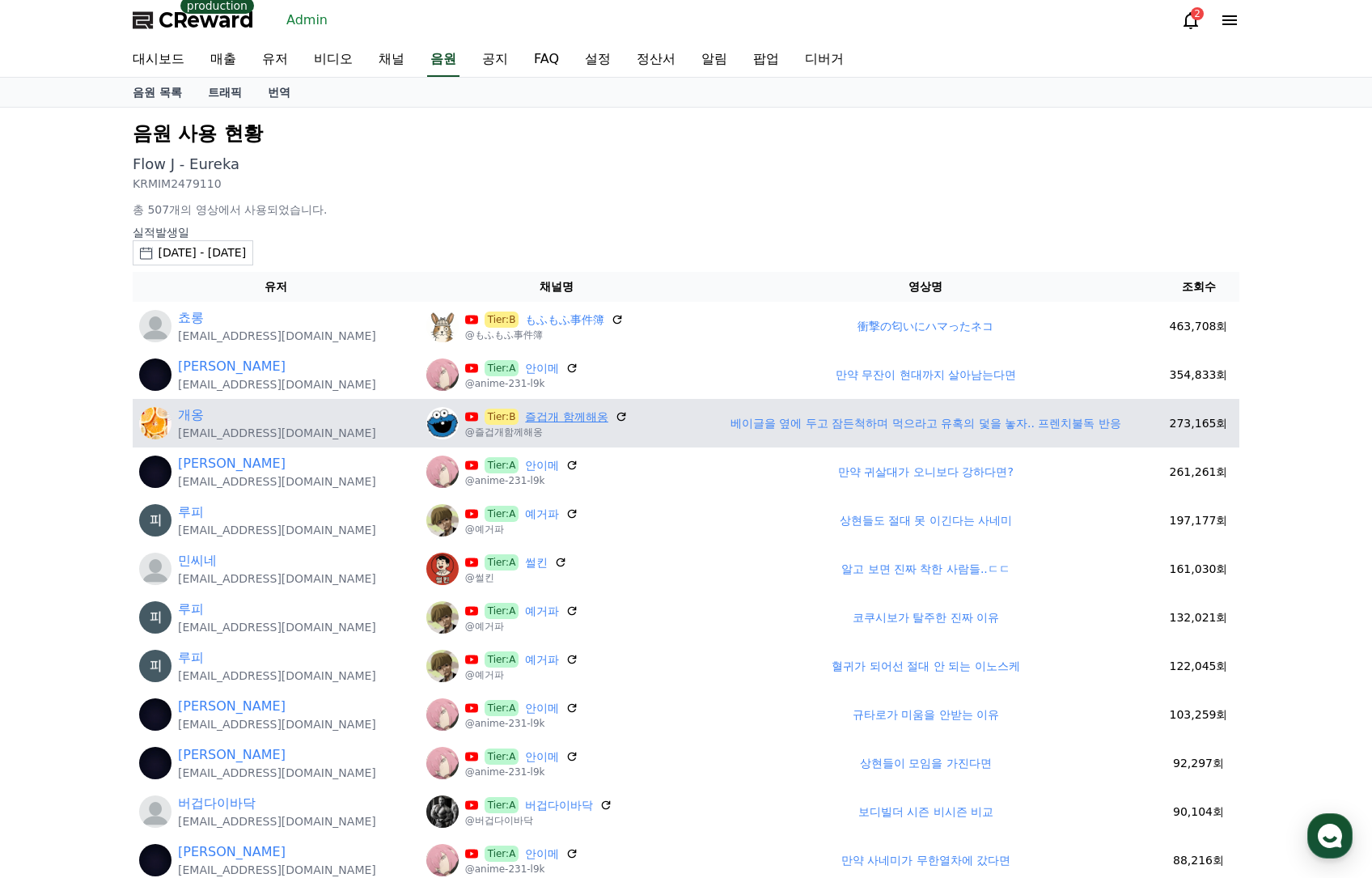
scroll to position [0, 0]
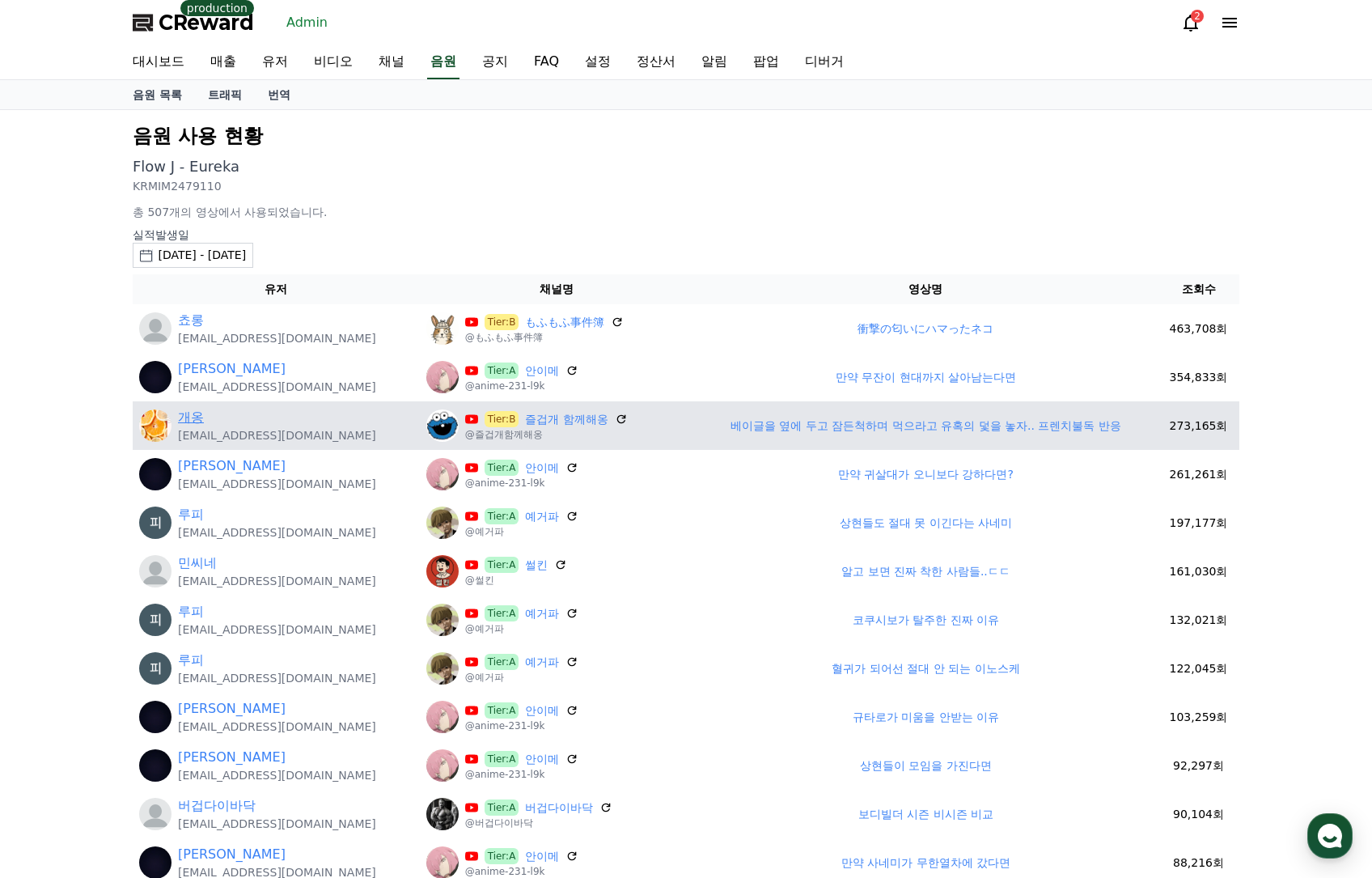
click at [187, 418] on link "개옹" at bounding box center [190, 417] width 26 height 19
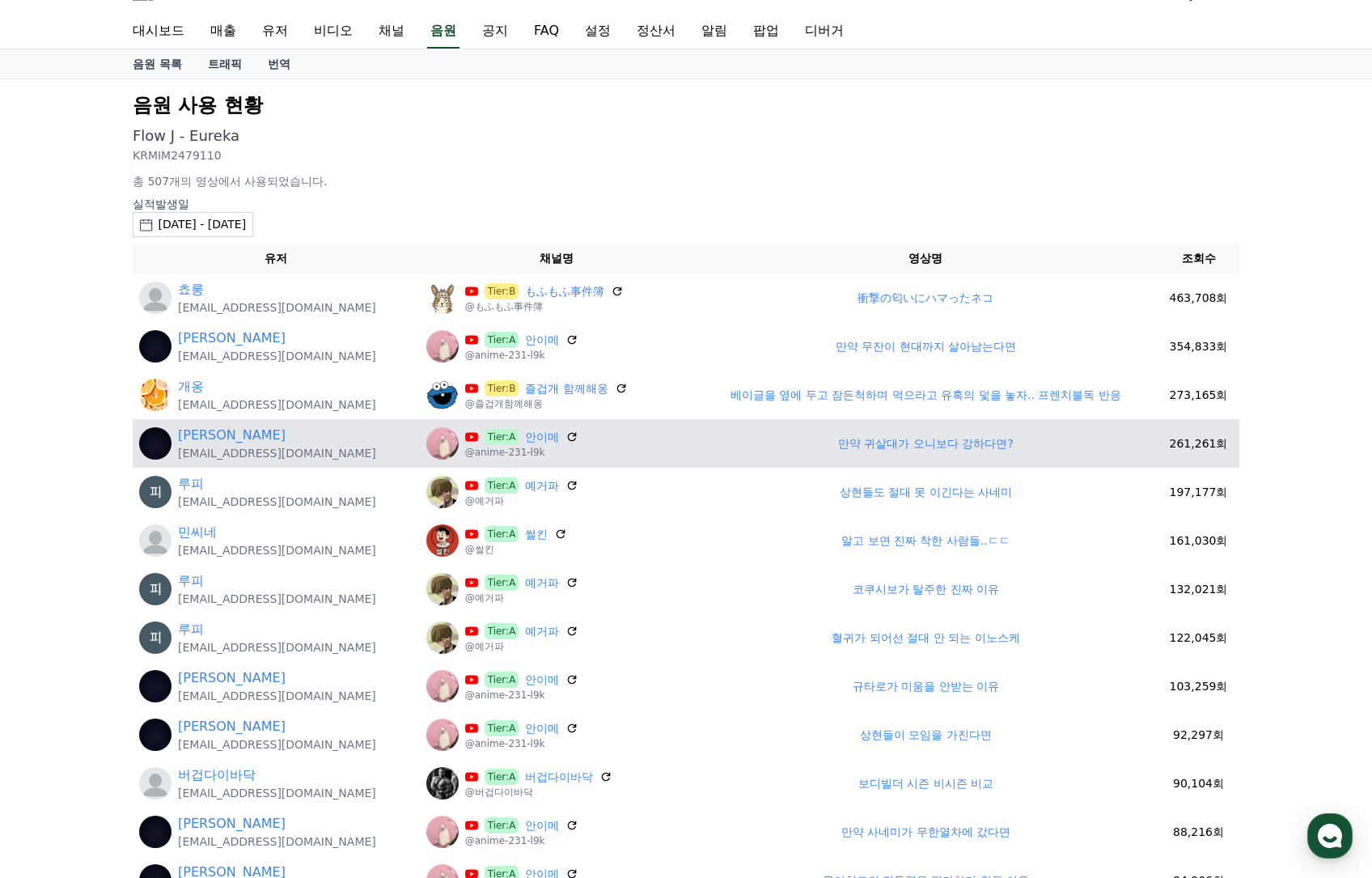
scroll to position [162, 0]
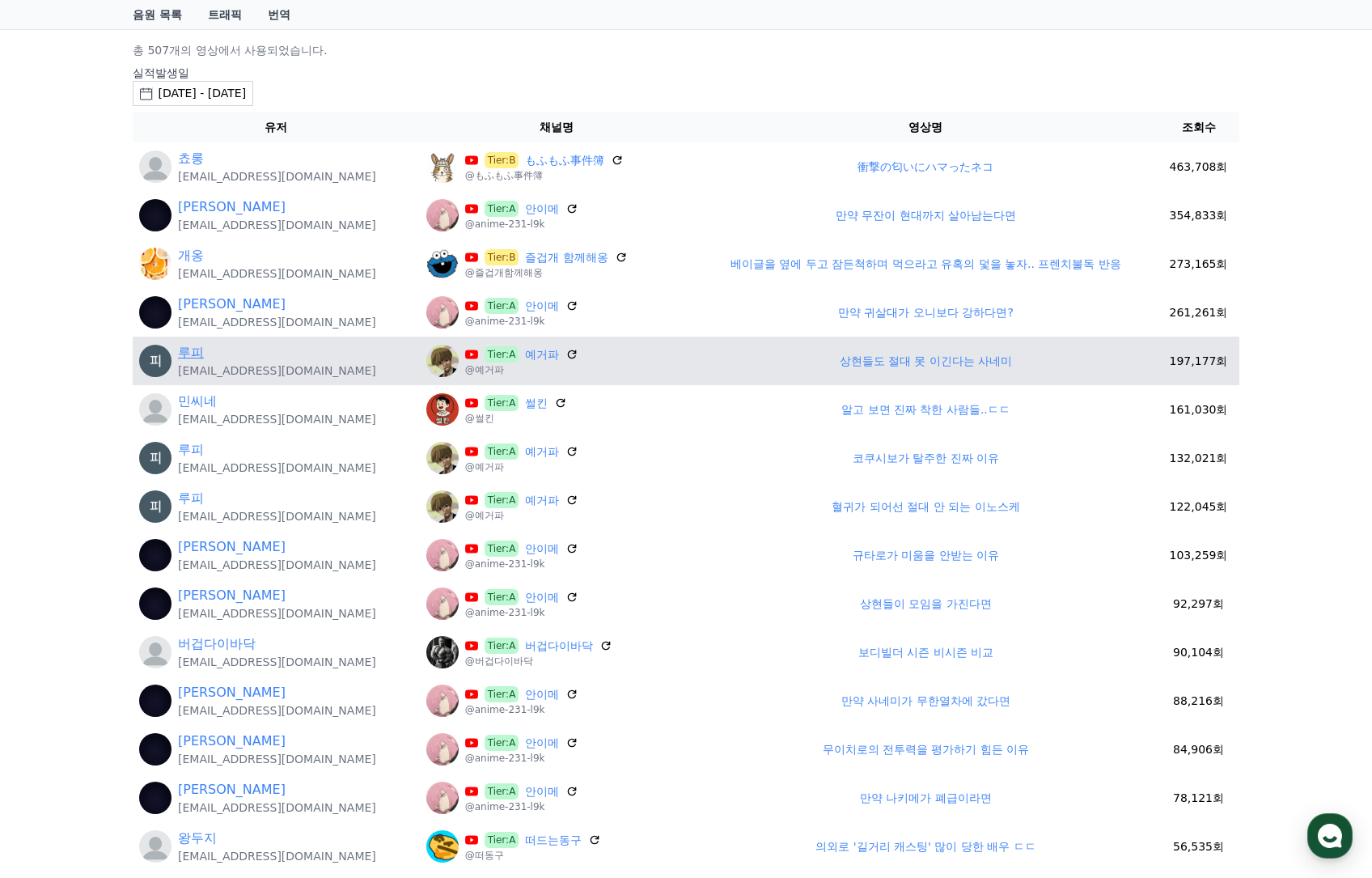
click at [197, 353] on link "루피" at bounding box center [190, 352] width 26 height 19
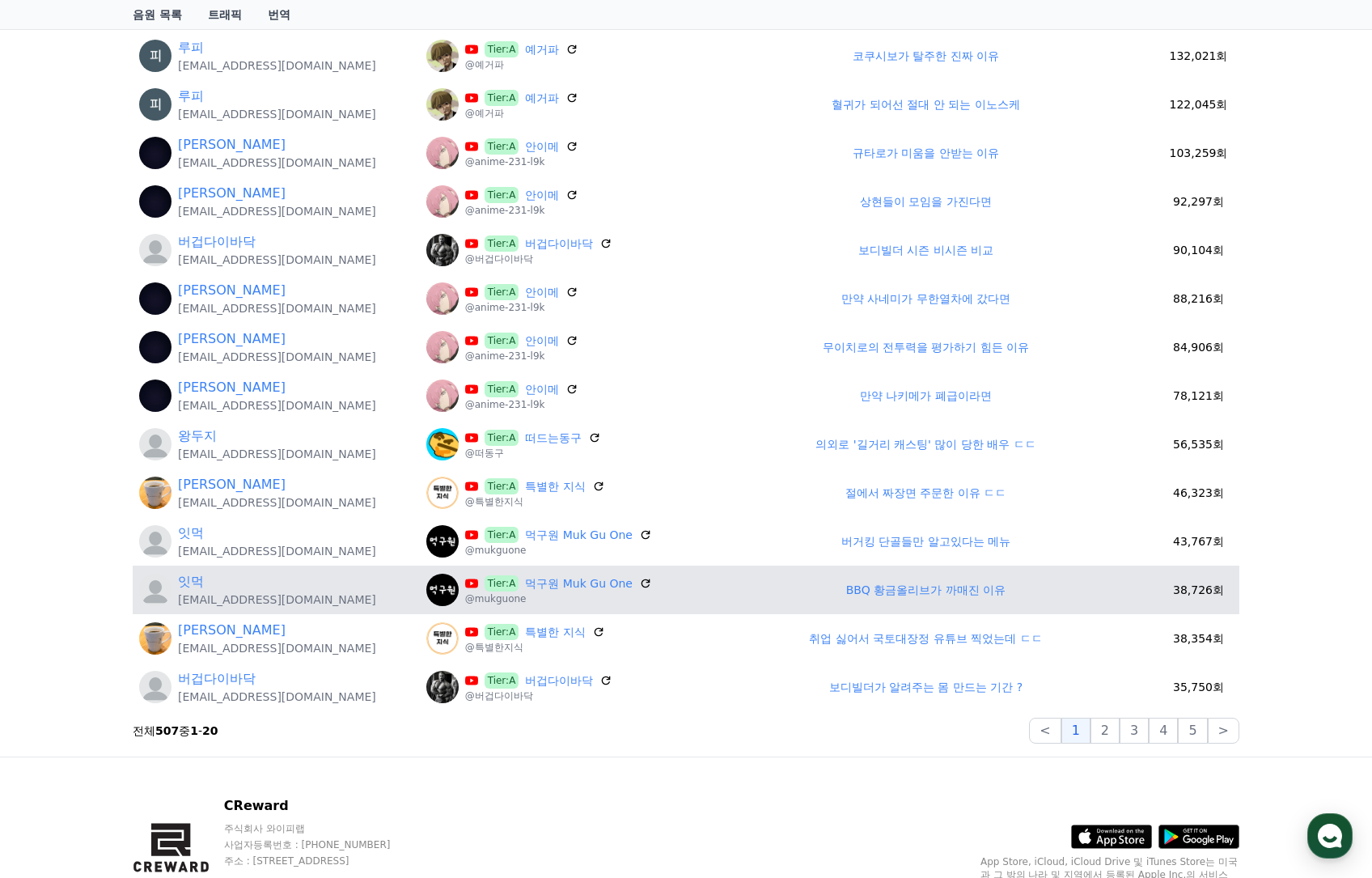
scroll to position [567, 0]
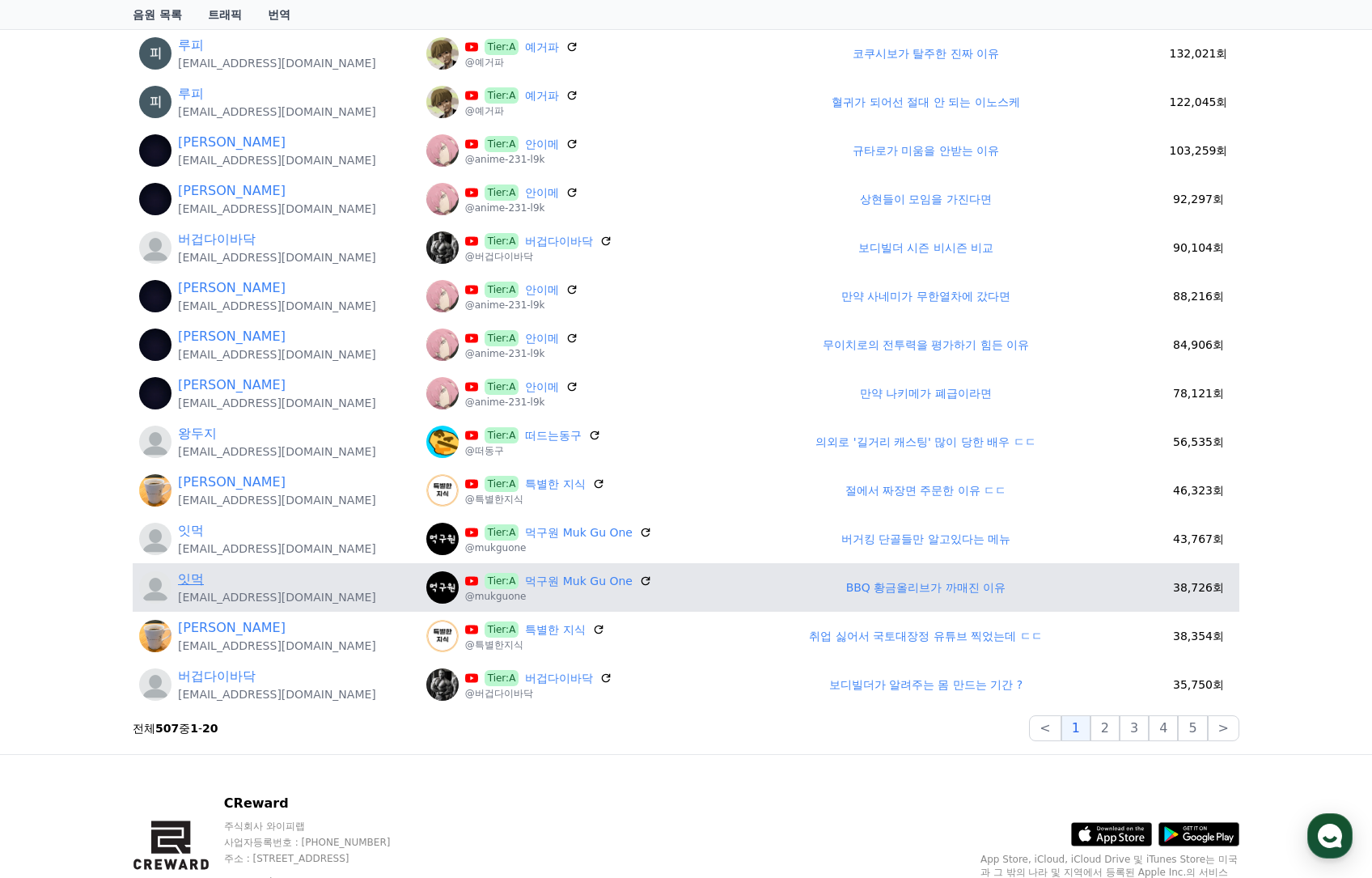
click at [178, 580] on link "잇먹" at bounding box center [190, 579] width 26 height 19
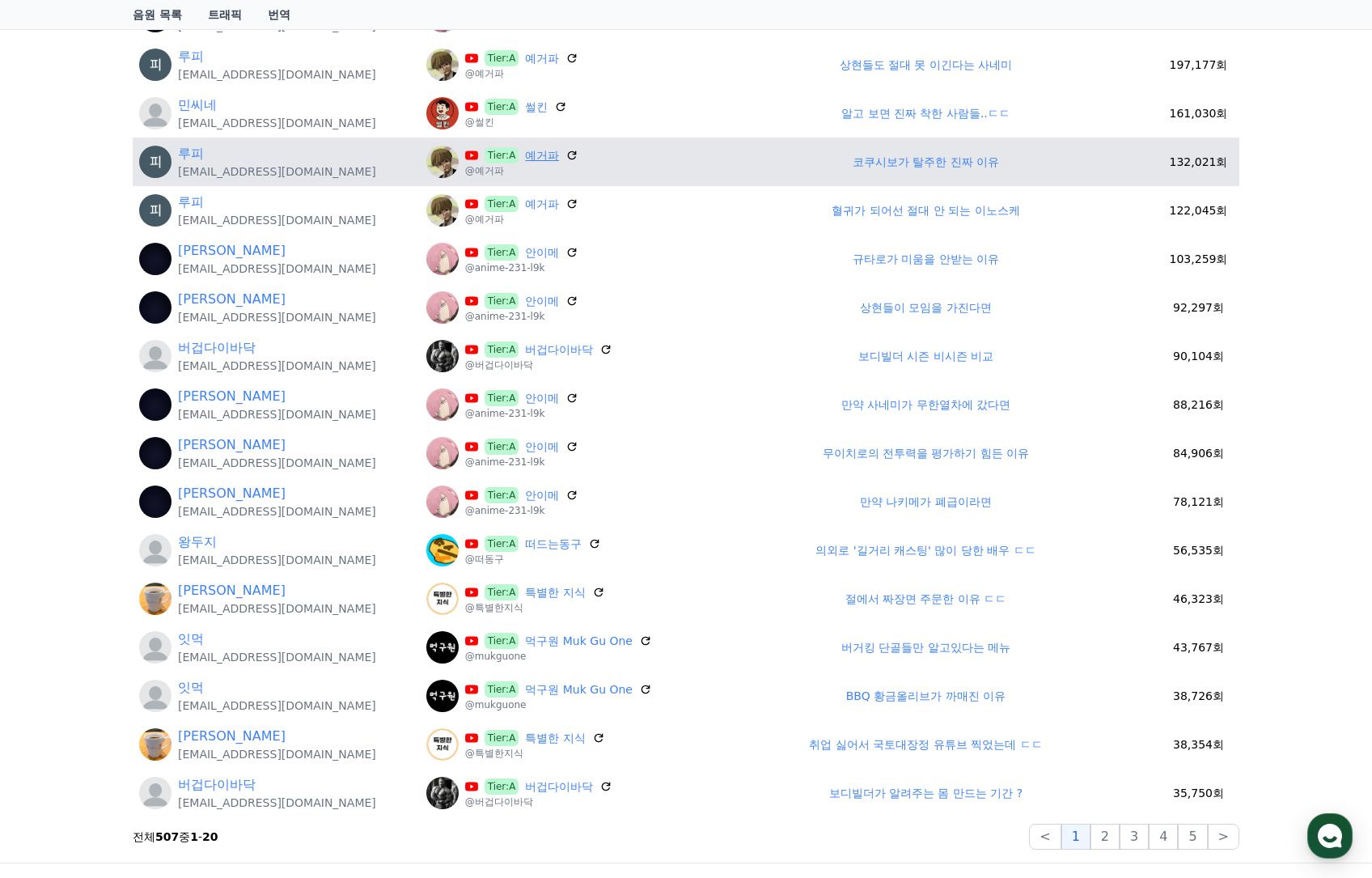
scroll to position [405, 0]
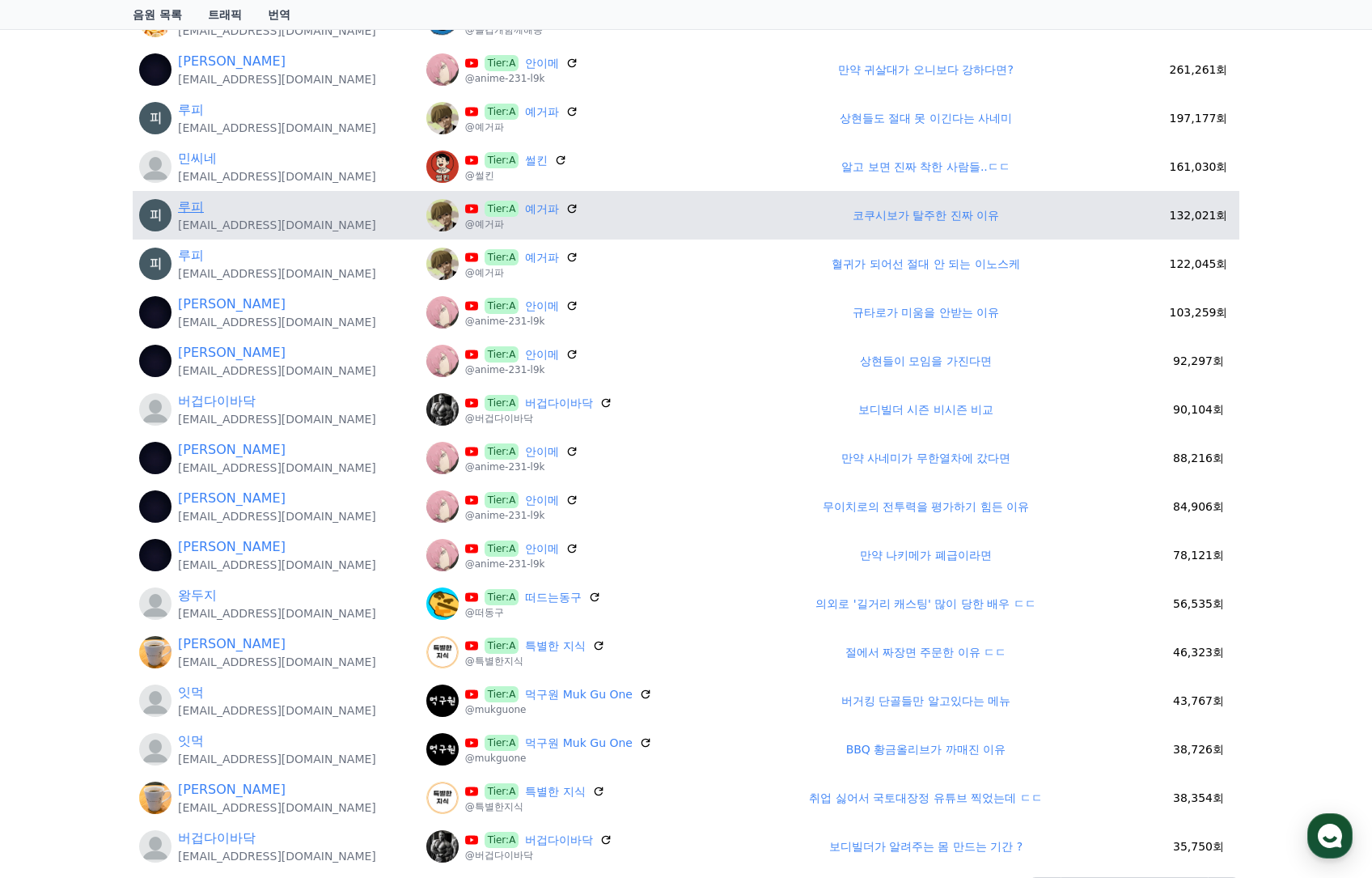
click at [198, 210] on link "루피" at bounding box center [190, 207] width 26 height 19
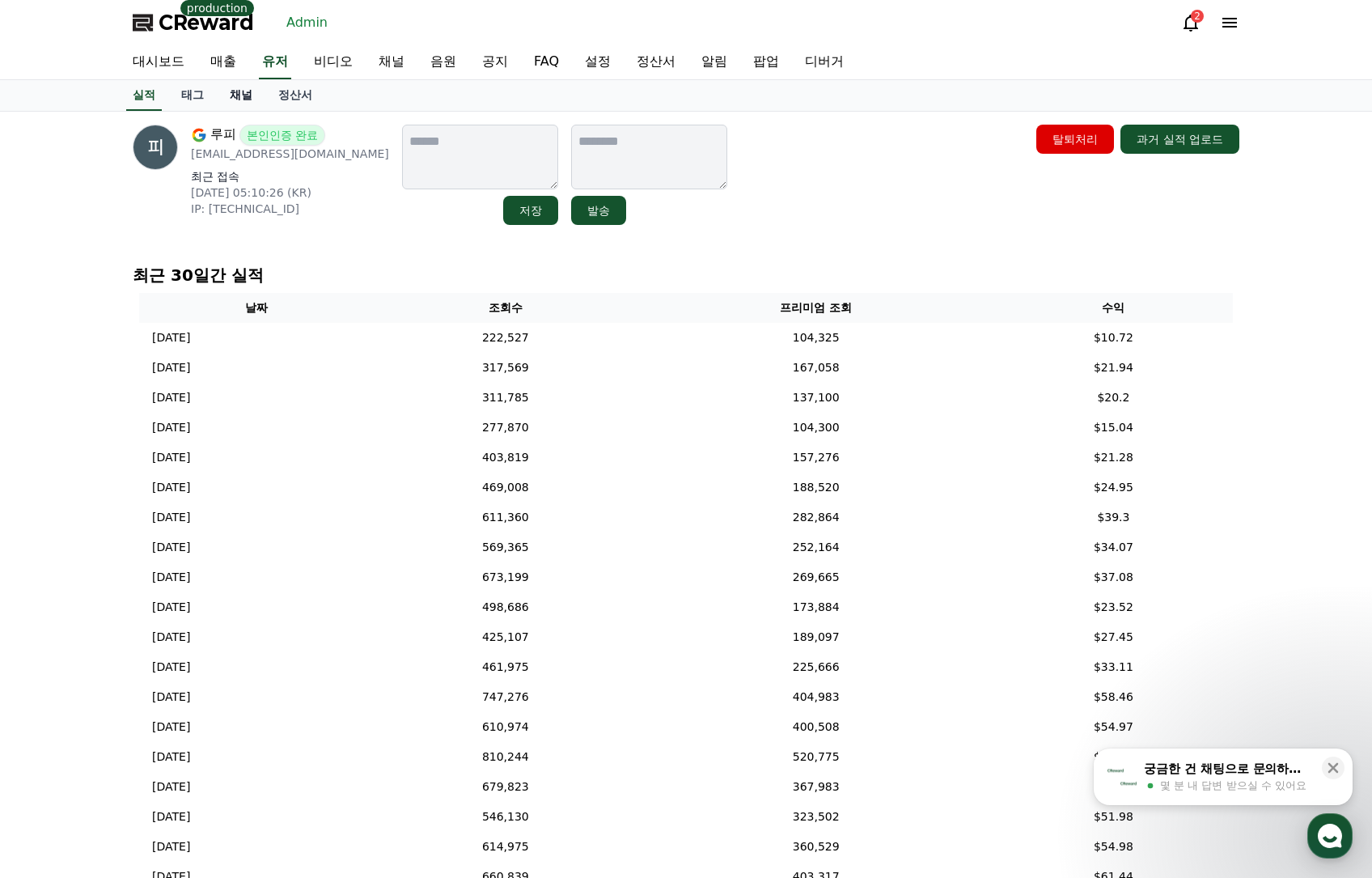
click at [240, 97] on link "채널" at bounding box center [241, 95] width 49 height 31
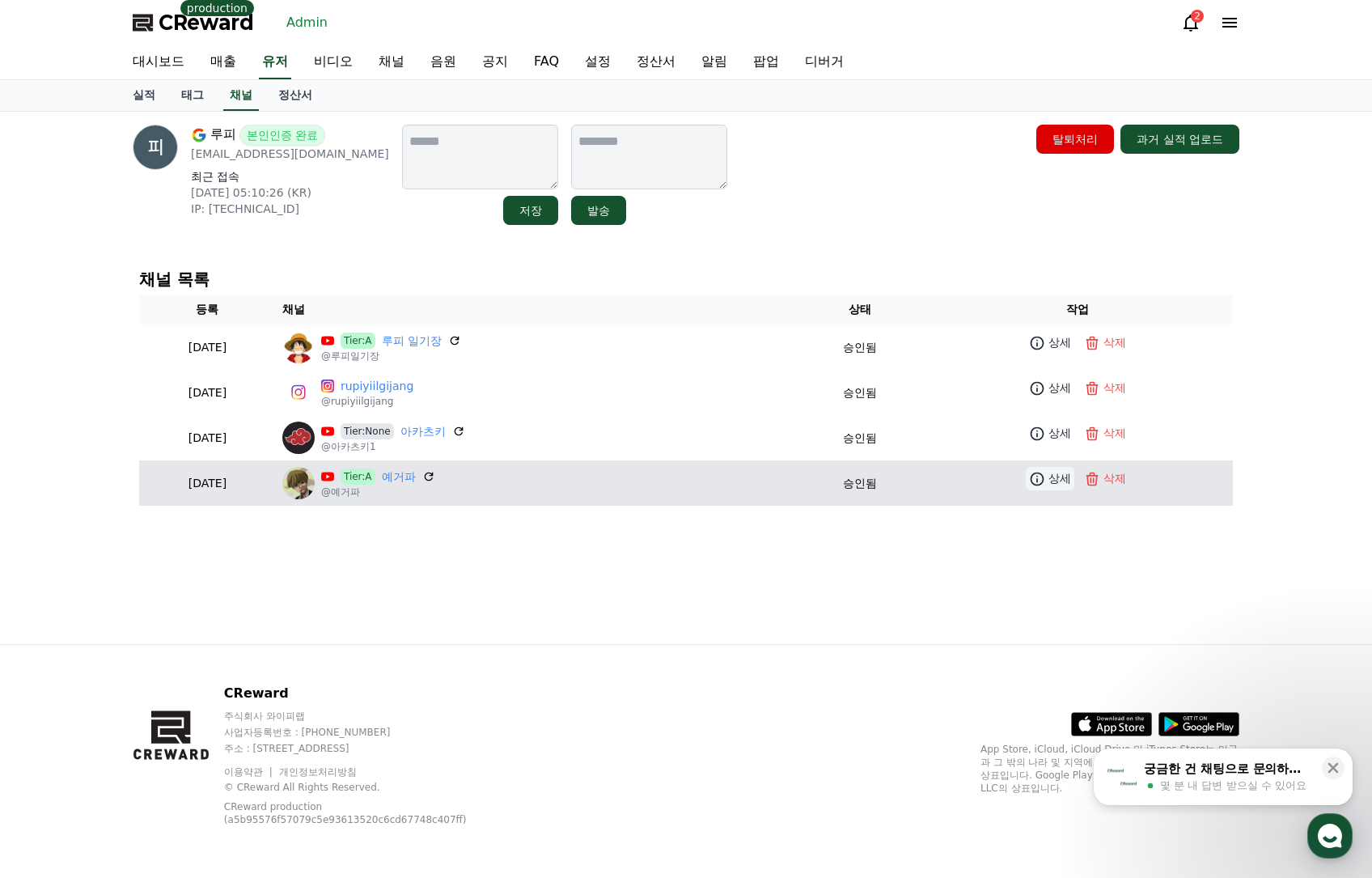
click at [1054, 483] on p "상세" at bounding box center [1059, 478] width 23 height 17
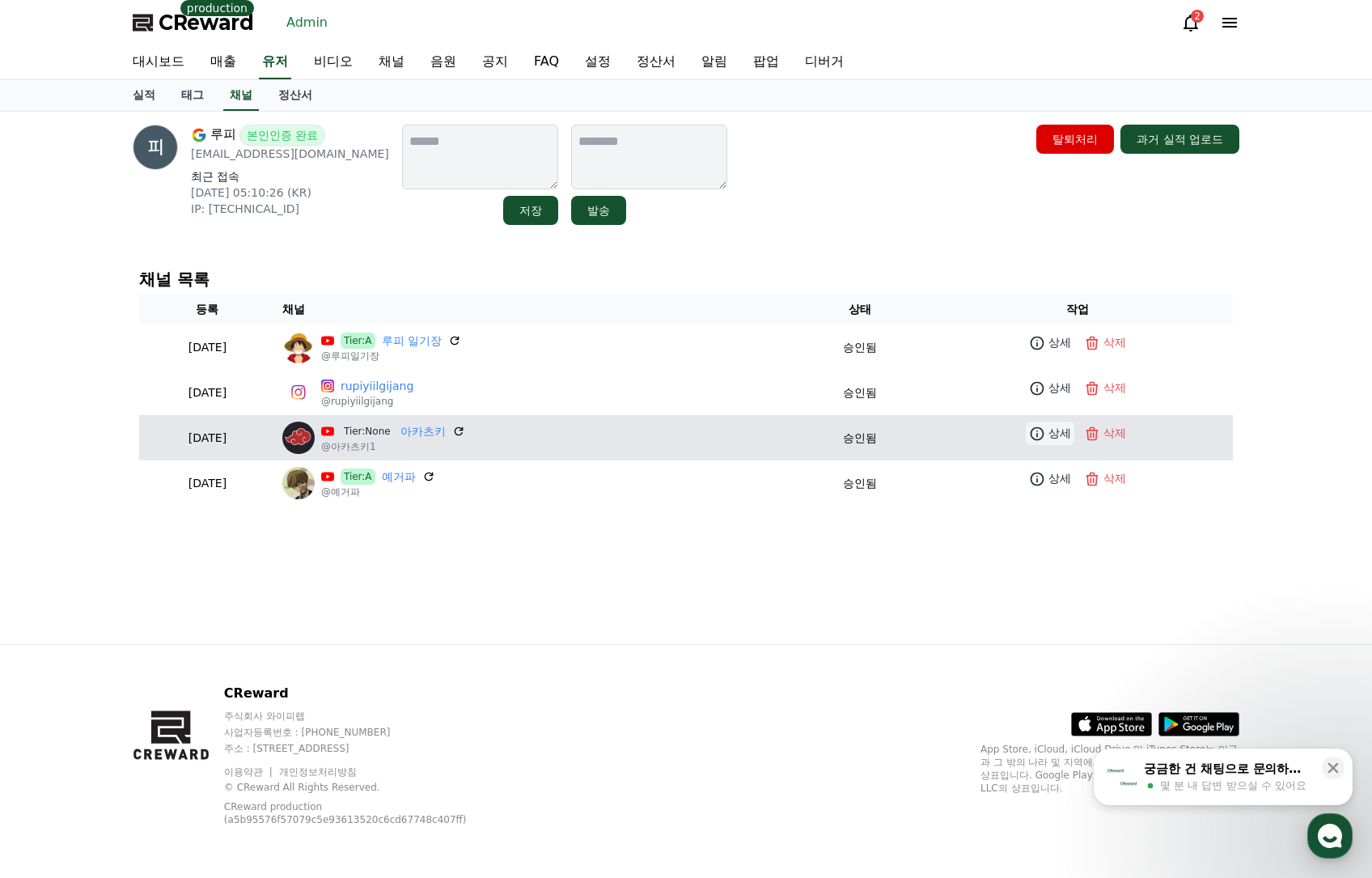
click at [1044, 431] on icon at bounding box center [1037, 433] width 14 height 14
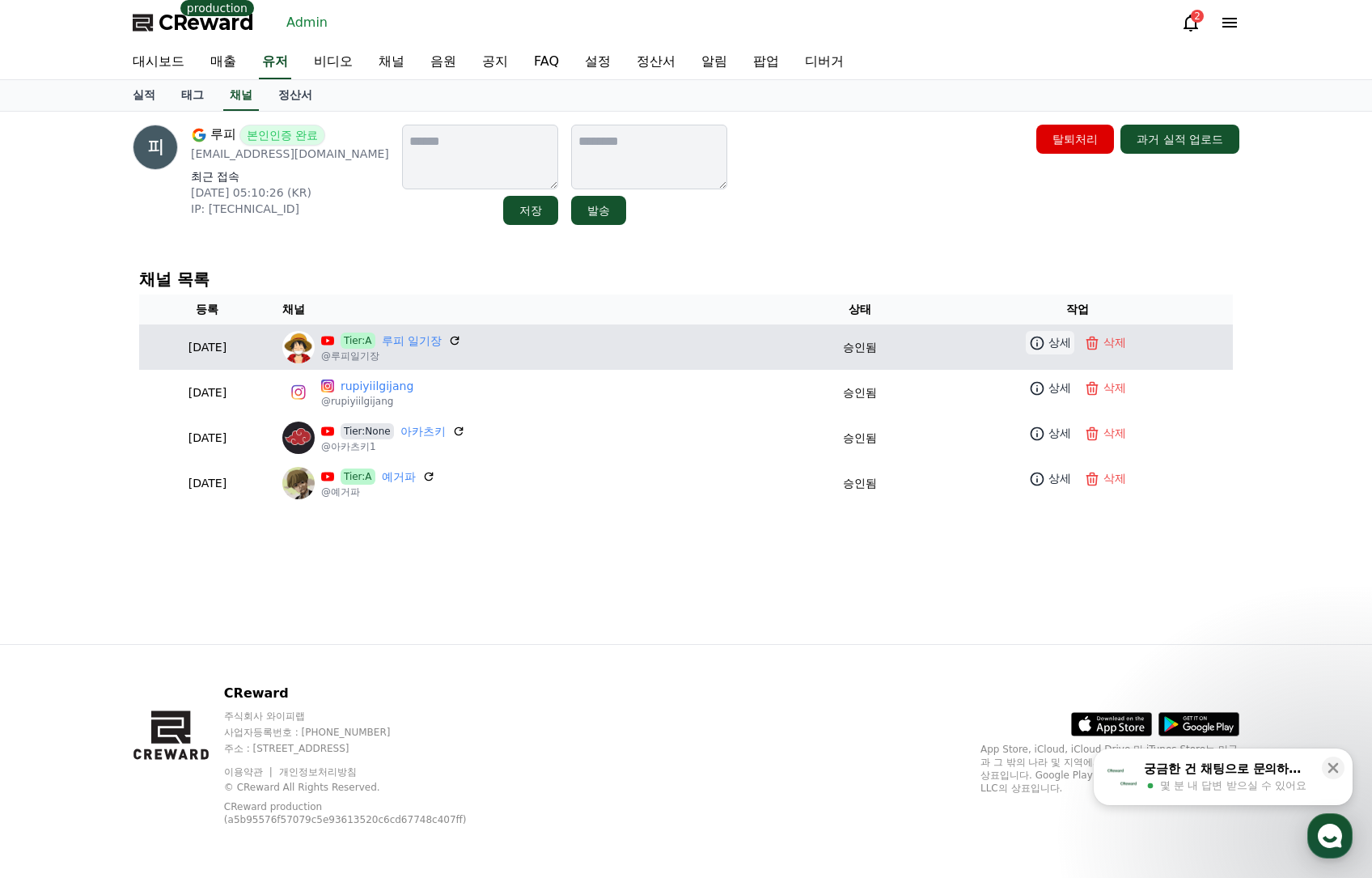
click at [1043, 344] on icon at bounding box center [1037, 342] width 14 height 14
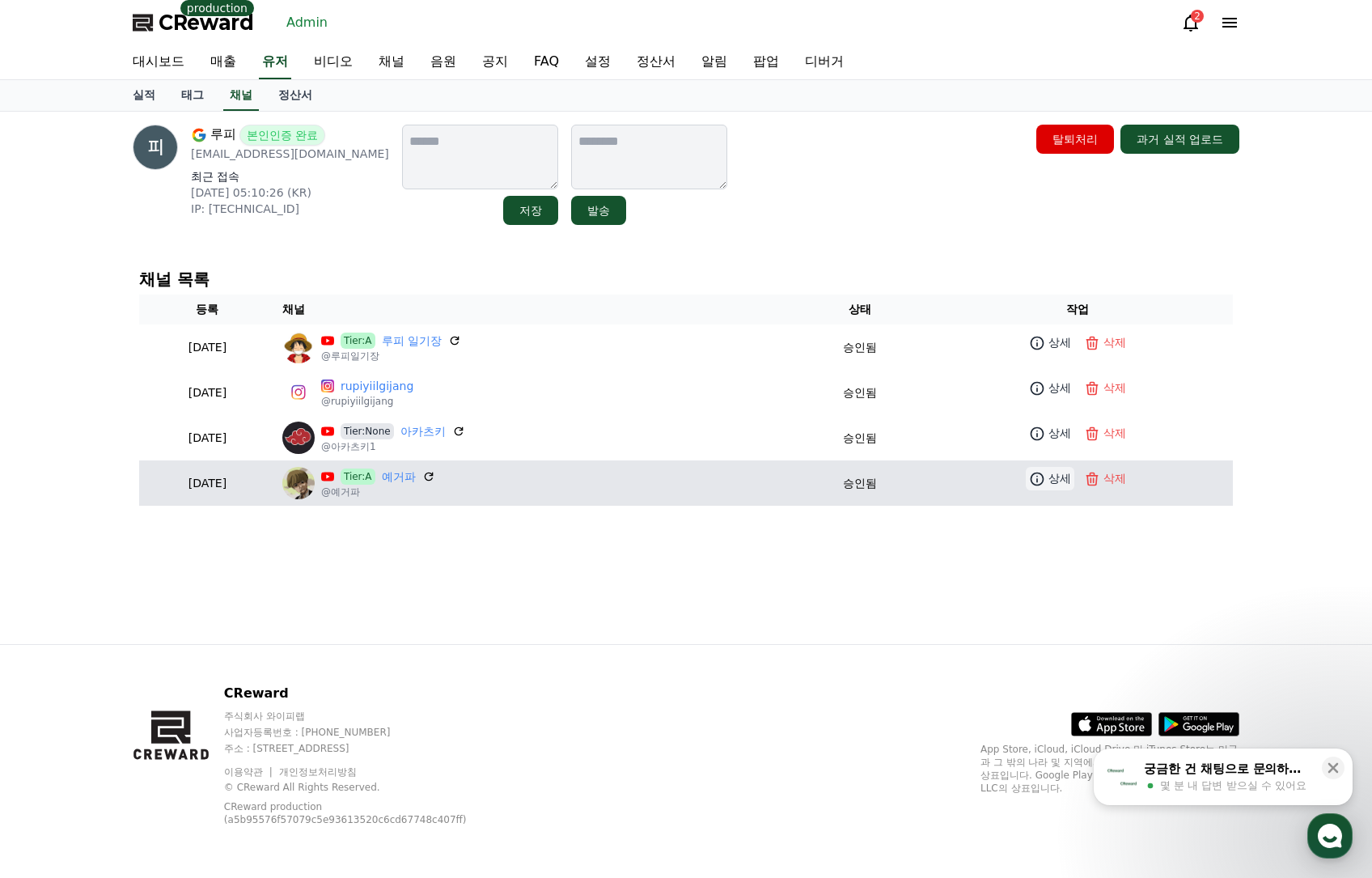
click at [1067, 483] on p "상세" at bounding box center [1059, 478] width 23 height 17
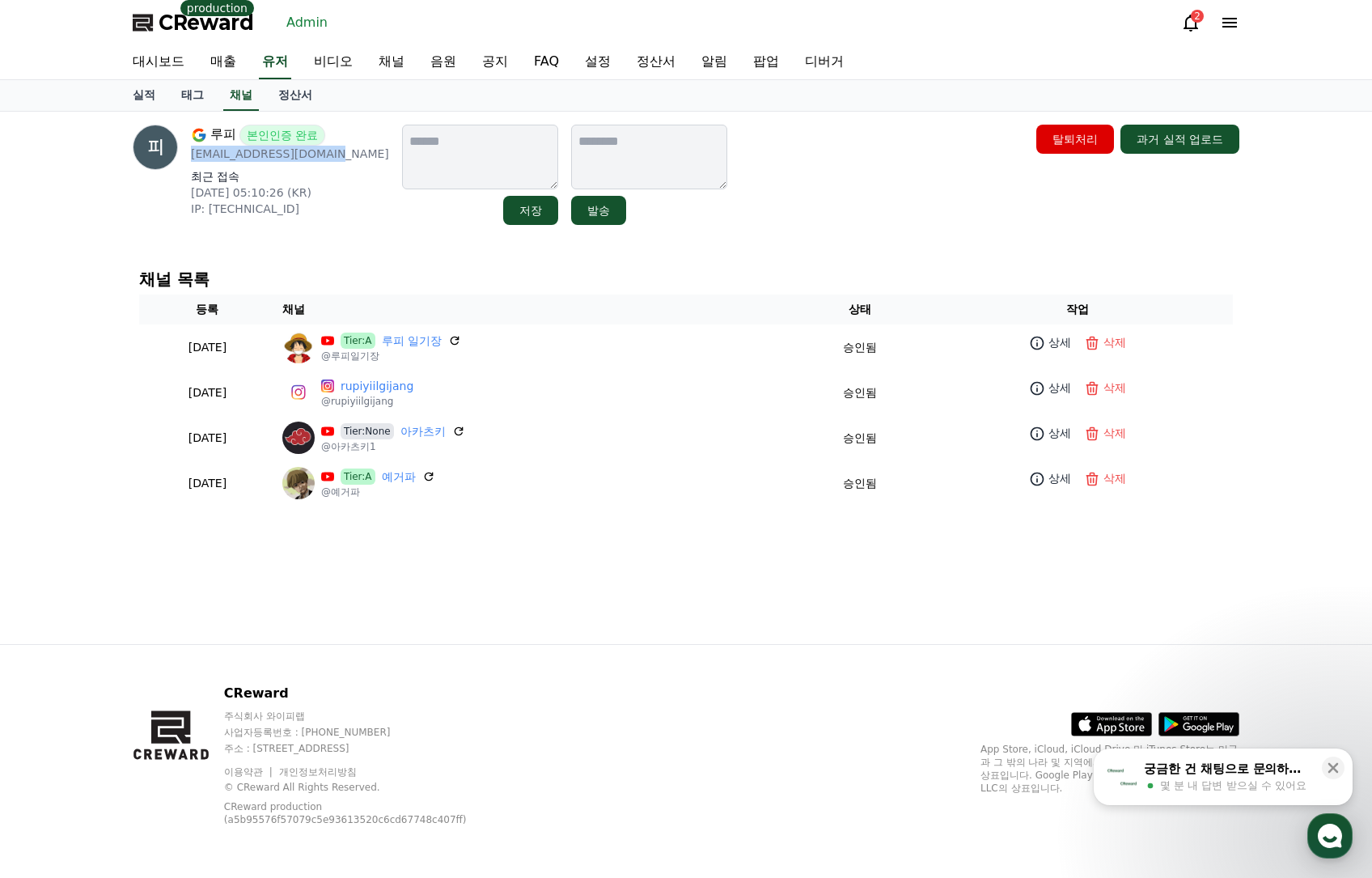
drag, startPoint x: 310, startPoint y: 157, endPoint x: 191, endPoint y: 160, distance: 119.0
click at [191, 160] on p "luffydiary02@gmail.com" at bounding box center [290, 154] width 198 height 16
copy p "luffydiary02@gmail.com"
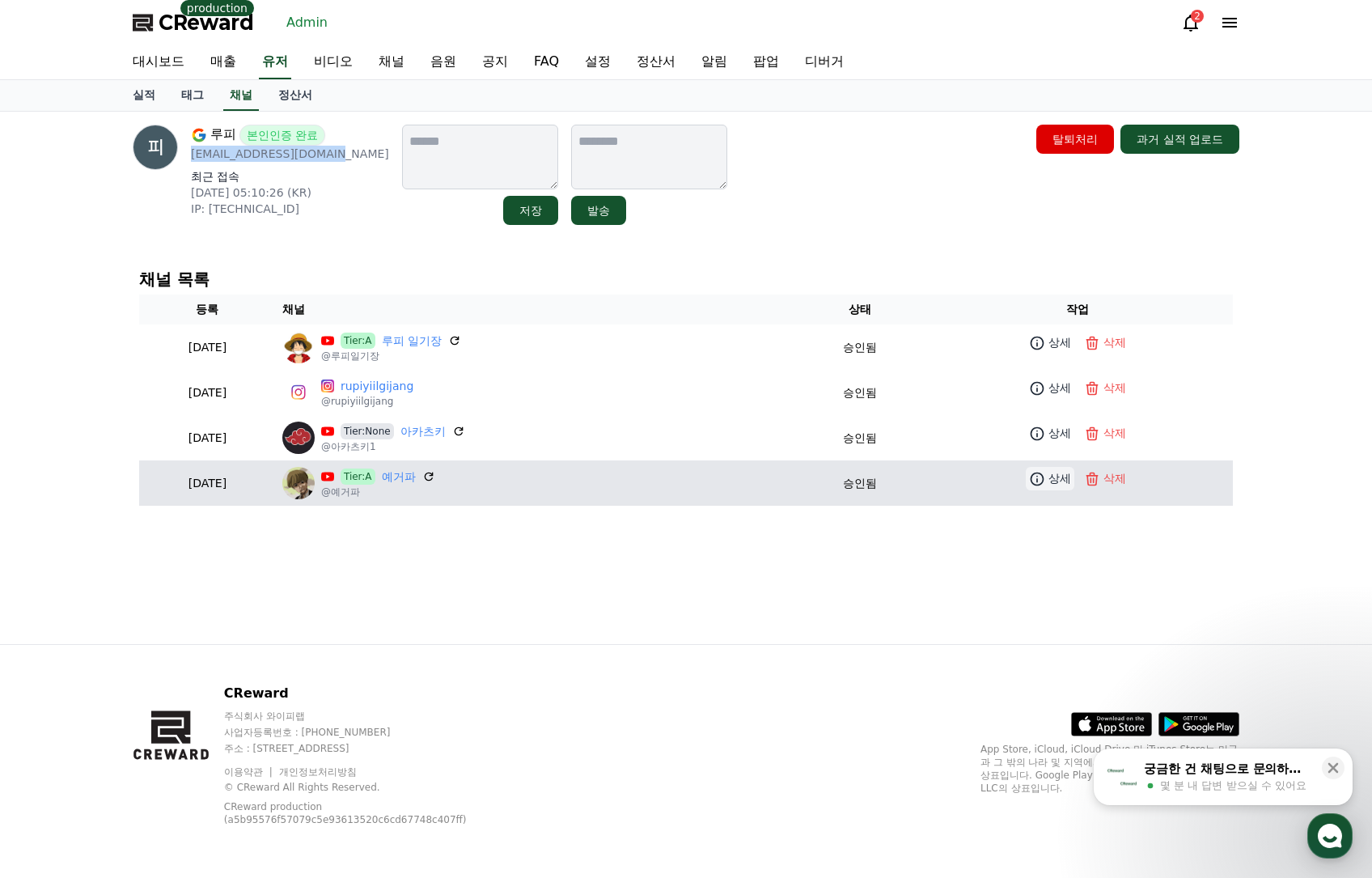
click at [1037, 473] on icon at bounding box center [1037, 479] width 16 height 16
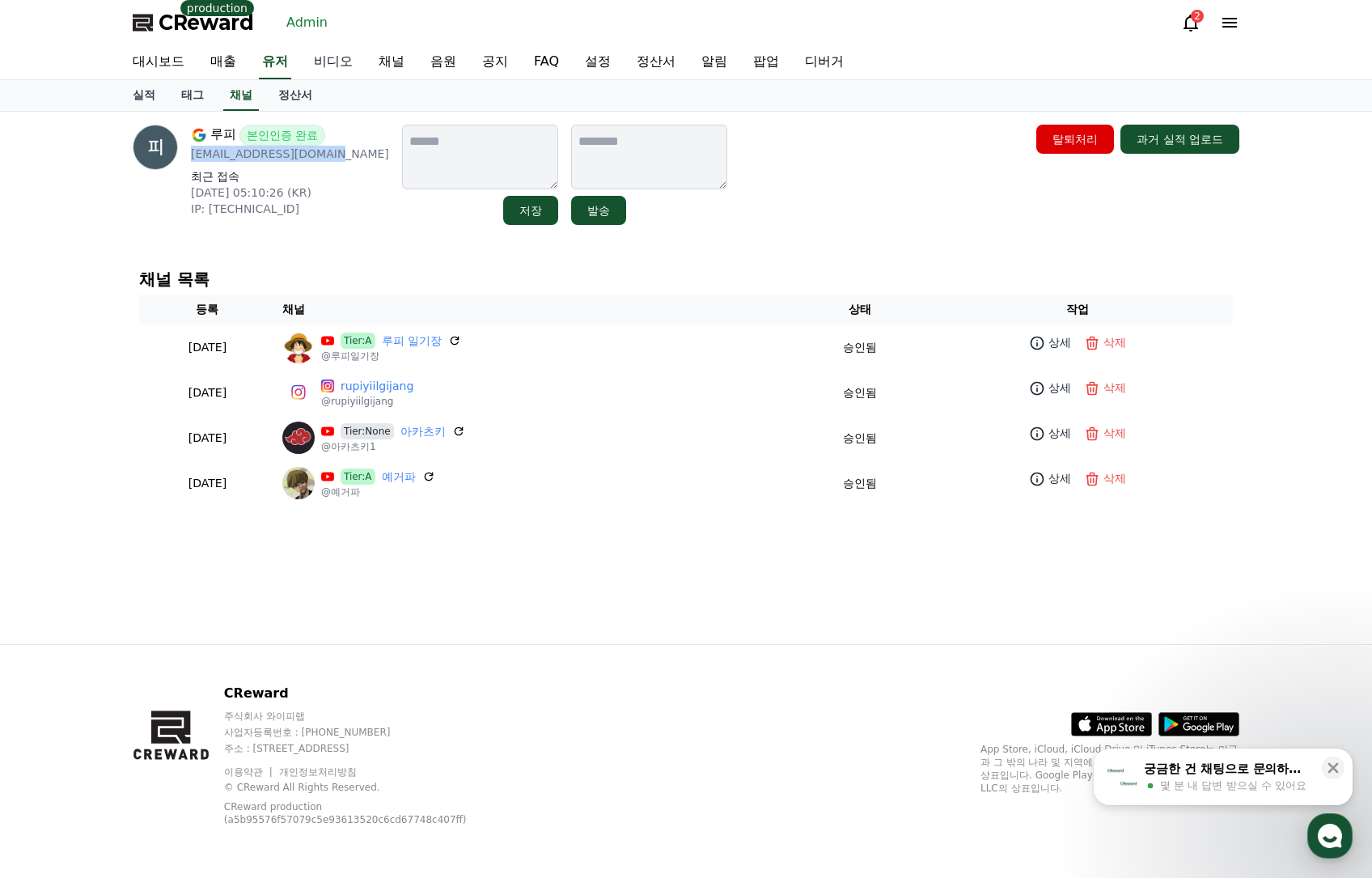
copy p "luffydiary02@gmail.com"
click at [287, 67] on link "유저" at bounding box center [275, 61] width 32 height 34
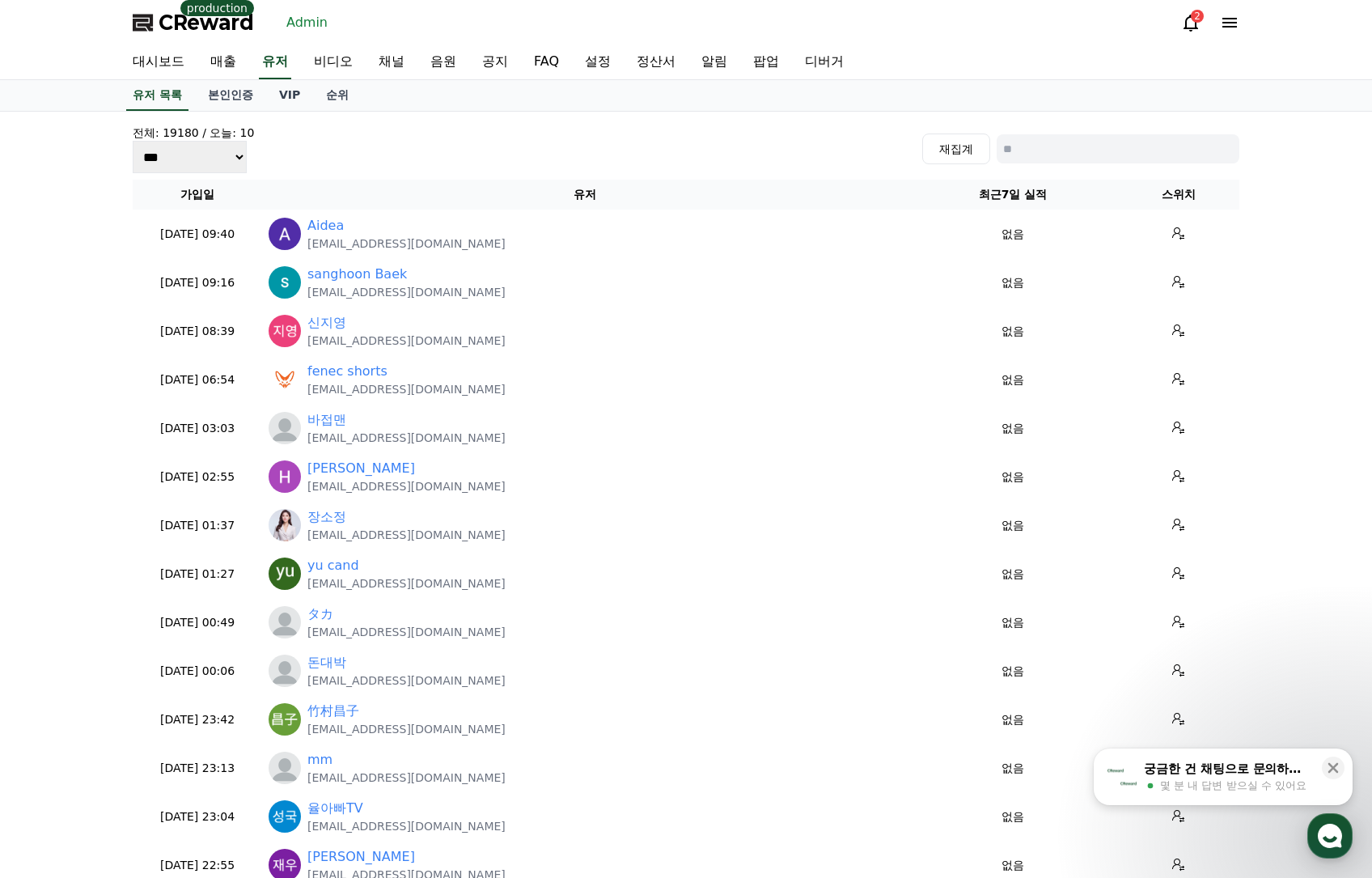
click at [1119, 124] on div "전체: 19180 / 오늘: 10 *** *** *** 재집계 가입일 유저 최근7일 실적 스위치 2025-10-14 09:40 10-14 Ai…" at bounding box center [686, 547] width 1119 height 859
click at [1118, 165] on div "전체: 19180 / 오늘: 10 *** *** *** 재집계" at bounding box center [686, 148] width 1107 height 49
click at [1117, 160] on input at bounding box center [1118, 149] width 243 height 29
paste input "**********"
type input "**********"
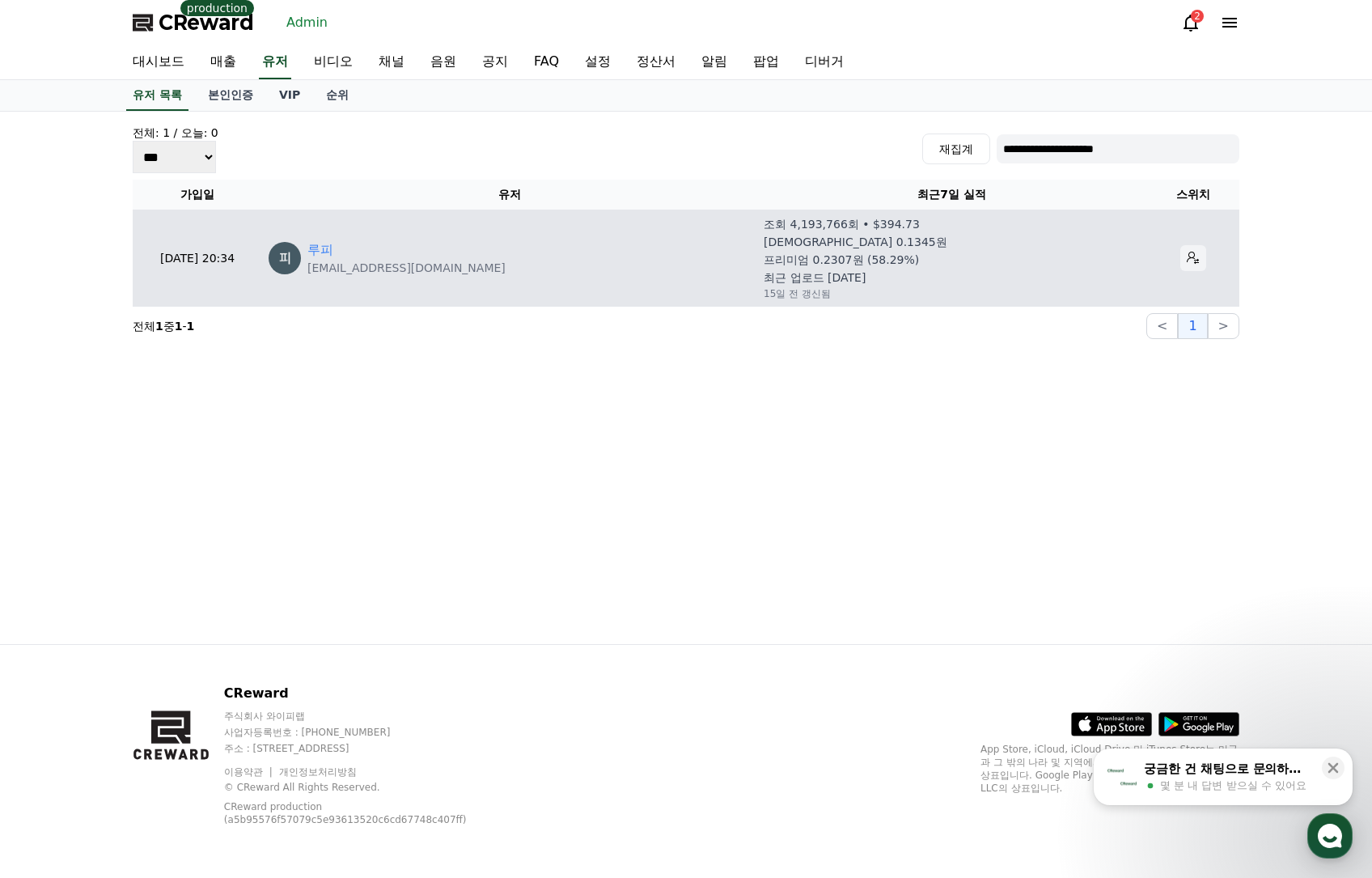
click at [1180, 252] on button at bounding box center [1193, 258] width 26 height 26
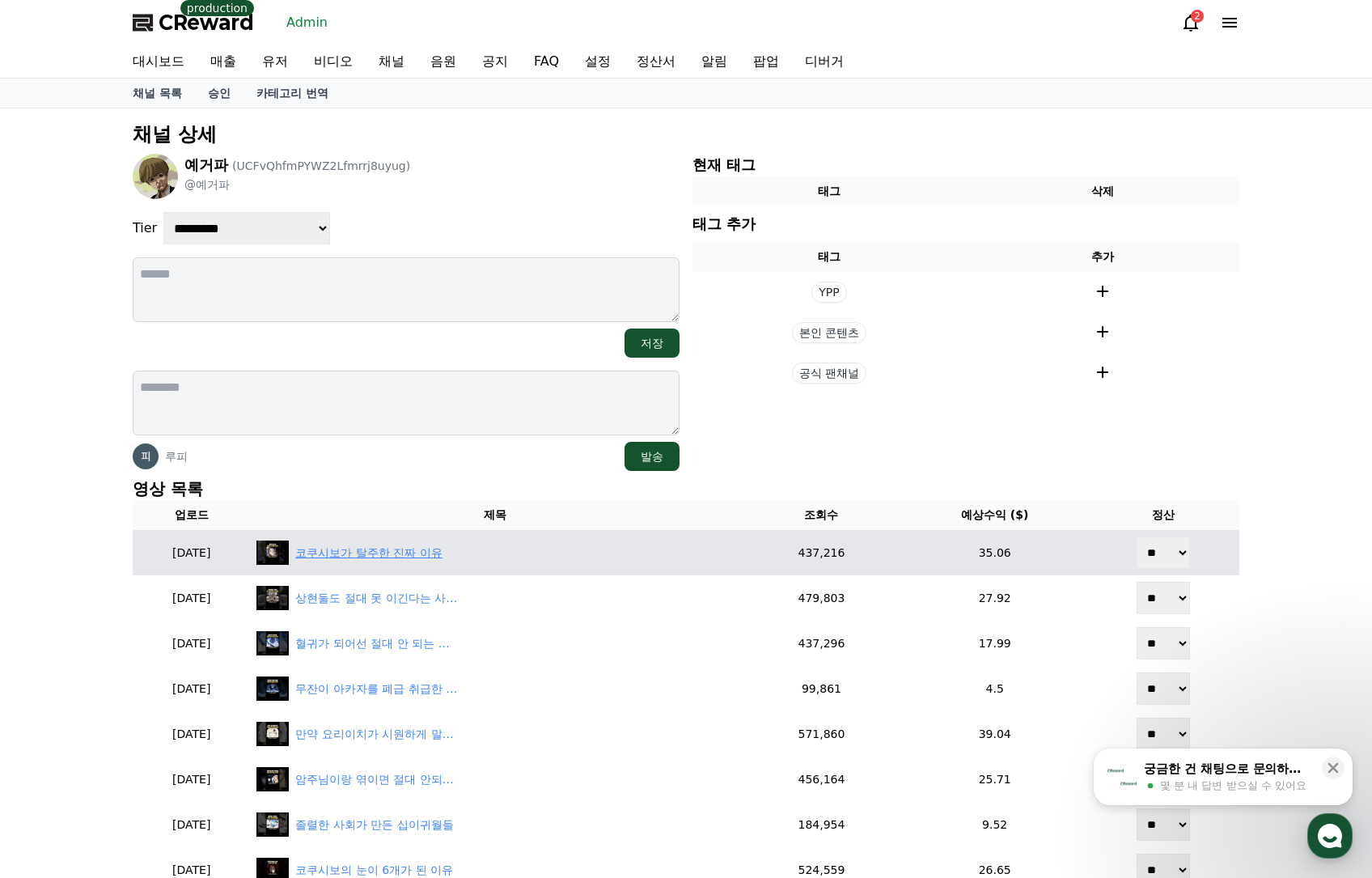
click at [378, 558] on div "코쿠시보가 탈주한 진짜 이유" at bounding box center [369, 553] width 146 height 17
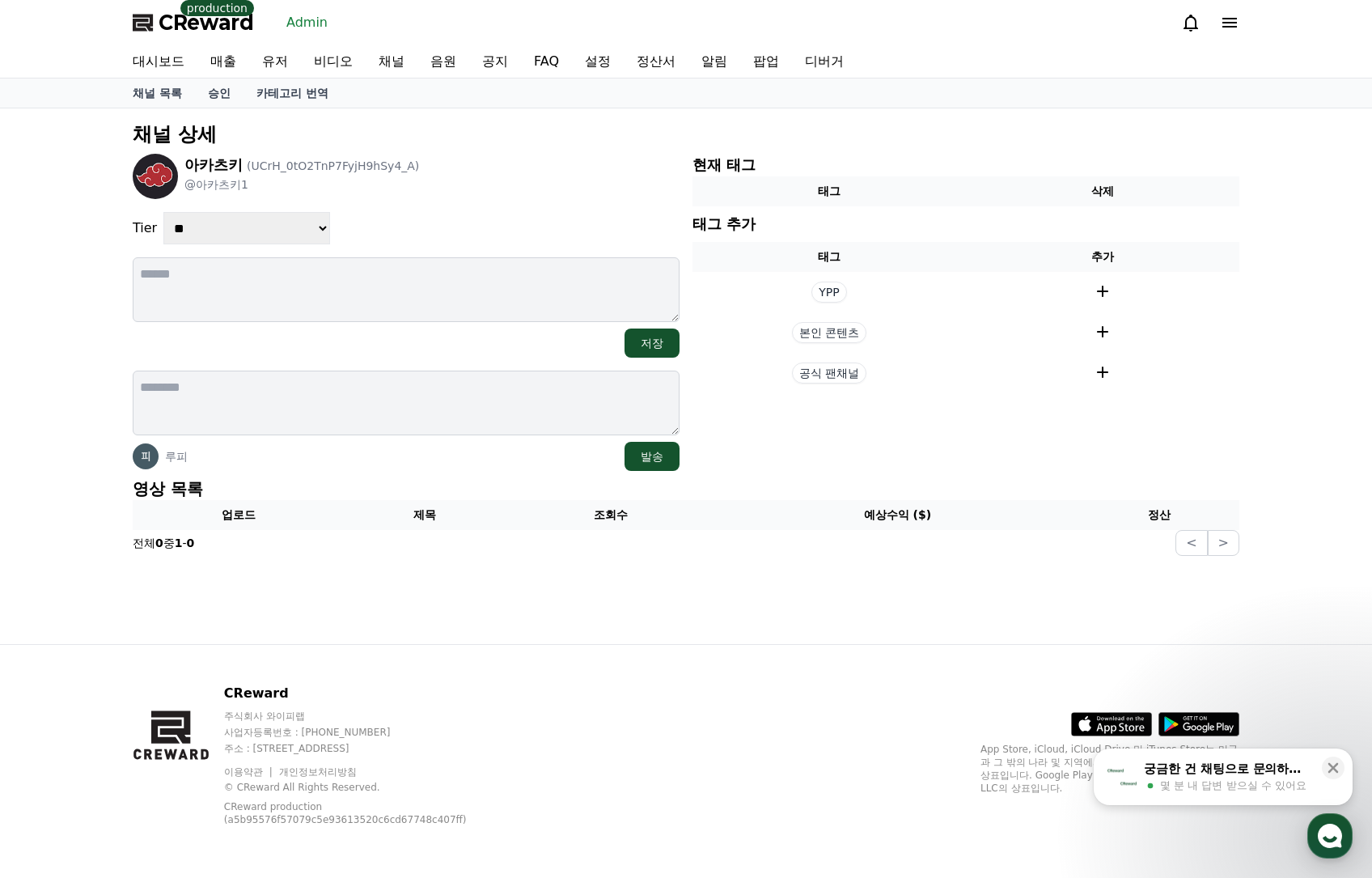
click at [524, 449] on div "루피 발송" at bounding box center [405, 456] width 546 height 29
click at [446, 478] on p "영상 목록" at bounding box center [686, 488] width 1107 height 23
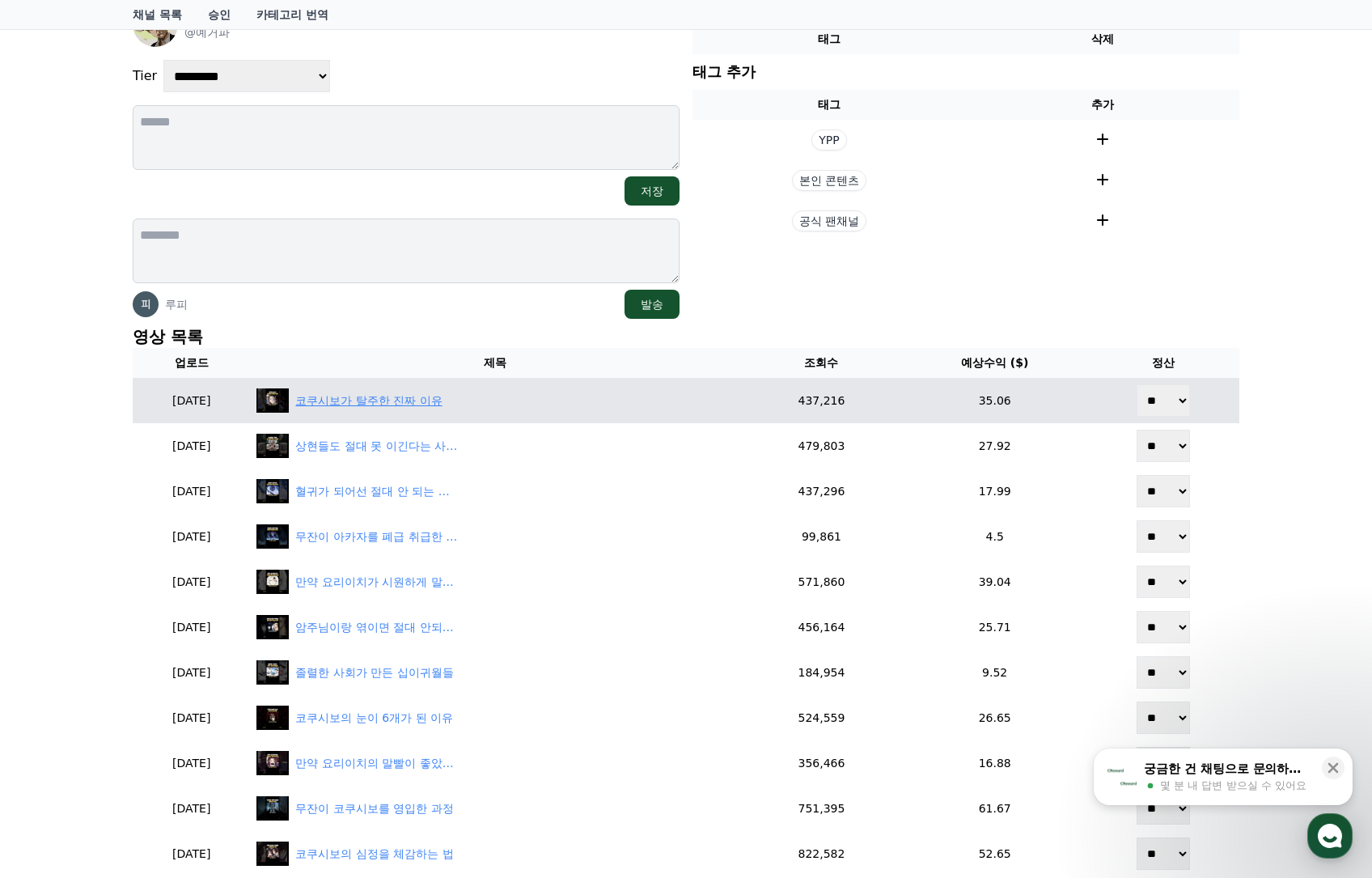
scroll to position [162, 0]
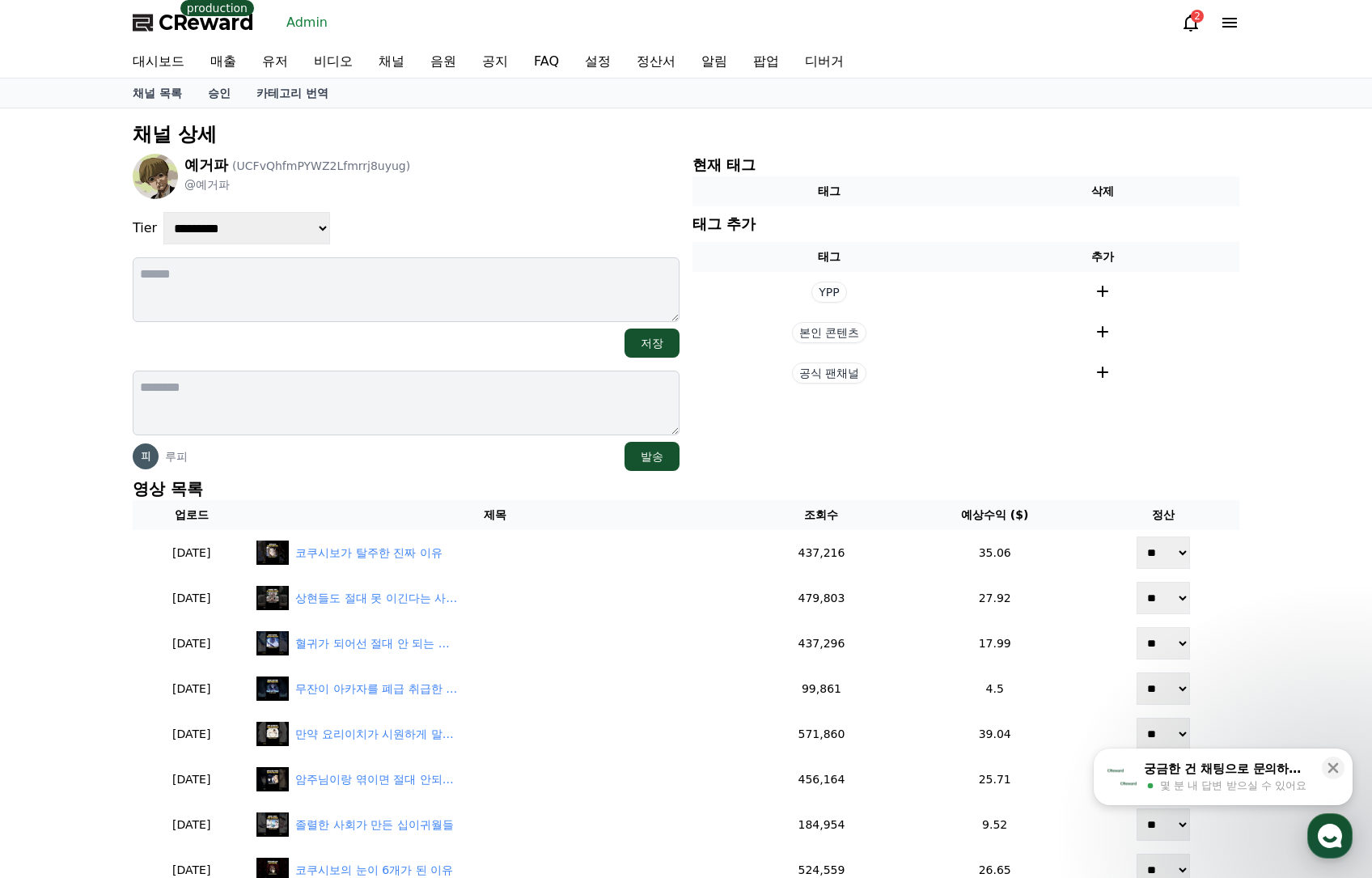
click at [549, 148] on div "**********" at bounding box center [686, 791] width 1119 height 1353
